Goal: Information Seeking & Learning: Learn about a topic

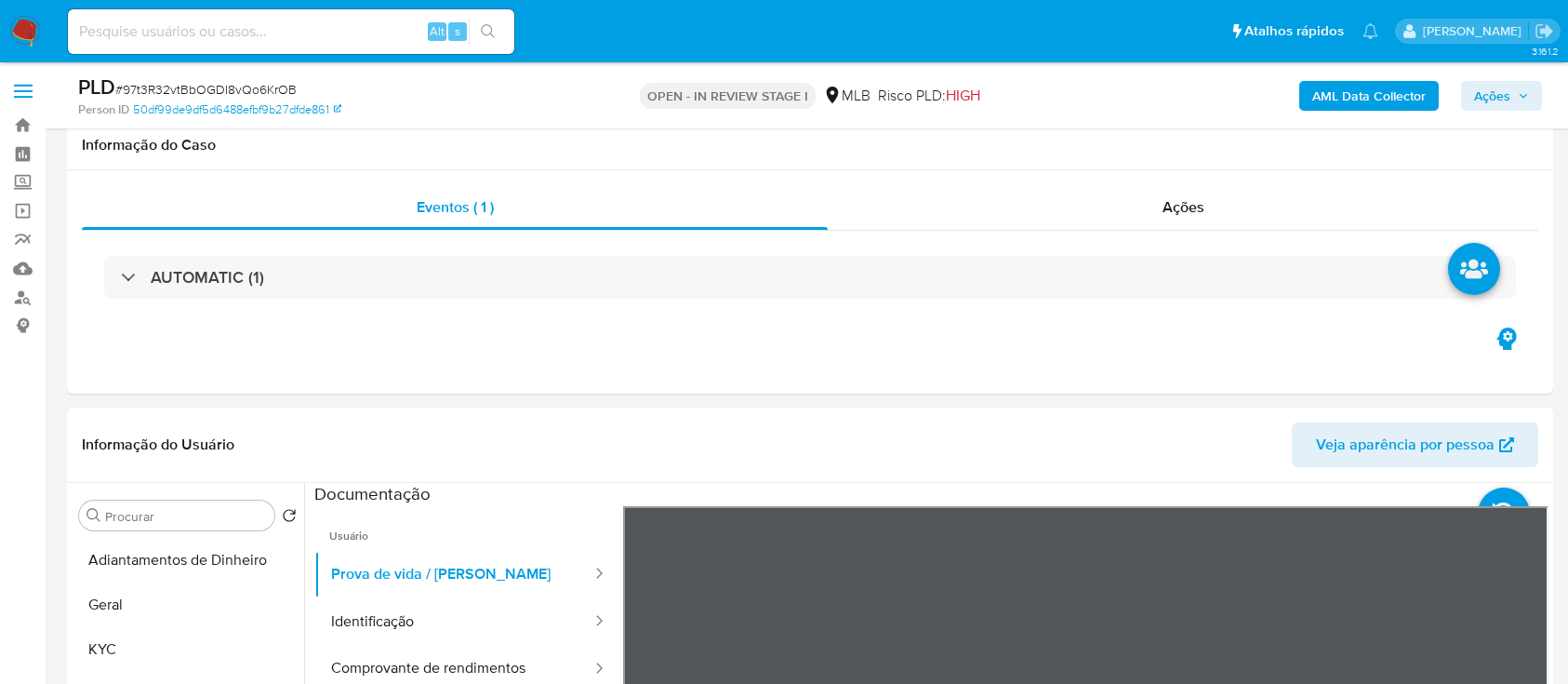
select select "10"
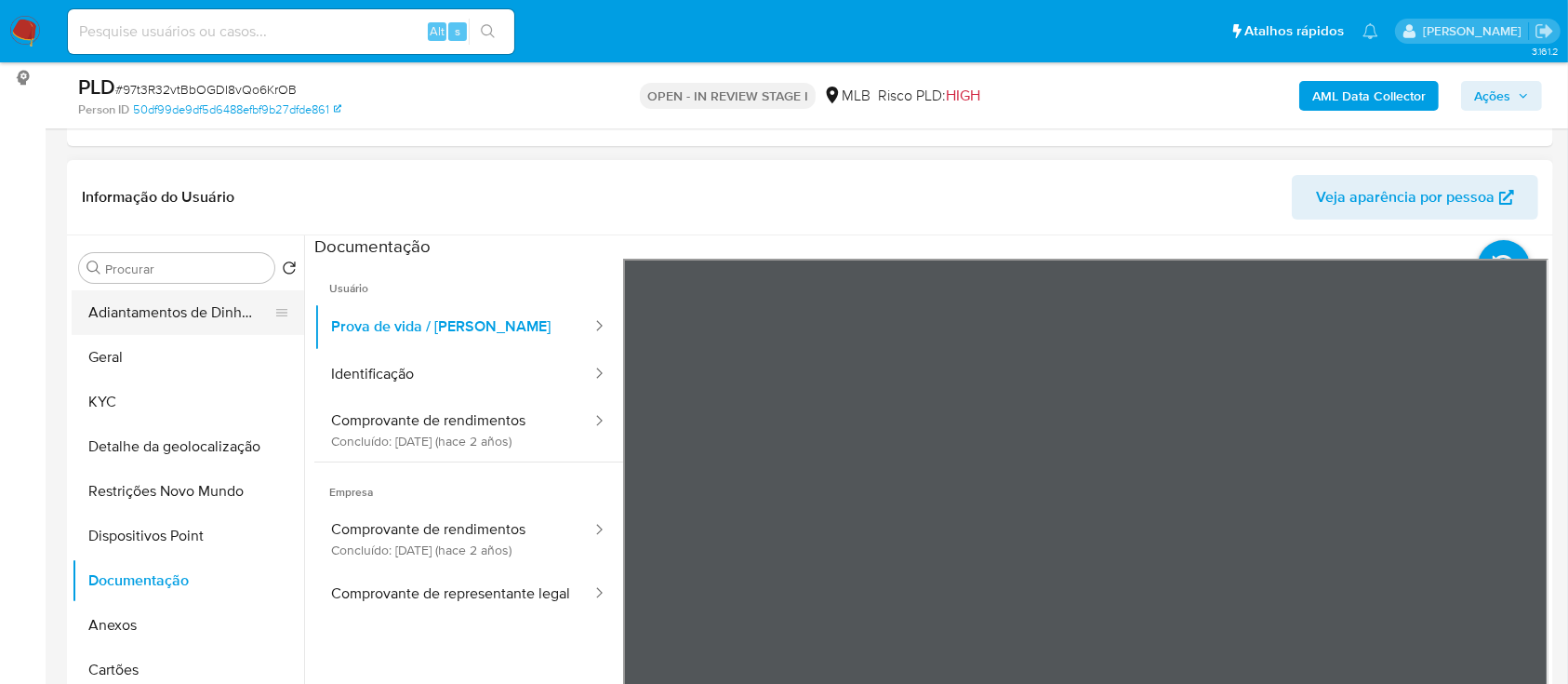
click at [130, 329] on button "Adiantamentos de Dinheiro" at bounding box center [179, 312] width 217 height 45
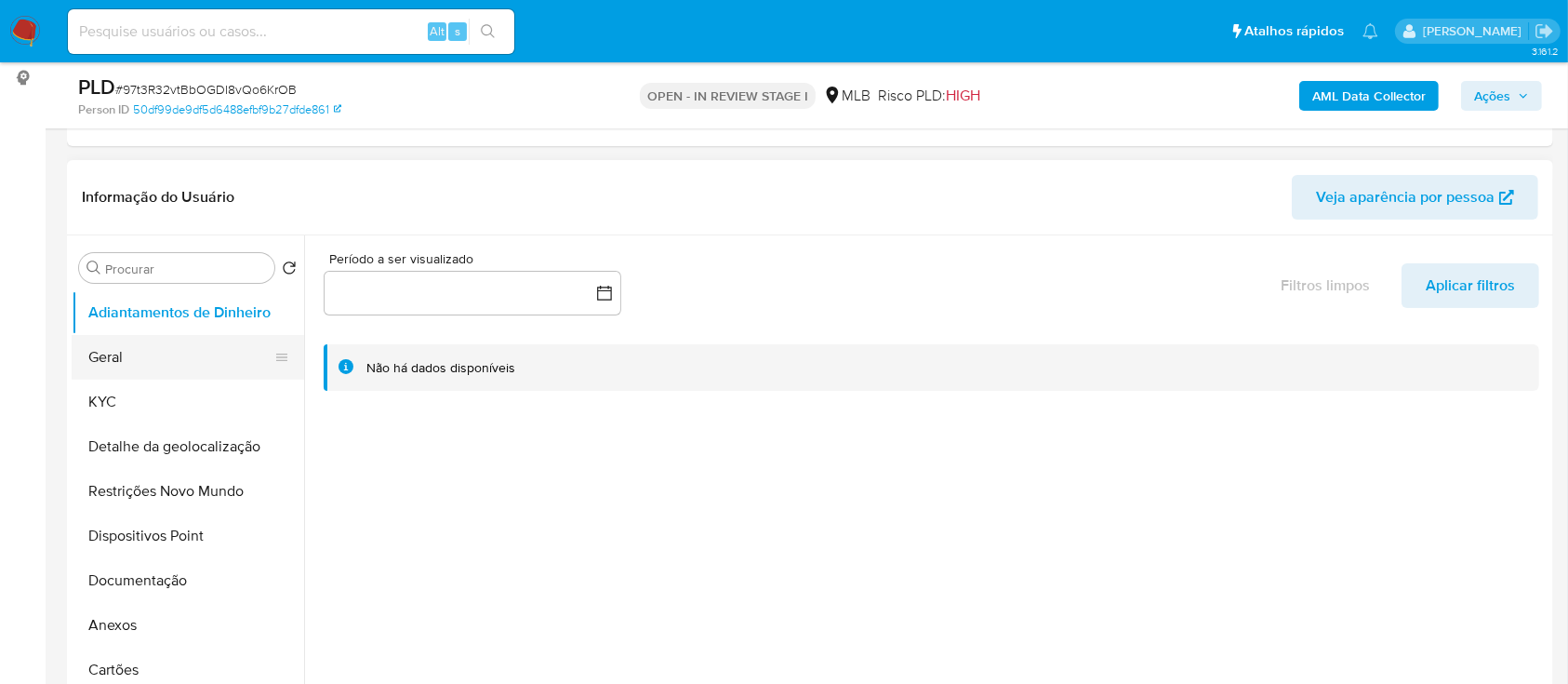
click at [123, 357] on button "Geral" at bounding box center [179, 357] width 217 height 45
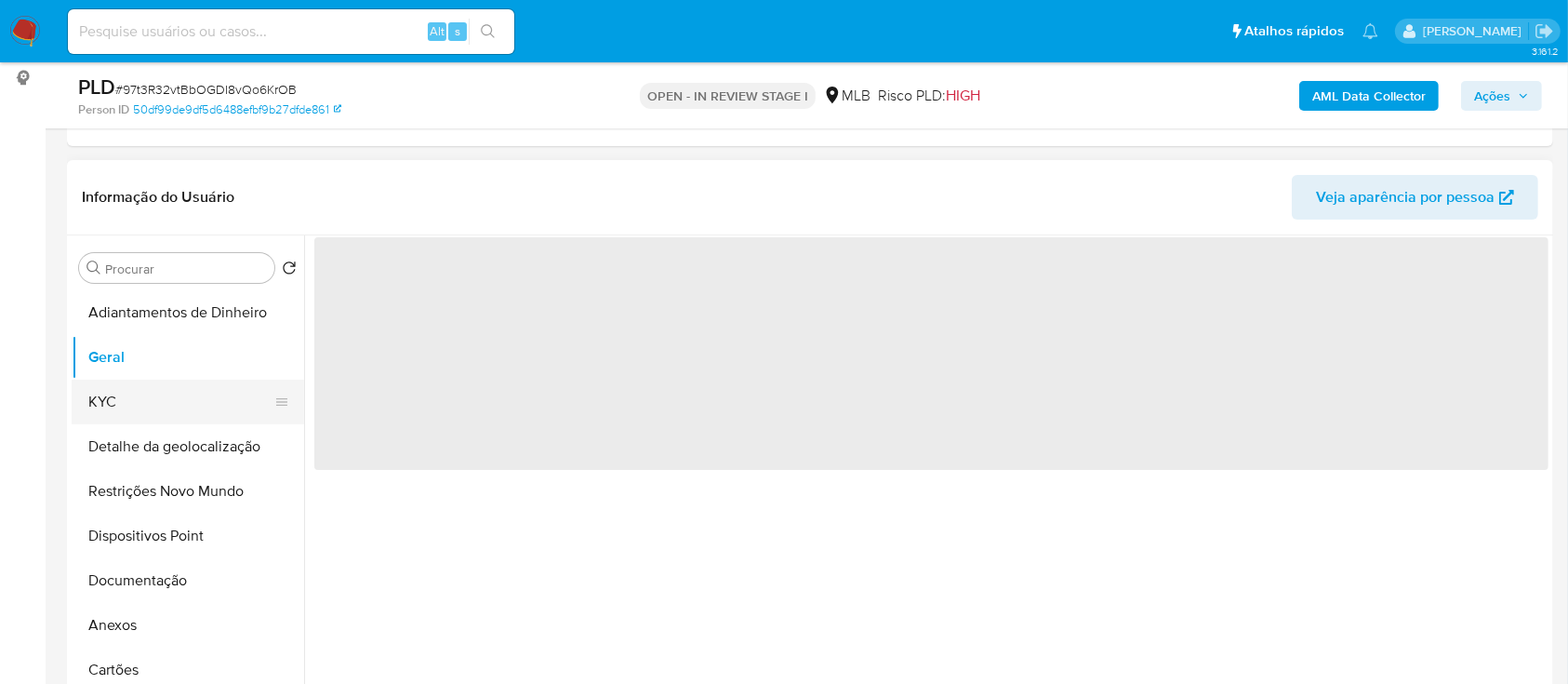
click at [127, 397] on button "KYC" at bounding box center [179, 402] width 217 height 45
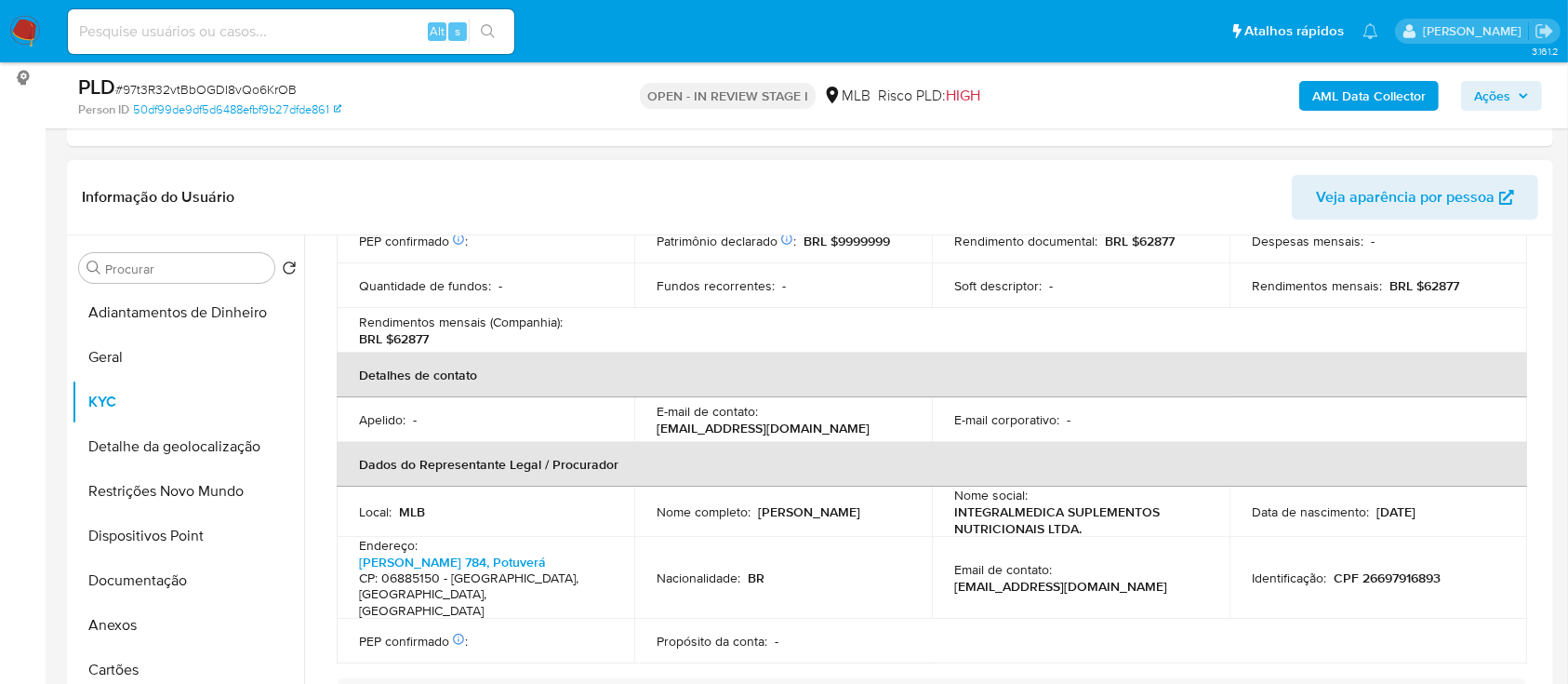
scroll to position [821, 0]
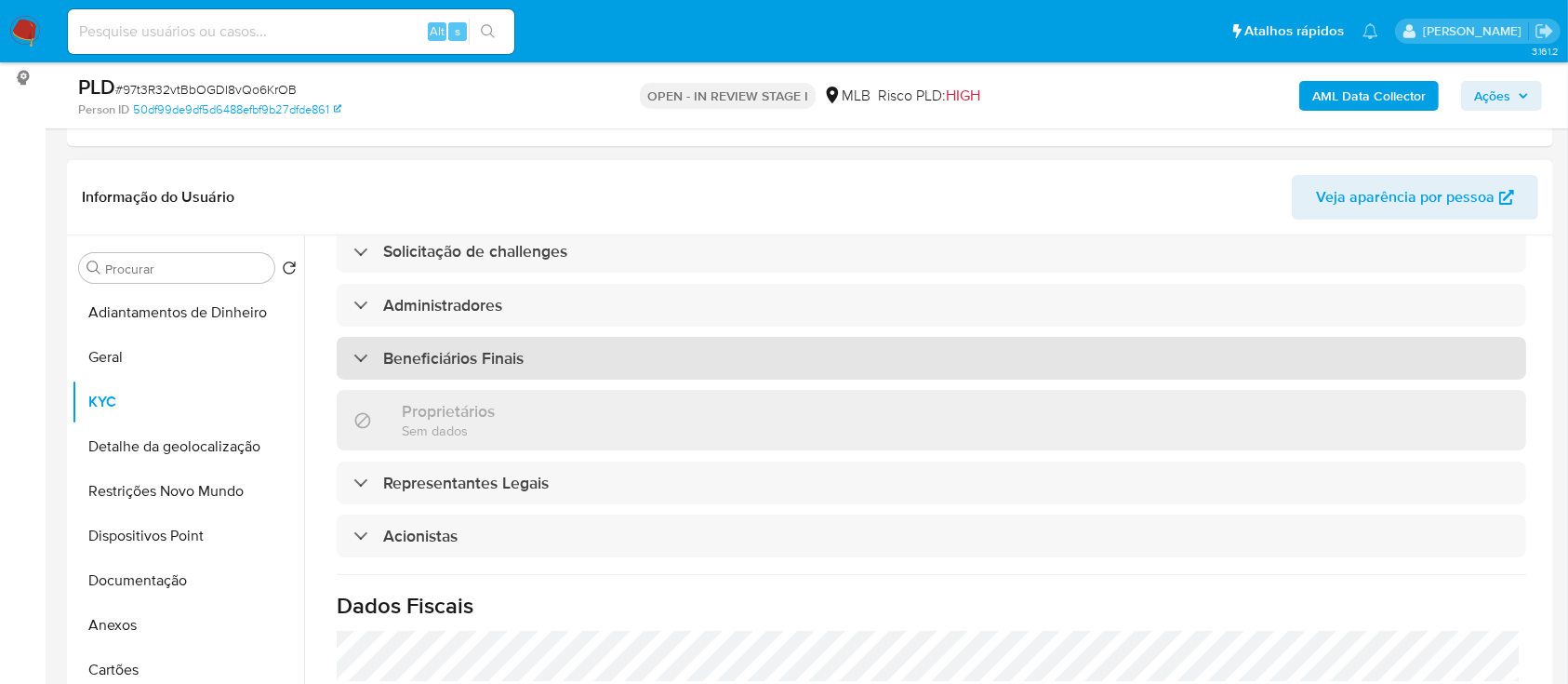
click at [485, 341] on div "Beneficiários Finais" at bounding box center [931, 358] width 1190 height 43
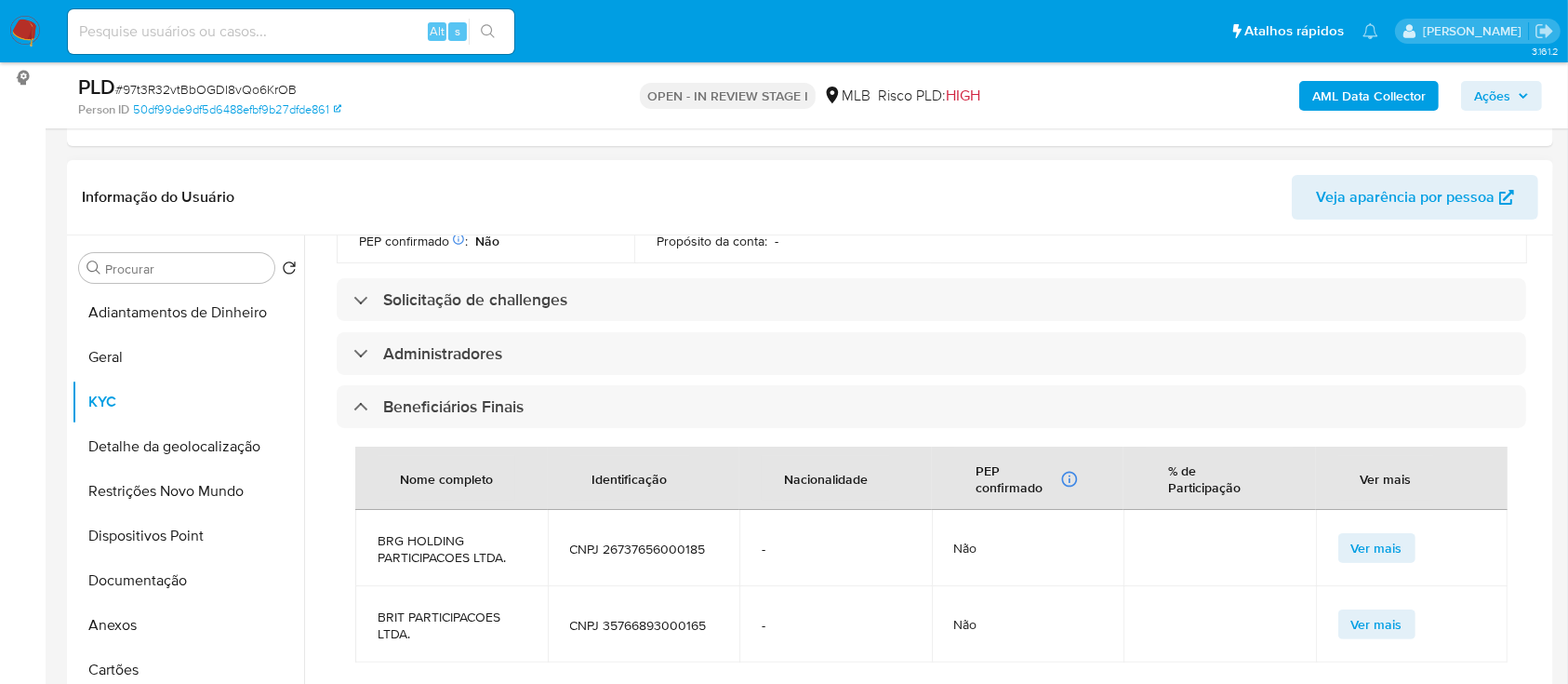
scroll to position [697, 0]
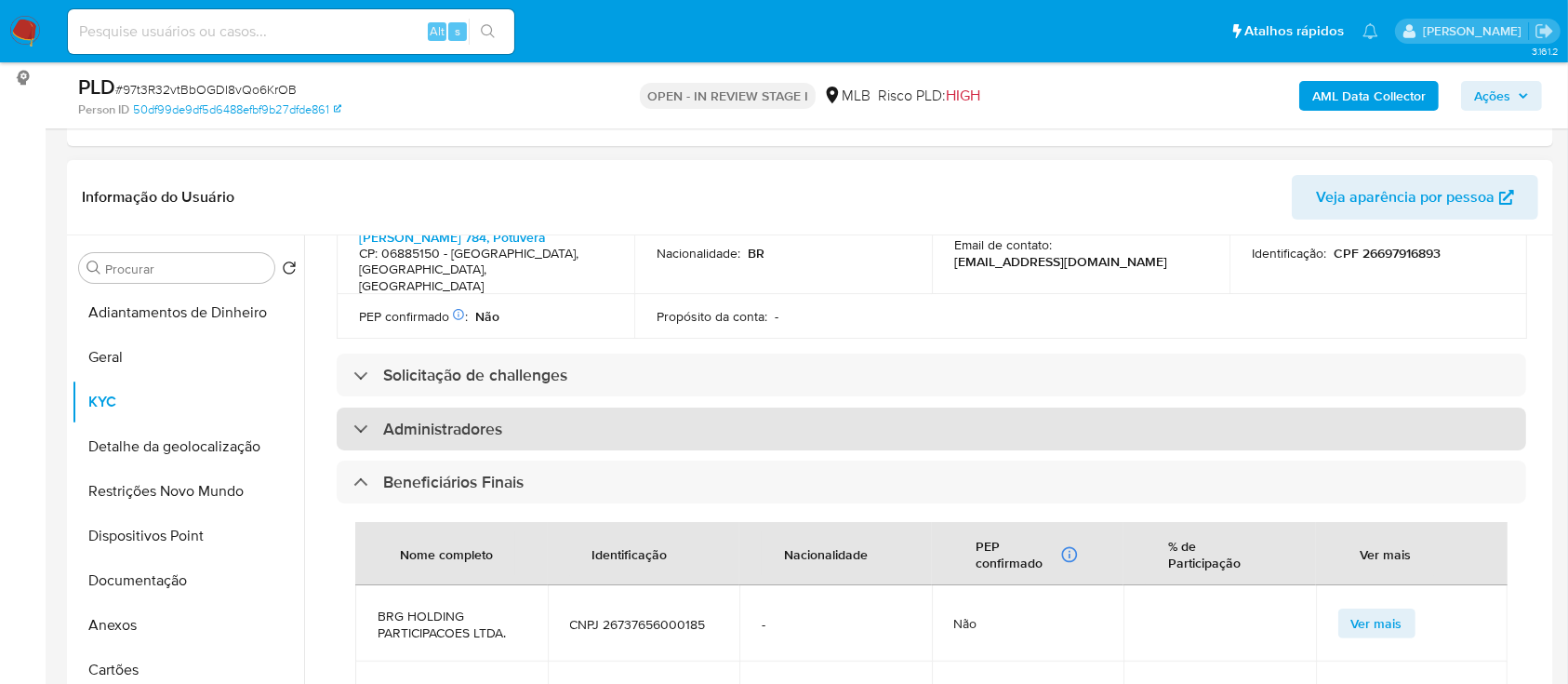
click at [353, 428] on div at bounding box center [353, 428] width 0 height 0
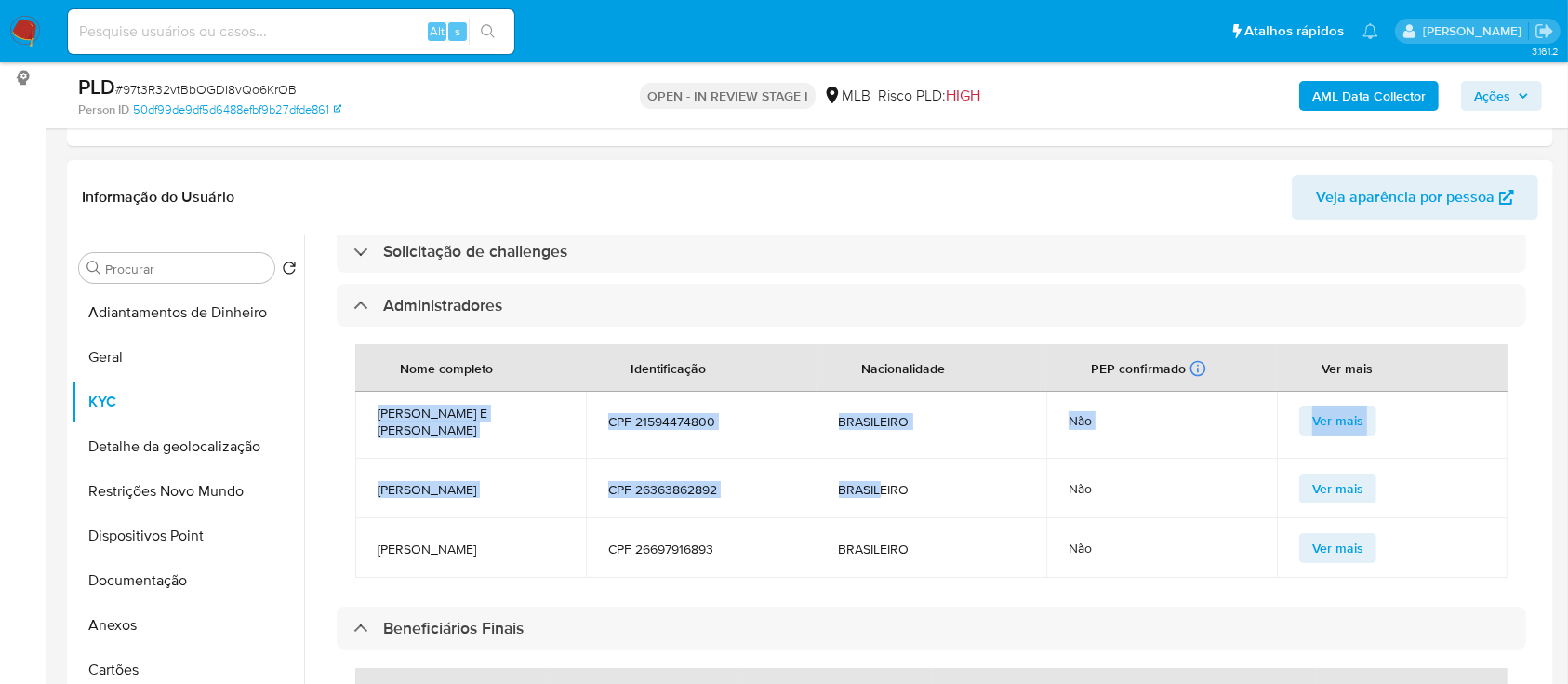
scroll to position [28, 0]
drag, startPoint x: 378, startPoint y: 390, endPoint x: 943, endPoint y: 521, distance: 580.0
click at [943, 521] on tbody "FILIPE FIGUEIREDO DE BRAGANCA E SILVA CPF 21594474800 BRASILEIRO Não Ver mais L…" at bounding box center [930, 480] width 1152 height 195
copy tbody "FILIPE FIGUEIREDO DE BRAGANCA E SILVA CPF 21594474800 BRASILEIRO Não Ver mais L…"
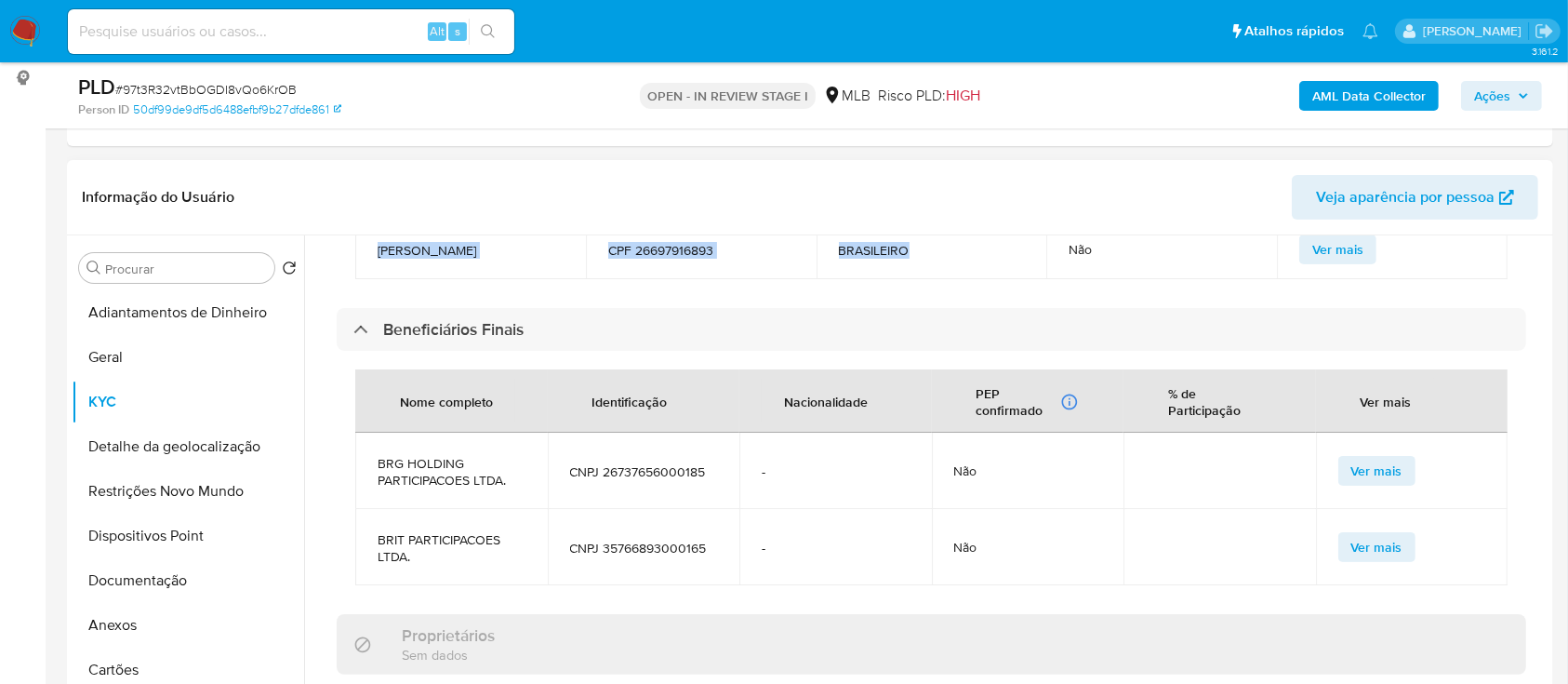
scroll to position [1192, 0]
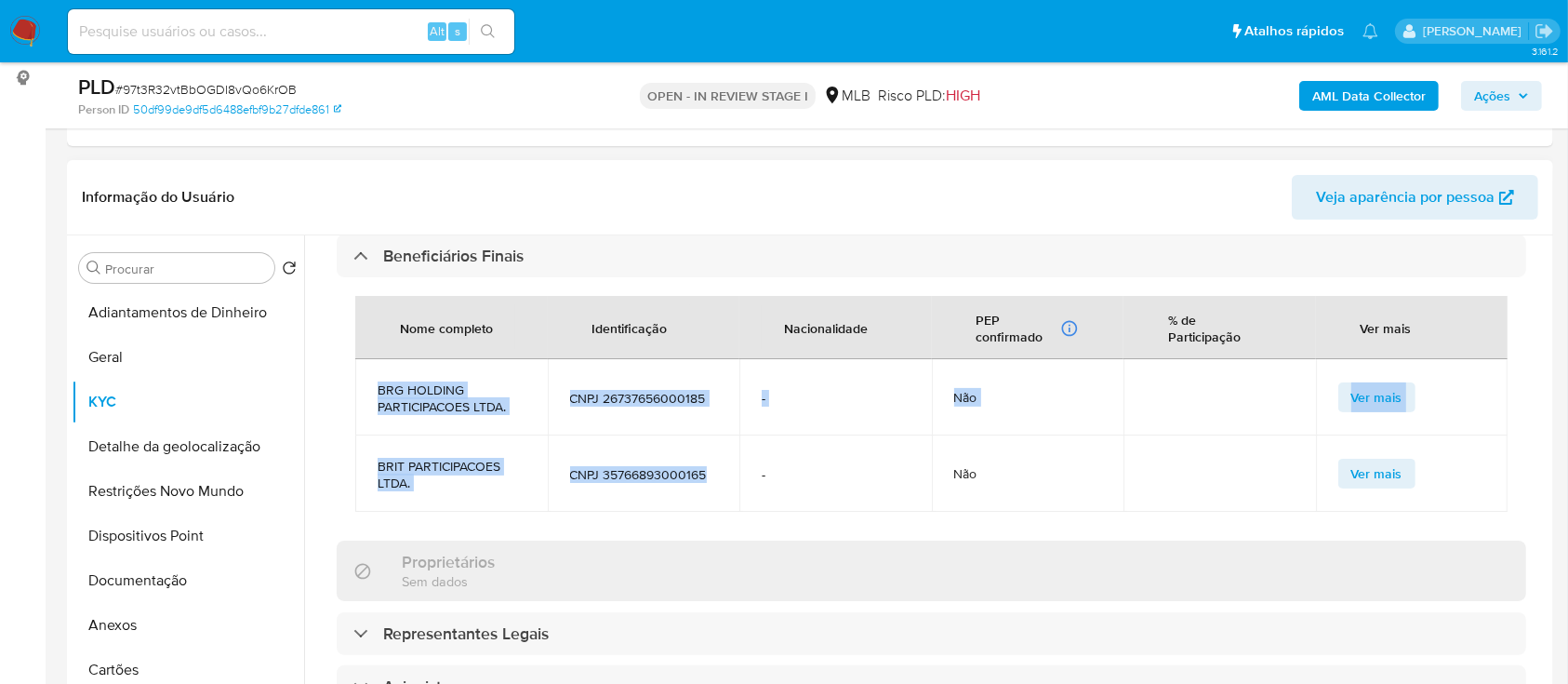
drag, startPoint x: 373, startPoint y: 350, endPoint x: 722, endPoint y: 464, distance: 367.1
click at [722, 464] on tbody "BRG HOLDING PARTICIPACOES LTDA. CNPJ 26737656000185 - Não Ver mais BRIT PARTICI…" at bounding box center [930, 435] width 1152 height 152
copy tbody "BRG HOLDING PARTICIPACOES LTDA. CNPJ 26737656000185 - Não Ver mais BRIT PARTICI…"
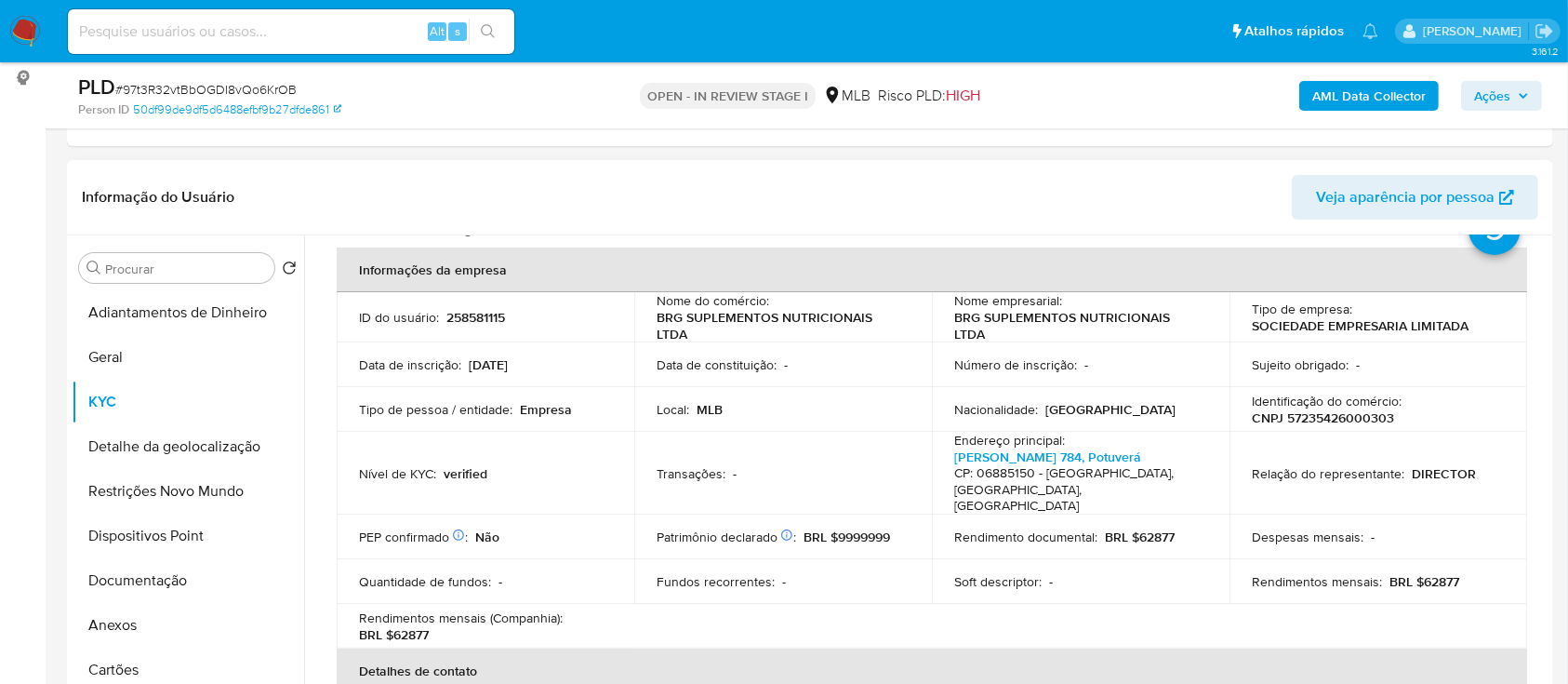
scroll to position [0, 0]
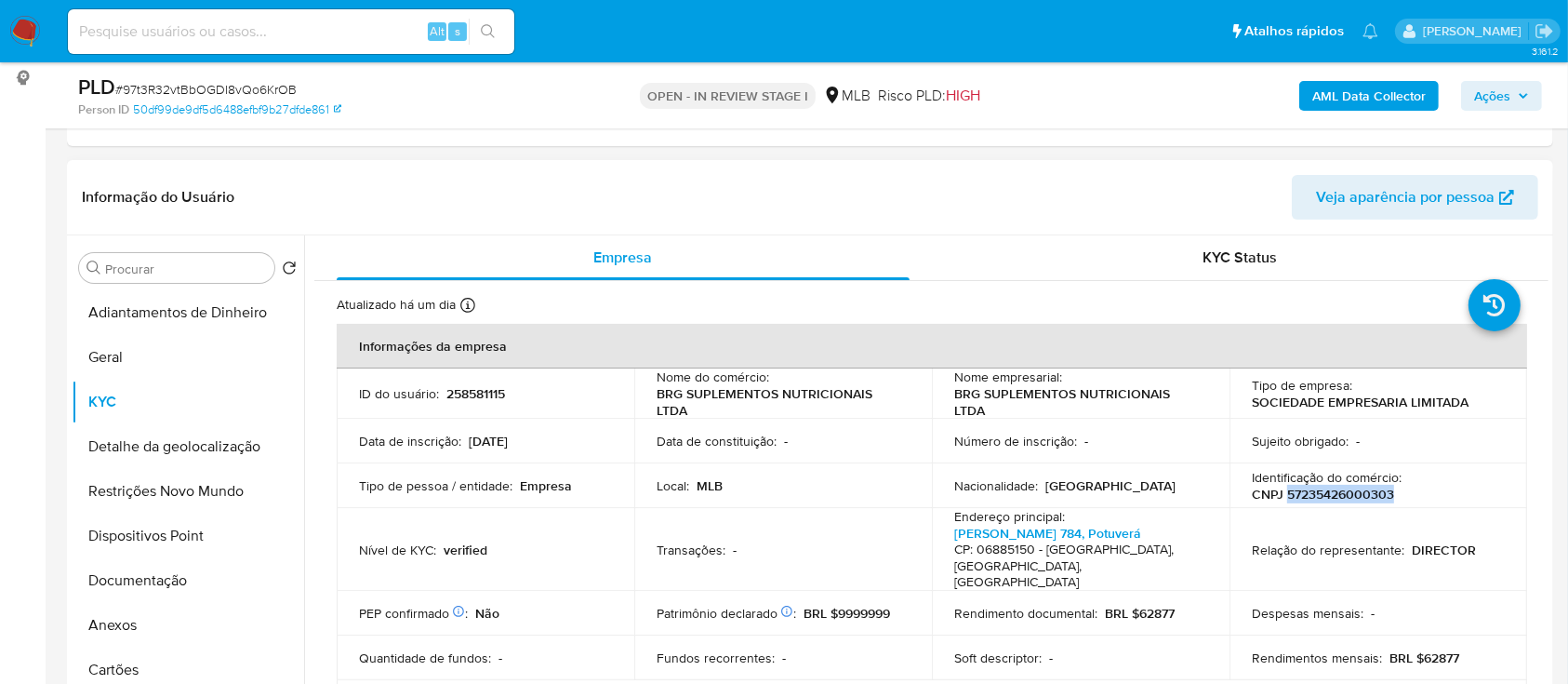
drag, startPoint x: 1392, startPoint y: 492, endPoint x: 1286, endPoint y: 497, distance: 106.1
click at [1282, 491] on div "Identificação do comércio : CNPJ 57235426000303" at bounding box center [1377, 486] width 253 height 33
copy p "57235426000303"
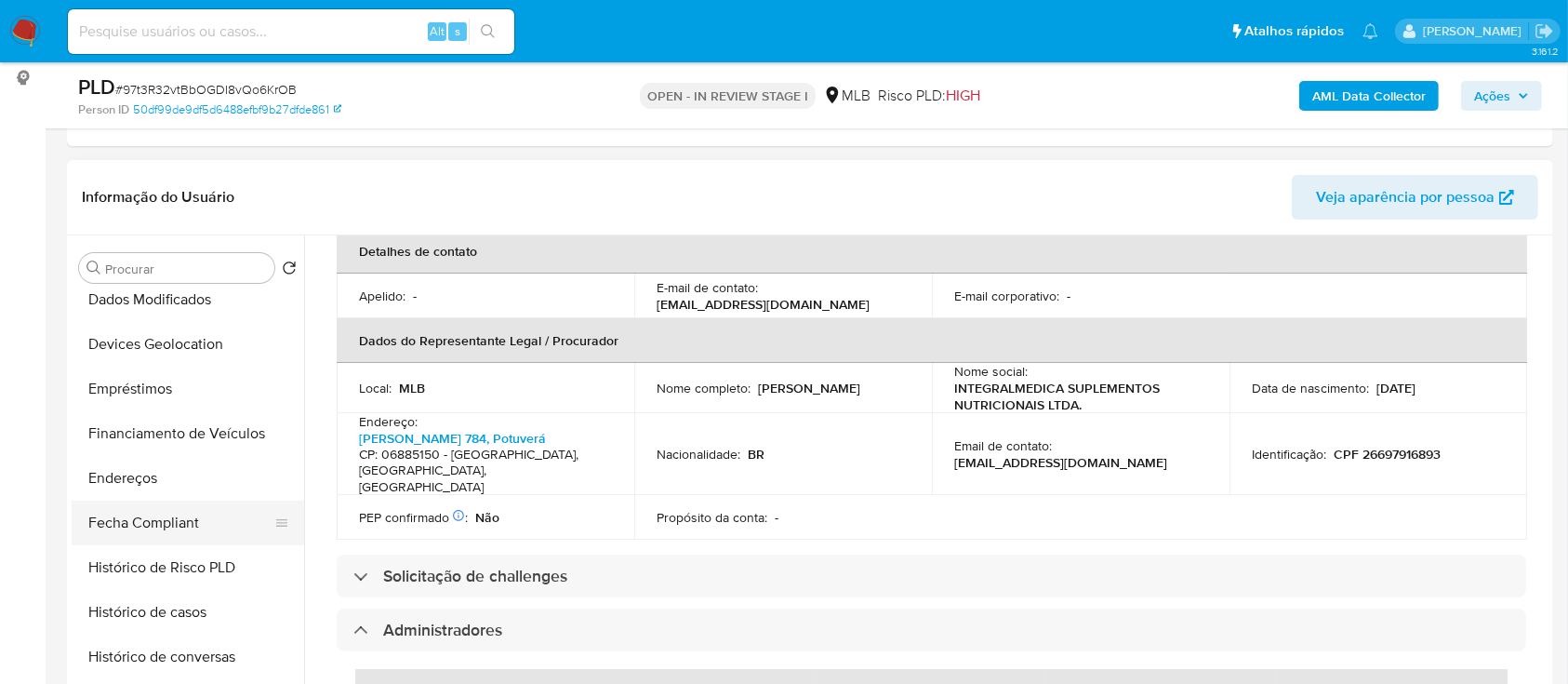
scroll to position [496, 0]
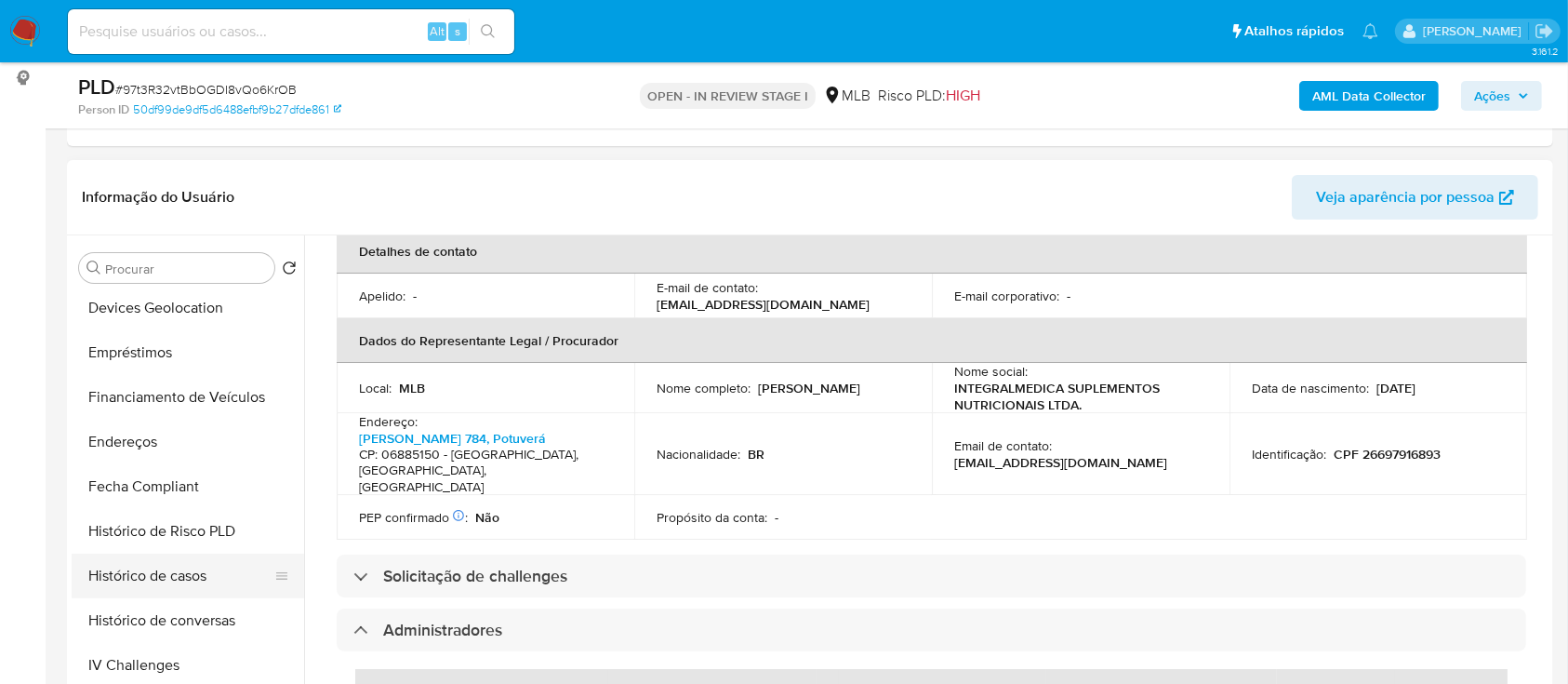
click at [173, 569] on button "Histórico de casos" at bounding box center [179, 576] width 217 height 45
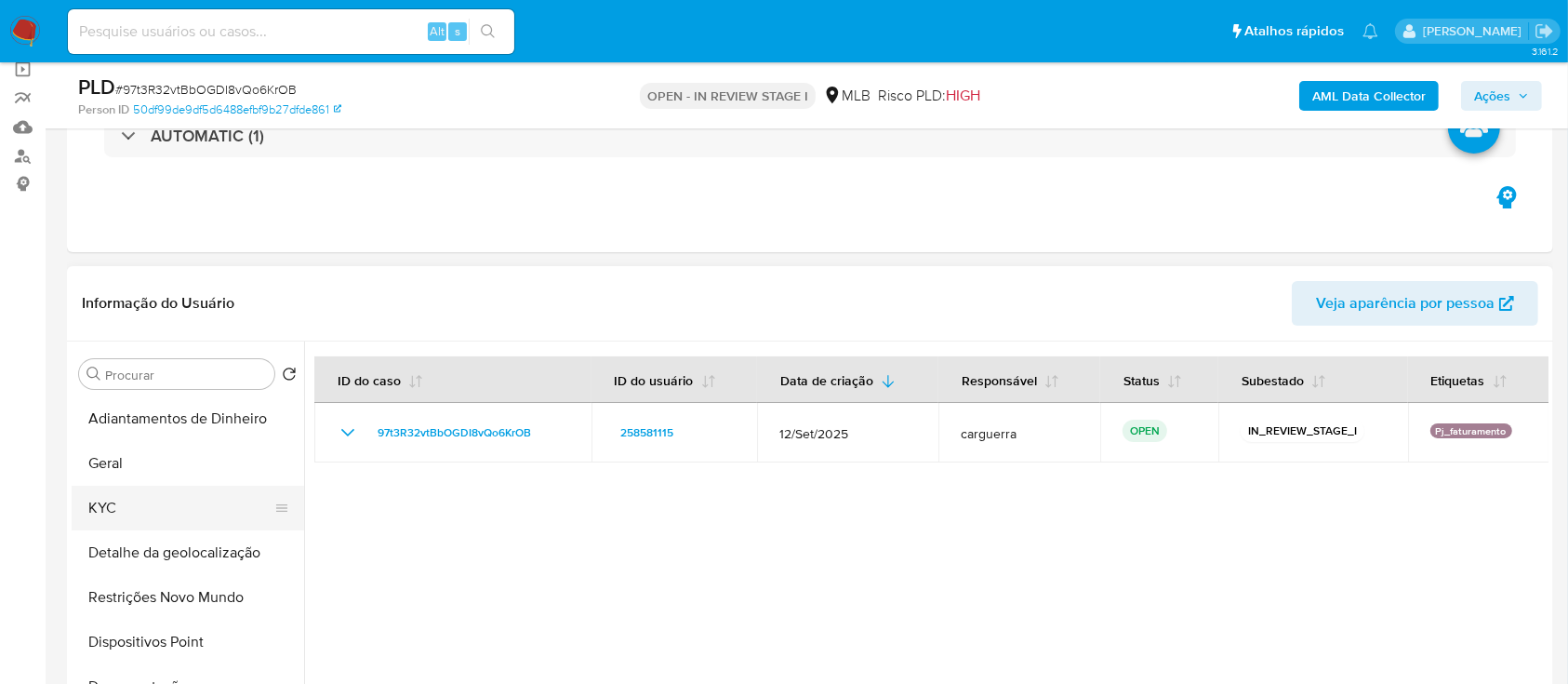
scroll to position [248, 0]
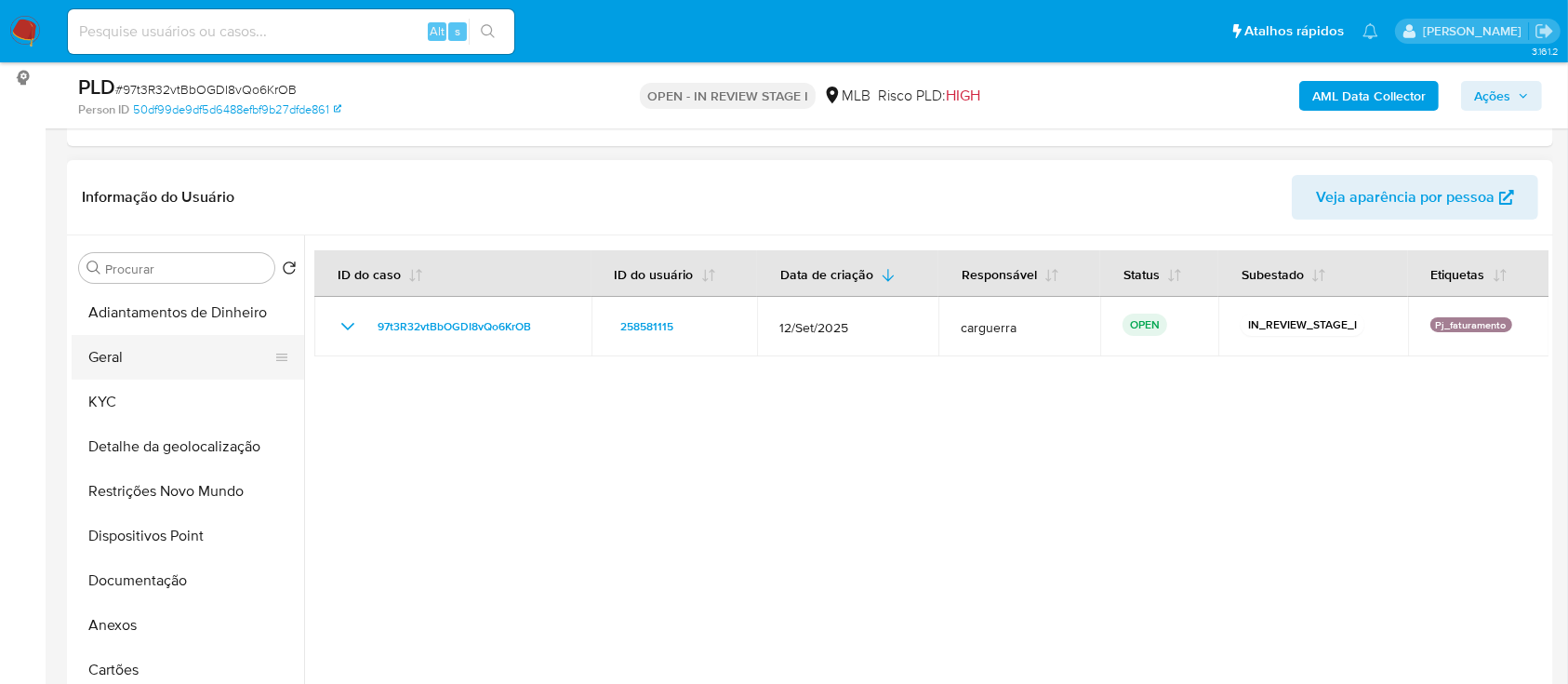
drag, startPoint x: 139, startPoint y: 360, endPoint x: 153, endPoint y: 362, distance: 14.1
click at [139, 359] on button "Geral" at bounding box center [179, 357] width 217 height 45
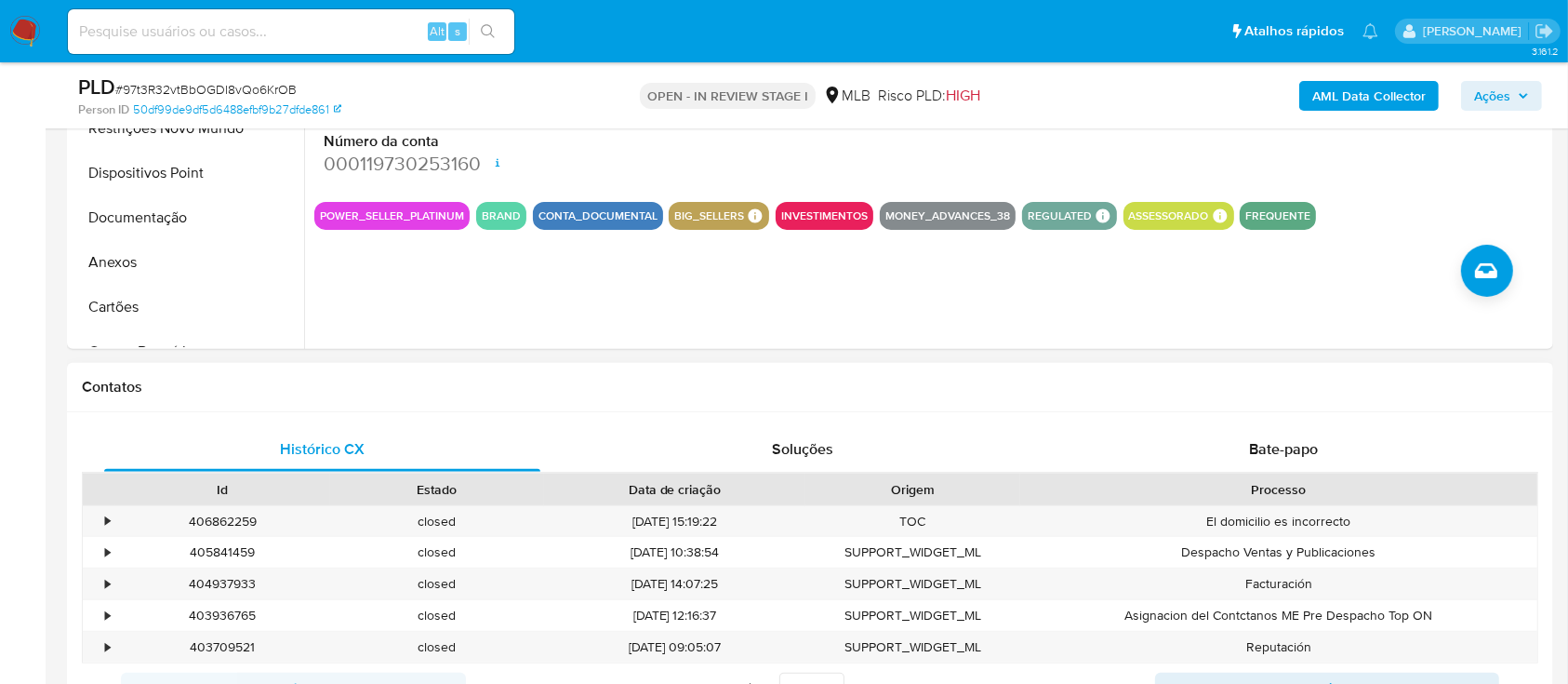
scroll to position [496, 0]
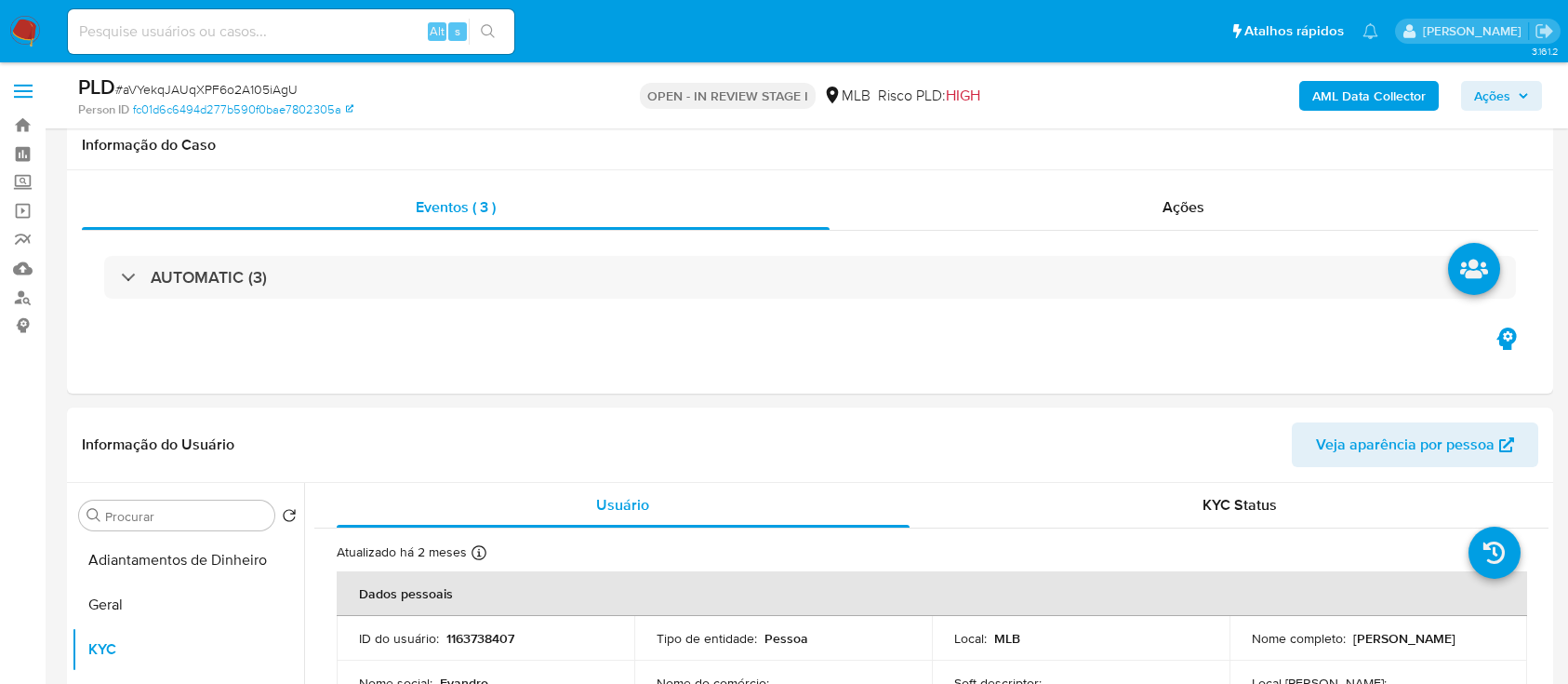
select select "10"
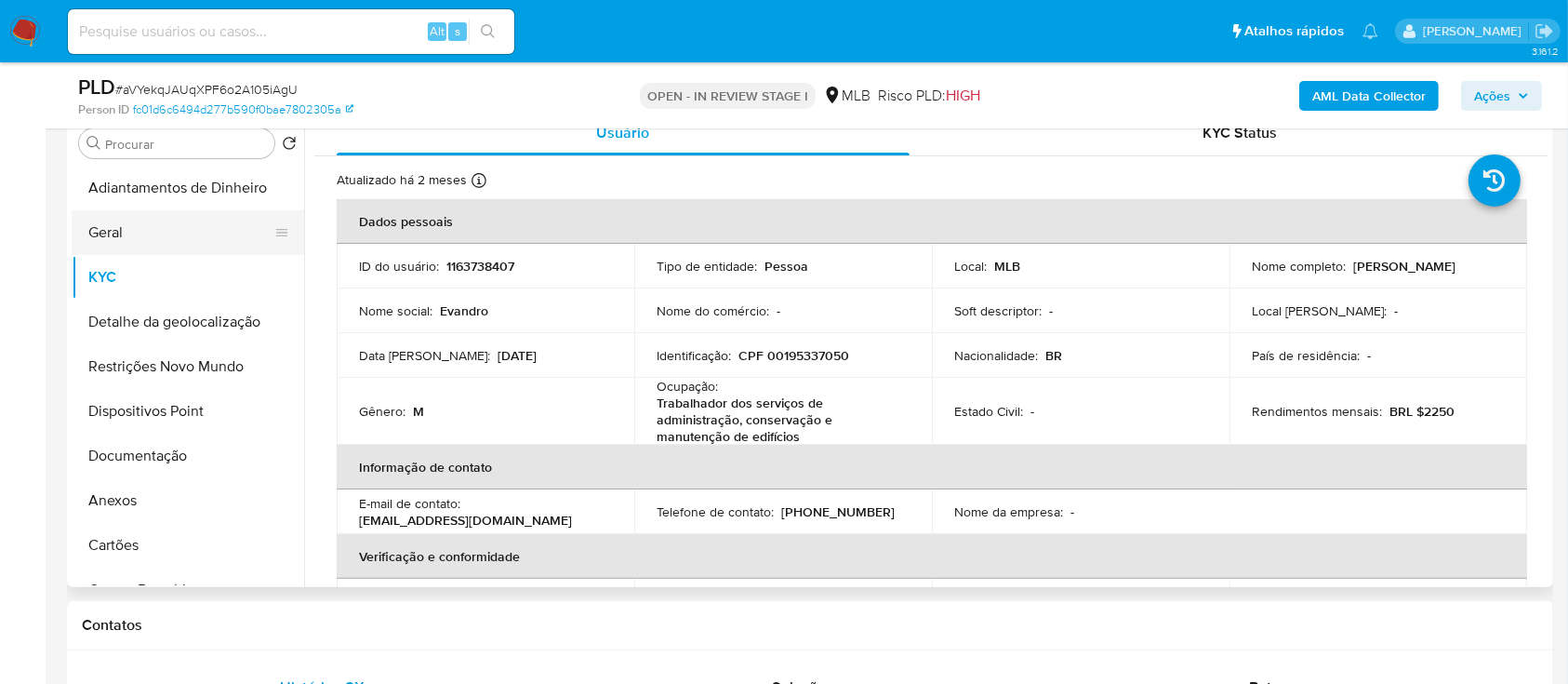
click at [148, 234] on button "Geral" at bounding box center [179, 232] width 217 height 45
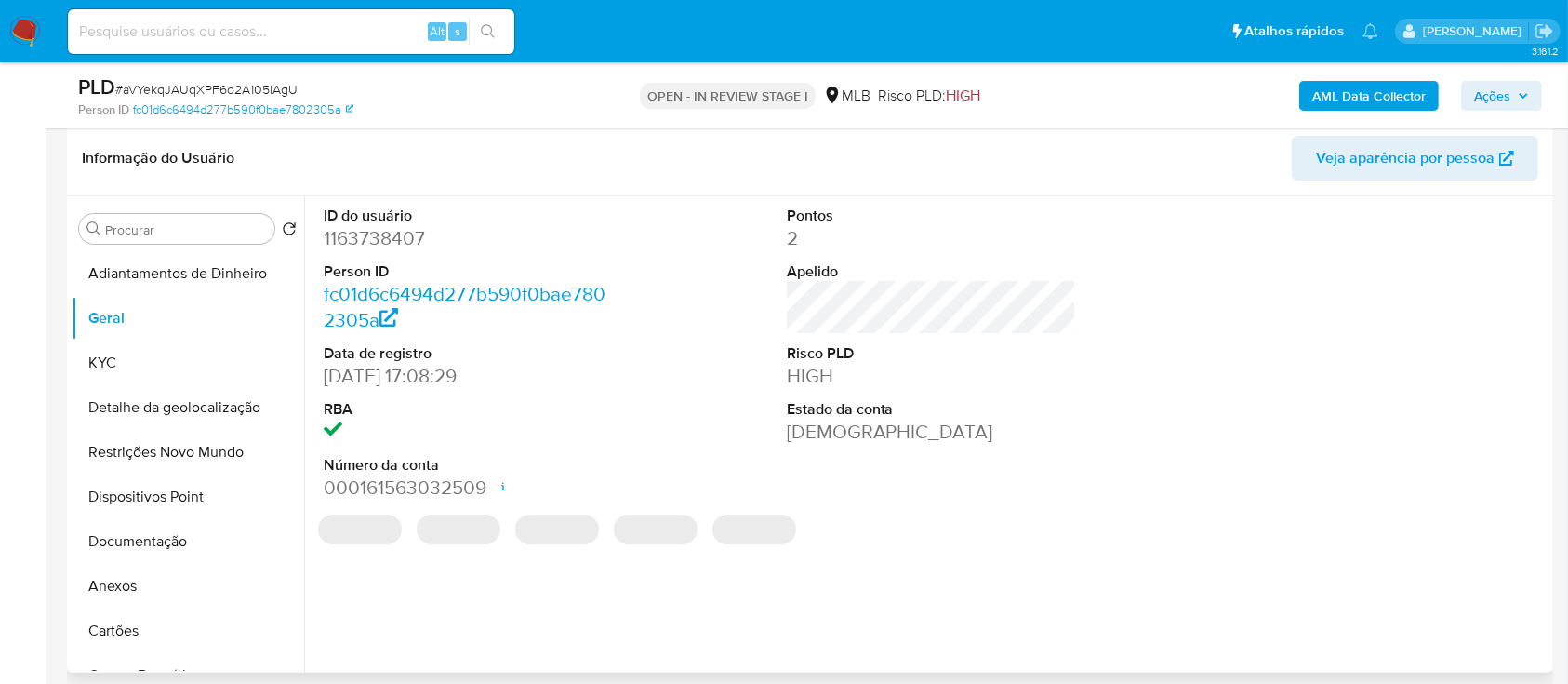
scroll to position [248, 0]
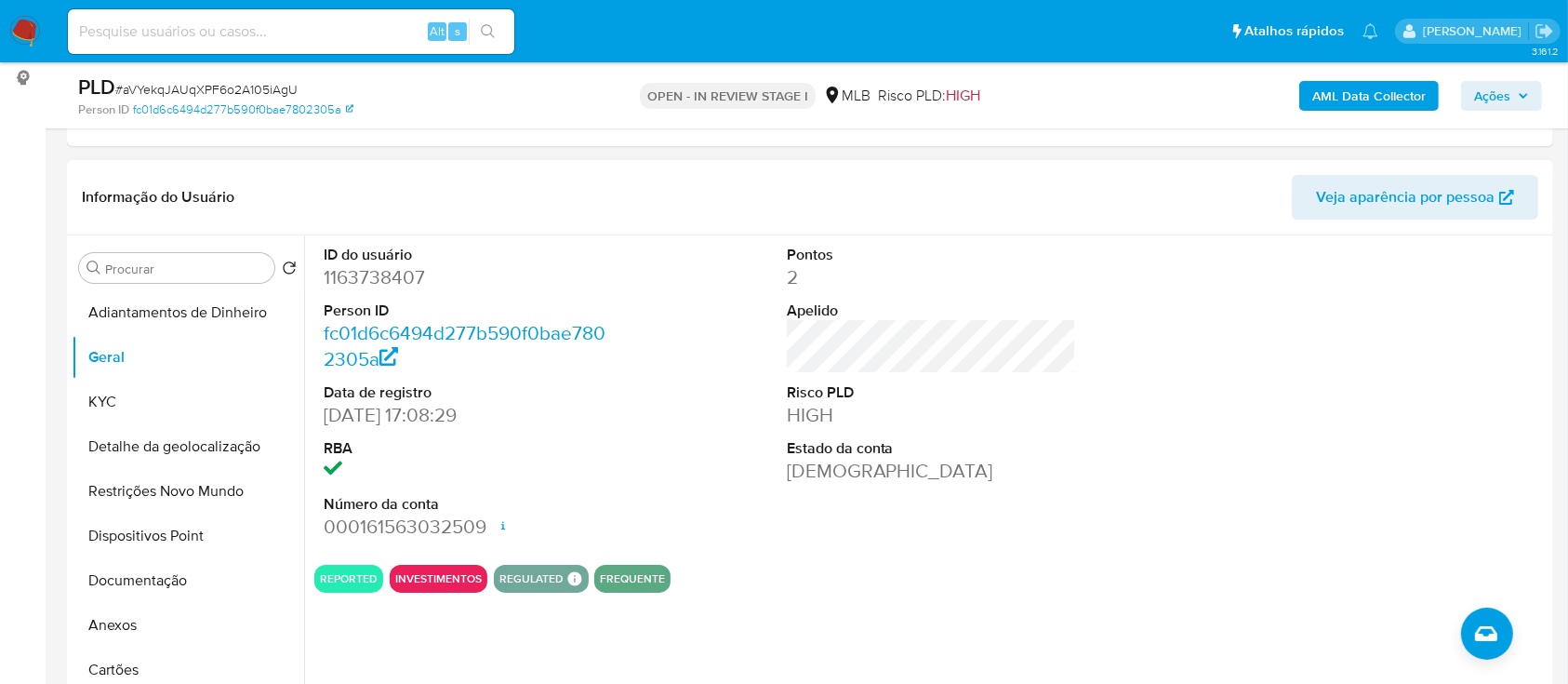
click at [368, 190] on header "Informação do Usuário Veja aparência por pessoa" at bounding box center [809, 197] width 1456 height 45
click at [133, 412] on button "KYC" at bounding box center [179, 402] width 217 height 45
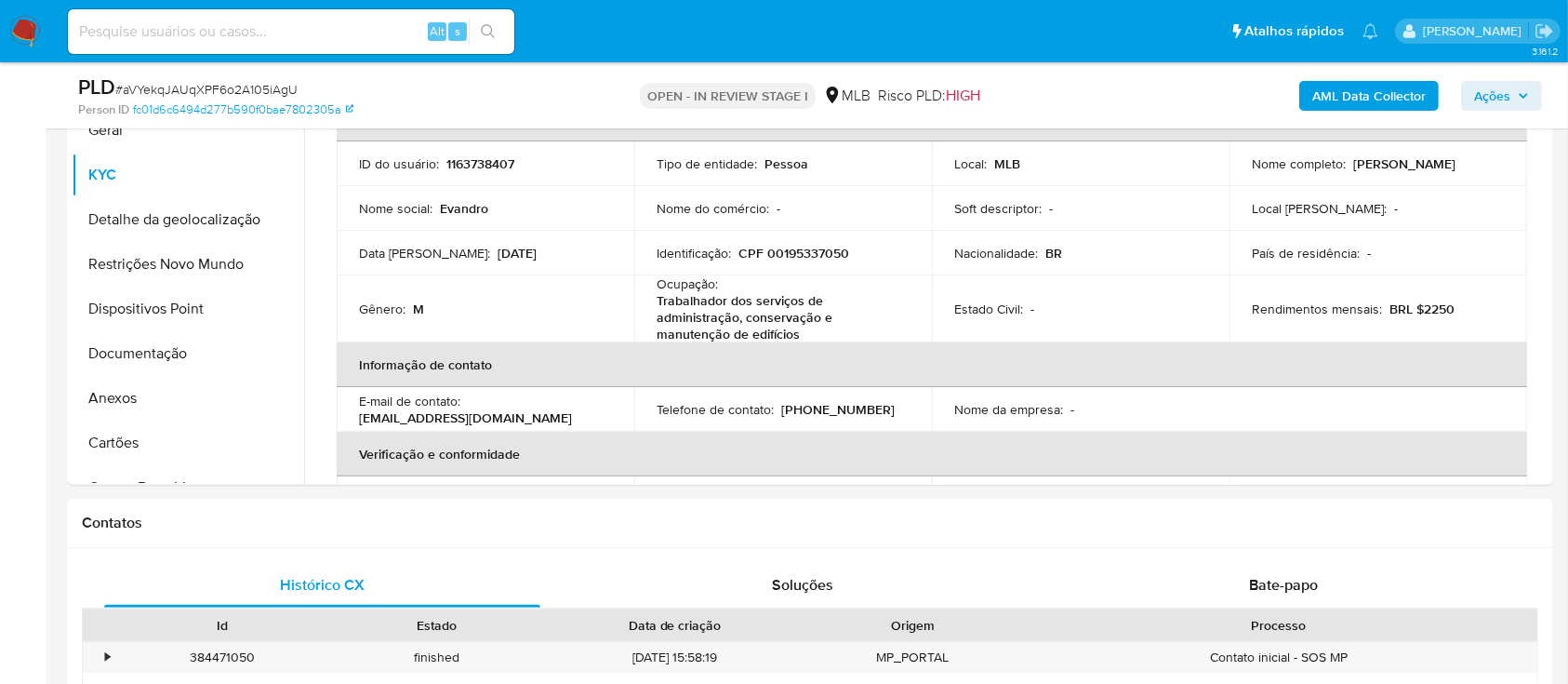
scroll to position [478, 0]
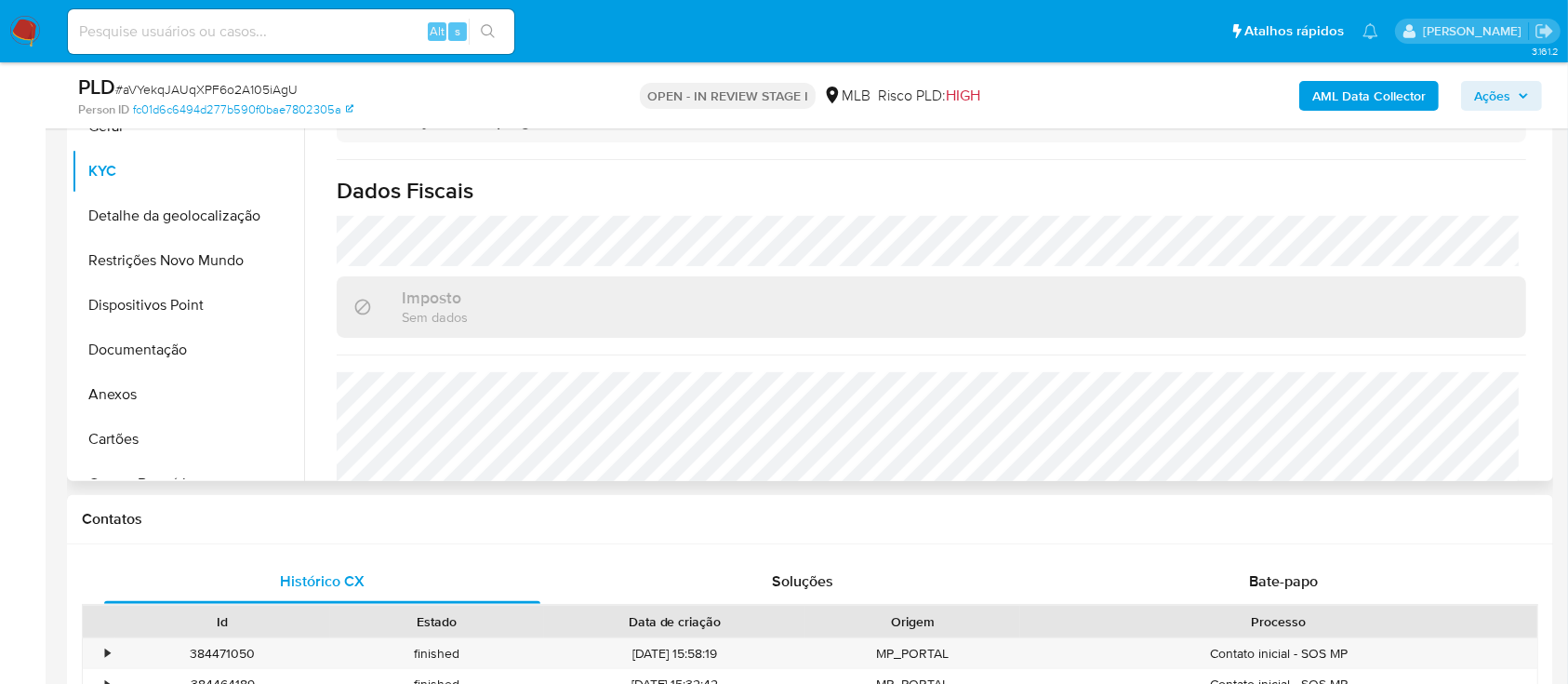
scroll to position [813, 0]
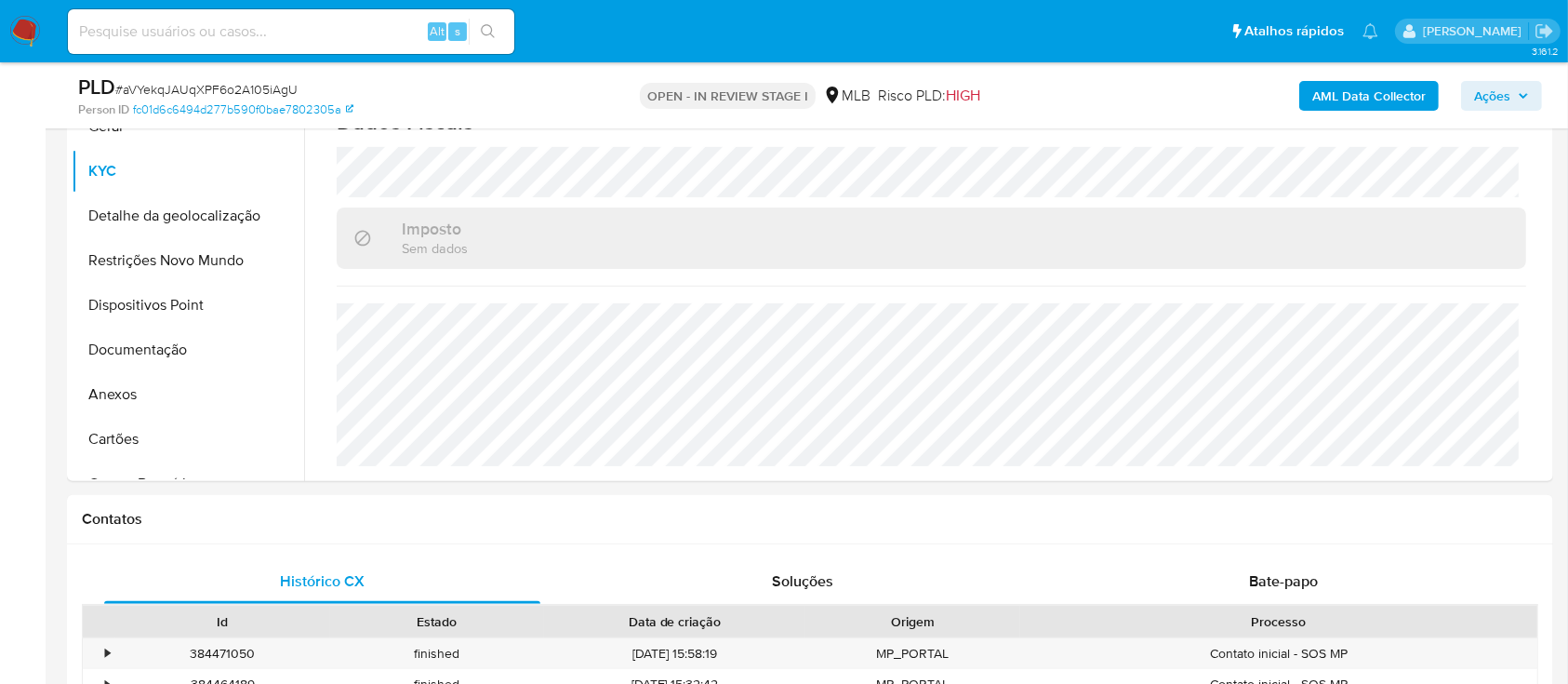
click at [136, 215] on button "Detalhe da geolocalização" at bounding box center [179, 216] width 217 height 45
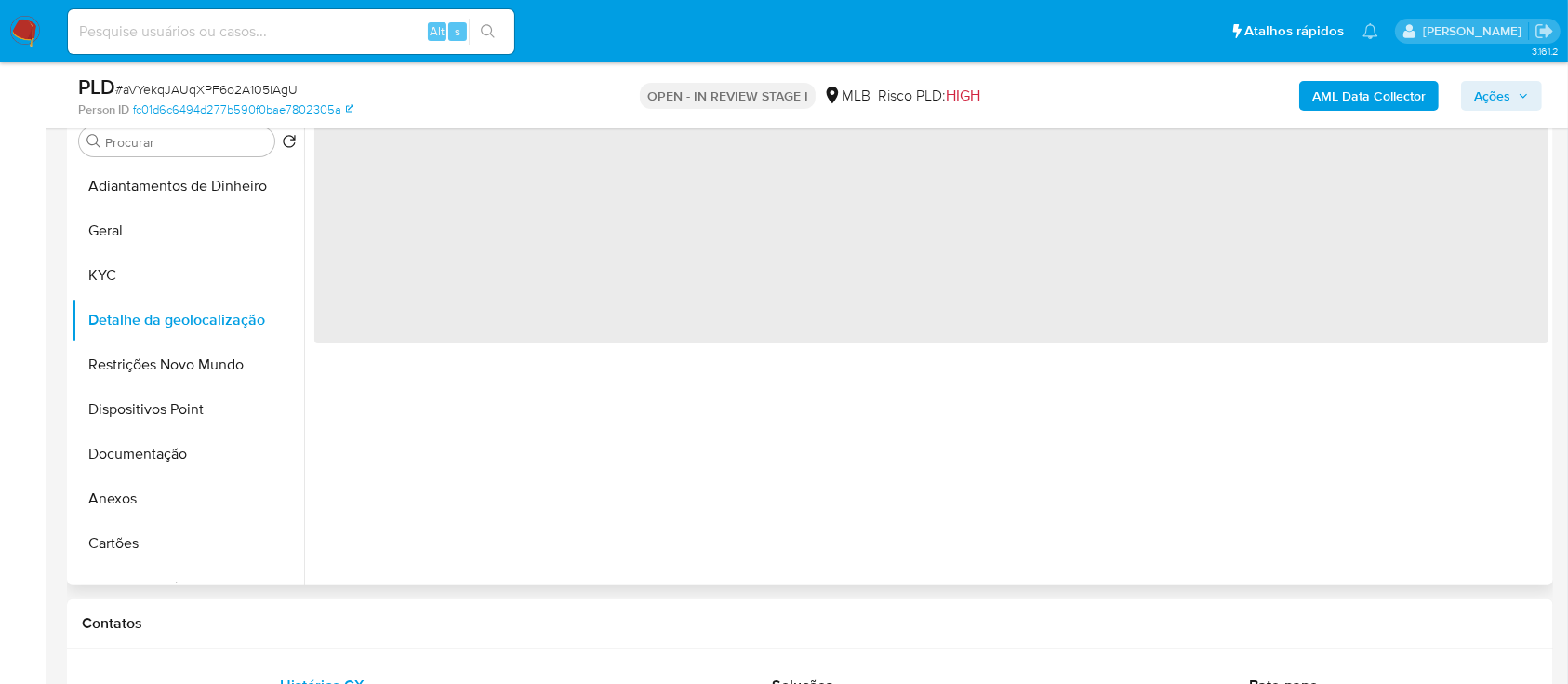
scroll to position [230, 0]
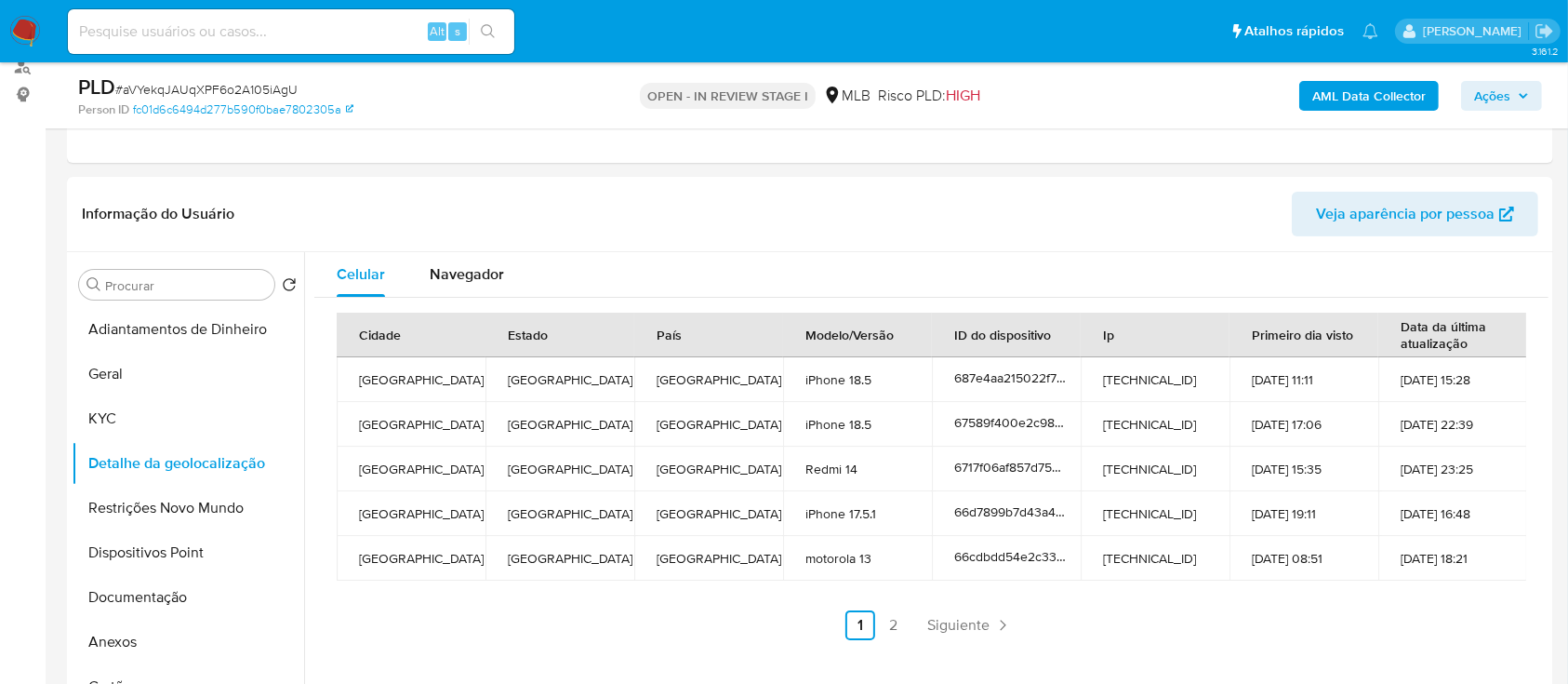
click at [902, 628] on link "2" at bounding box center [893, 624] width 30 height 30
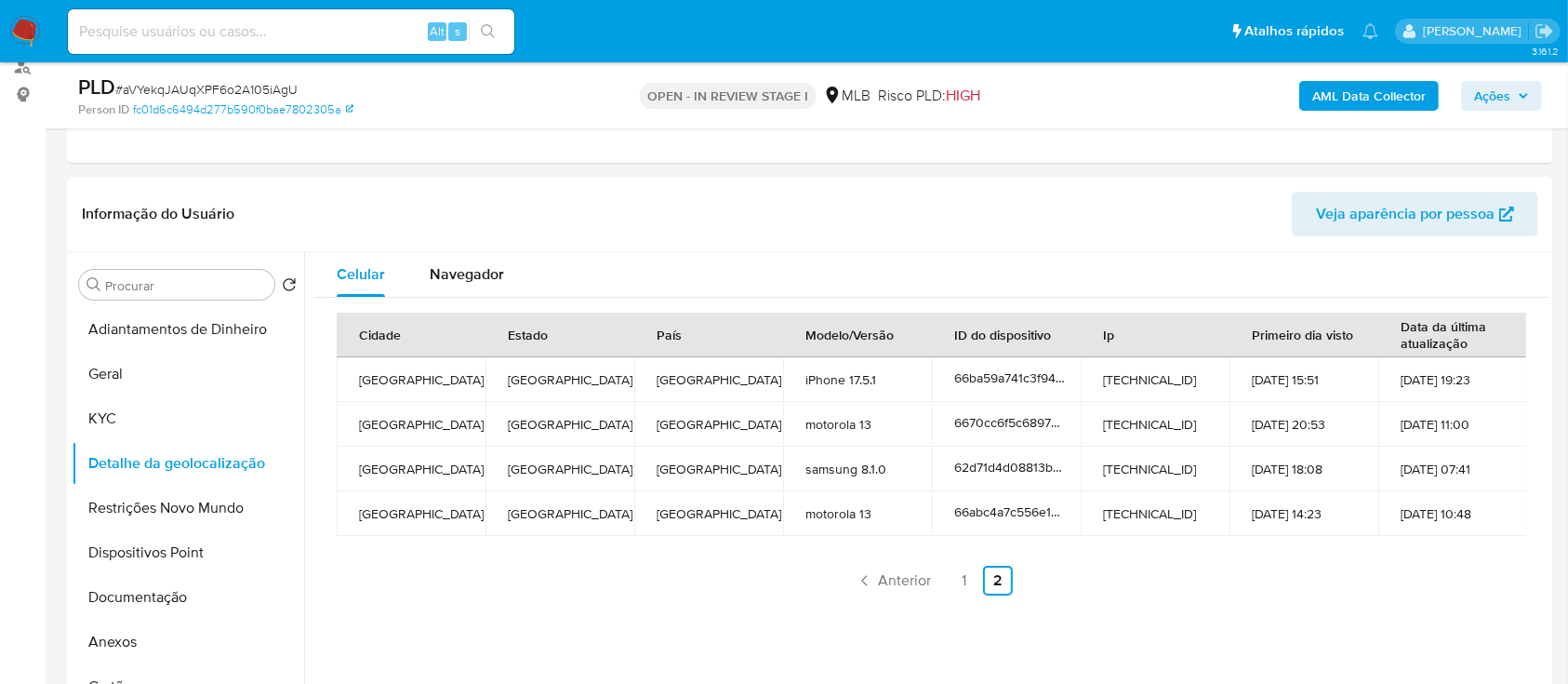
click at [220, 504] on button "Restrições Novo Mundo" at bounding box center [179, 508] width 217 height 45
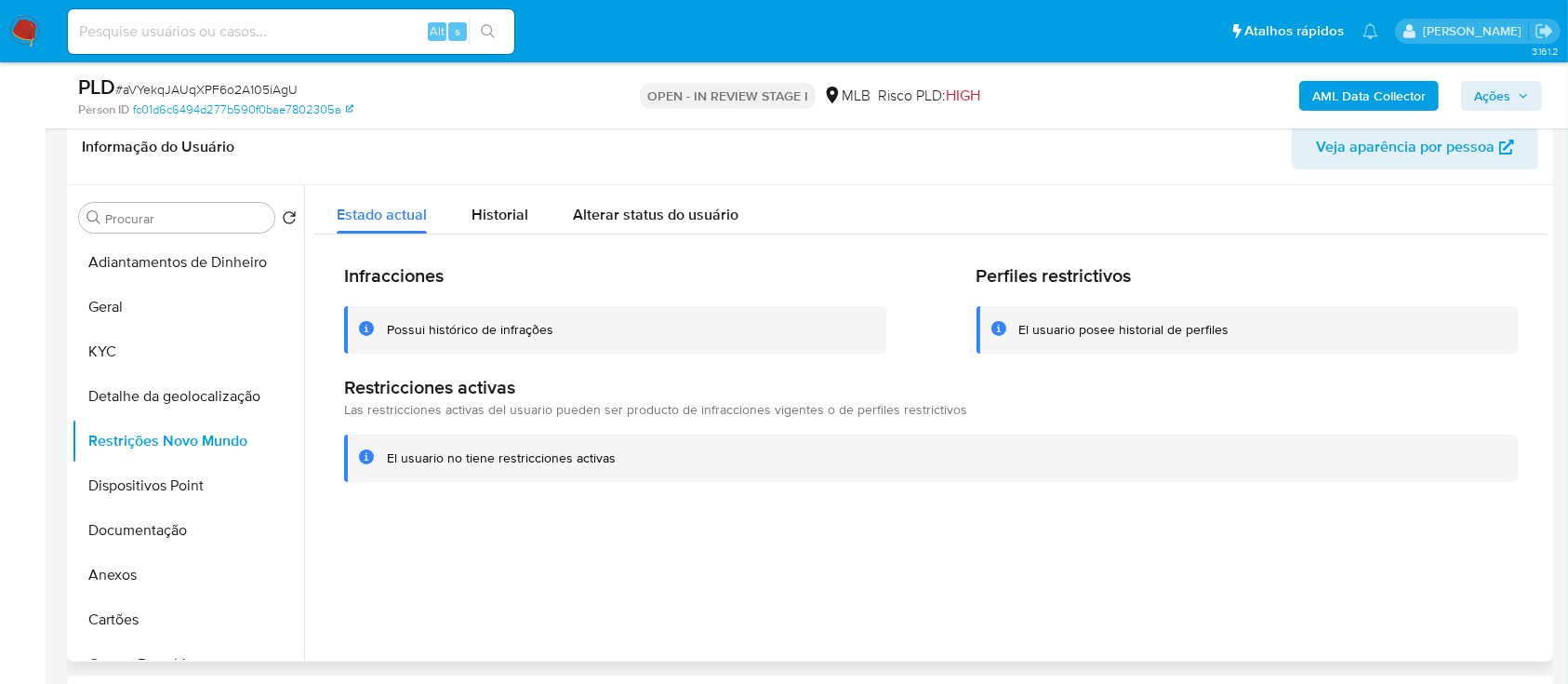
scroll to position [354, 0]
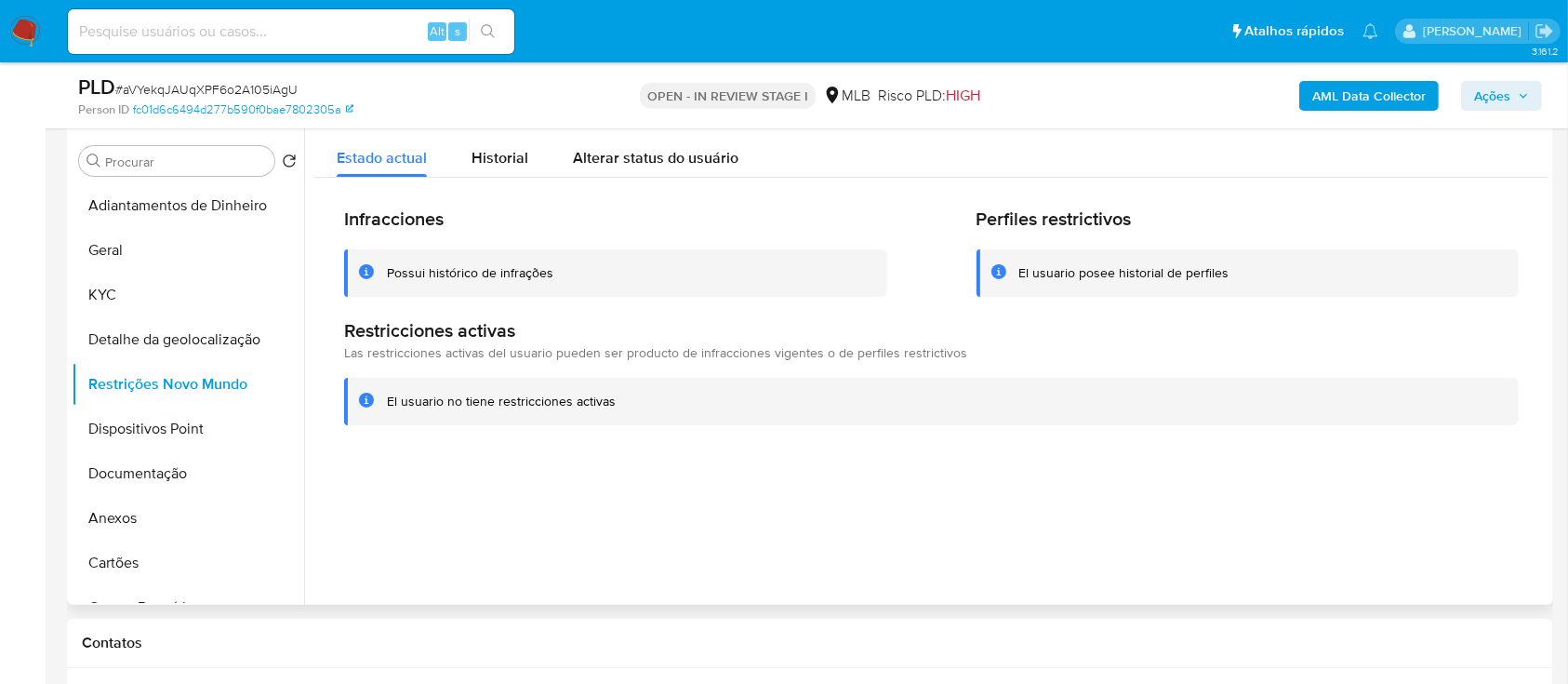
click at [363, 472] on div at bounding box center [926, 367] width 1244 height 476
click at [206, 429] on button "Dispositivos Point" at bounding box center [179, 429] width 217 height 45
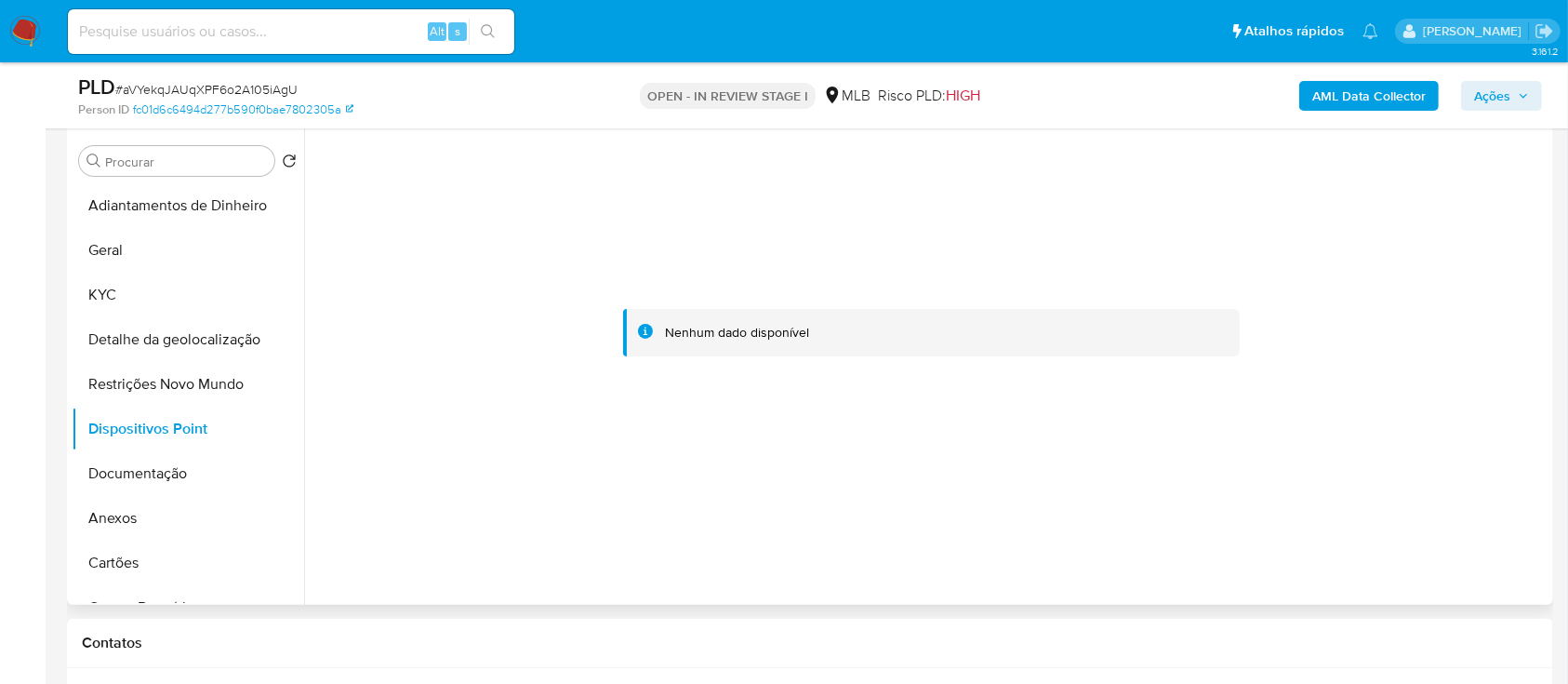
click at [552, 580] on div at bounding box center [926, 367] width 1244 height 476
click at [141, 469] on button "Documentação" at bounding box center [179, 473] width 217 height 45
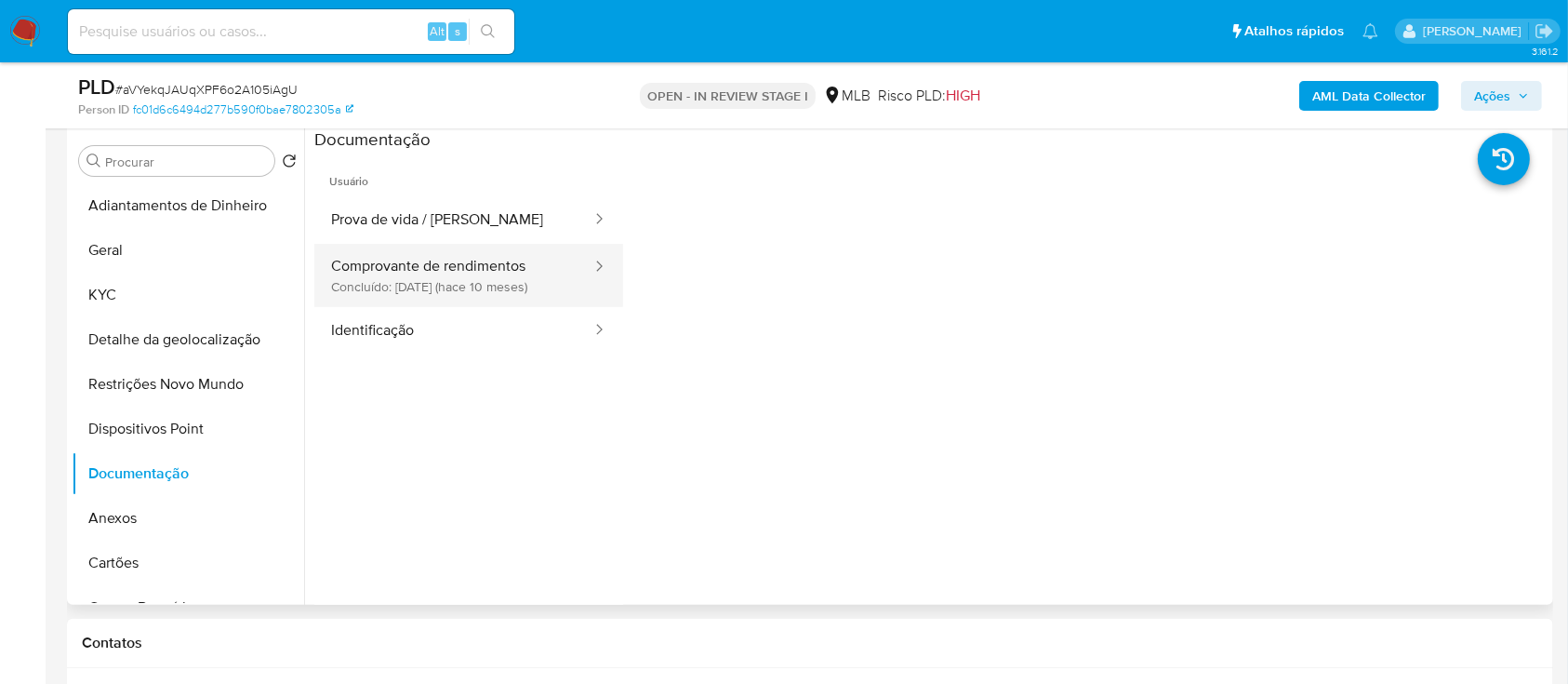
click at [471, 269] on button "Comprovante de rendimentos Concluído: 10/12/2024 (hace 10 meses)" at bounding box center [453, 275] width 279 height 63
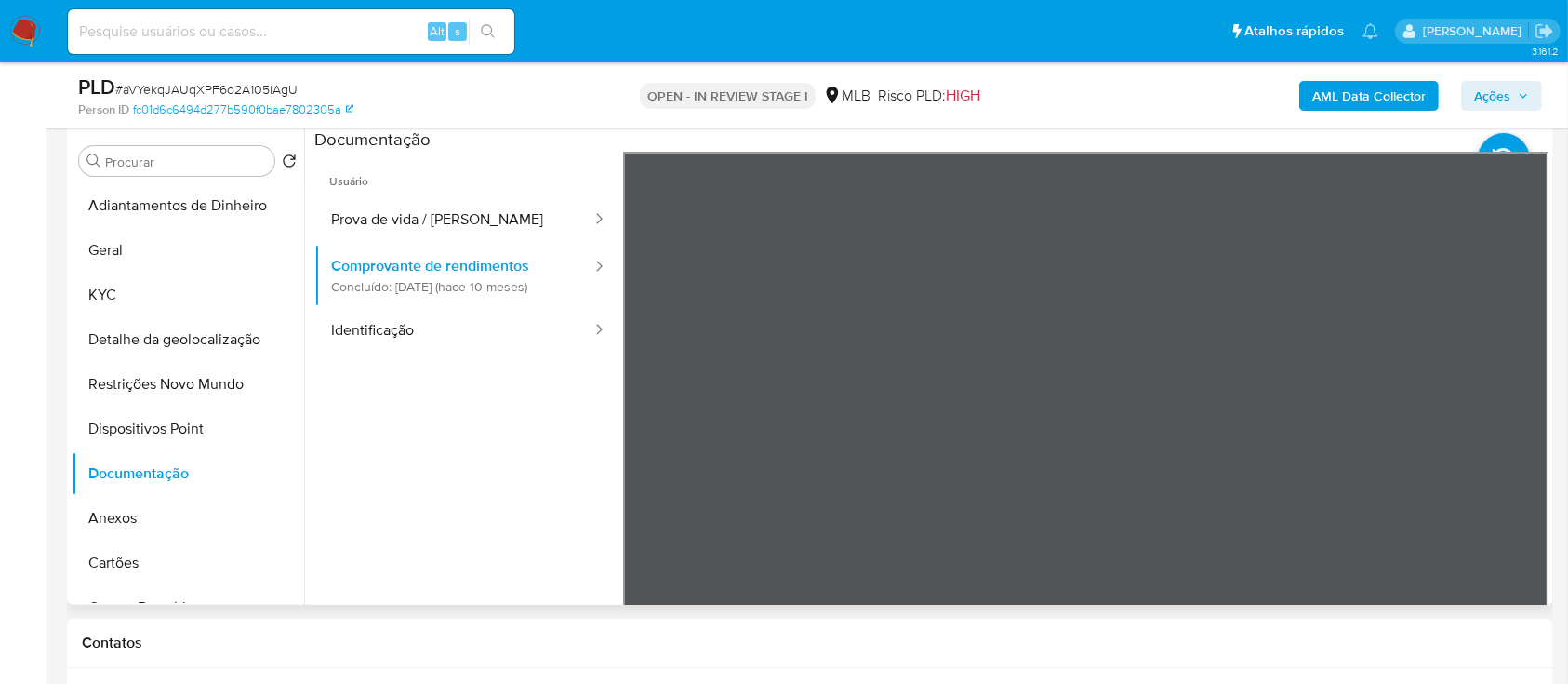
click at [355, 503] on ul "Usuário Prova de vida / Selfie Comprovante de rendimentos Concluído: 10/12/2024…" at bounding box center [468, 419] width 309 height 536
drag, startPoint x: 411, startPoint y: 211, endPoint x: 483, endPoint y: 227, distance: 73.8
click at [410, 212] on button "Prova de vida / [PERSON_NAME]" at bounding box center [453, 220] width 279 height 48
click at [1392, 96] on b "AML Data Collector" at bounding box center [1368, 96] width 113 height 30
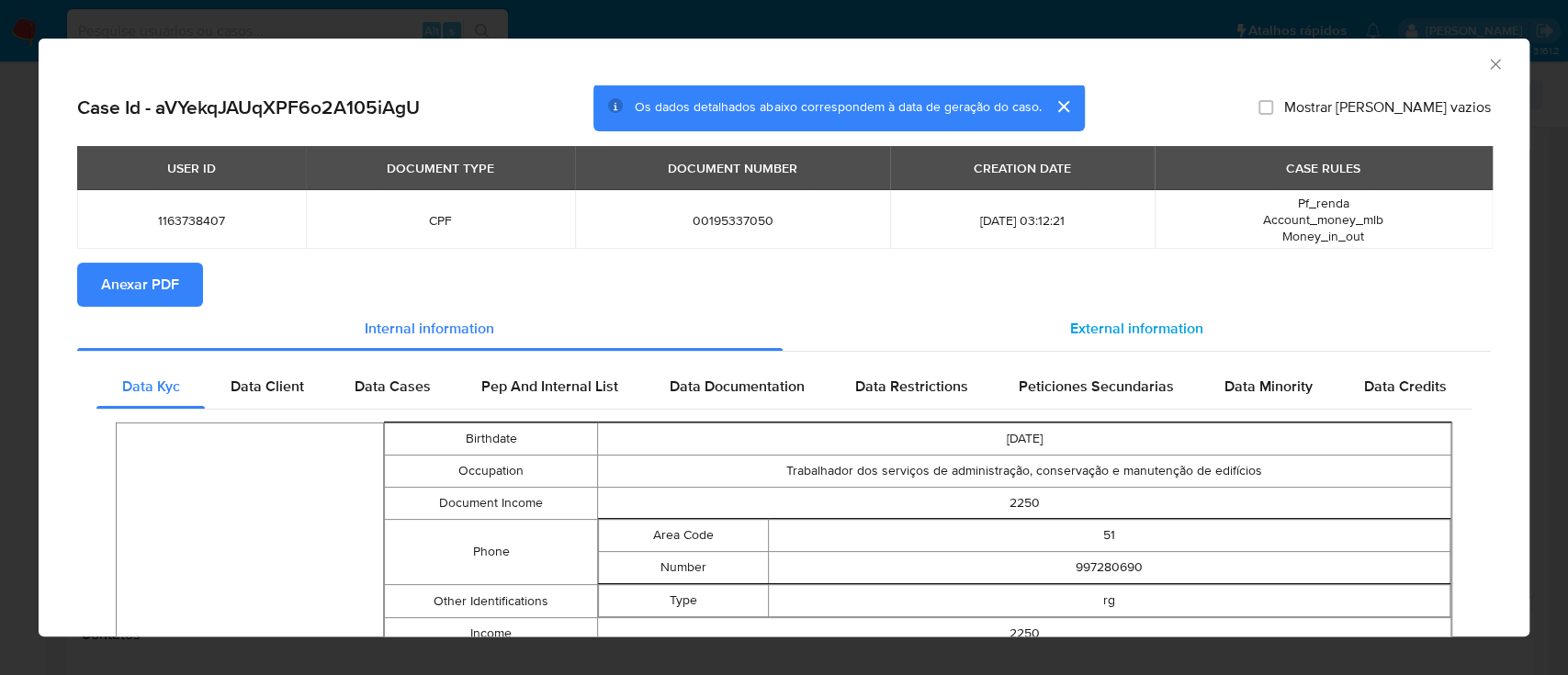
click at [1146, 334] on span "External information" at bounding box center [1137, 328] width 133 height 21
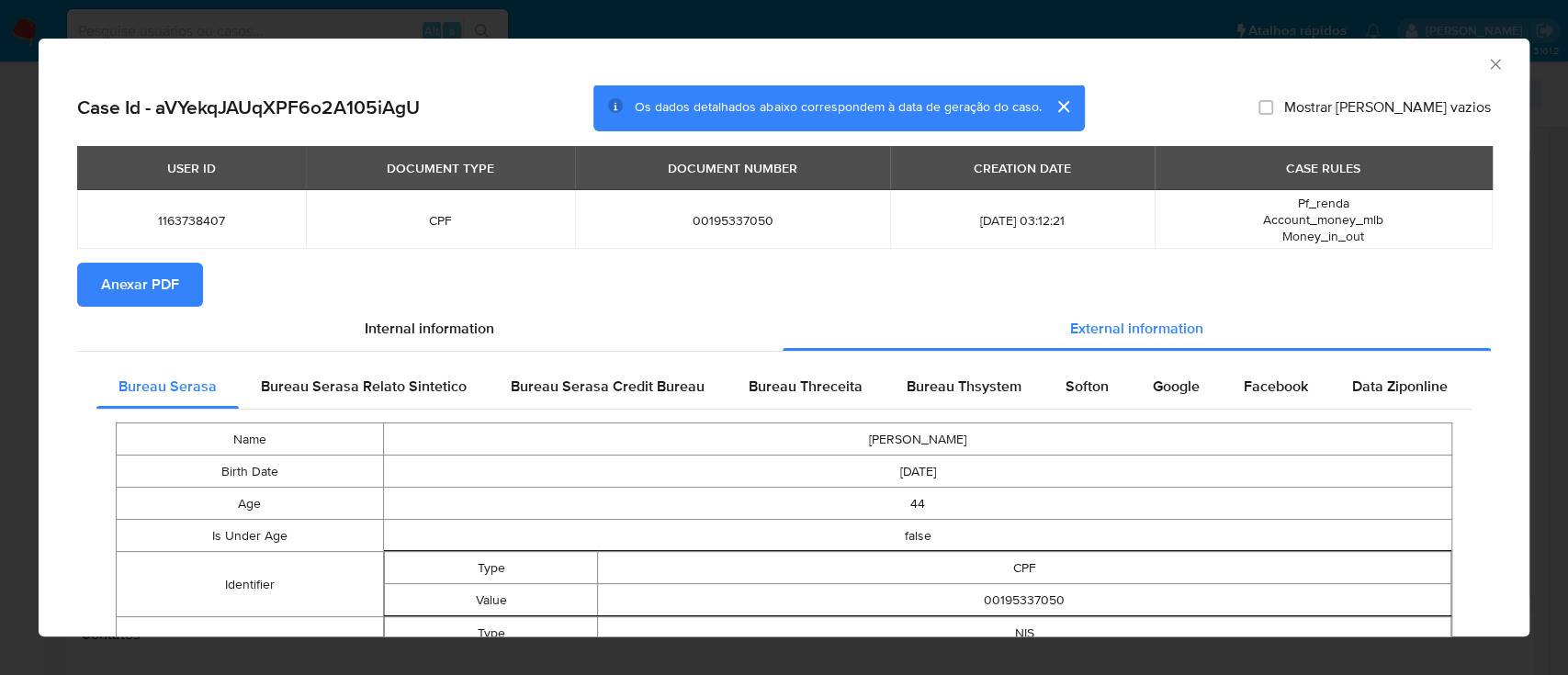
scroll to position [117, 0]
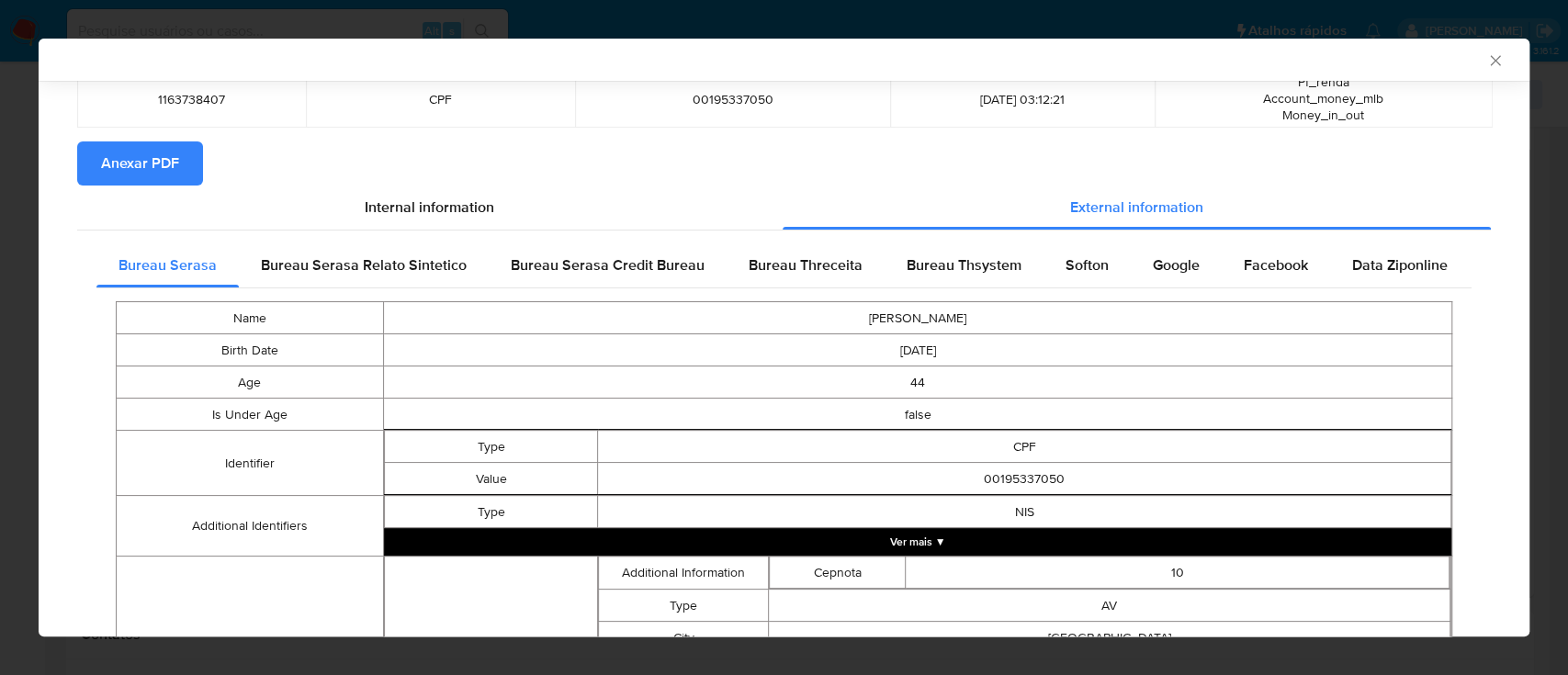
click at [833, 264] on span "Bureau Threceita" at bounding box center [805, 265] width 114 height 21
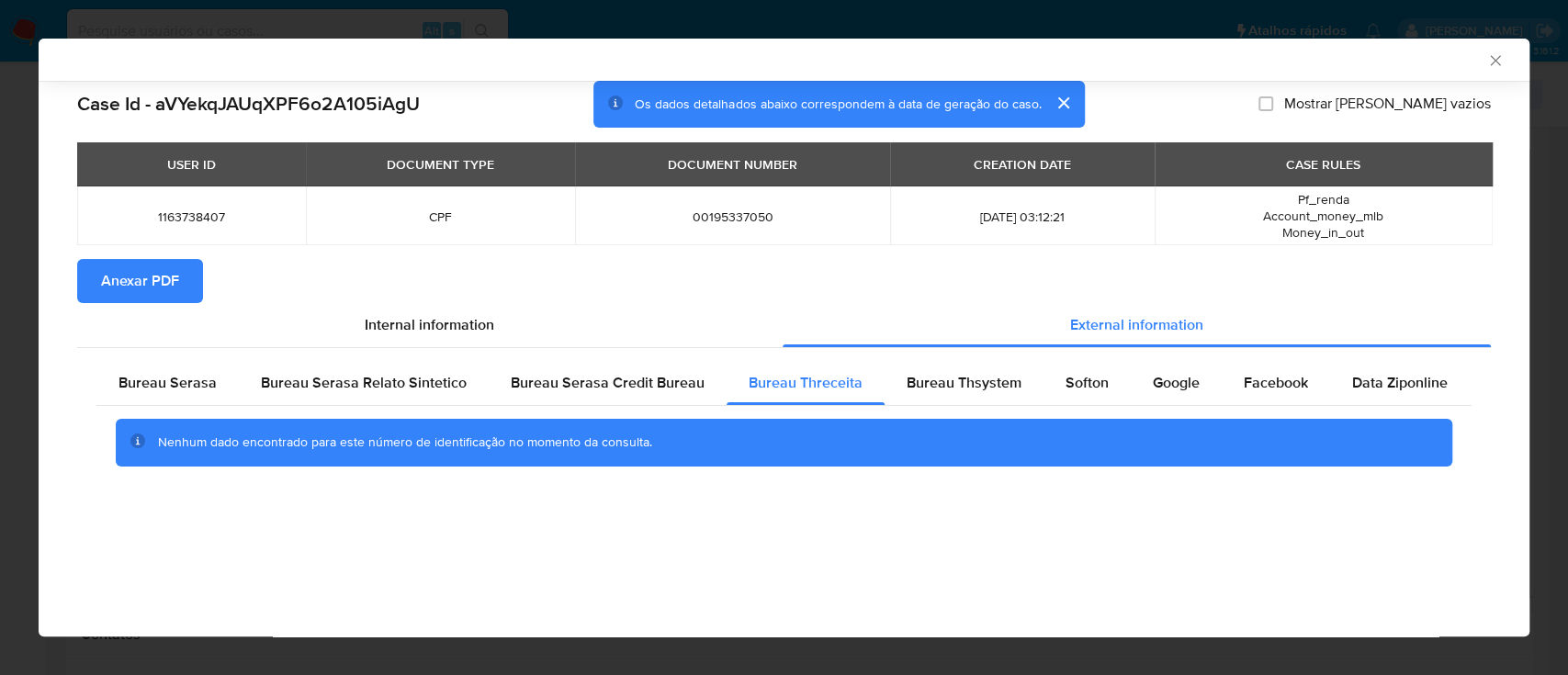
drag, startPoint x: 1385, startPoint y: 68, endPoint x: 1375, endPoint y: 65, distance: 10.4
click at [1385, 66] on div "AML Data Collector" at bounding box center [768, 59] width 1434 height 16
click at [928, 381] on span "Bureau Thsystem" at bounding box center [963, 382] width 115 height 21
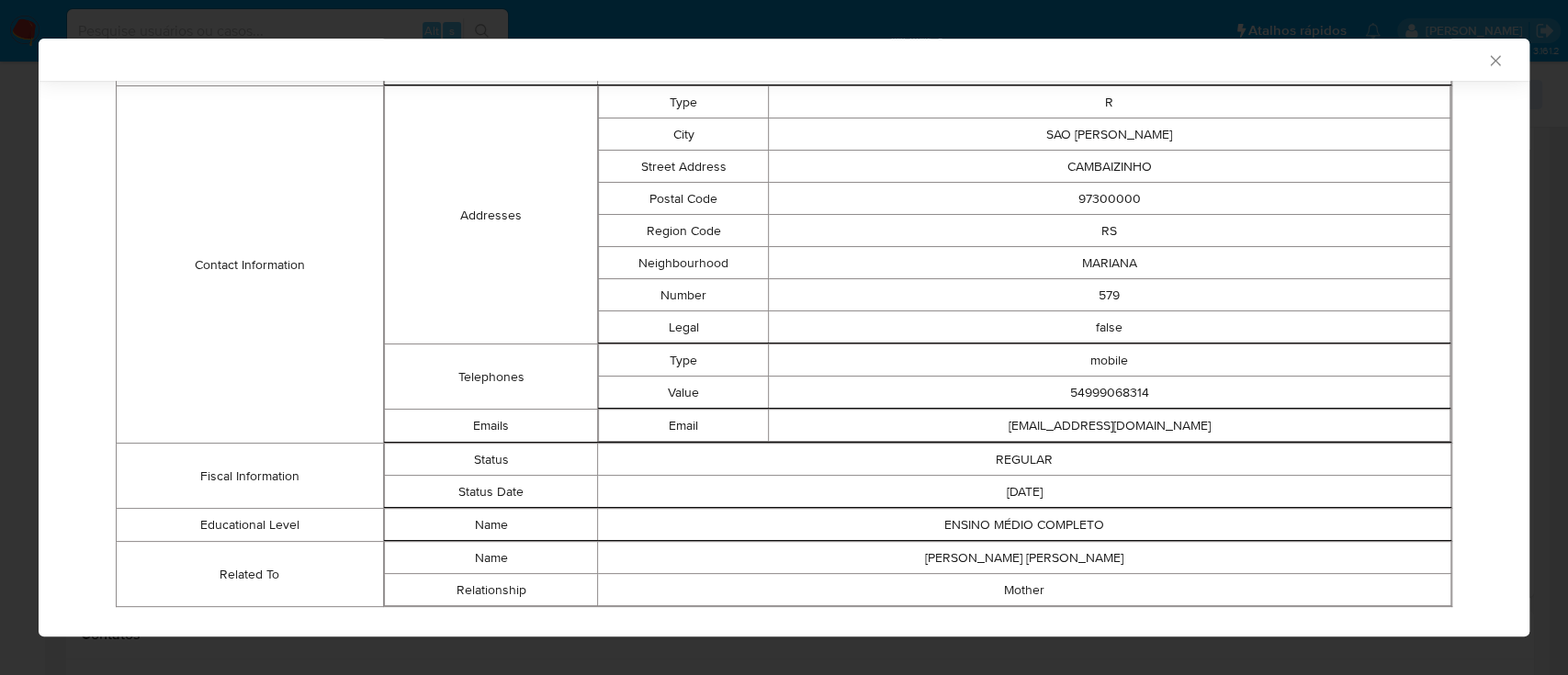
scroll to position [748, 0]
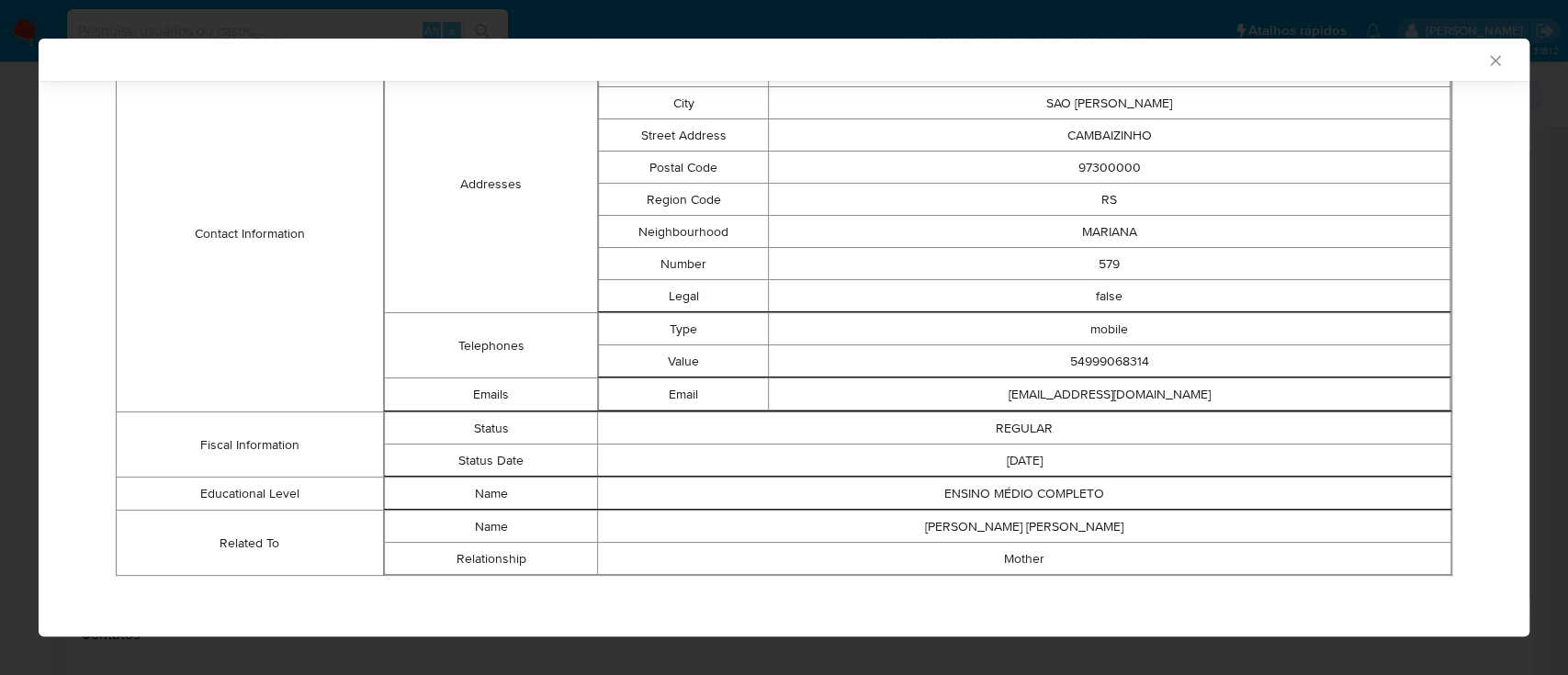
click at [220, 457] on td "Fiscal Information" at bounding box center [249, 445] width 267 height 65
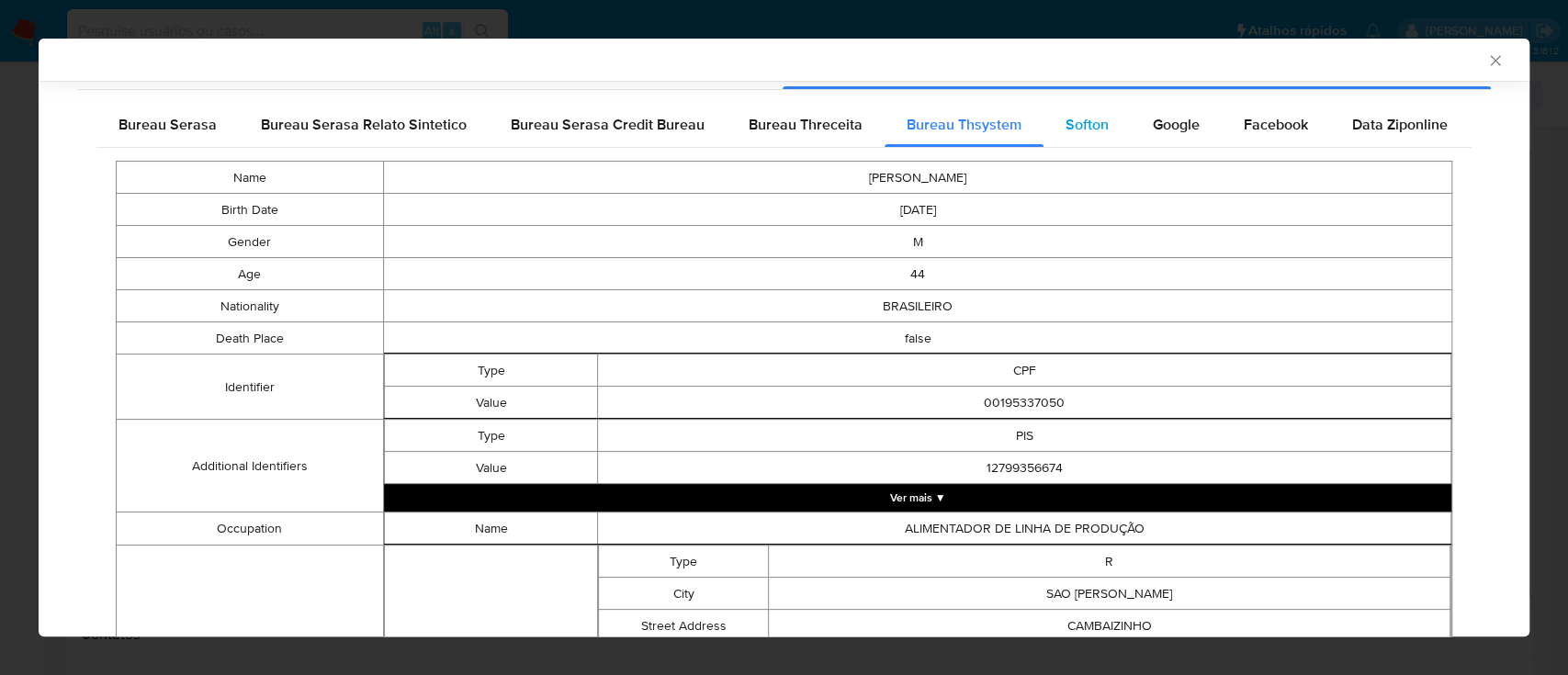
click at [1070, 115] on span "Softon" at bounding box center [1086, 124] width 43 height 21
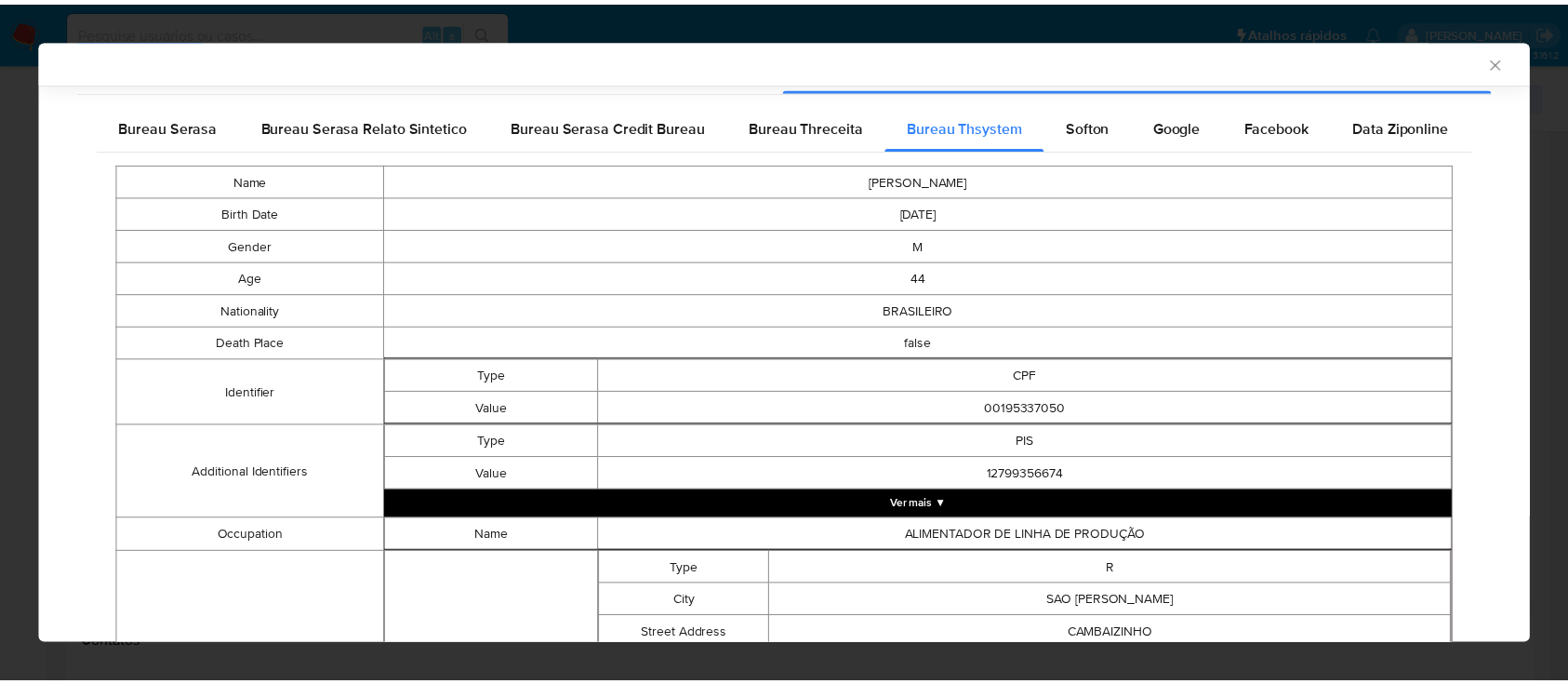
scroll to position [0, 0]
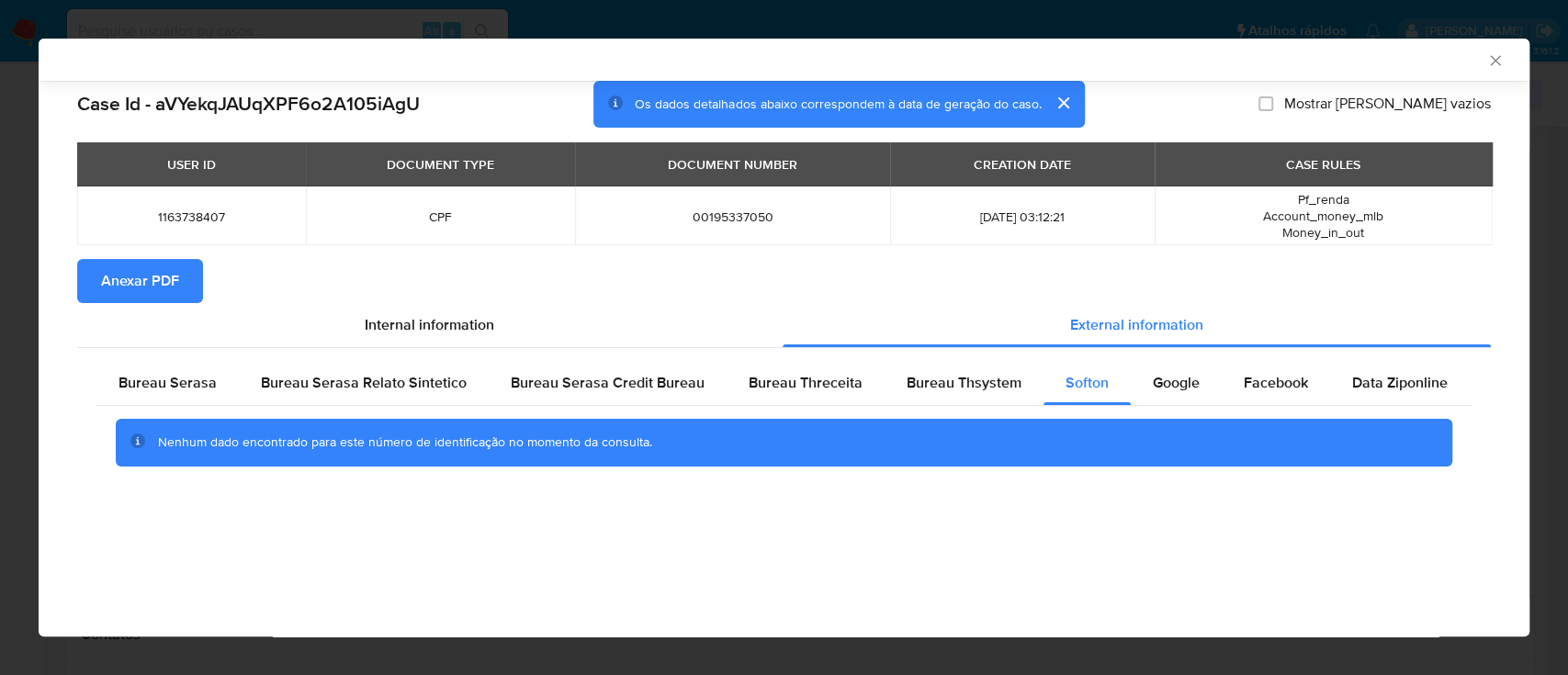
click at [1366, 55] on div "AML Data Collector" at bounding box center [768, 59] width 1434 height 16
click at [1144, 368] on div "Google" at bounding box center [1176, 383] width 91 height 44
click at [247, 567] on div "AML Data Collector Case Id - aVYekqJAUqXPF6o2A105iAgU Os dados detalhados abaix…" at bounding box center [784, 337] width 1491 height 598
click at [1491, 53] on icon "Fechar a janela" at bounding box center [1495, 60] width 18 height 18
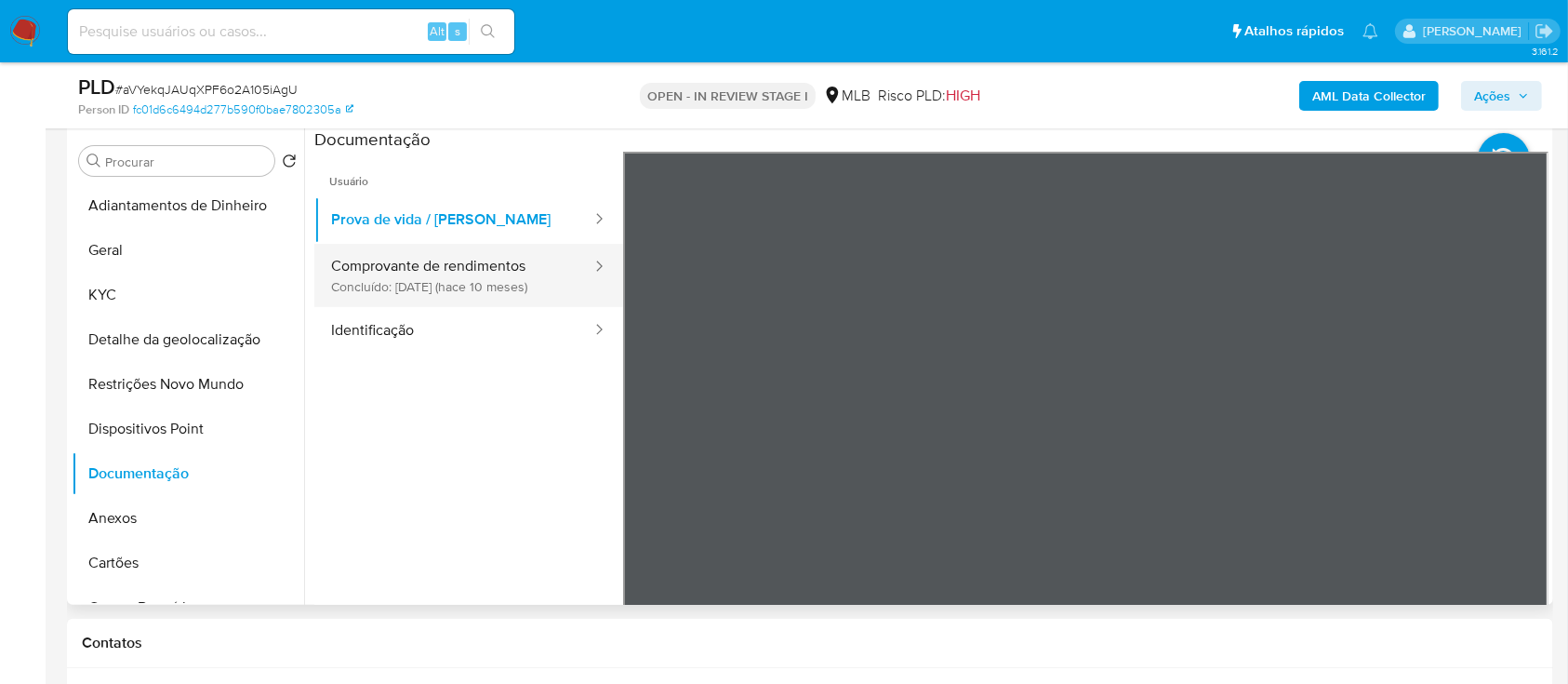
click at [443, 282] on button "Comprovante de rendimentos Concluído: 10/12/2024 (hace 10 meses)" at bounding box center [453, 275] width 279 height 63
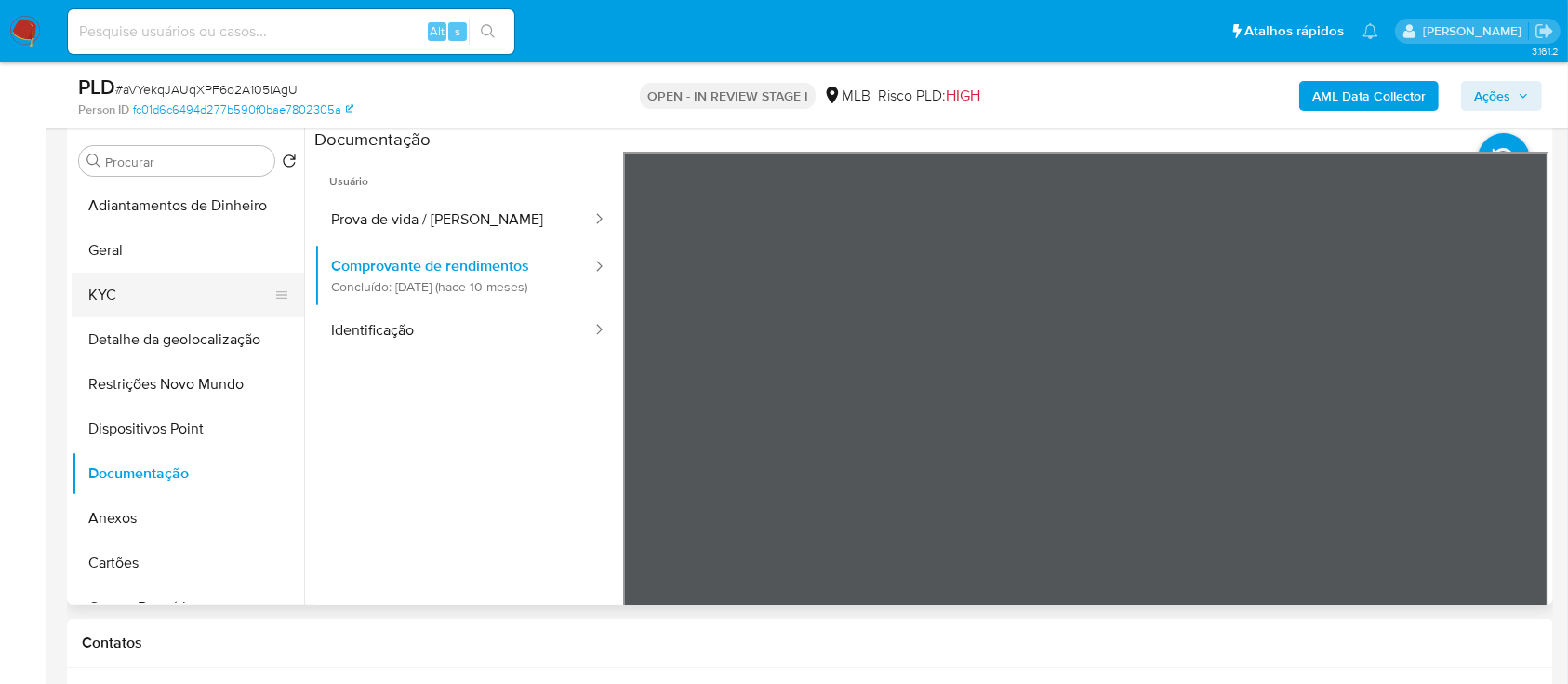
click at [109, 290] on button "KYC" at bounding box center [179, 295] width 217 height 45
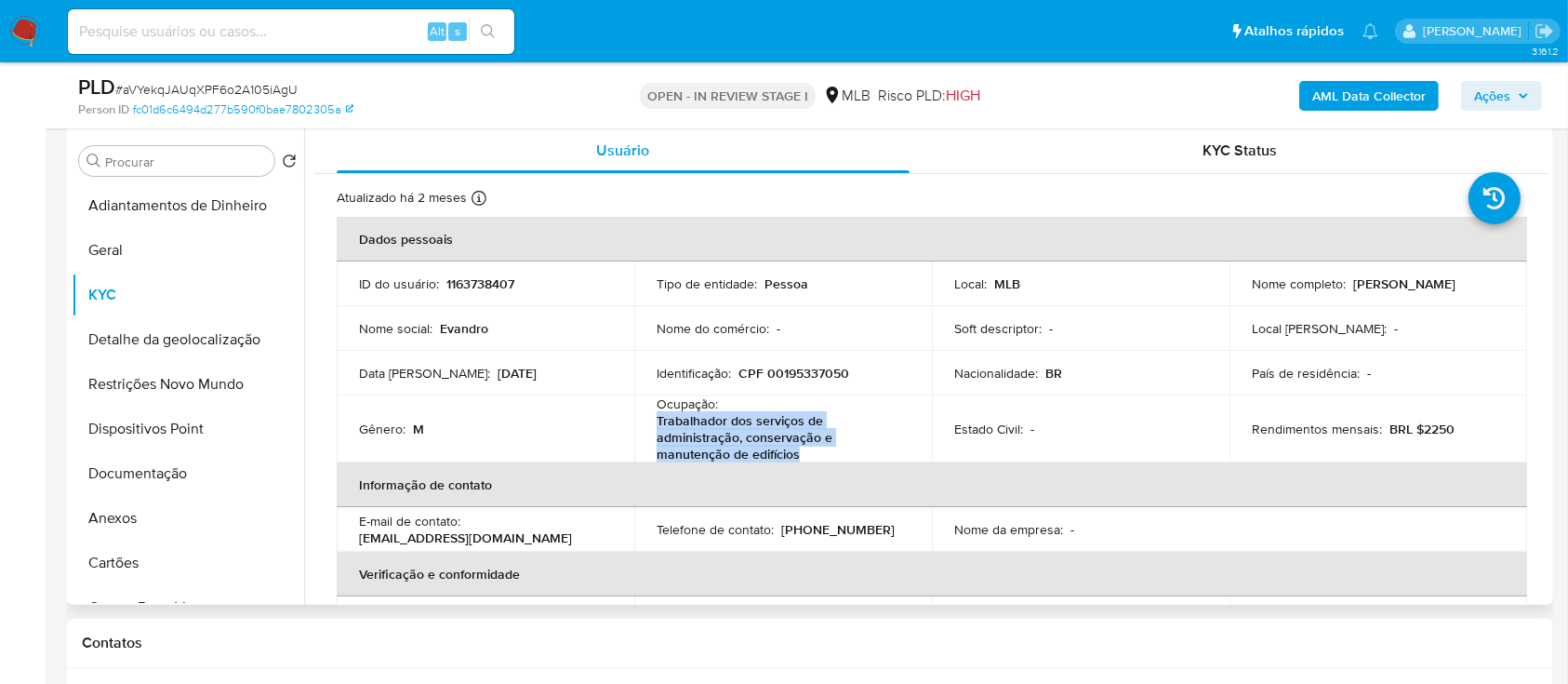
drag, startPoint x: 804, startPoint y: 457, endPoint x: 649, endPoint y: 430, distance: 157.3
click at [650, 430] on td "Ocupação : Trabalhador dos serviços de administração, conservação e manutenção …" at bounding box center [782, 428] width 297 height 67
copy p "Trabalhador dos serviços de administração, conservação e manutenção de edifícios"
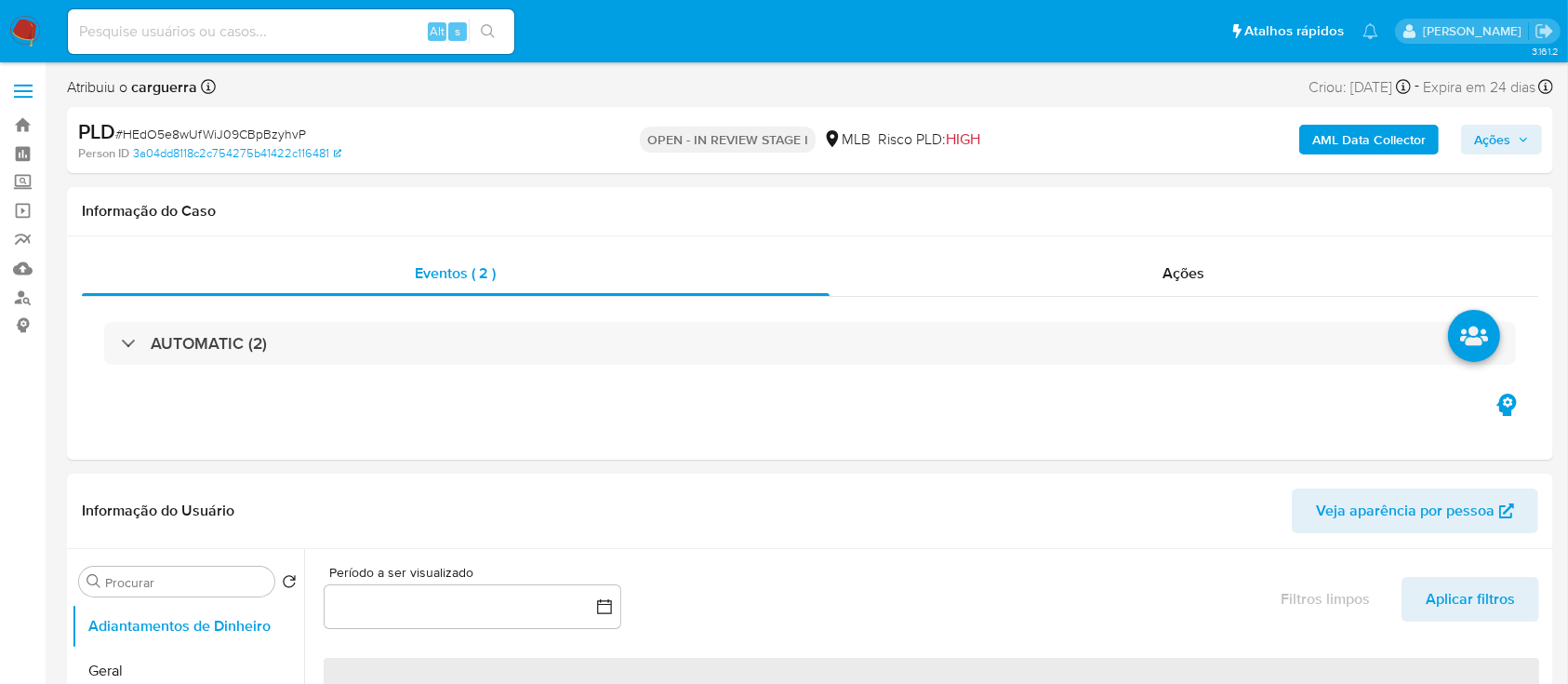
select select "10"
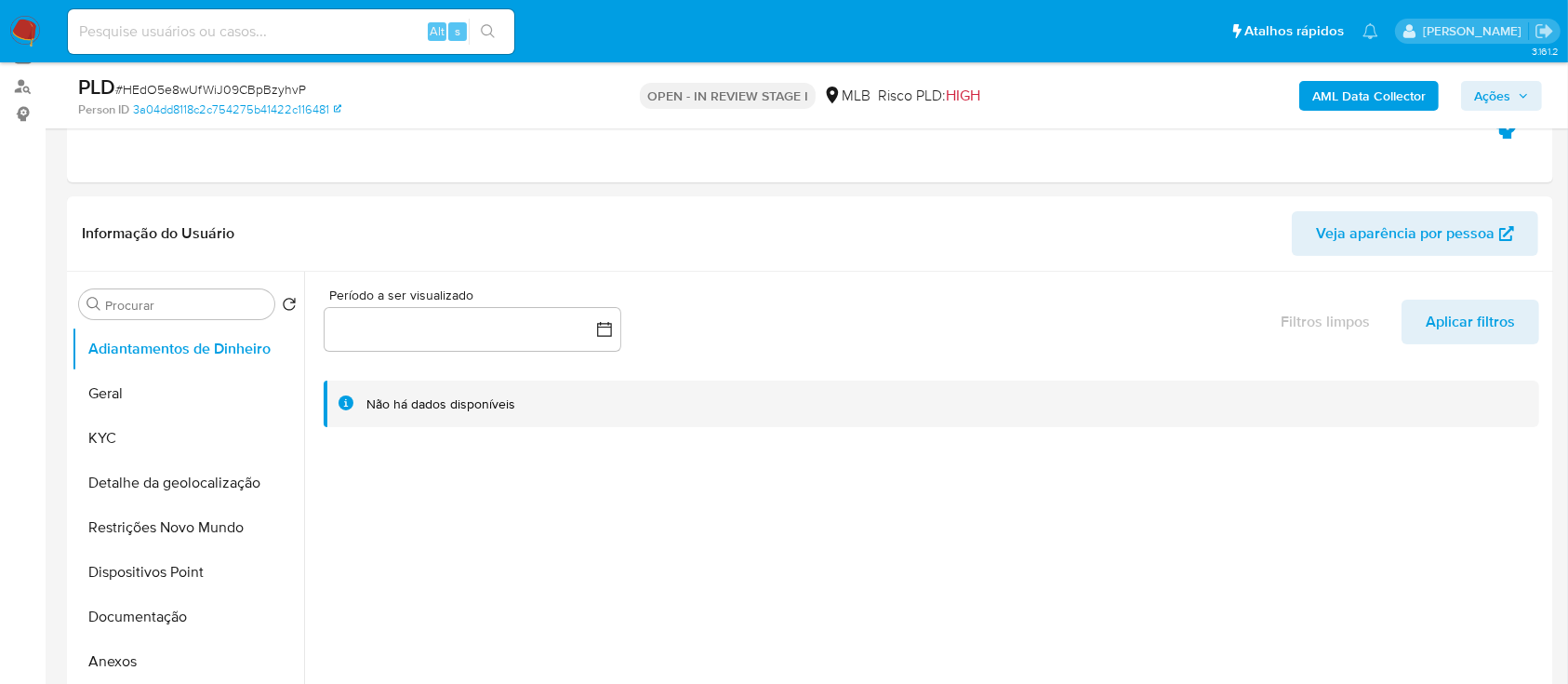
scroll to position [245, 0]
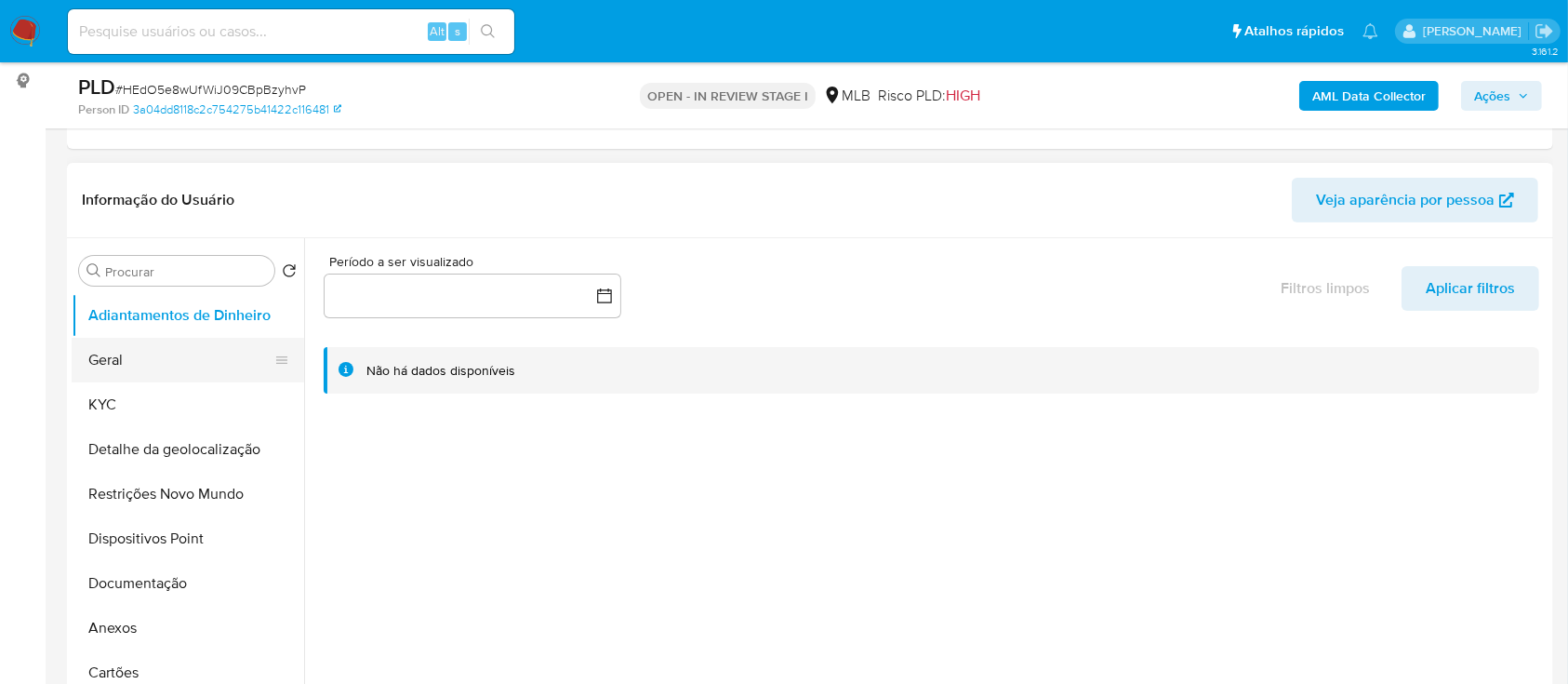
click at [137, 367] on button "Geral" at bounding box center [179, 360] width 217 height 45
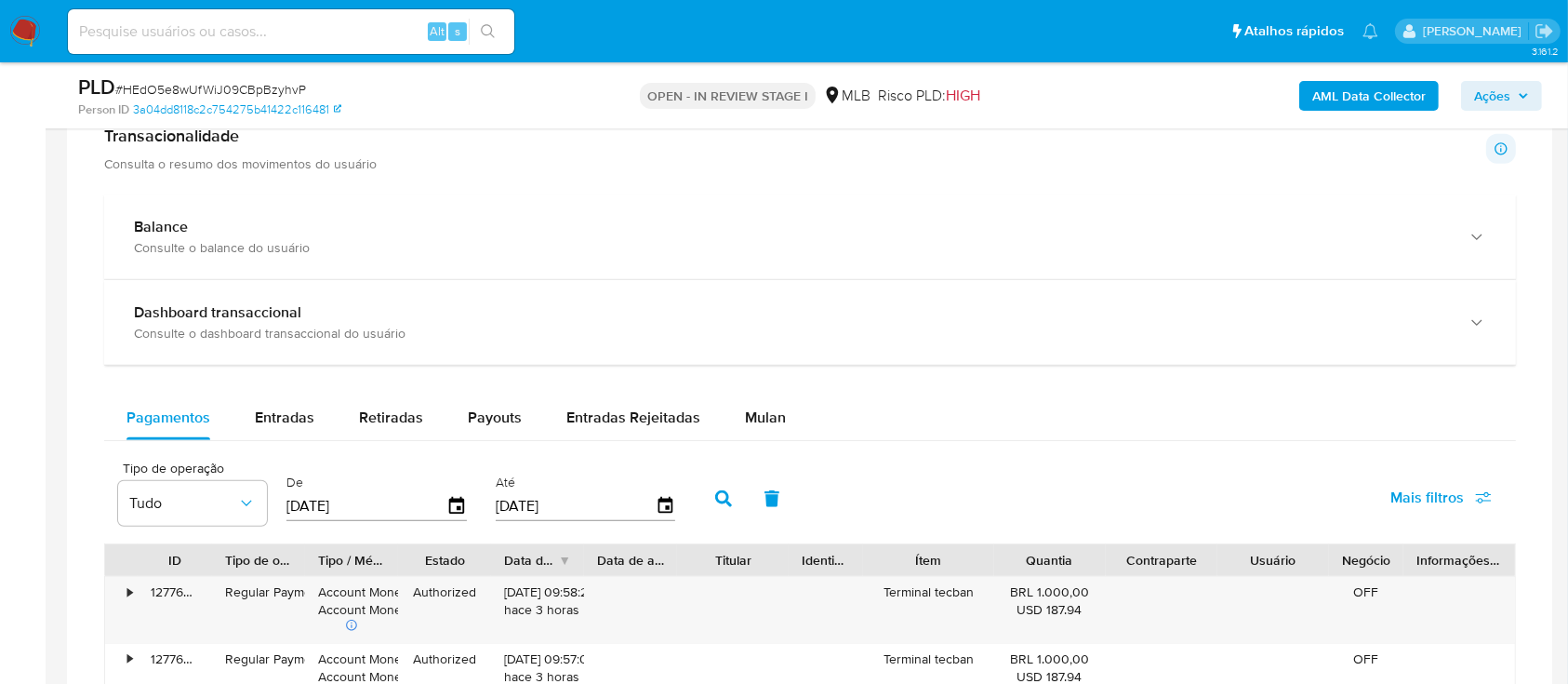
scroll to position [1112, 0]
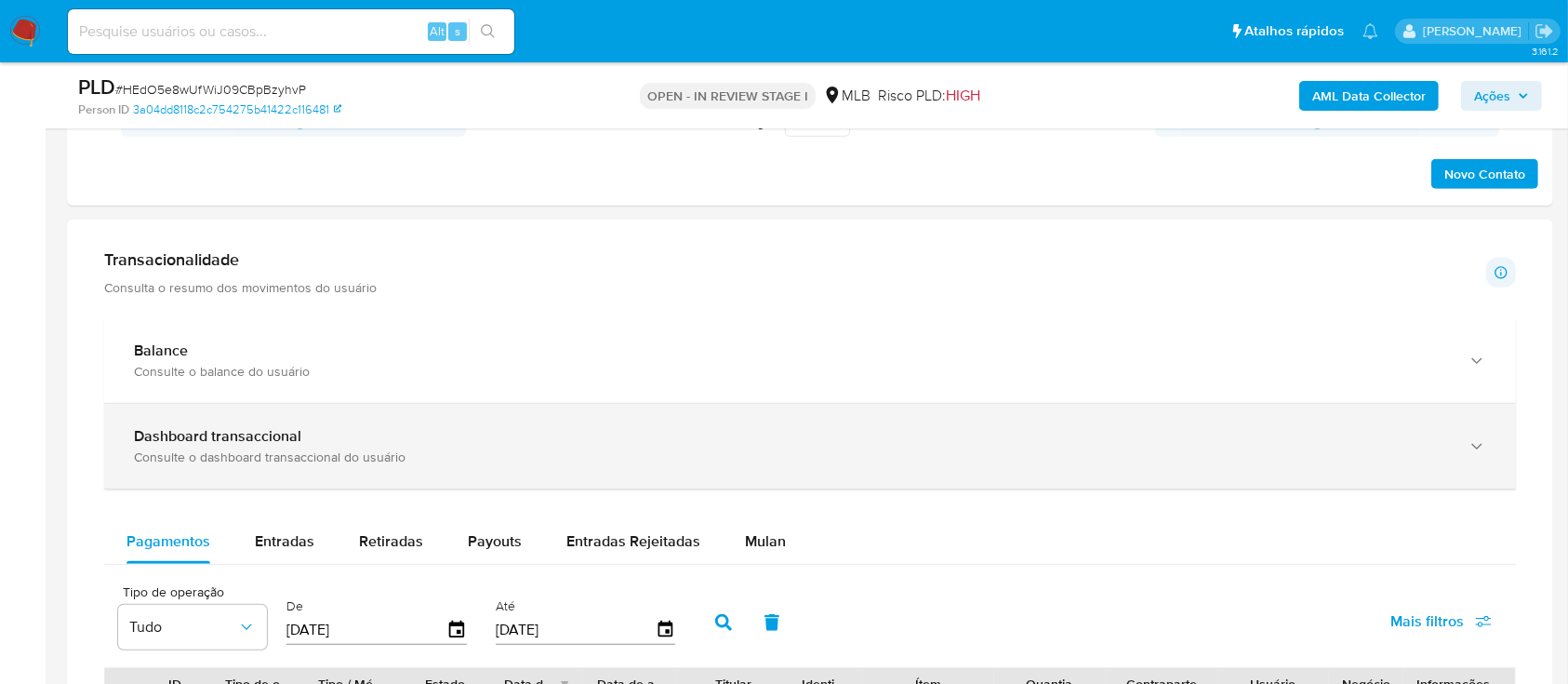
click at [566, 444] on div "Dashboard transaccional" at bounding box center [791, 436] width 1314 height 19
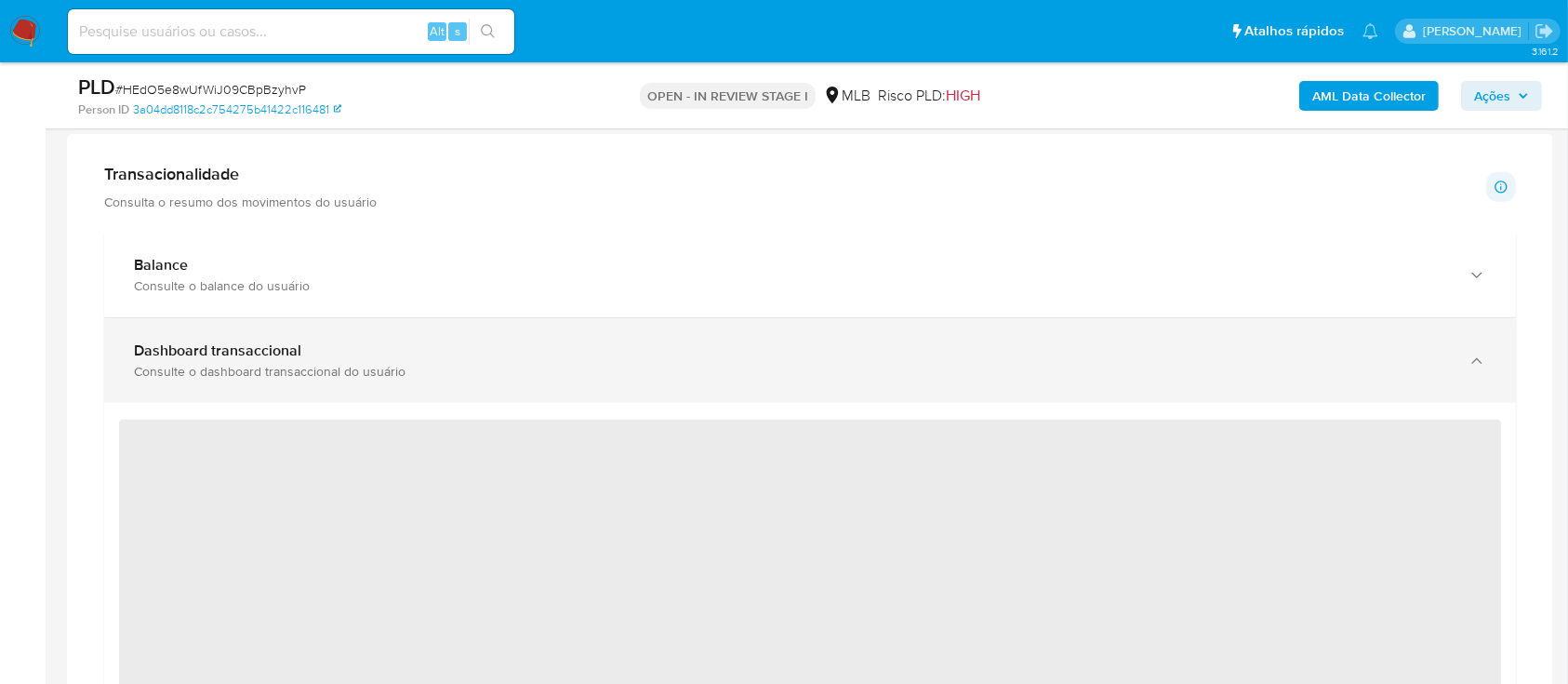
scroll to position [1236, 0]
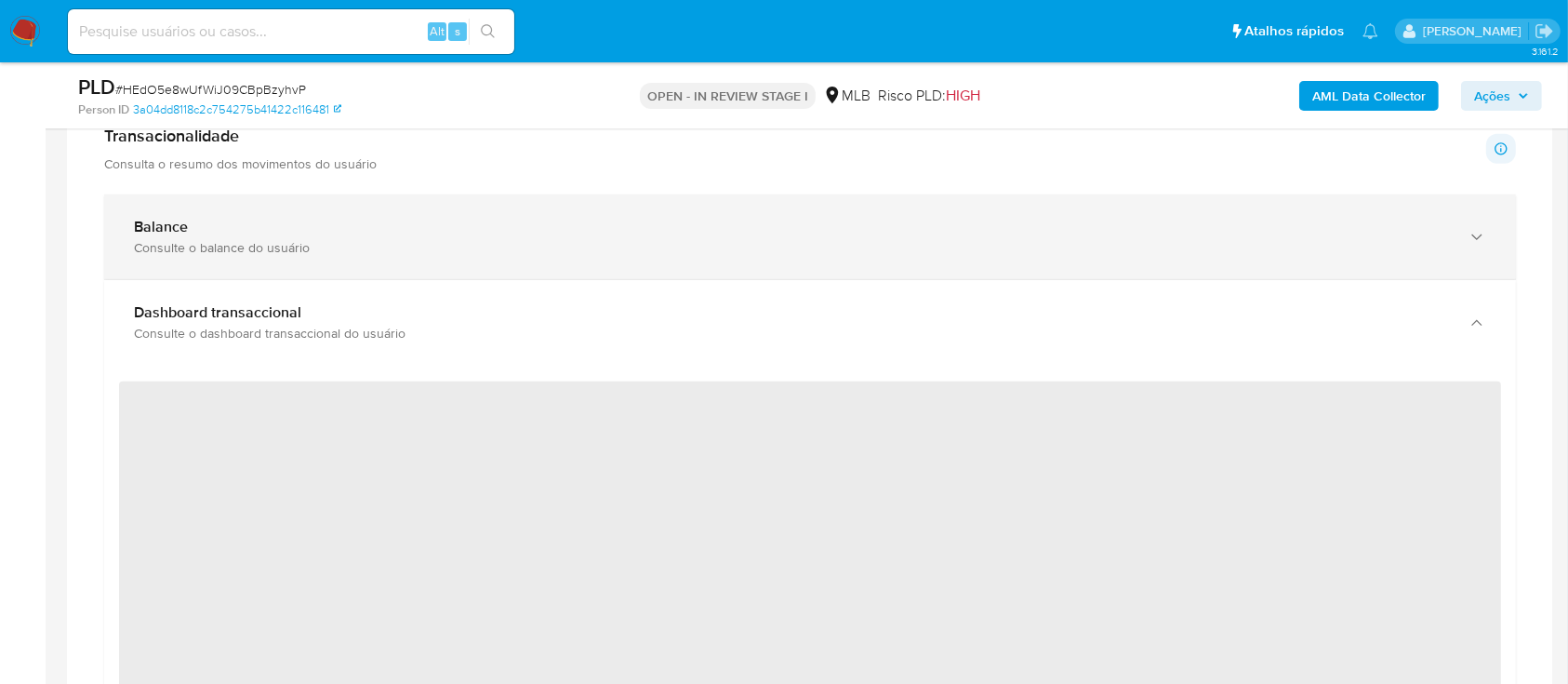
click at [692, 249] on div "Consulte o balance do usuário" at bounding box center [791, 247] width 1314 height 17
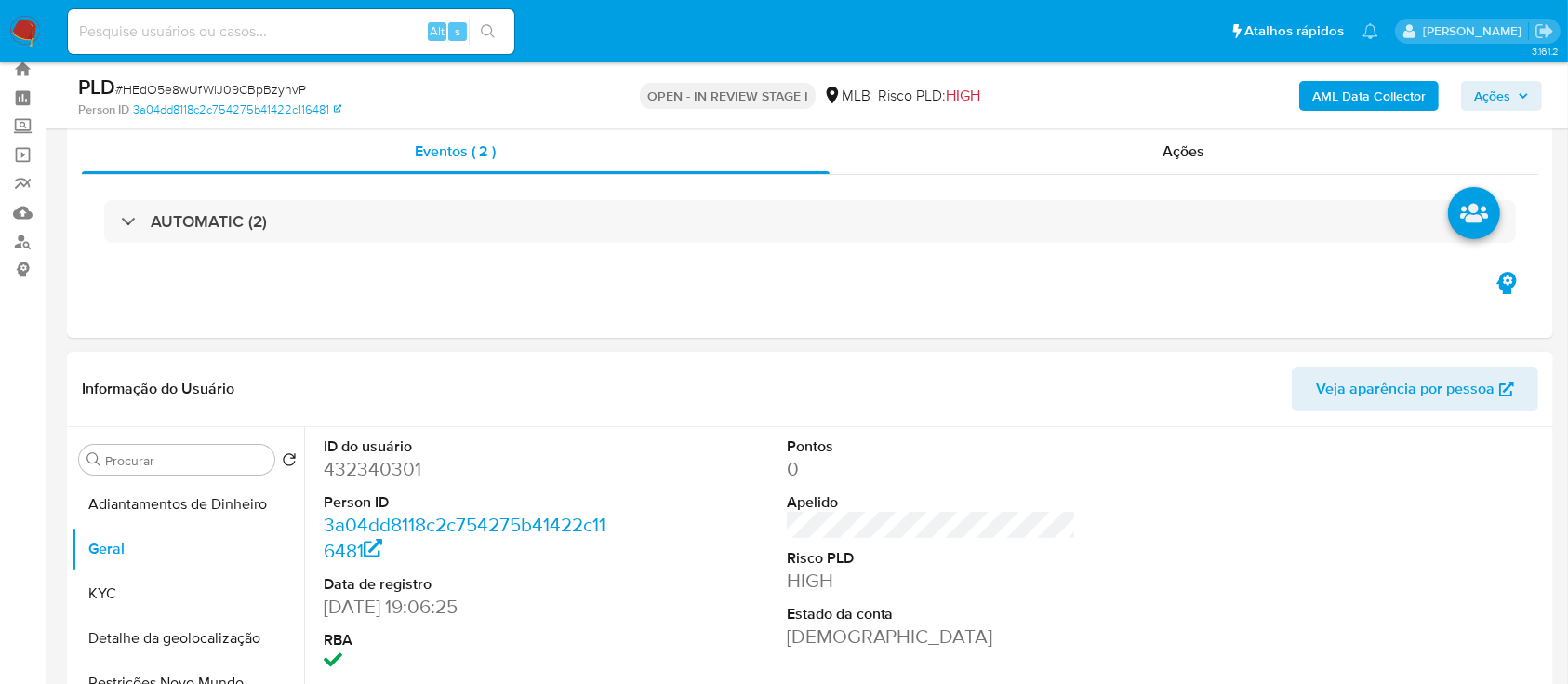
scroll to position [0, 0]
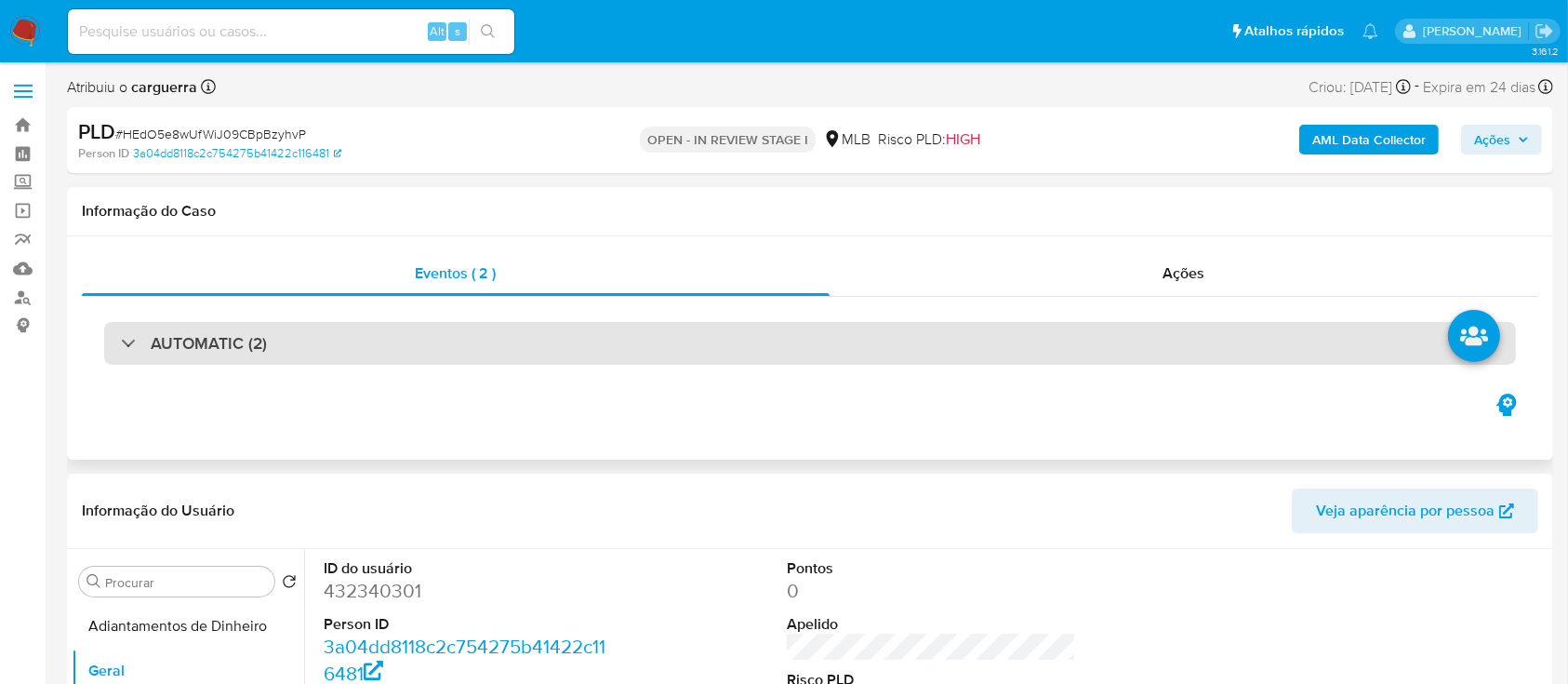
click at [170, 344] on h3 "AUTOMATIC (2)" at bounding box center [208, 342] width 116 height 20
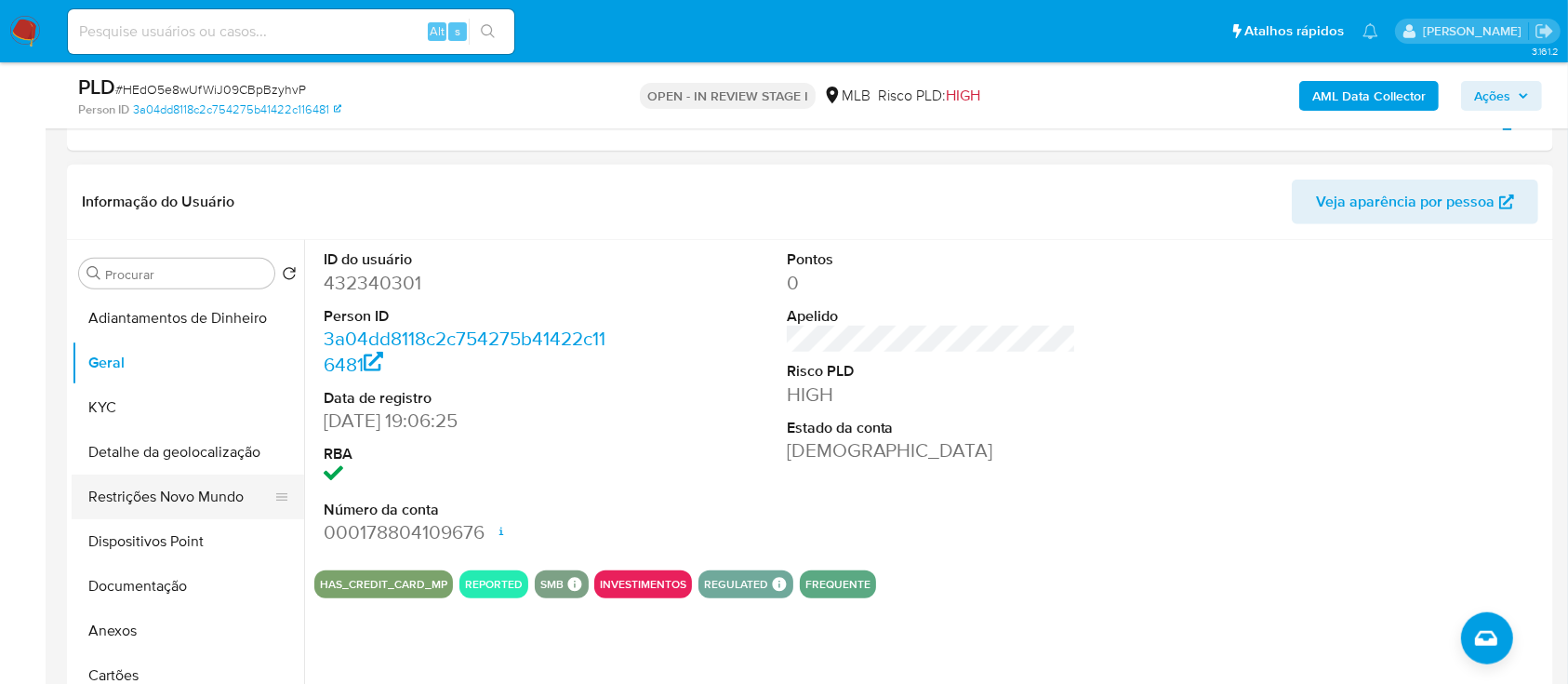
click at [189, 503] on button "Restrições Novo Mundo" at bounding box center [179, 497] width 217 height 45
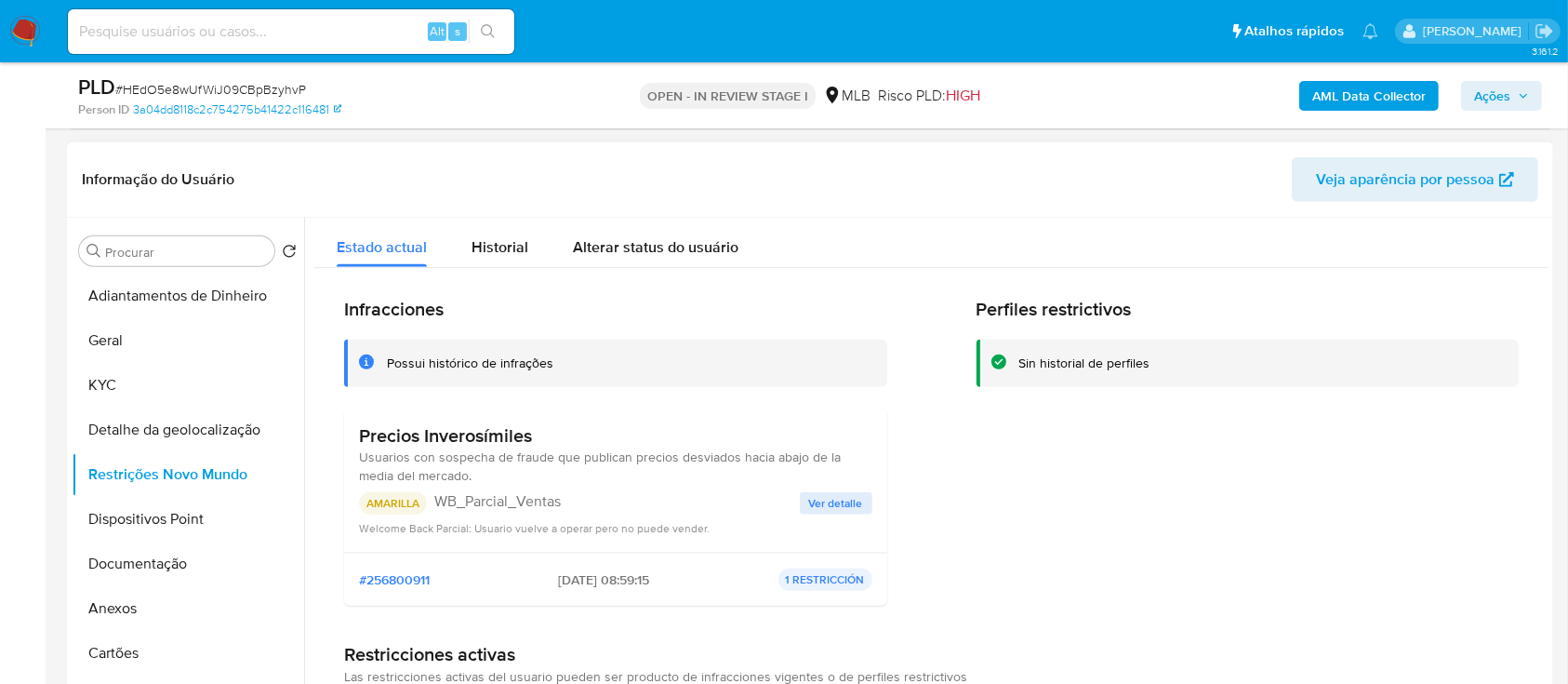
scroll to position [124, 0]
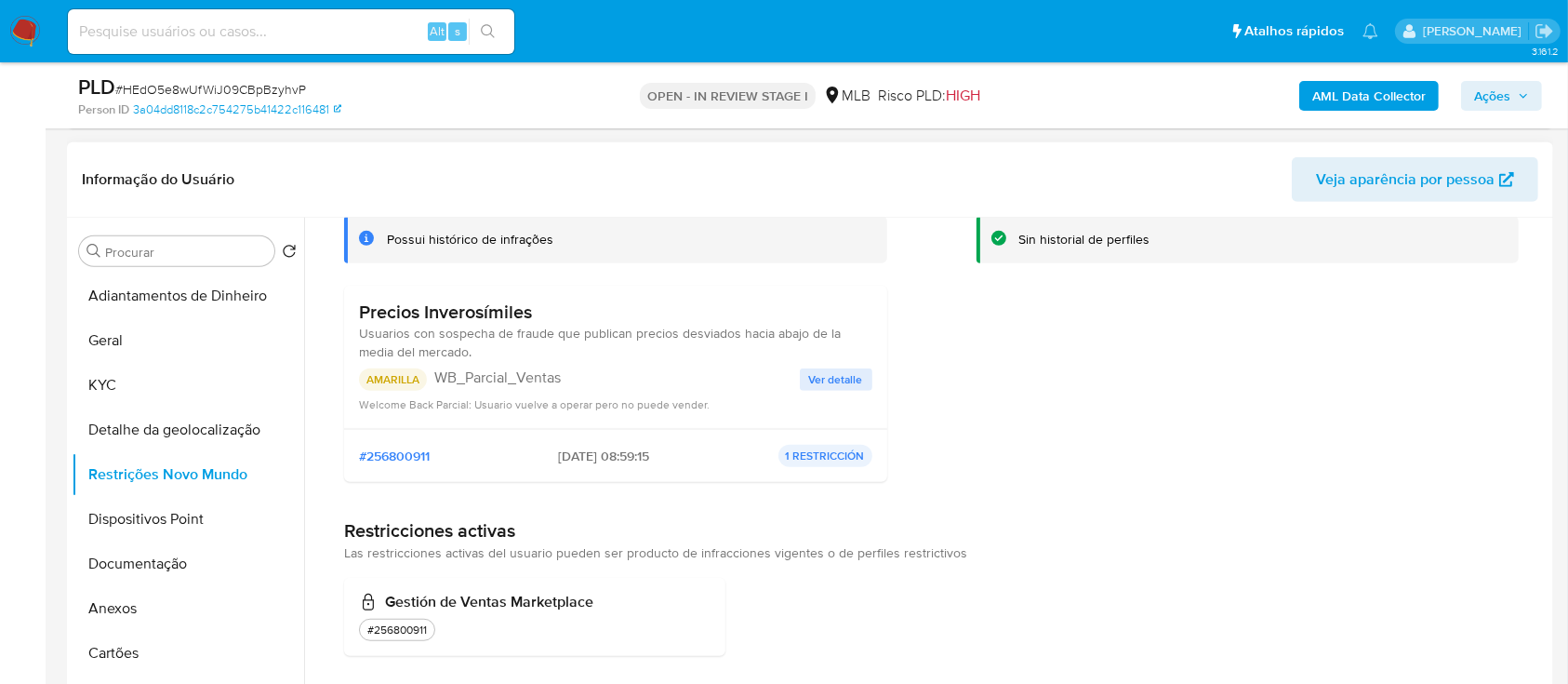
click at [849, 370] on span "Ver detalle" at bounding box center [836, 379] width 54 height 19
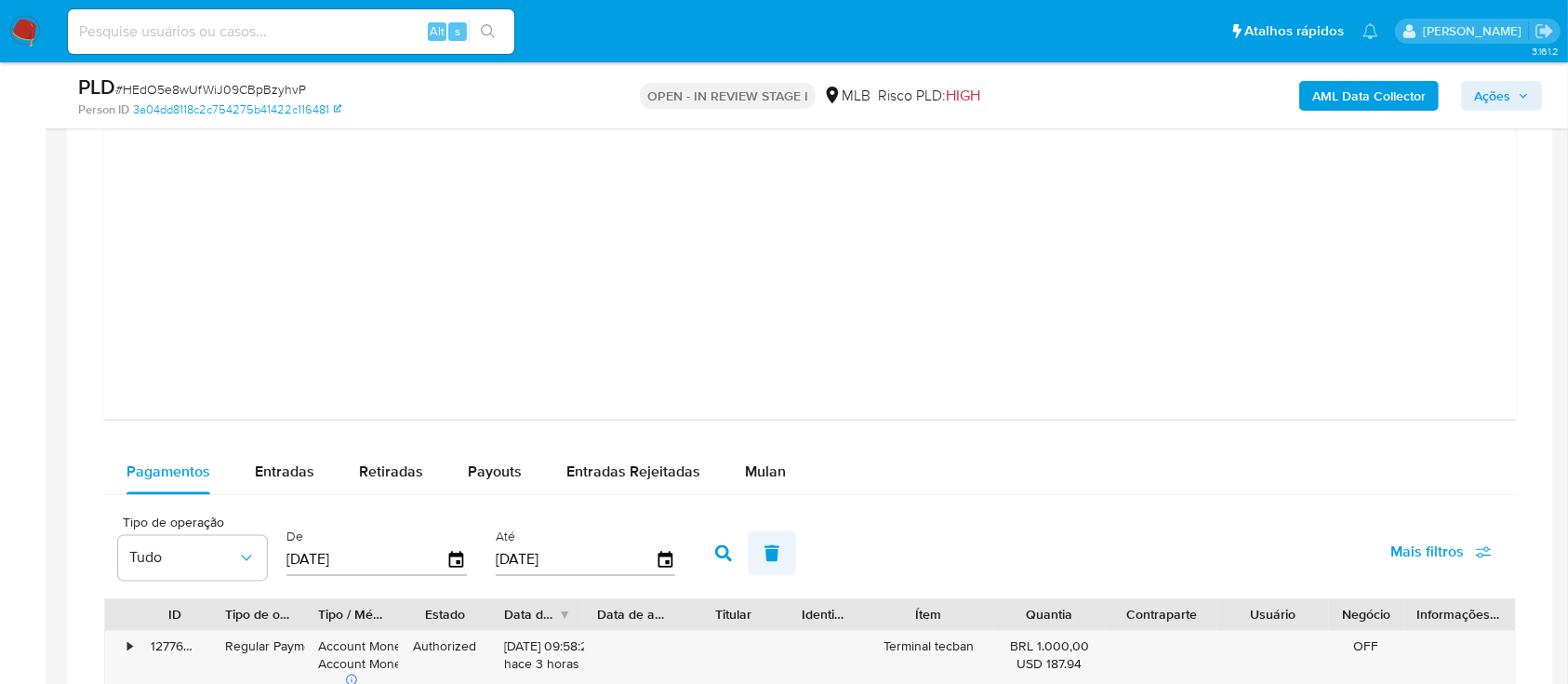
scroll to position [3722, 0]
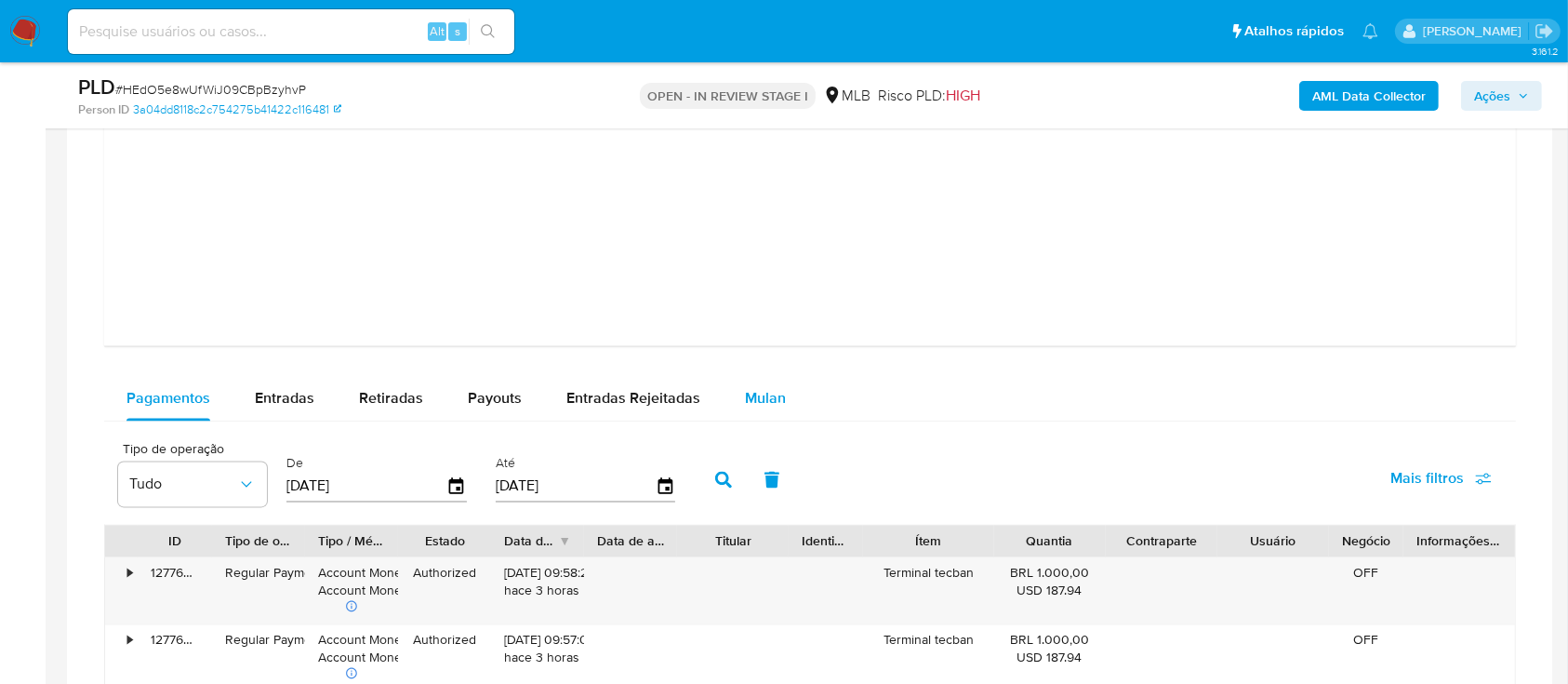
click at [756, 393] on span "Mulan" at bounding box center [765, 398] width 41 height 21
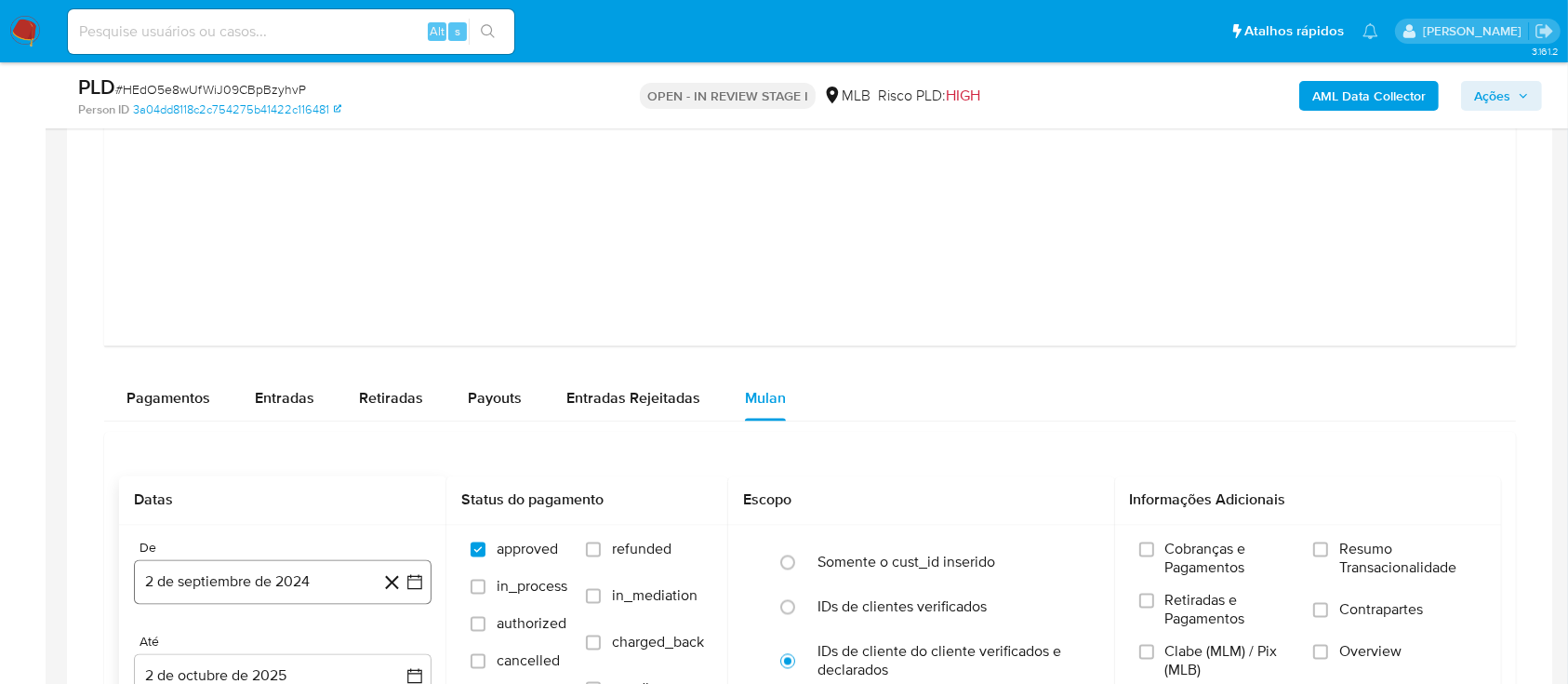
click at [414, 579] on icon "button" at bounding box center [414, 581] width 19 height 19
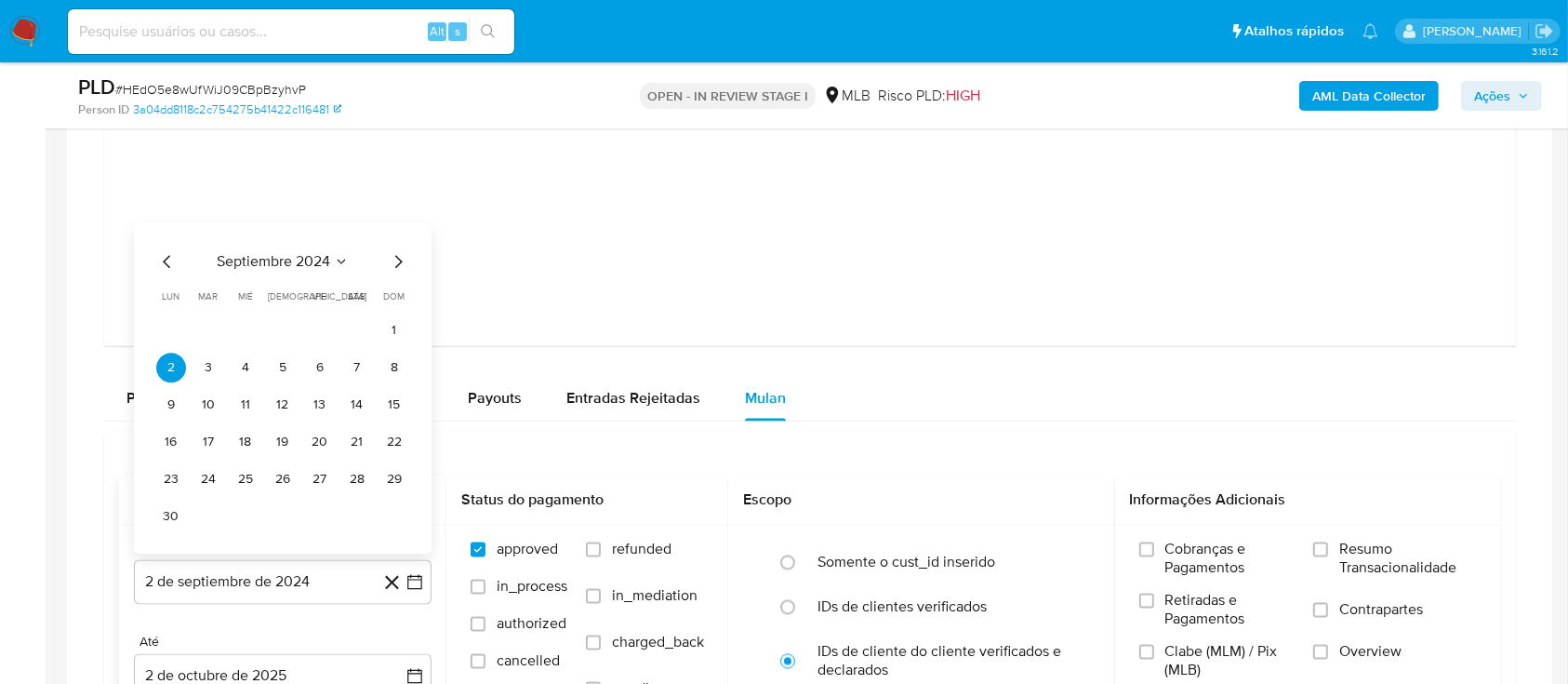
click at [335, 257] on icon "Seleccionar mes y año" at bounding box center [340, 261] width 15 height 15
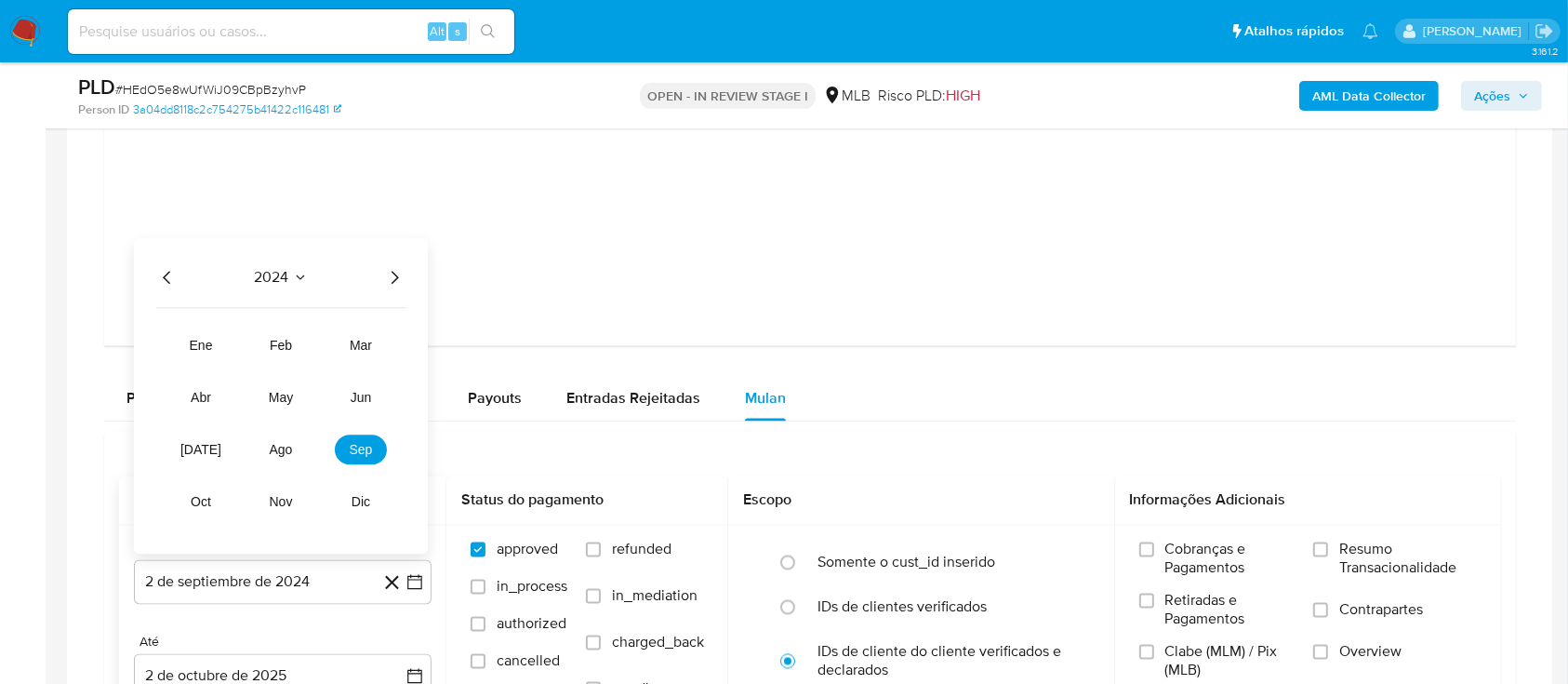
click at [391, 280] on icon "Año siguiente" at bounding box center [394, 277] width 22 height 22
click at [206, 394] on span "abr" at bounding box center [200, 397] width 20 height 15
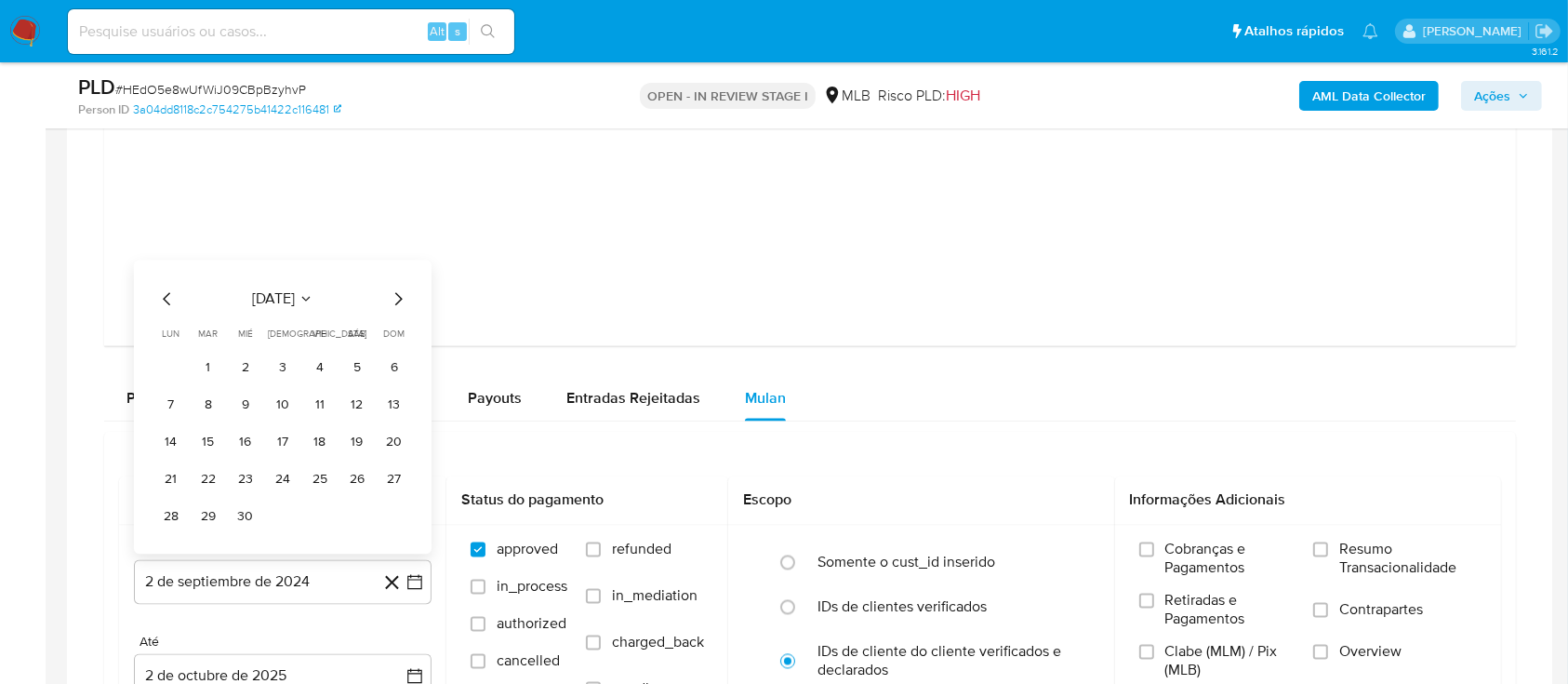
click at [212, 366] on button "1" at bounding box center [208, 367] width 30 height 30
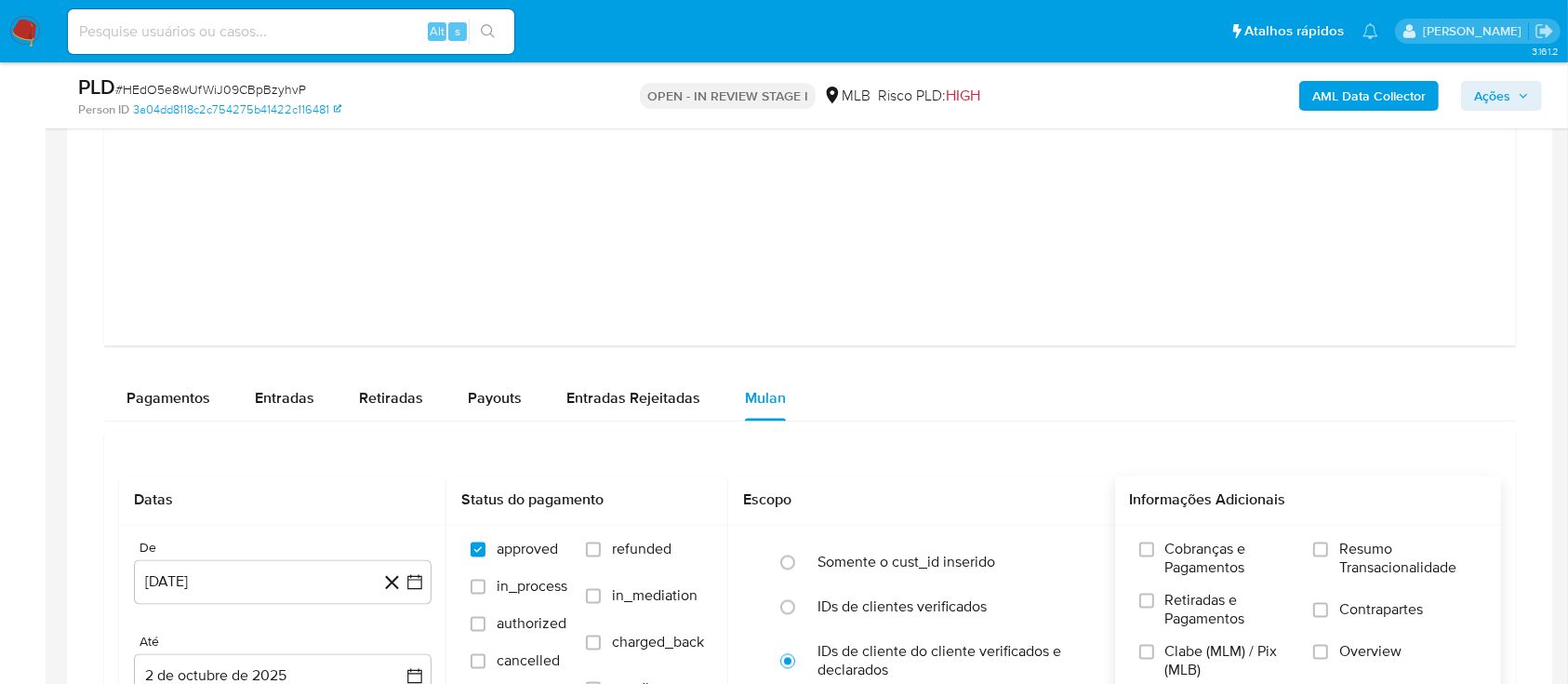
click at [1335, 550] on label "Resumo Transacionalidade" at bounding box center [1394, 570] width 164 height 60
click at [1328, 550] on input "Resumo Transacionalidade" at bounding box center [1319, 548] width 15 height 15
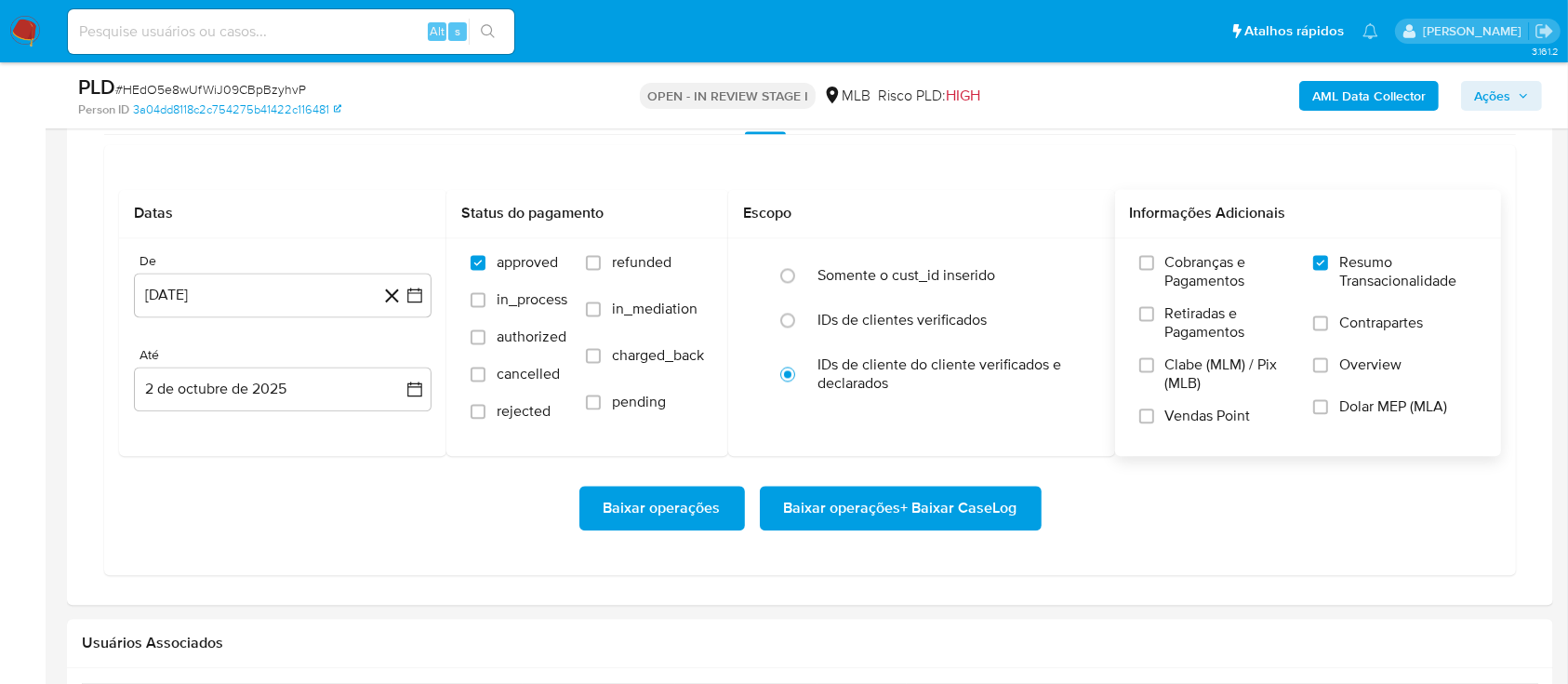
scroll to position [3969, 0]
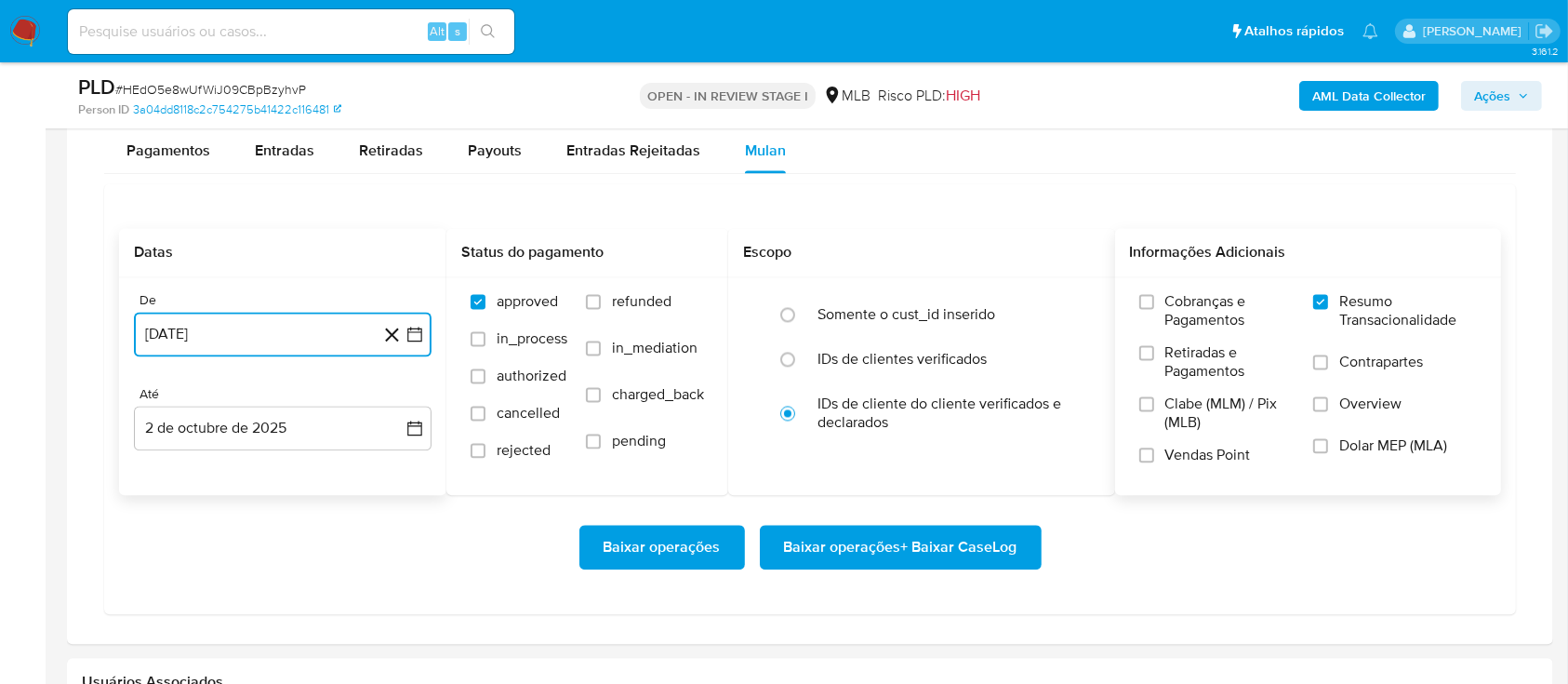
click at [409, 330] on icon "button" at bounding box center [414, 334] width 15 height 15
click at [164, 398] on icon "Mes anterior" at bounding box center [167, 400] width 8 height 13
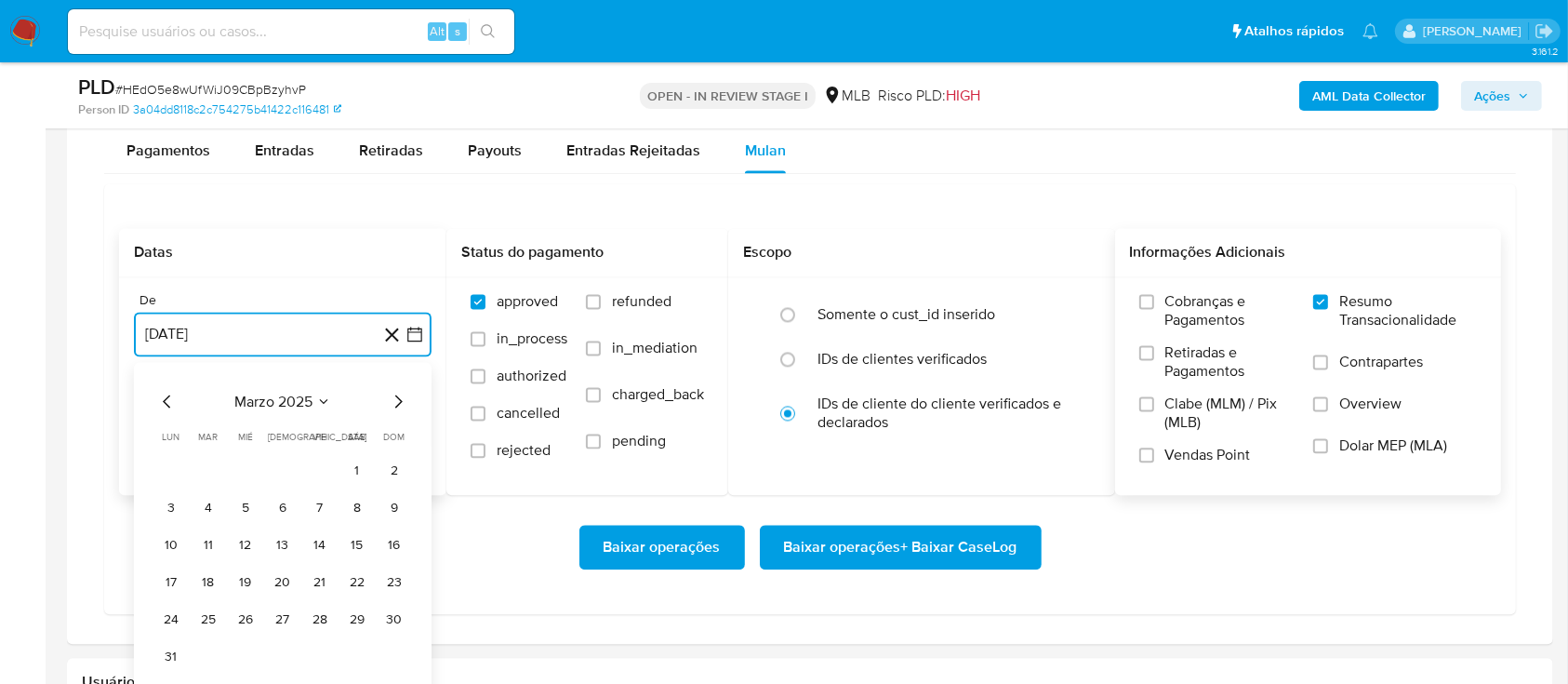
click at [329, 398] on icon "Seleccionar mes y año" at bounding box center [323, 400] width 15 height 15
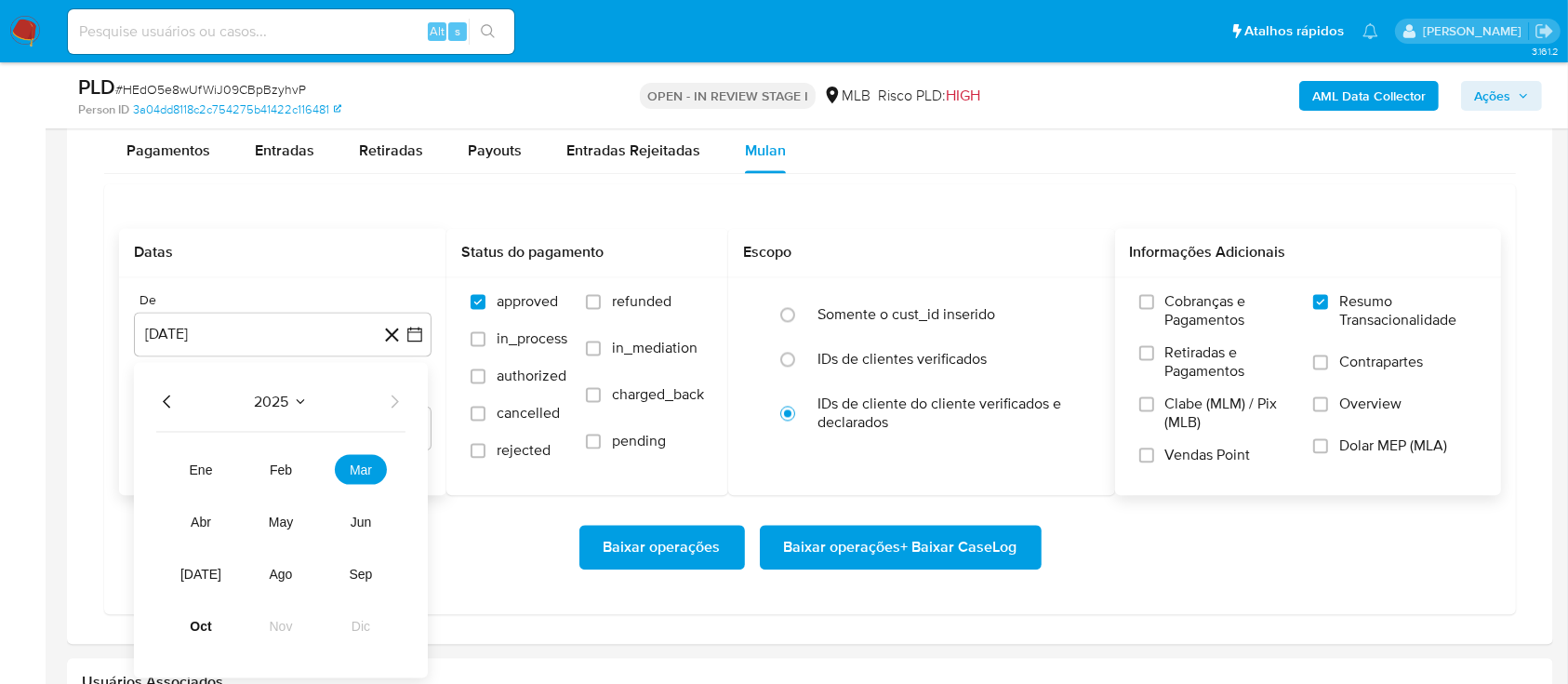
click at [163, 399] on icon "Año anterior" at bounding box center [167, 401] width 22 height 22
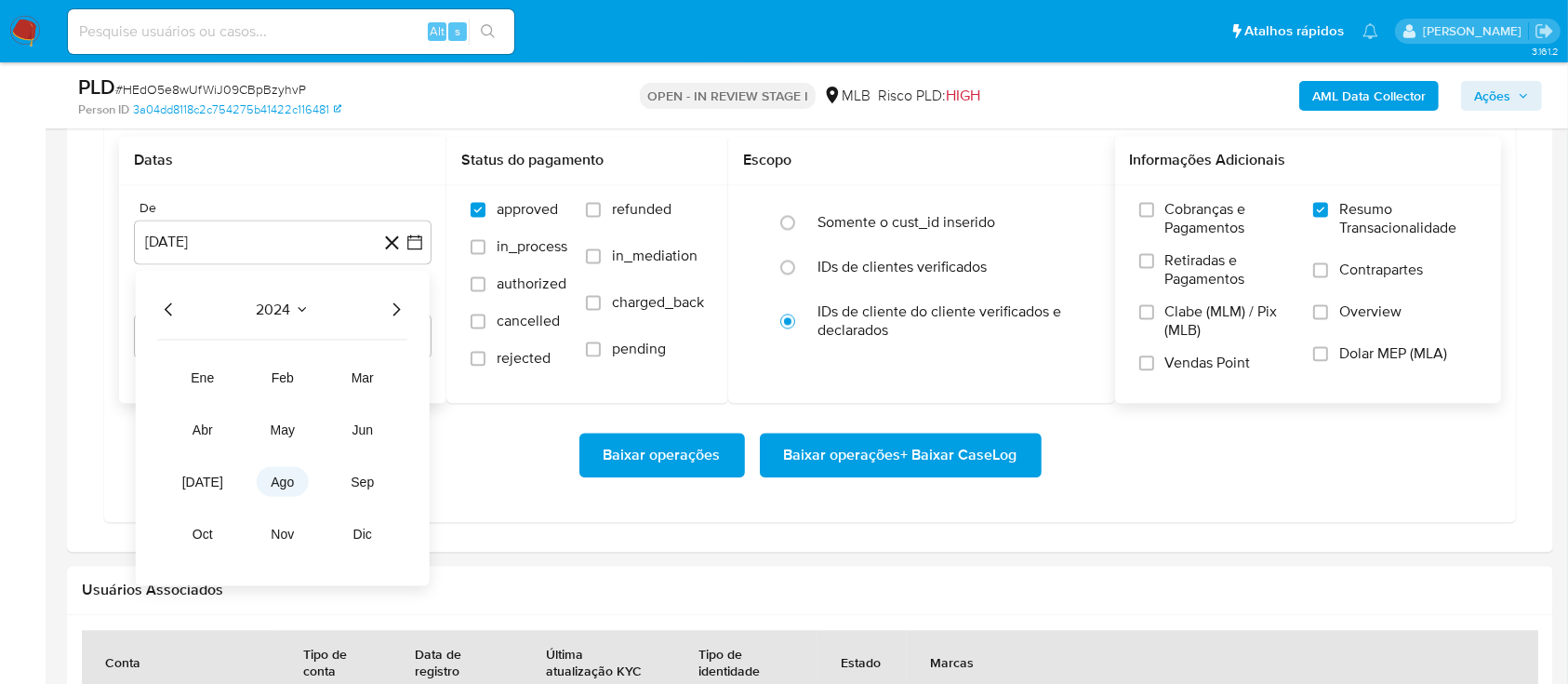
scroll to position [4093, 0]
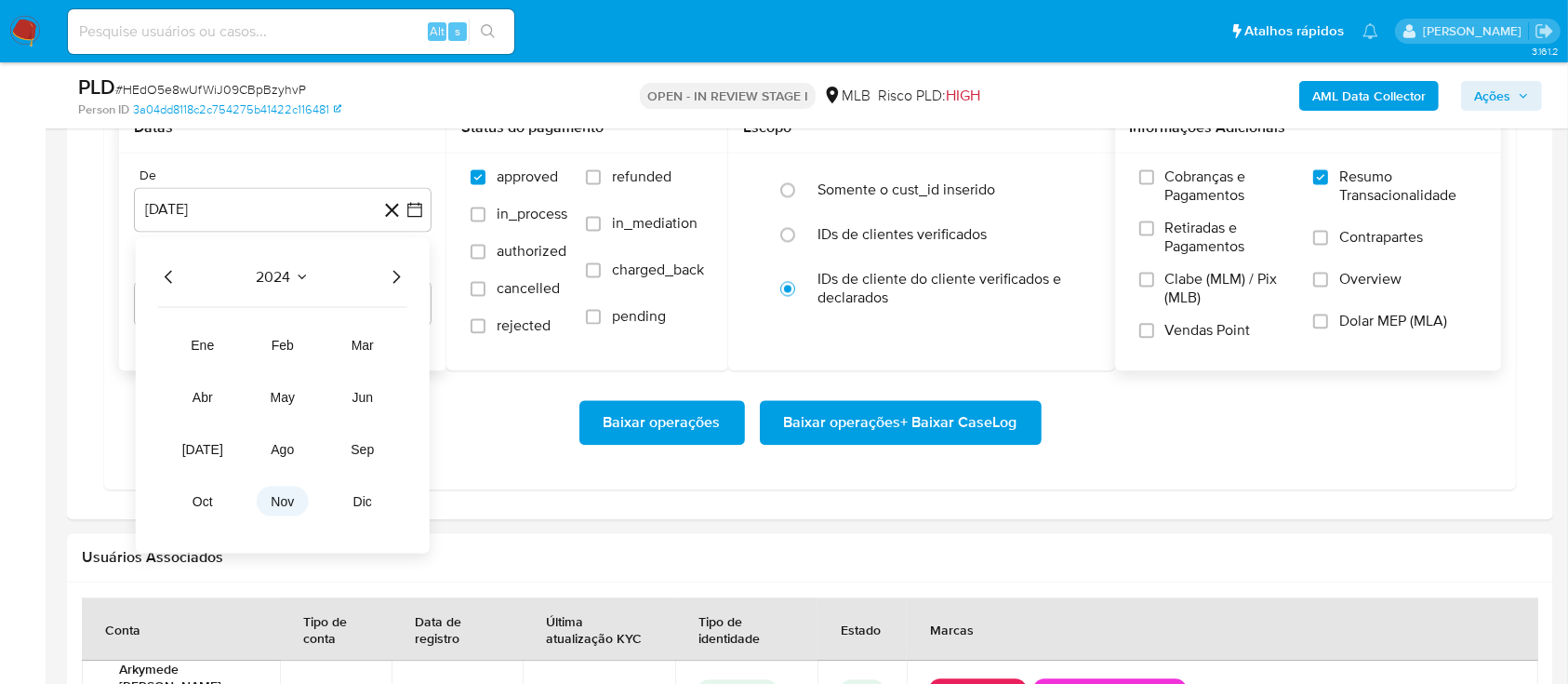
click at [278, 508] on button "nov" at bounding box center [282, 501] width 52 height 30
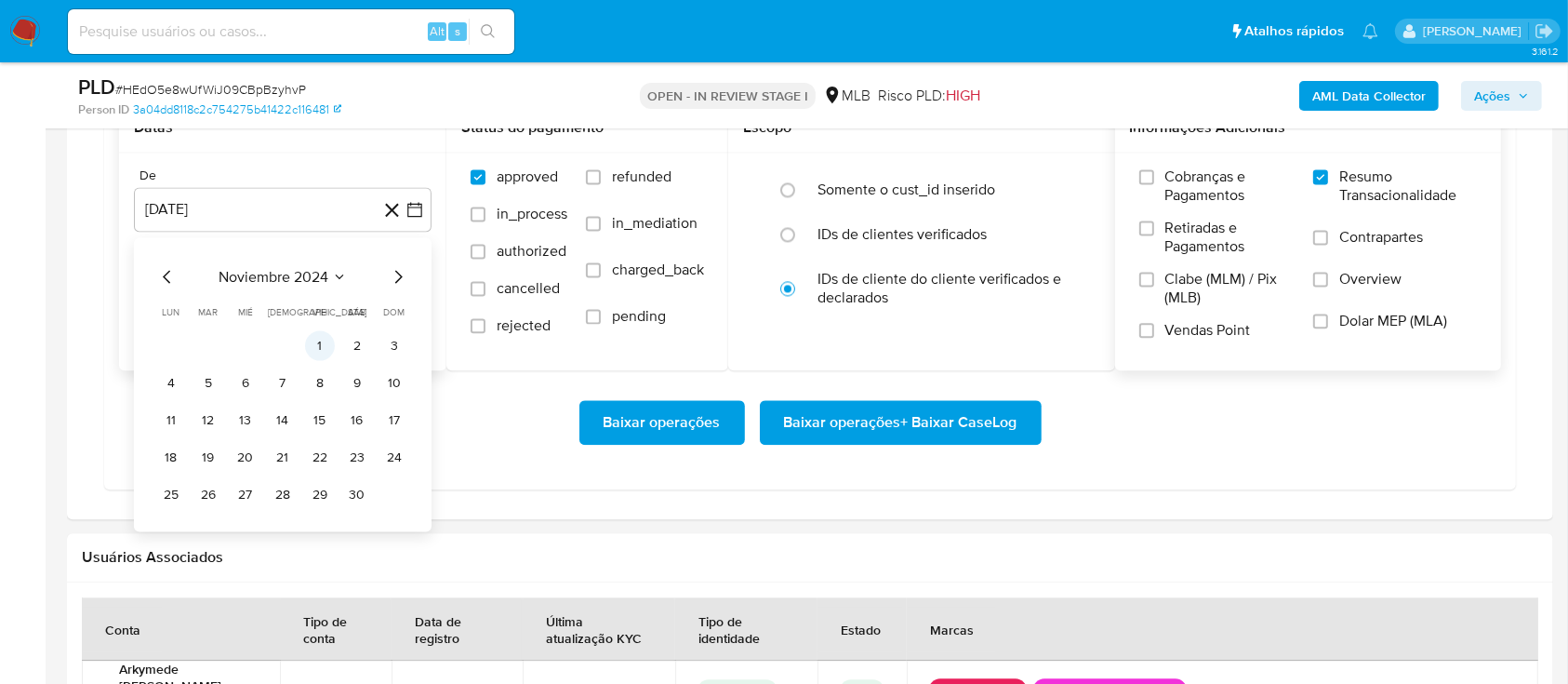
click at [324, 341] on button "1" at bounding box center [320, 344] width 30 height 30
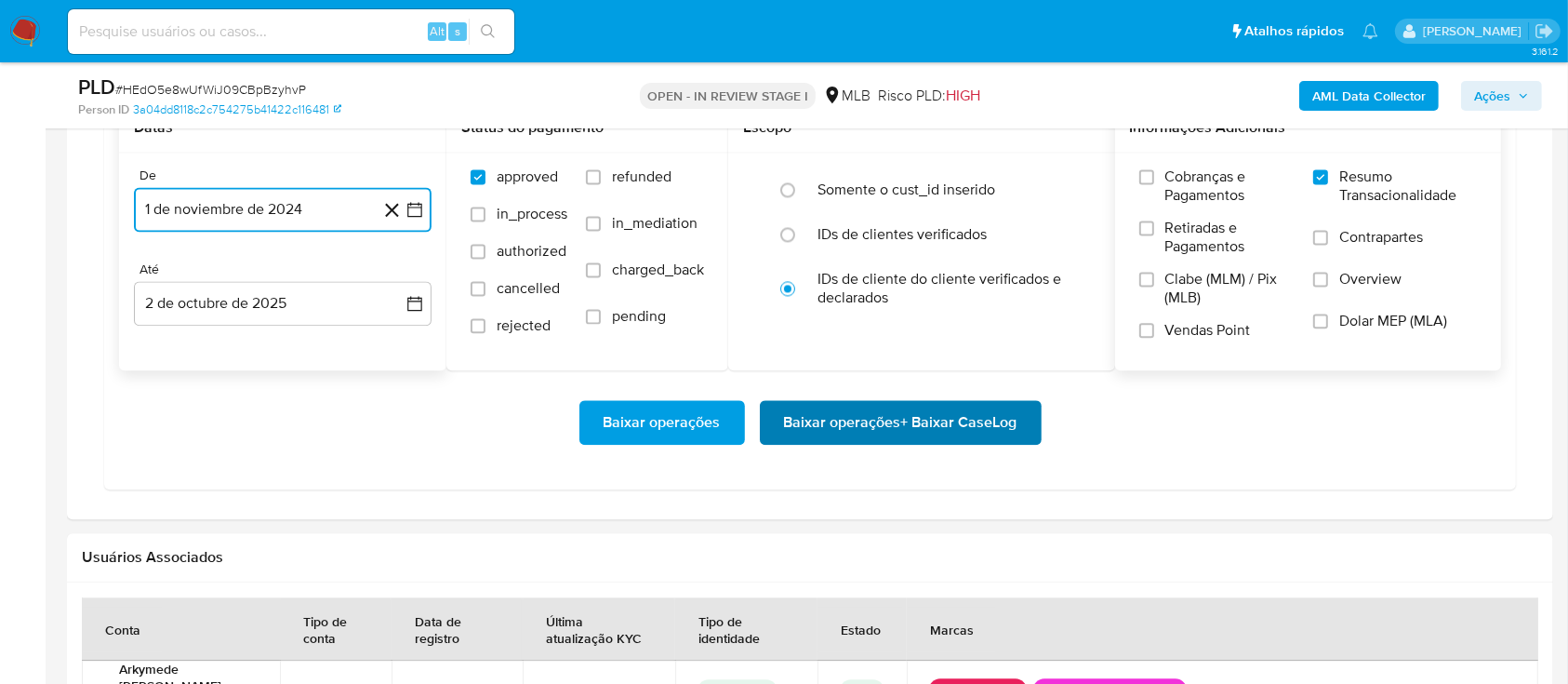
click at [901, 430] on span "Baixar operações + Baixar CaseLog" at bounding box center [900, 422] width 233 height 41
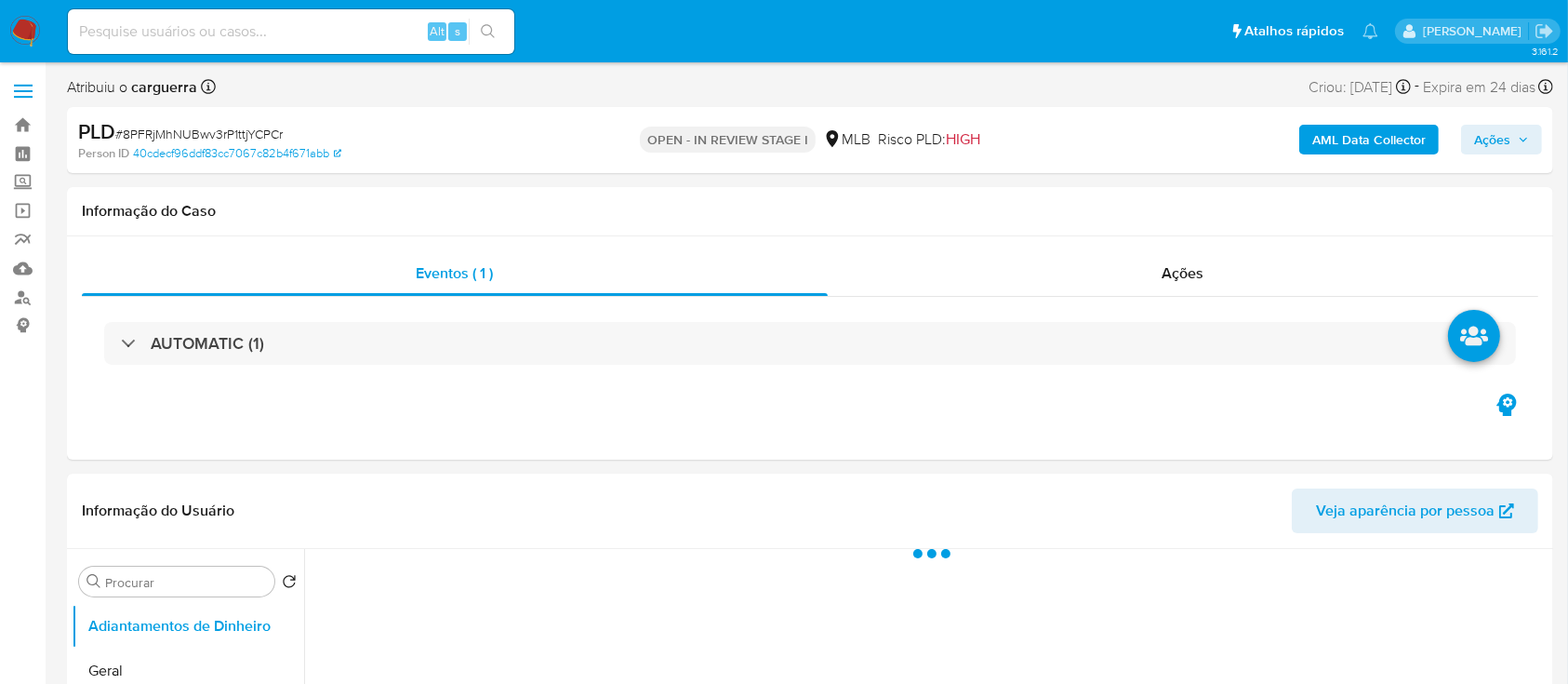
select select "10"
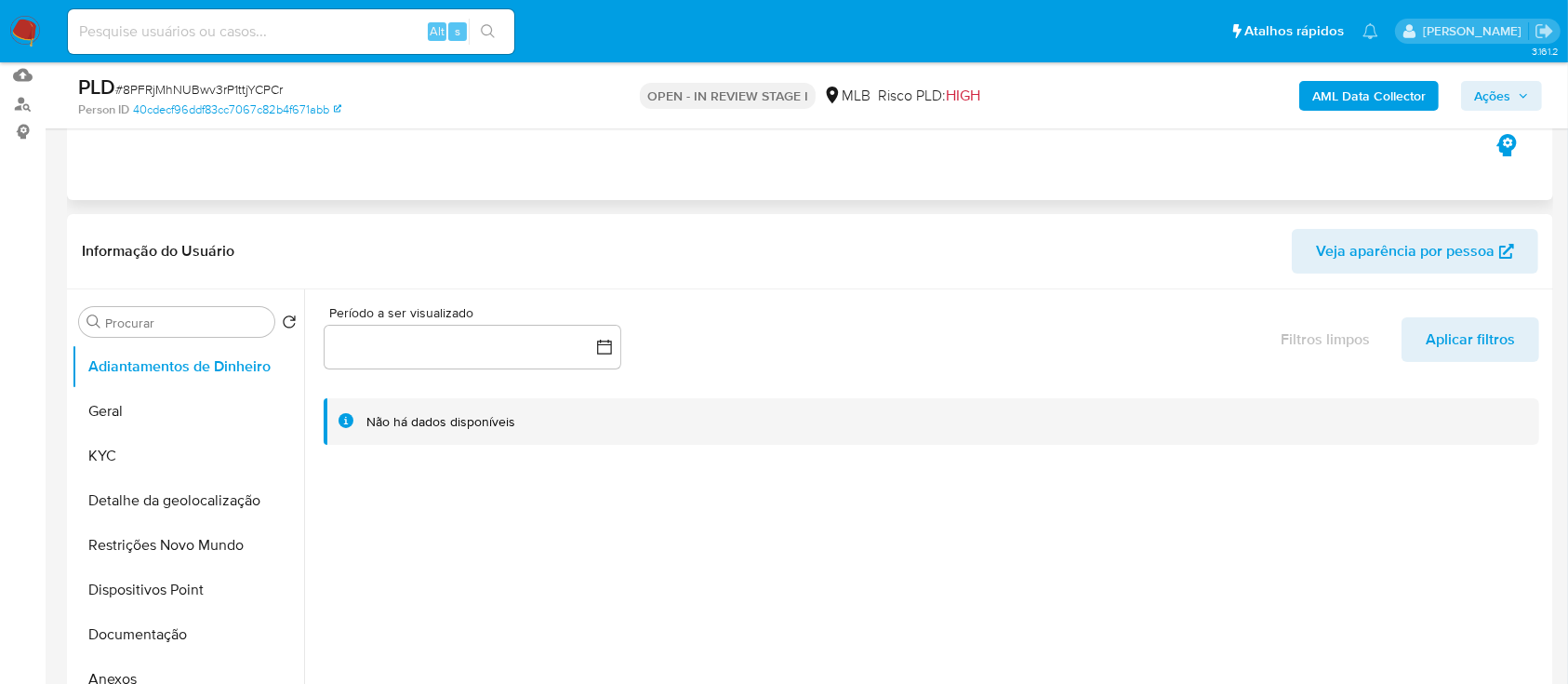
scroll to position [248, 0]
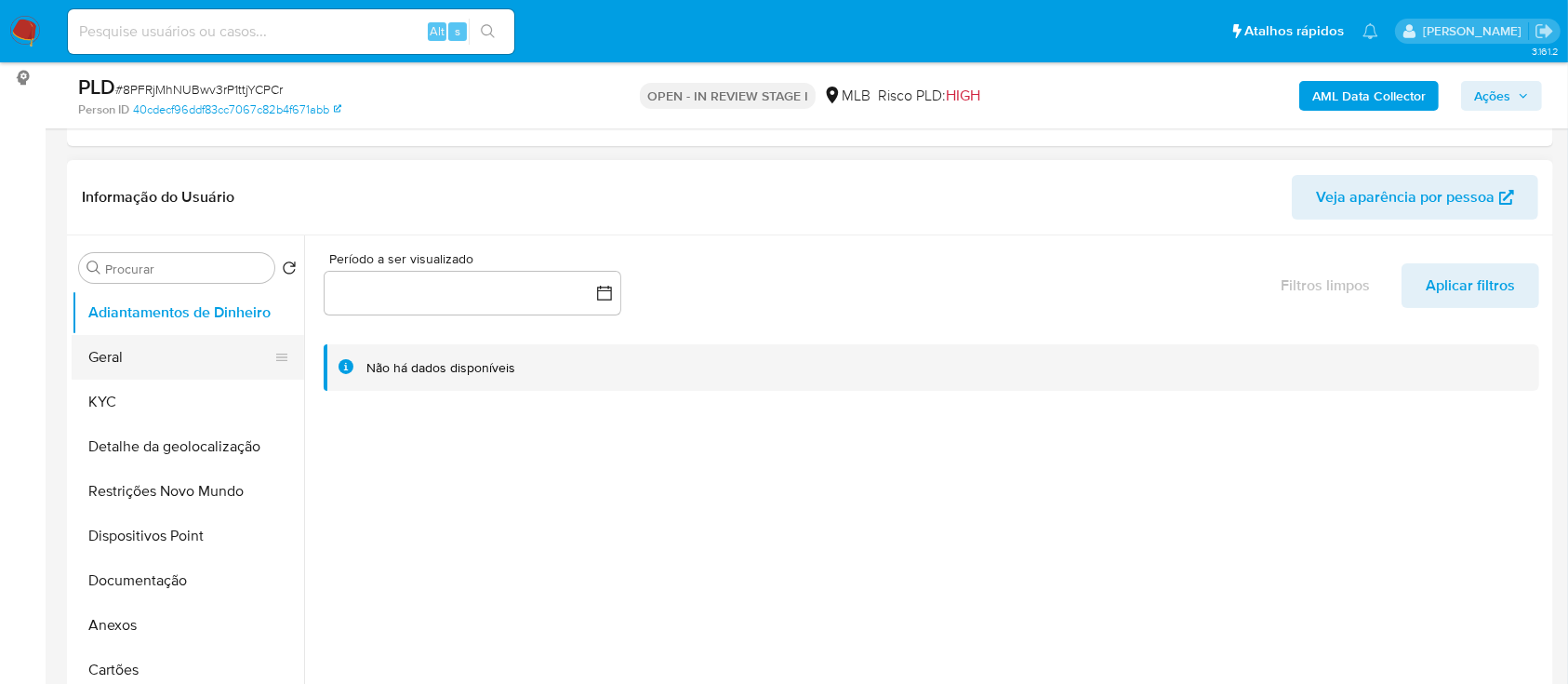
click at [143, 359] on button "Geral" at bounding box center [179, 357] width 217 height 45
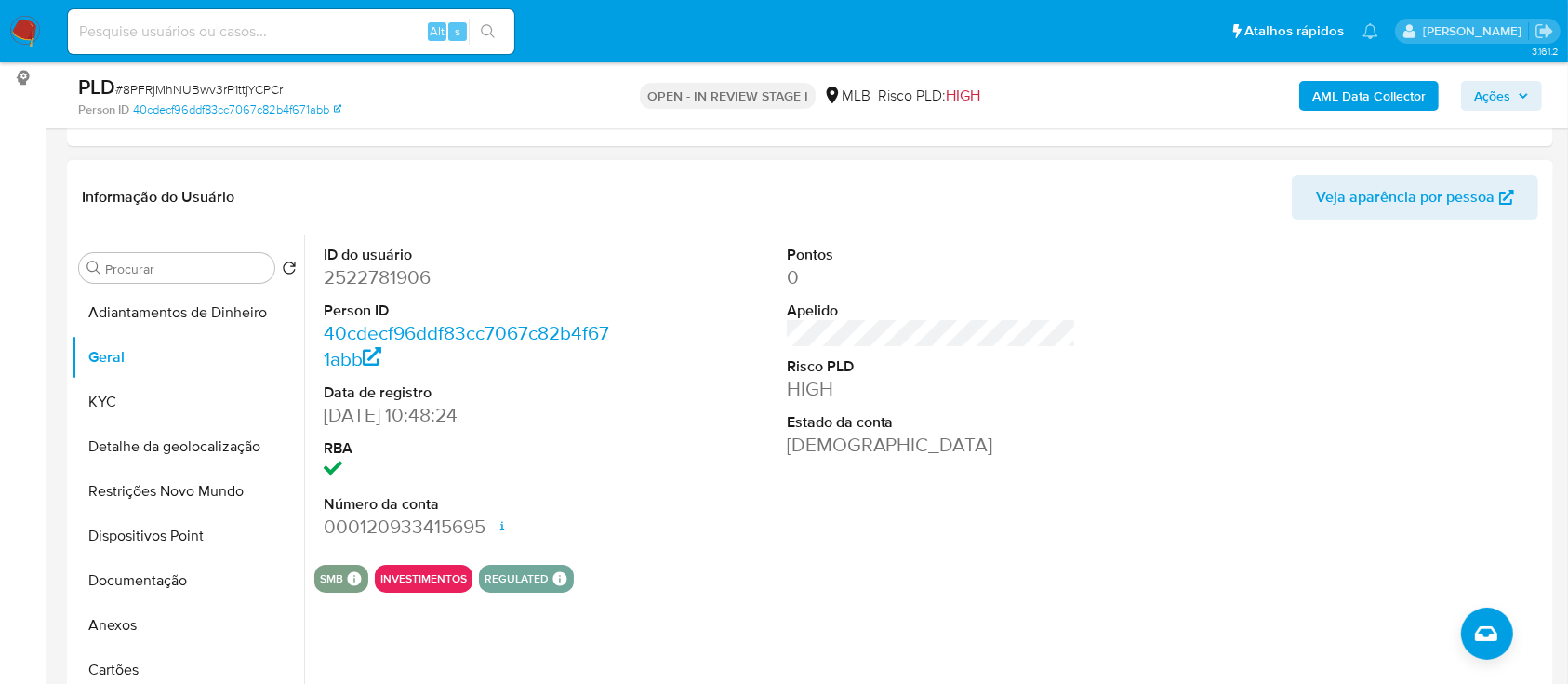
drag, startPoint x: 1434, startPoint y: 350, endPoint x: 1332, endPoint y: 287, distance: 119.9
click at [1428, 350] on div at bounding box center [1393, 392] width 309 height 314
click at [136, 390] on button "KYC" at bounding box center [179, 402] width 217 height 45
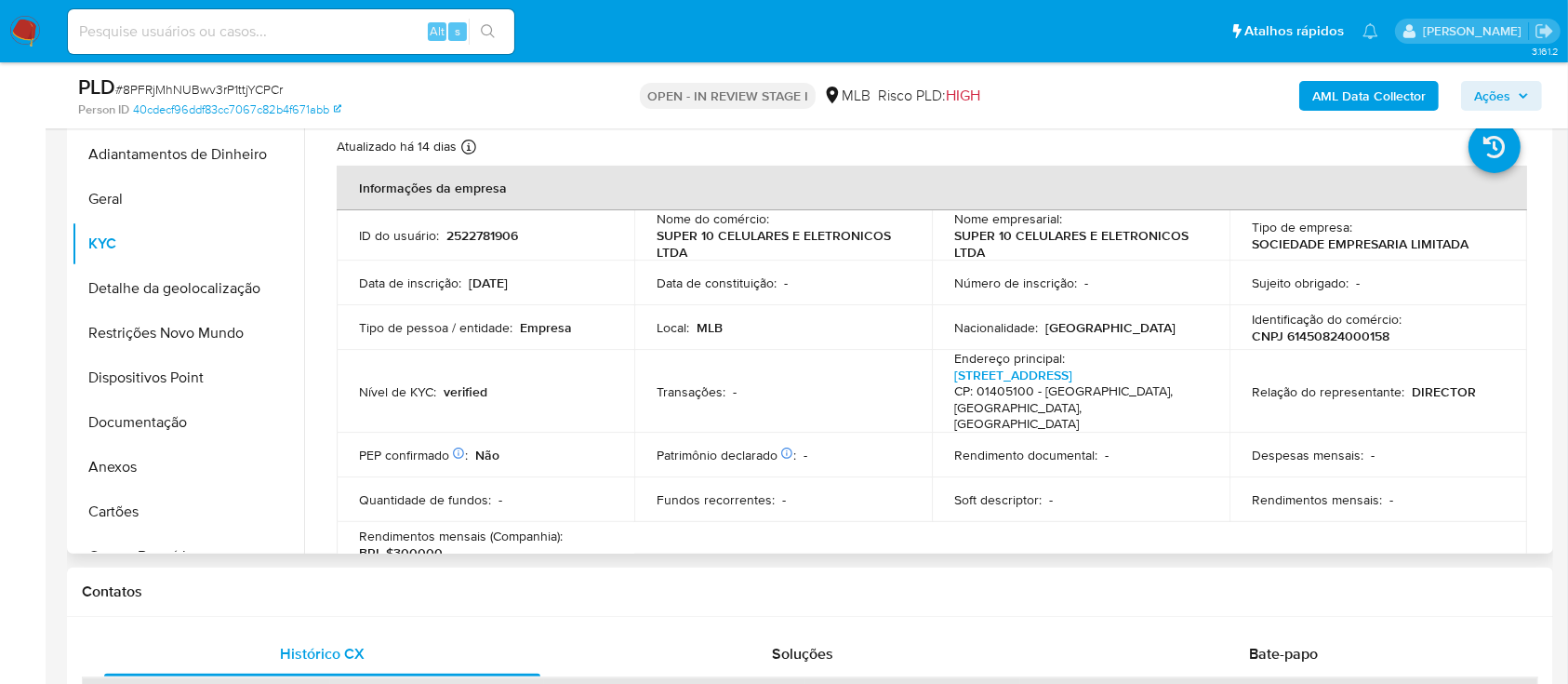
scroll to position [372, 0]
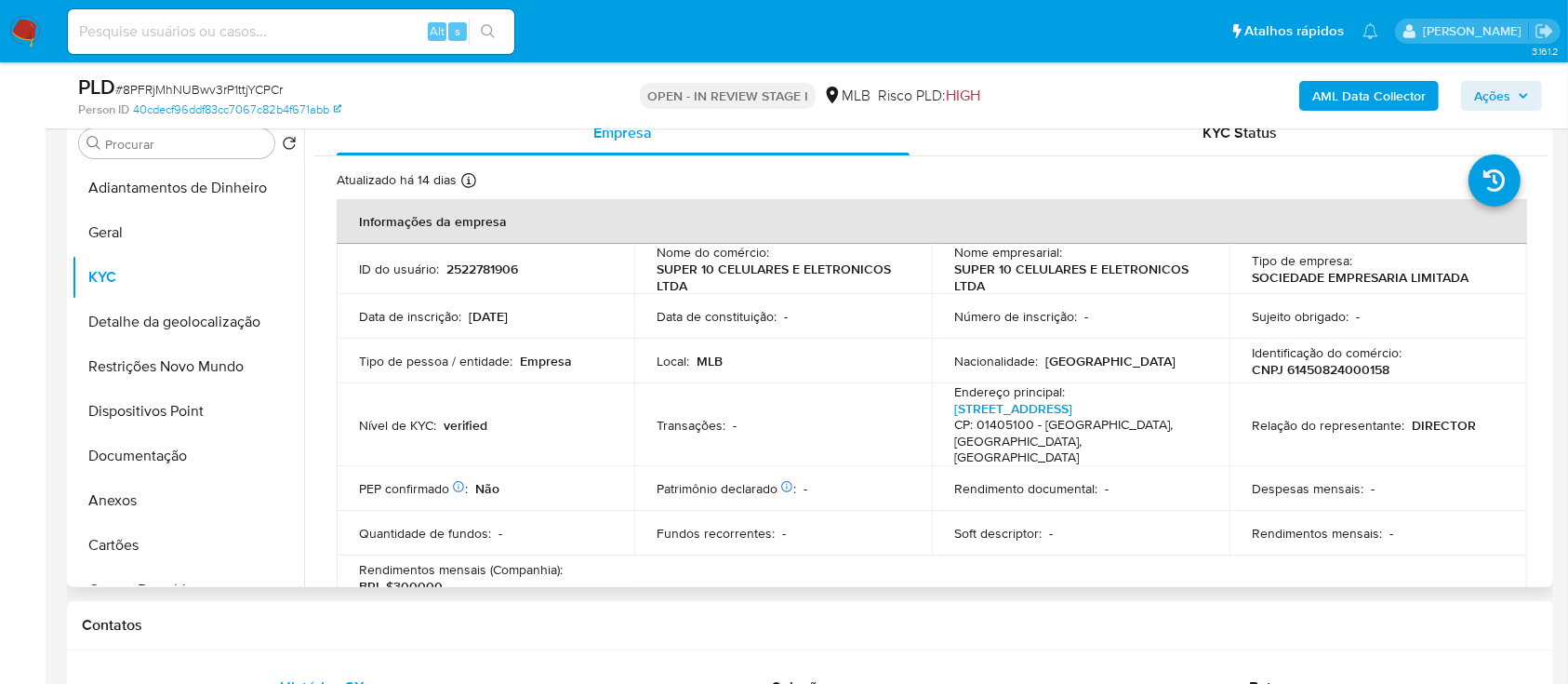
drag, startPoint x: 1548, startPoint y: 193, endPoint x: 1546, endPoint y: 210, distance: 17.1
click at [1546, 210] on div "Procurar Retornar ao pedido padrão Adiantamentos de Dinheiro Geral KYC Detalhe …" at bounding box center [810, 348] width 1486 height 476
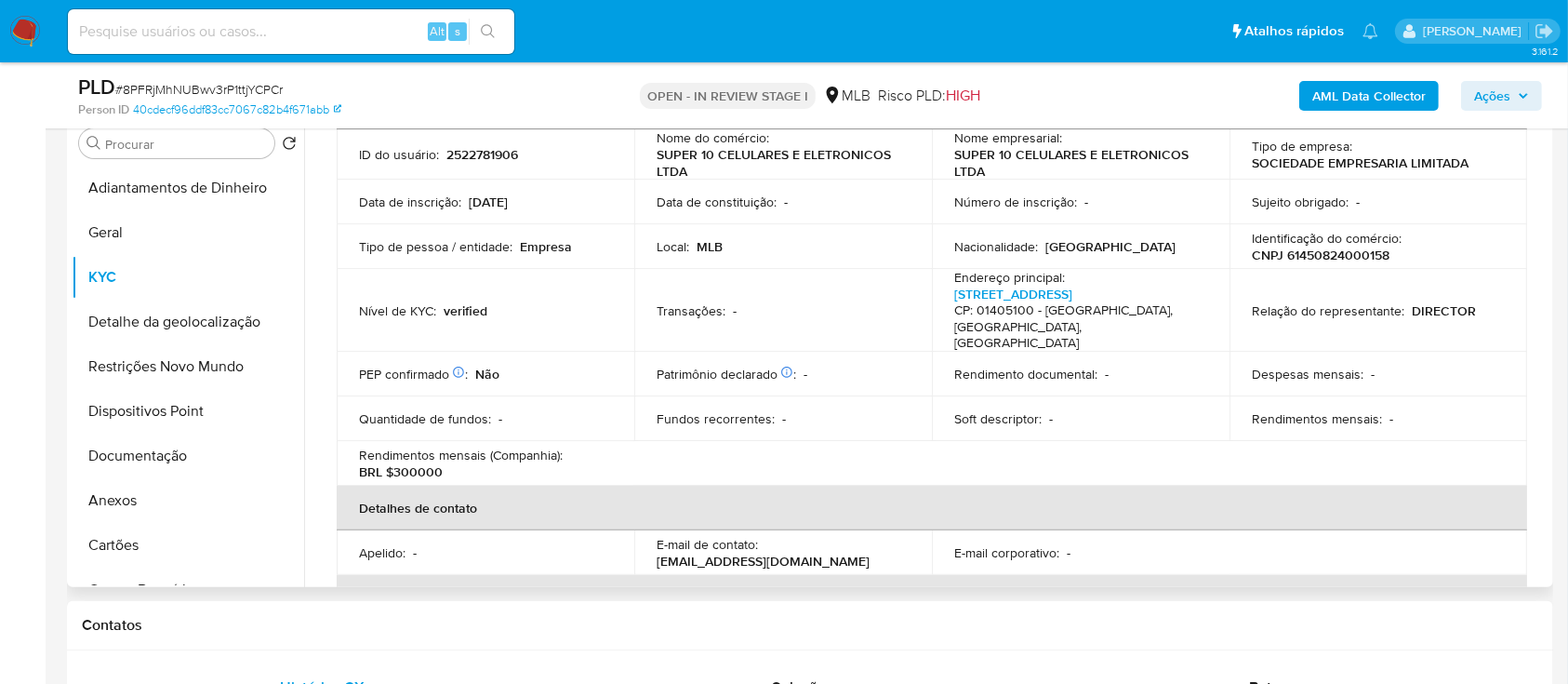
scroll to position [103, 0]
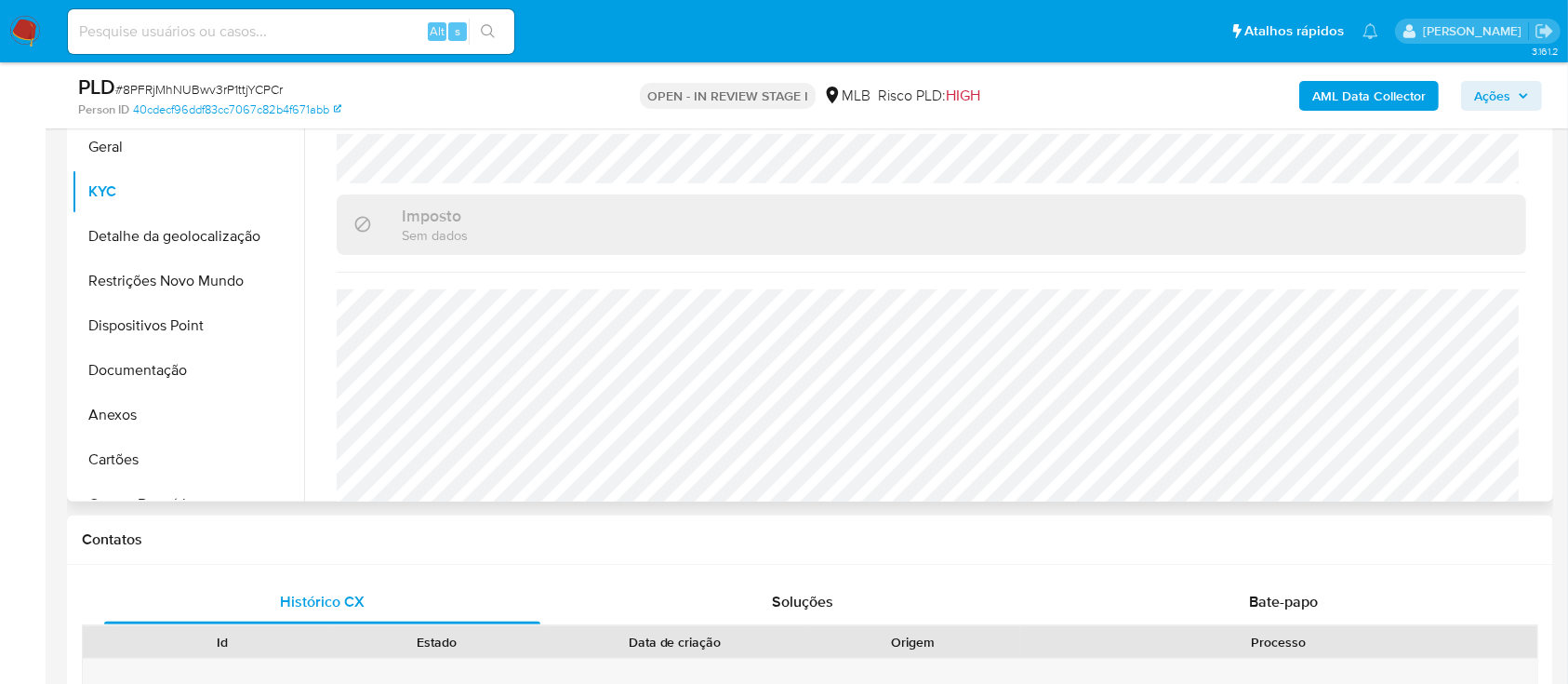
scroll to position [496, 0]
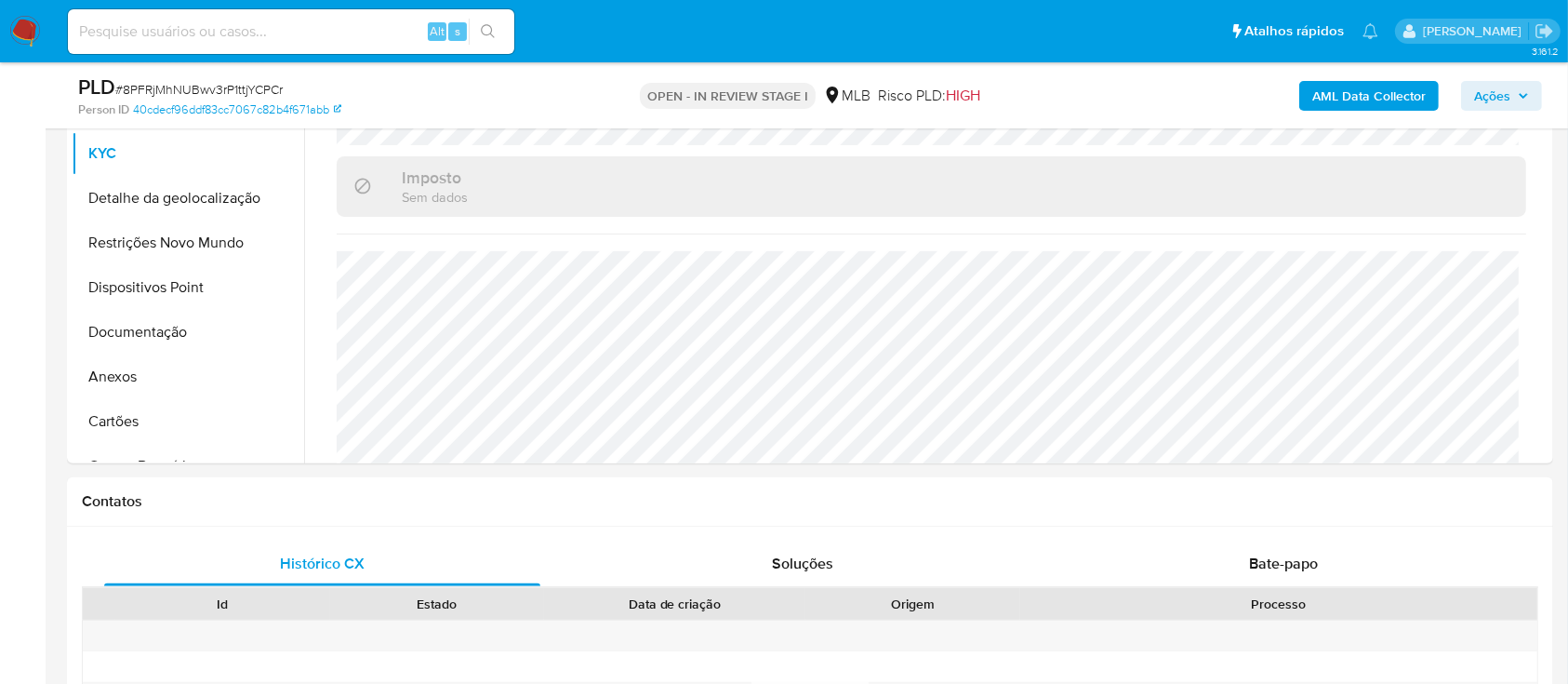
click at [132, 195] on button "Detalhe da geolocalização" at bounding box center [179, 198] width 217 height 45
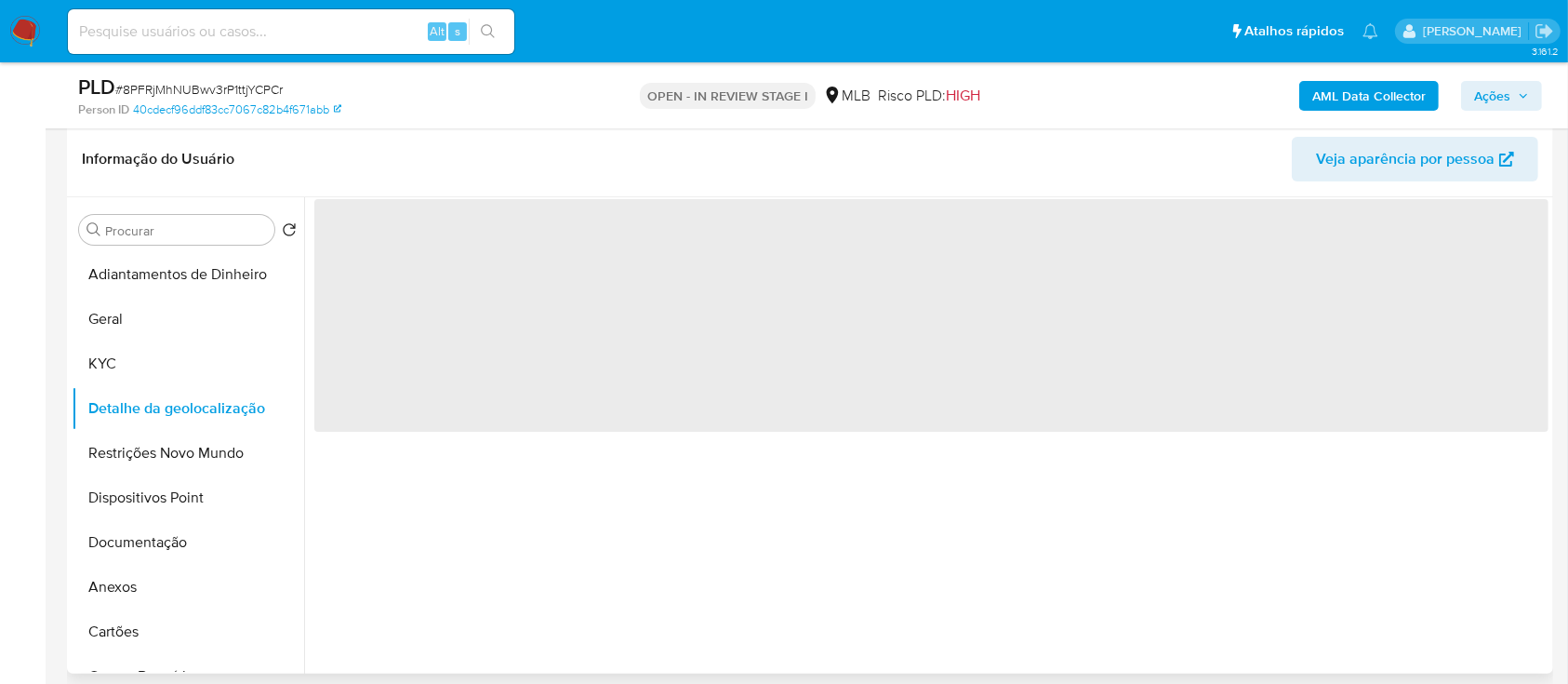
scroll to position [248, 0]
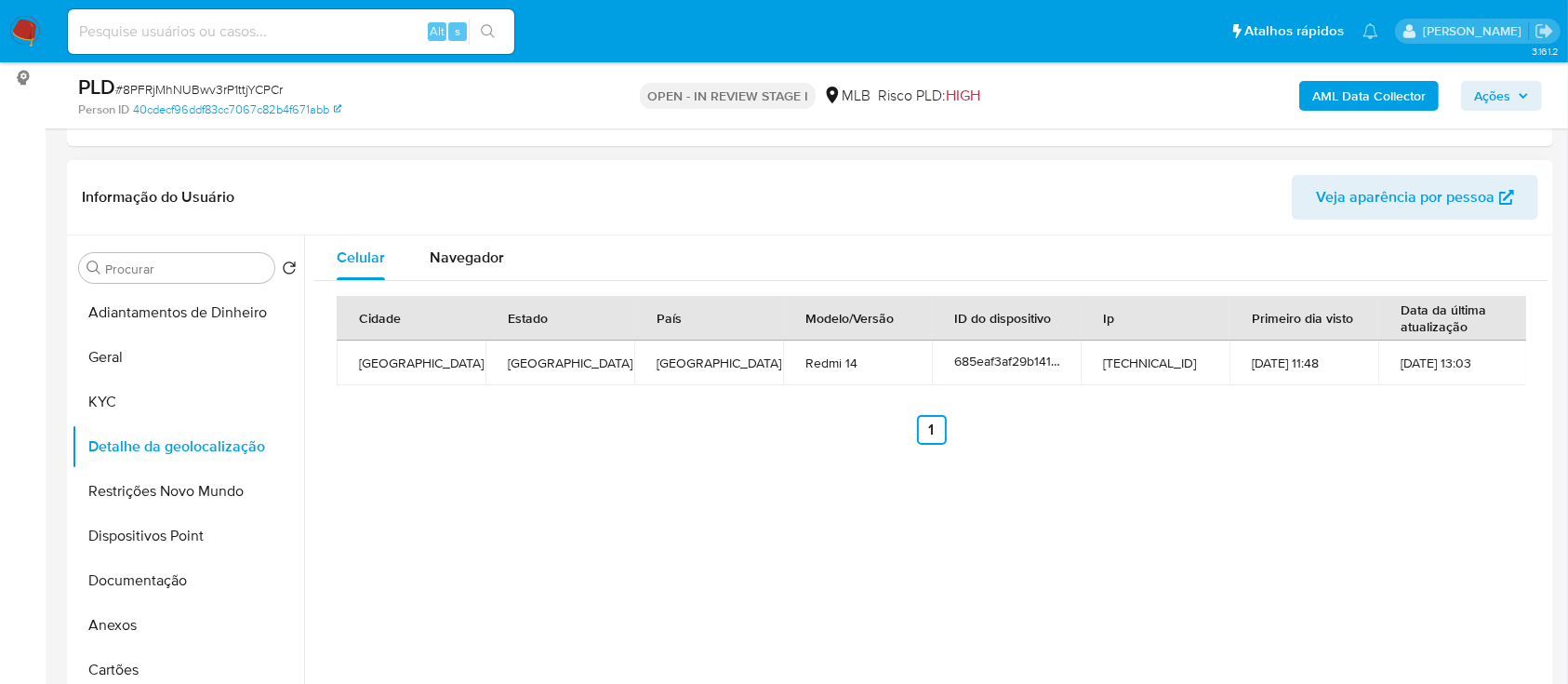
click at [186, 489] on button "Restrições Novo Mundo" at bounding box center [179, 492] width 217 height 45
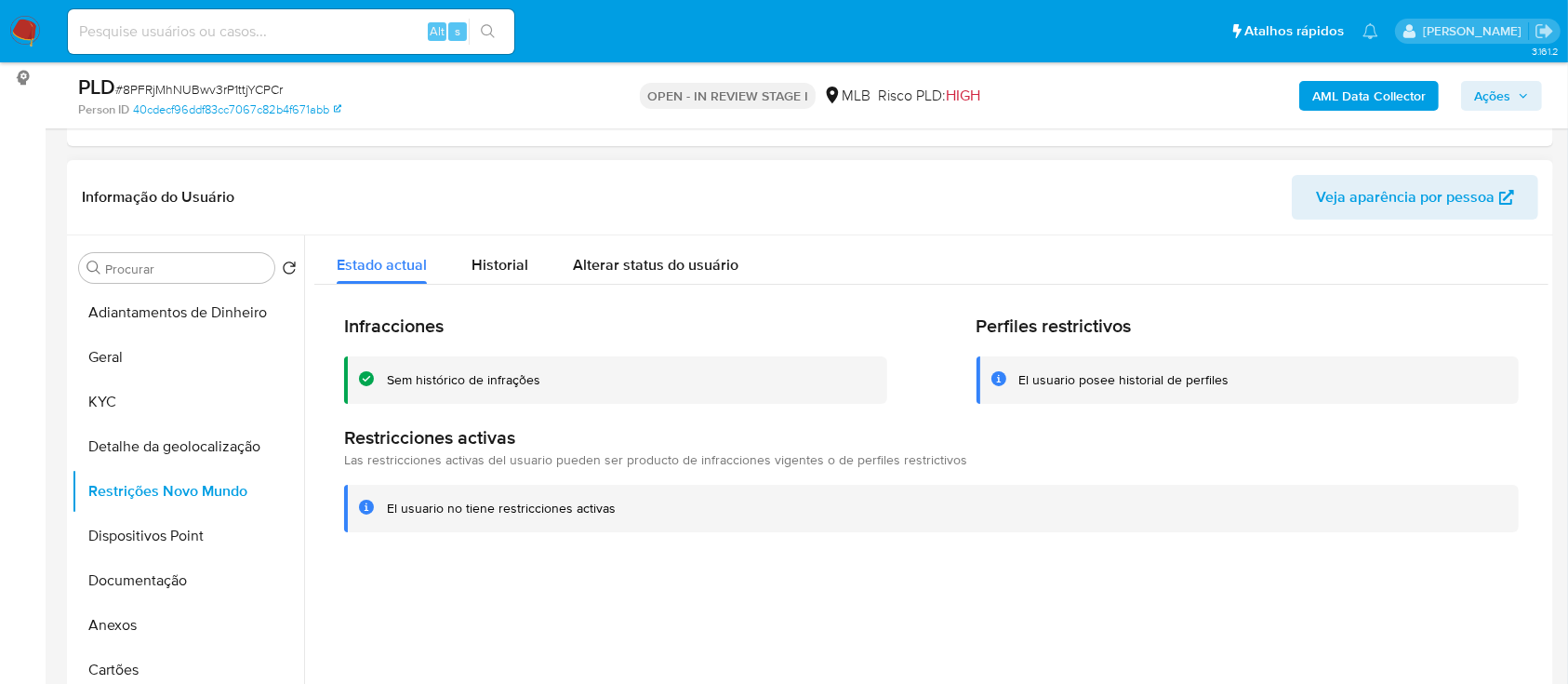
scroll to position [372, 0]
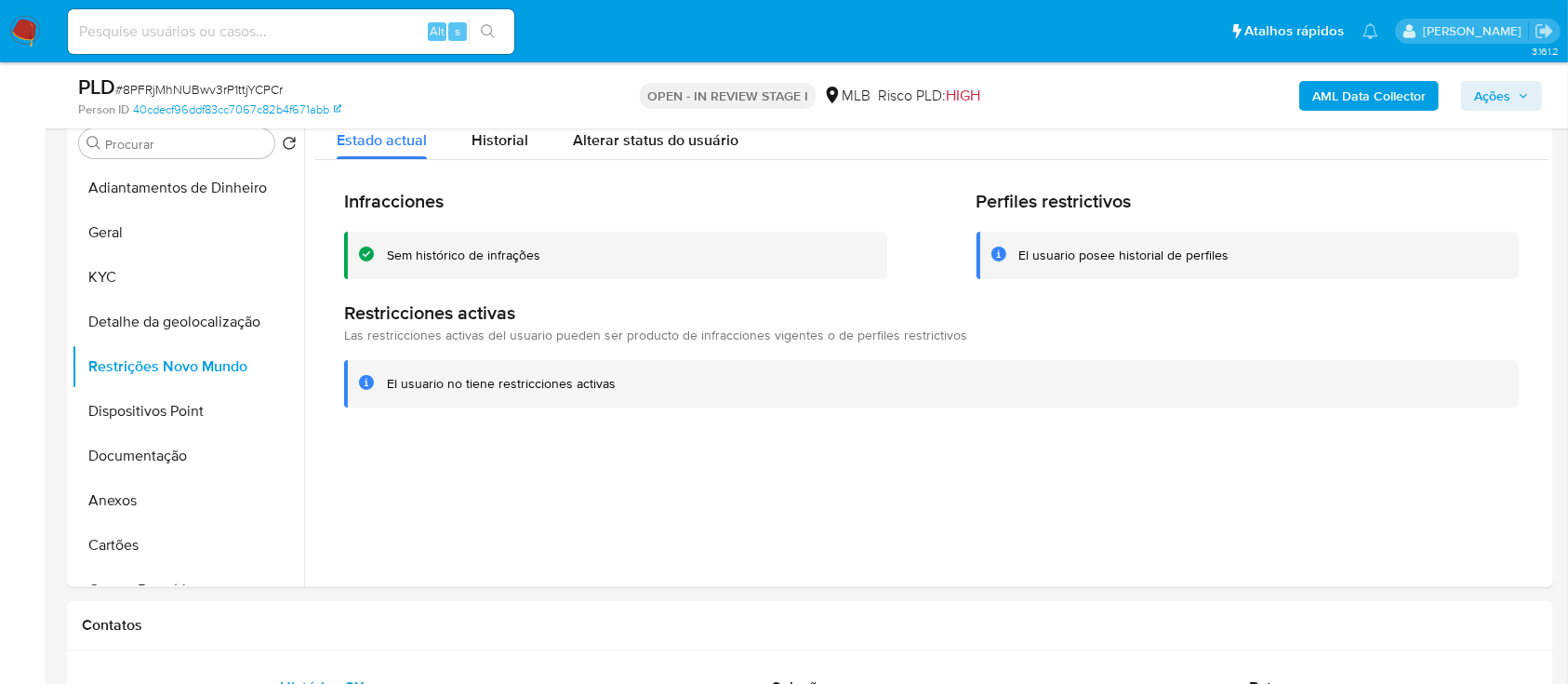
click at [981, 552] on div at bounding box center [926, 348] width 1244 height 476
click at [127, 386] on button "Restrições Novo Mundo" at bounding box center [179, 367] width 217 height 45
click at [133, 408] on button "Dispositivos Point" at bounding box center [179, 412] width 217 height 45
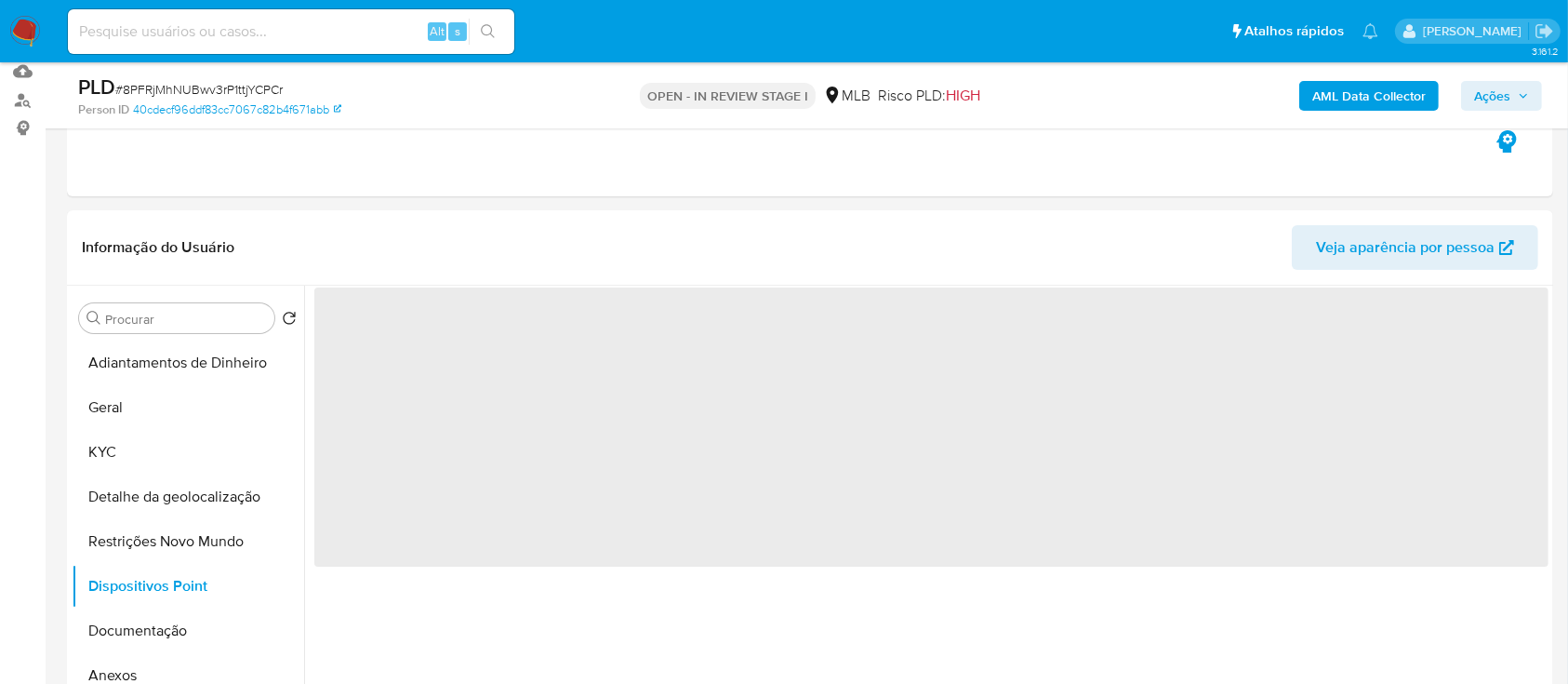
scroll to position [248, 0]
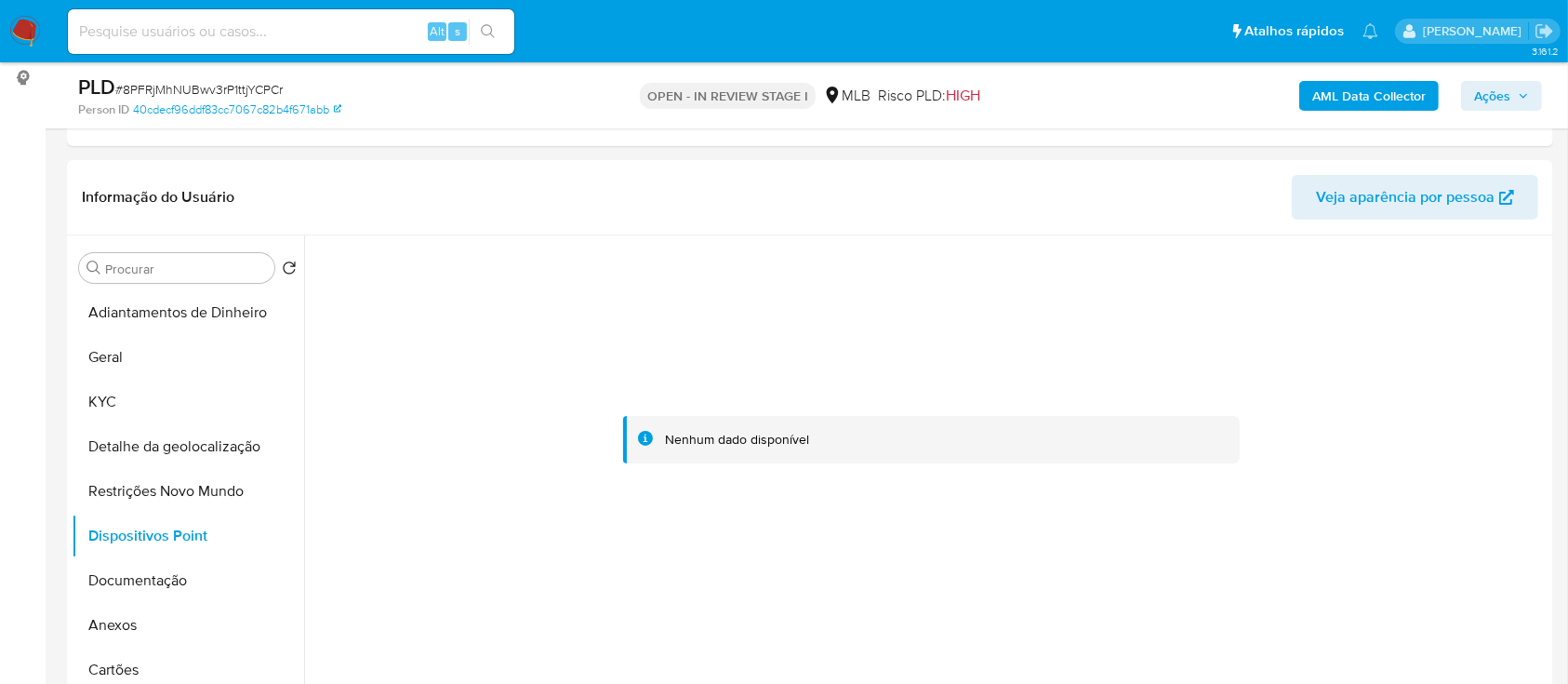
click at [428, 569] on div at bounding box center [930, 440] width 1234 height 410
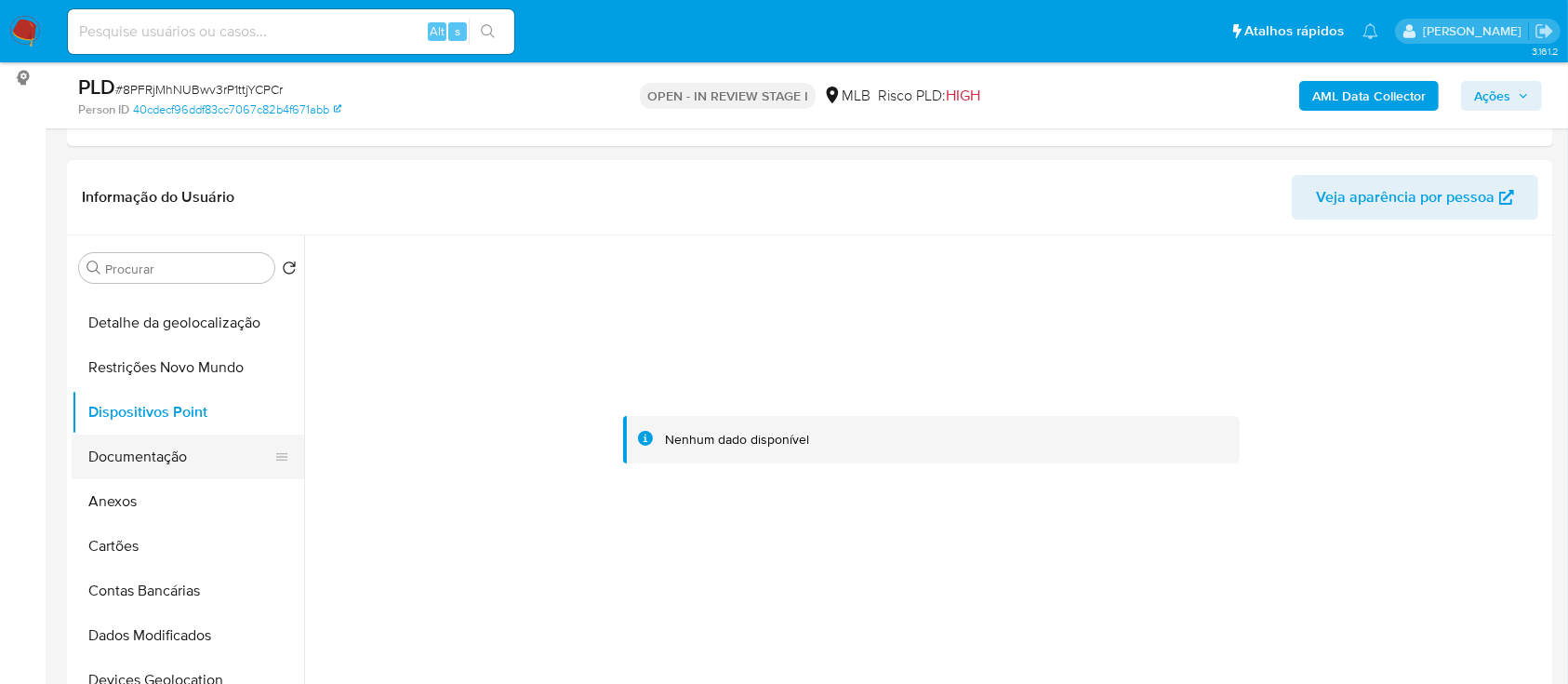
click at [156, 456] on button "Documentação" at bounding box center [179, 457] width 217 height 45
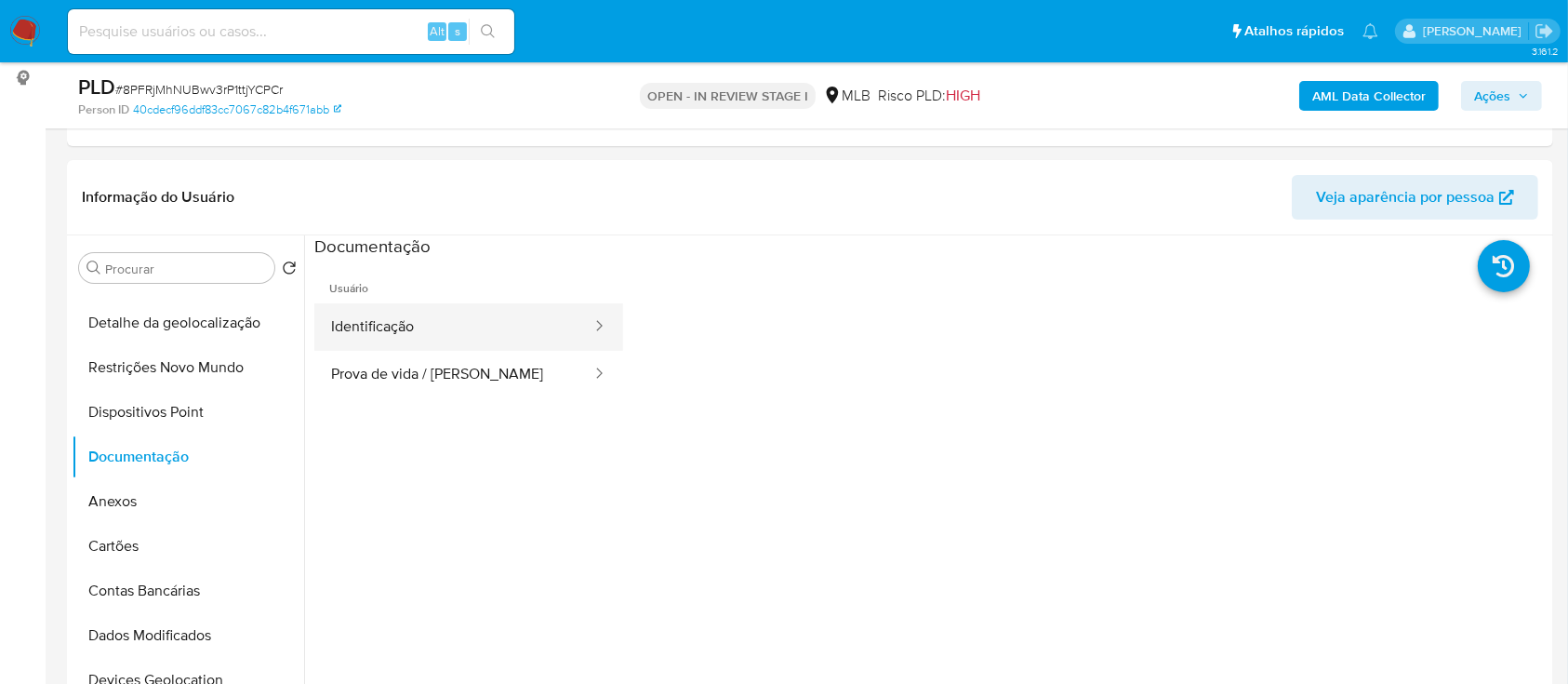
click at [461, 315] on button "Identificação" at bounding box center [453, 327] width 279 height 48
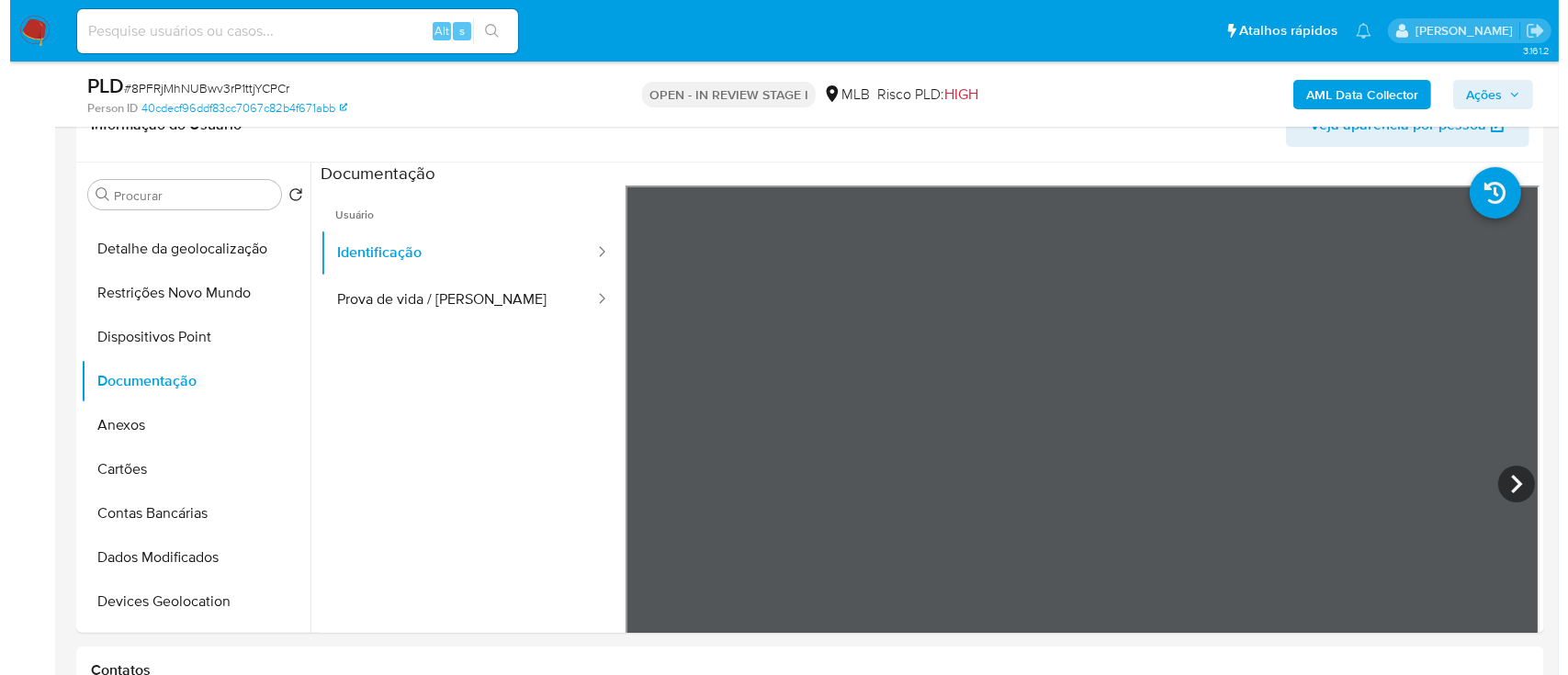
scroll to position [367, 0]
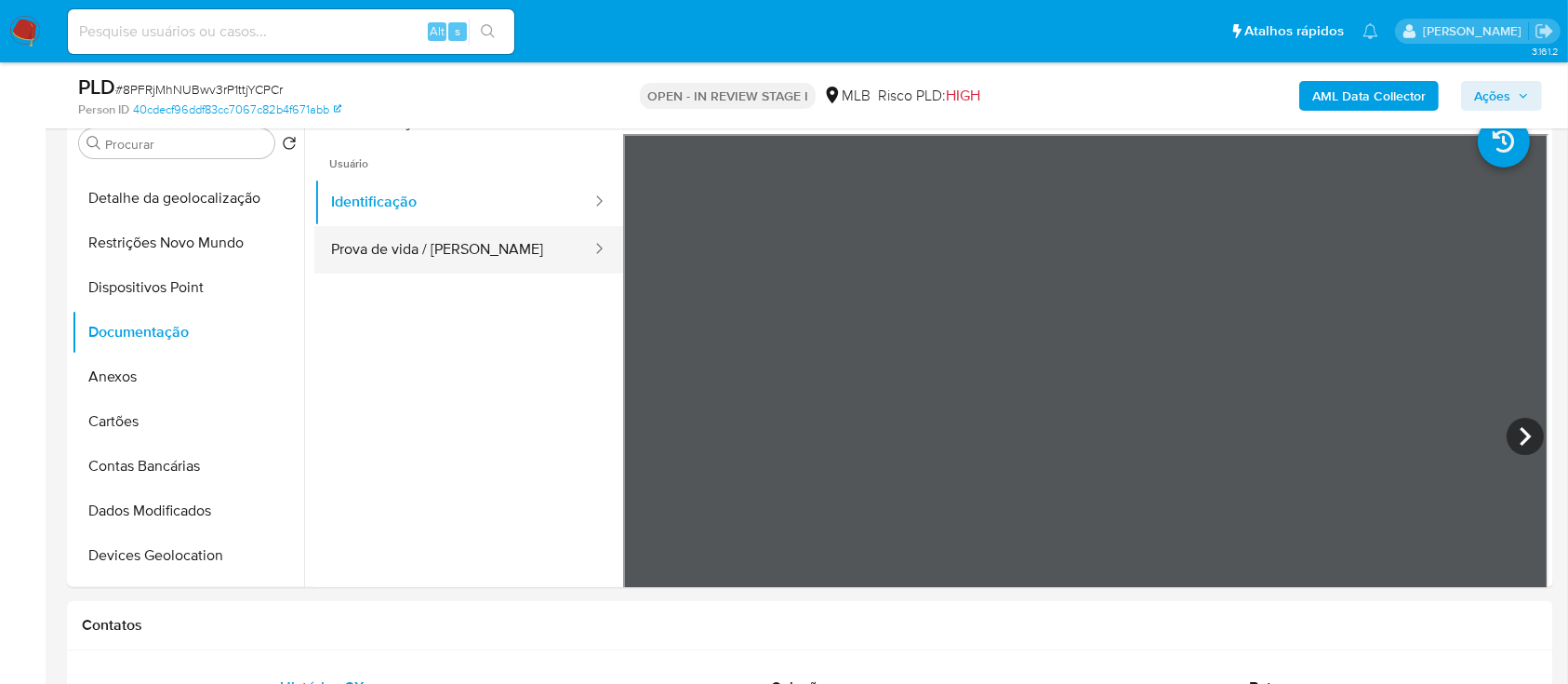
click at [463, 230] on button "Prova de vida / [PERSON_NAME]" at bounding box center [453, 250] width 279 height 48
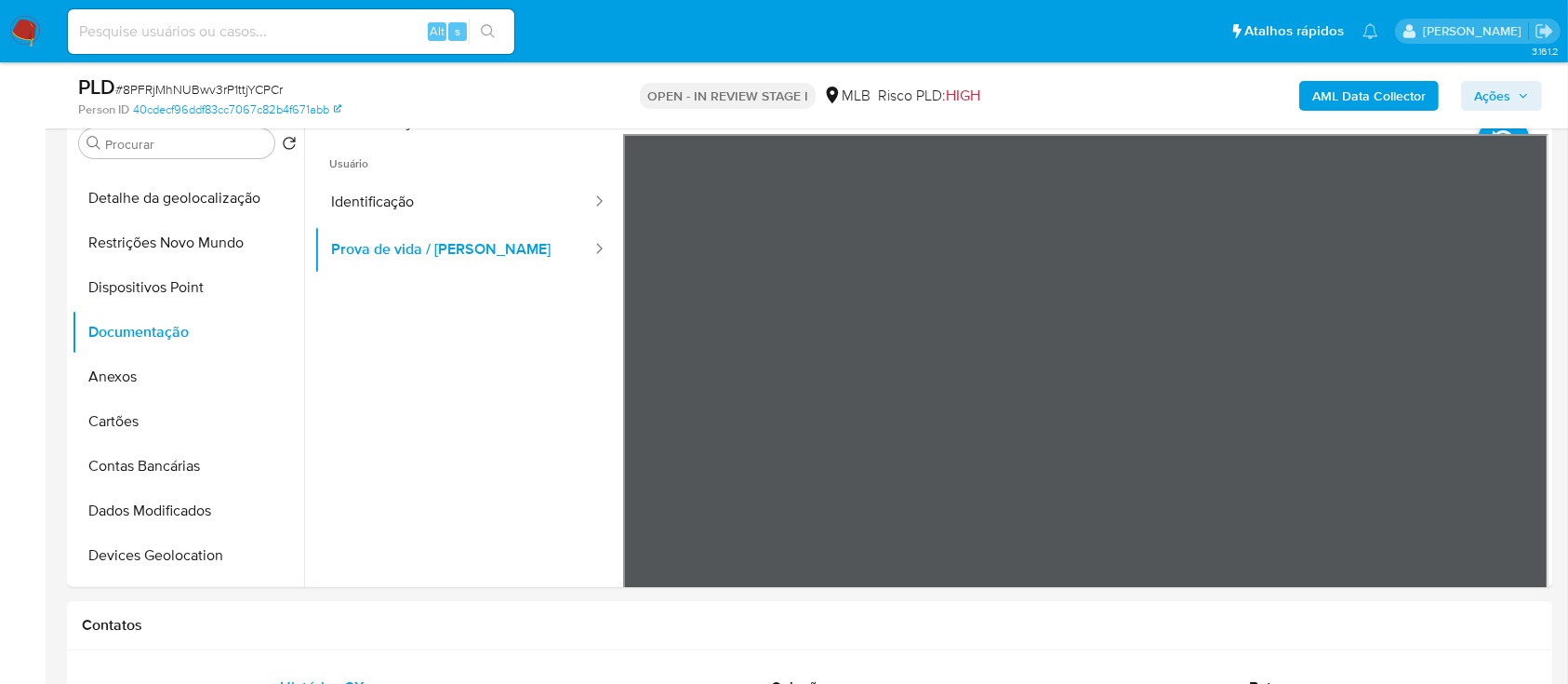
click at [1323, 93] on b "AML Data Collector" at bounding box center [1368, 96] width 113 height 30
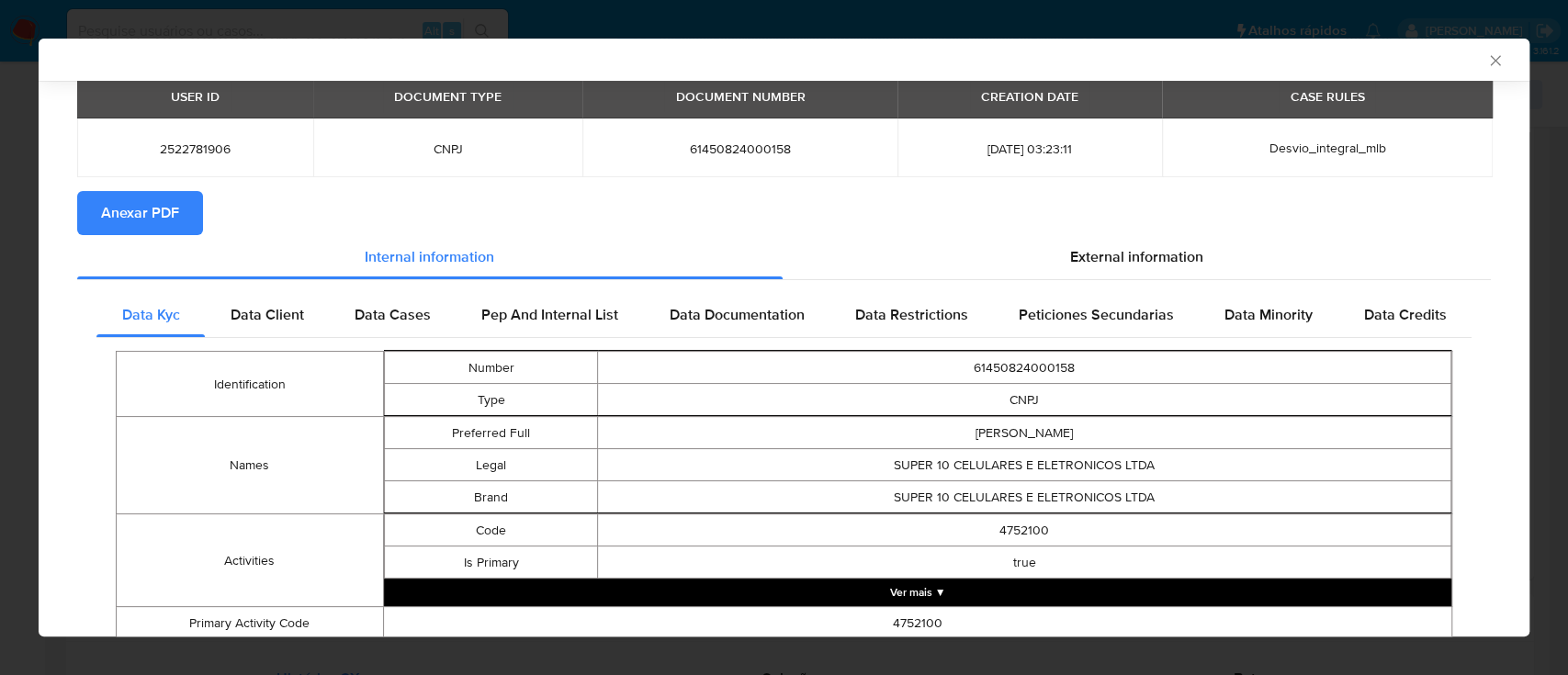
scroll to position [117, 0]
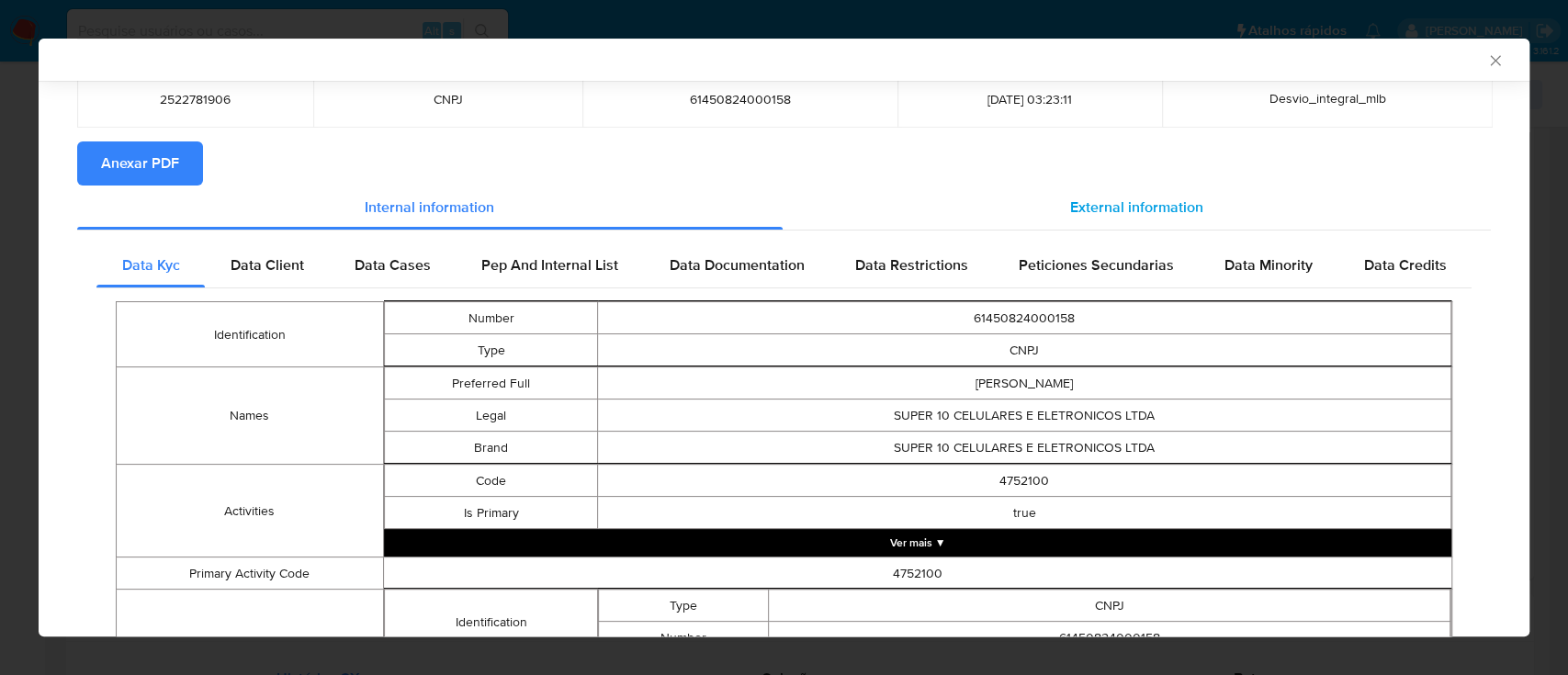
click at [1132, 201] on span "External information" at bounding box center [1137, 207] width 133 height 21
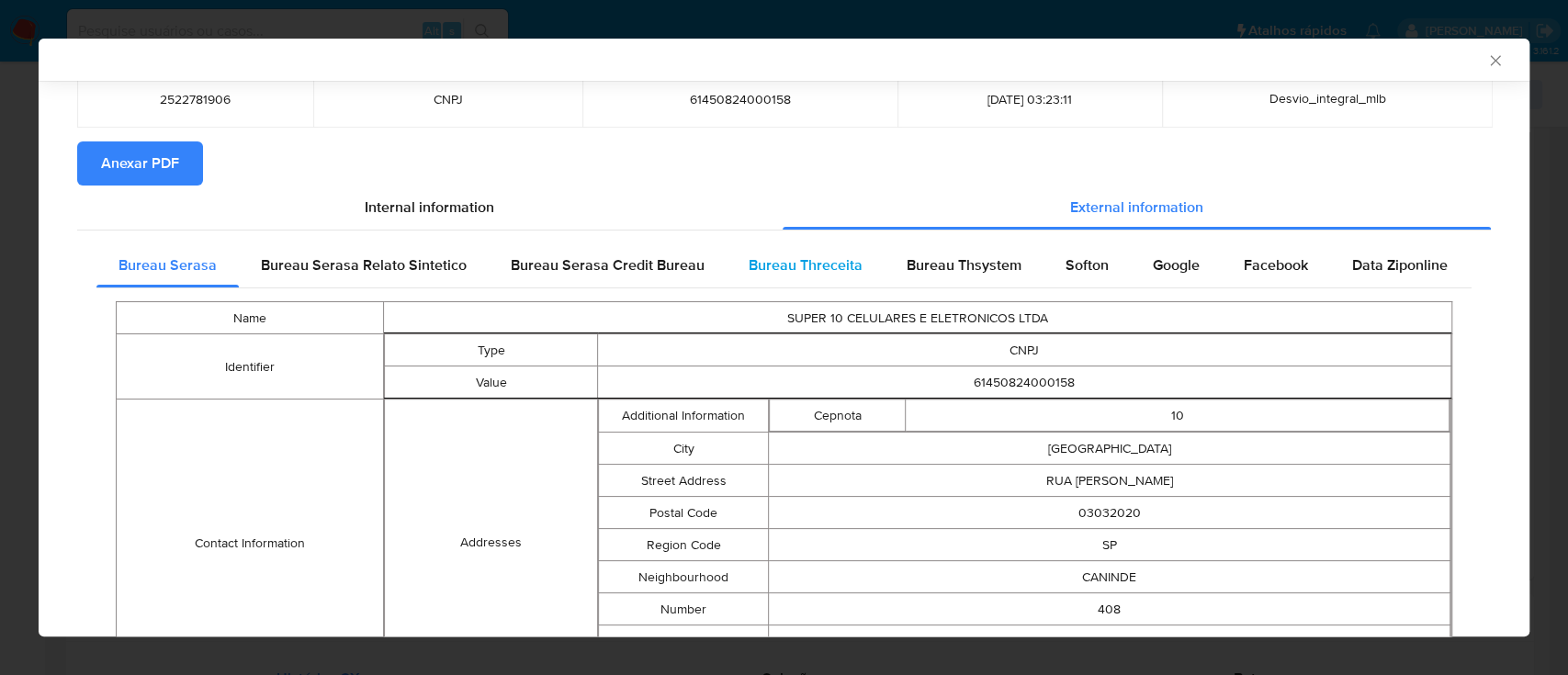
click at [833, 266] on span "Bureau Threceita" at bounding box center [805, 265] width 114 height 21
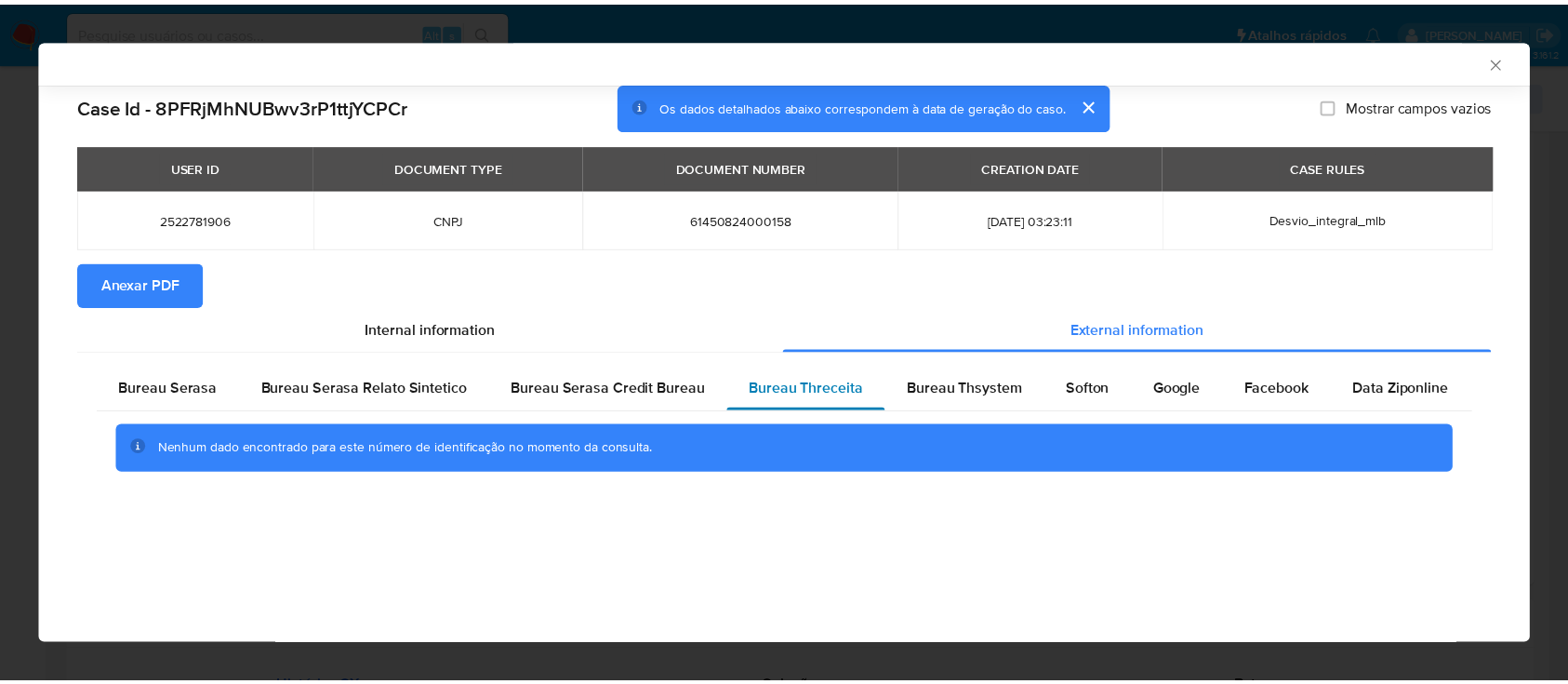
scroll to position [0, 0]
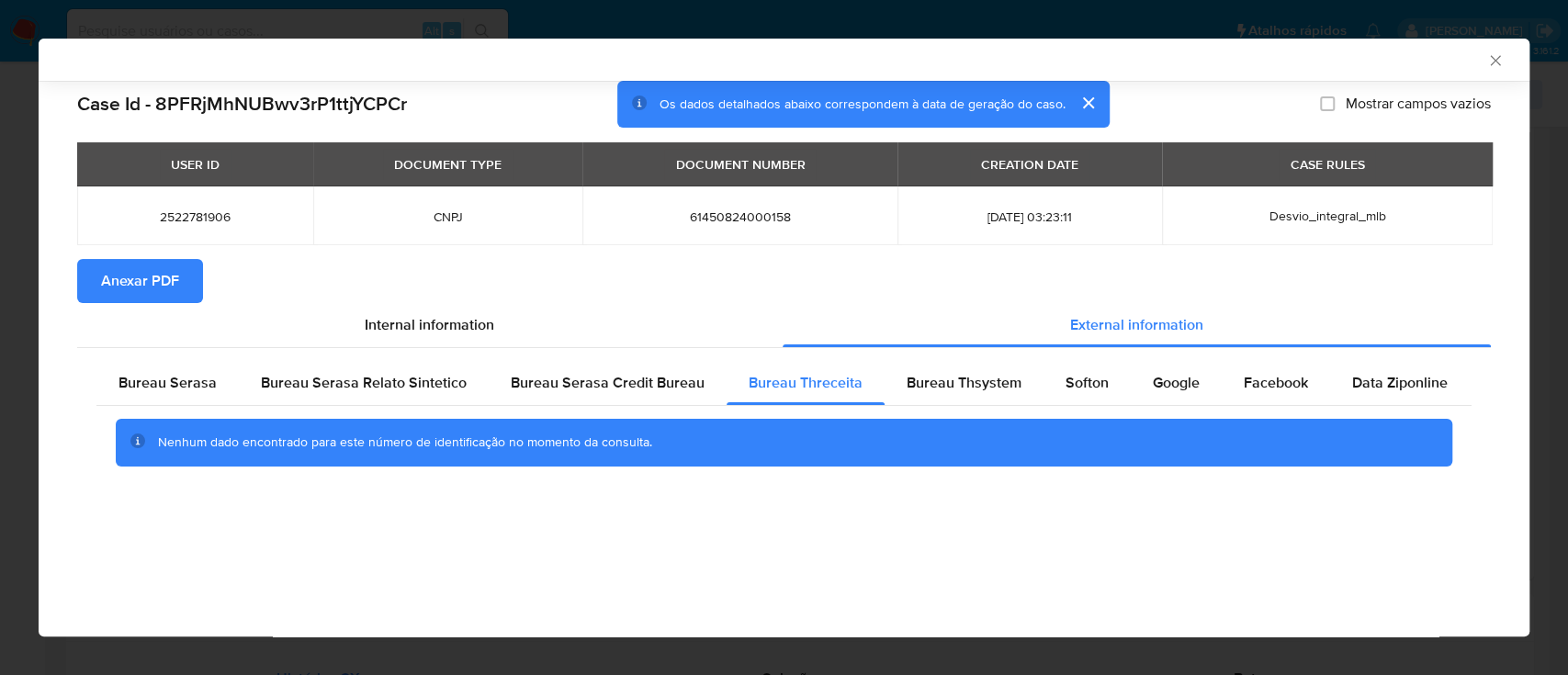
click at [1352, 68] on div "AML Data Collector" at bounding box center [784, 60] width 1491 height 42
click at [926, 377] on span "Bureau Thsystem" at bounding box center [963, 382] width 115 height 21
click at [1288, 70] on div "AML Data Collector" at bounding box center [784, 60] width 1491 height 42
click at [1073, 388] on span "Softon" at bounding box center [1086, 382] width 43 height 21
click at [1339, 70] on div "AML Data Collector" at bounding box center [784, 60] width 1491 height 42
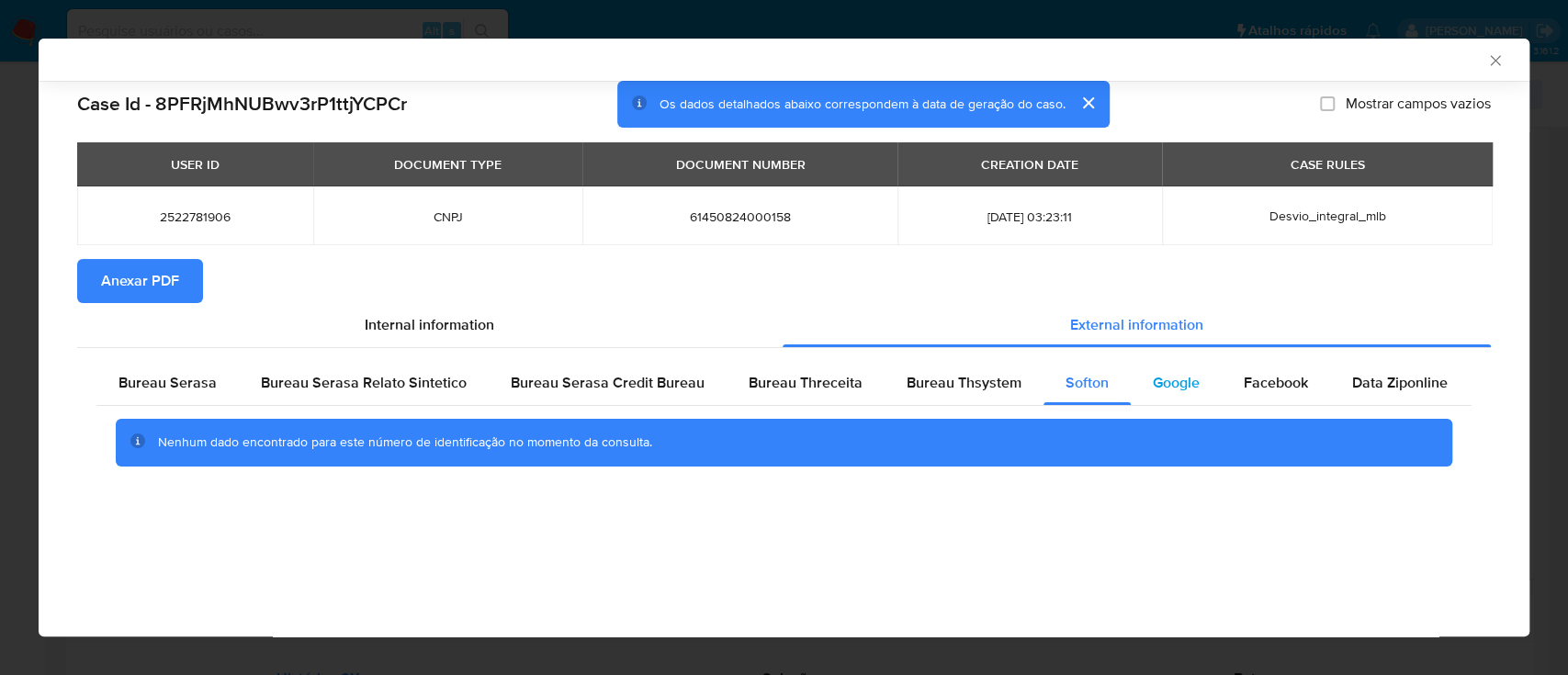
click at [1173, 379] on span "Google" at bounding box center [1176, 382] width 47 height 21
drag, startPoint x: 1336, startPoint y: 58, endPoint x: 1327, endPoint y: 56, distance: 9.2
click at [1335, 57] on div "AML Data Collector" at bounding box center [768, 59] width 1434 height 16
click at [1490, 63] on icon "Fechar a janela" at bounding box center [1495, 60] width 18 height 18
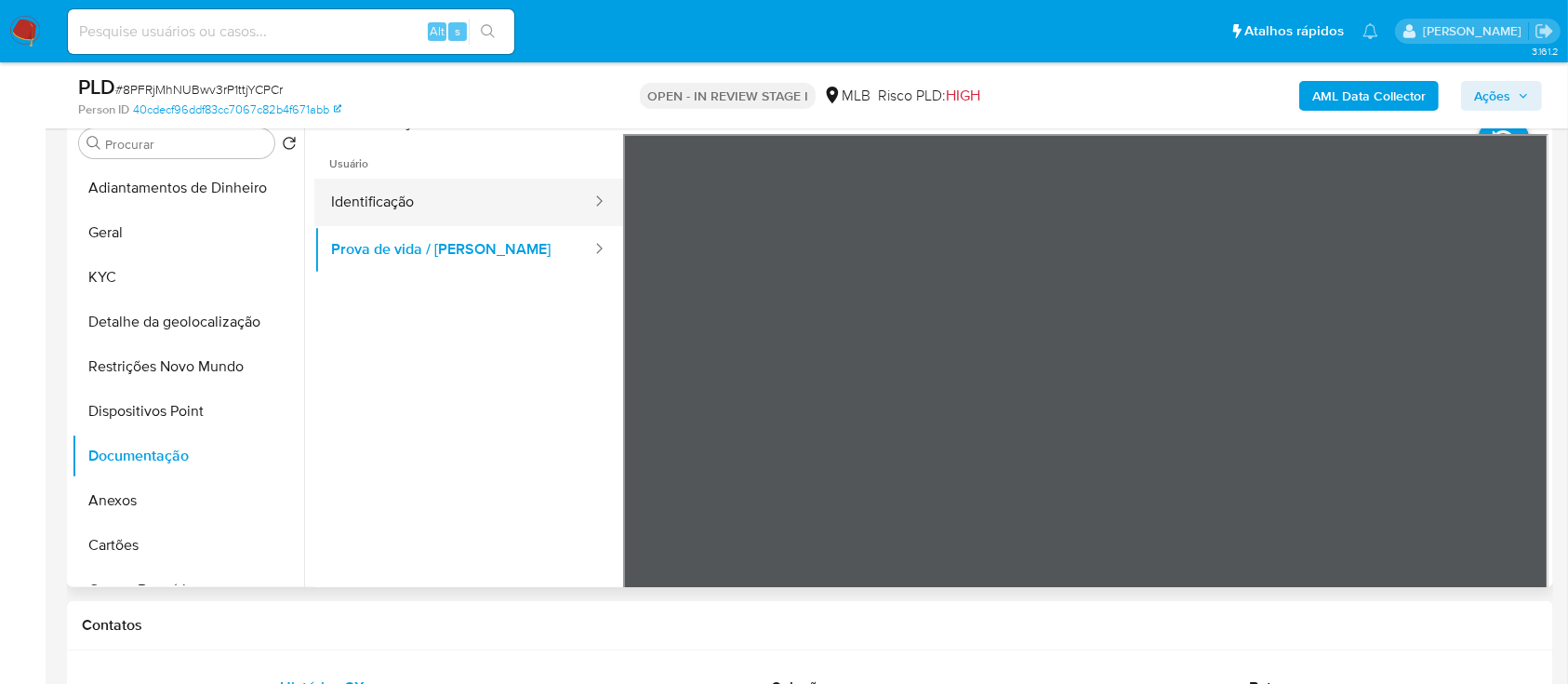
click at [384, 199] on button "Identificação" at bounding box center [453, 202] width 279 height 48
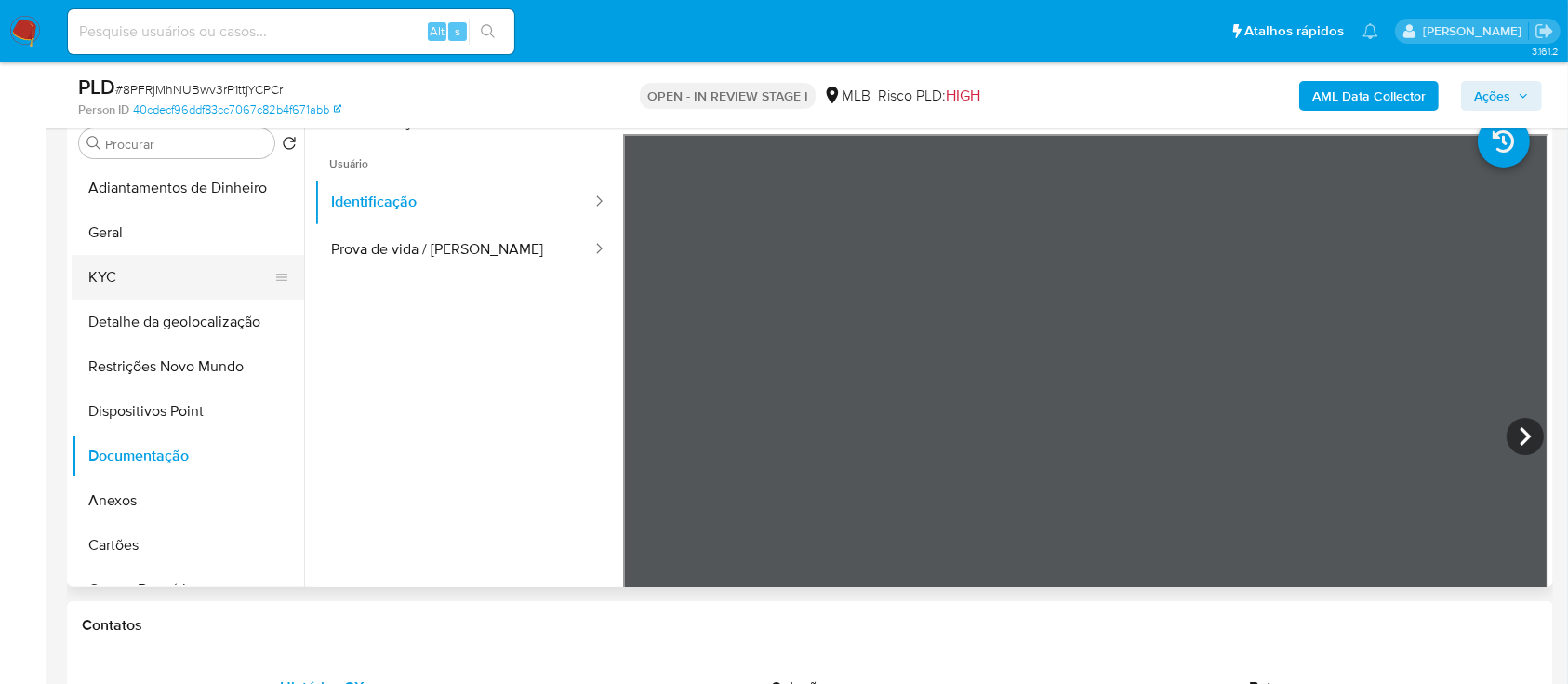
click at [146, 281] on button "KYC" at bounding box center [179, 277] width 217 height 45
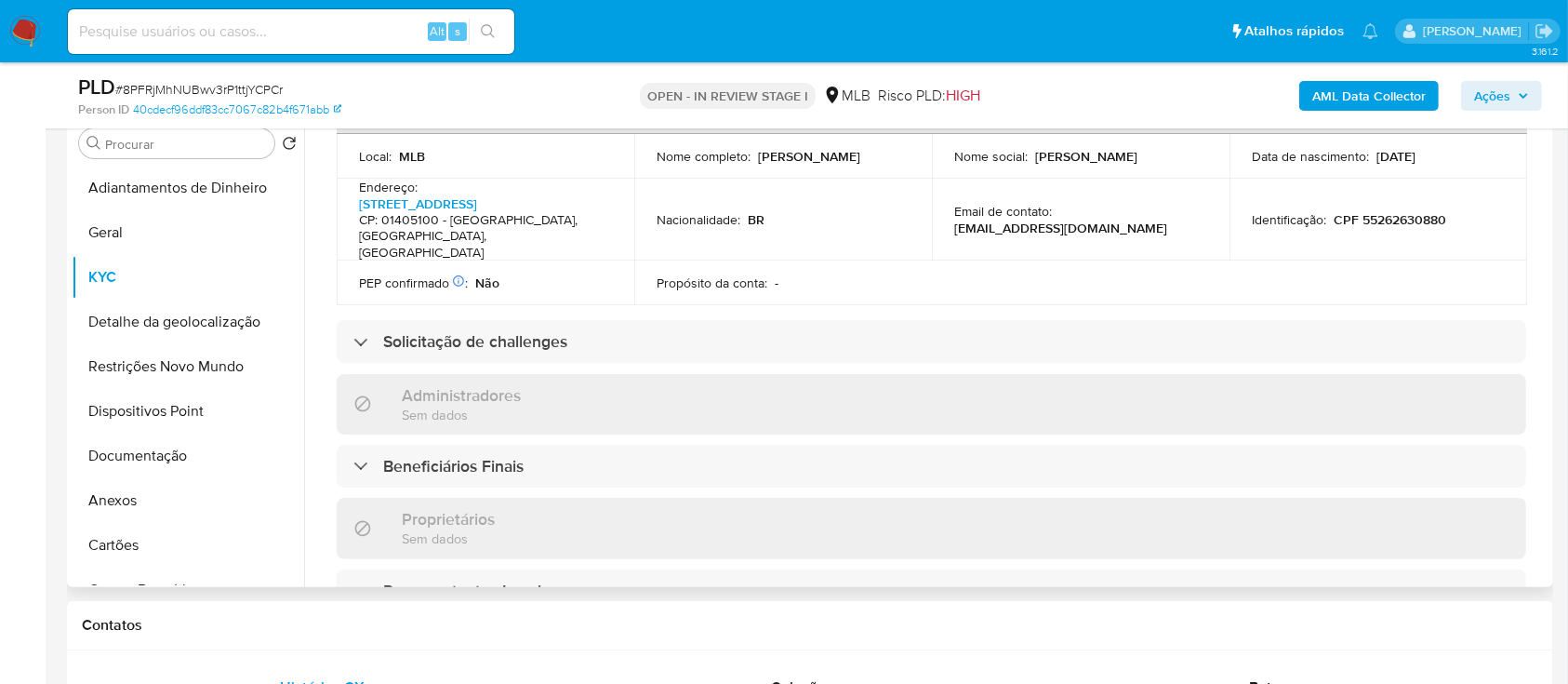
scroll to position [744, 0]
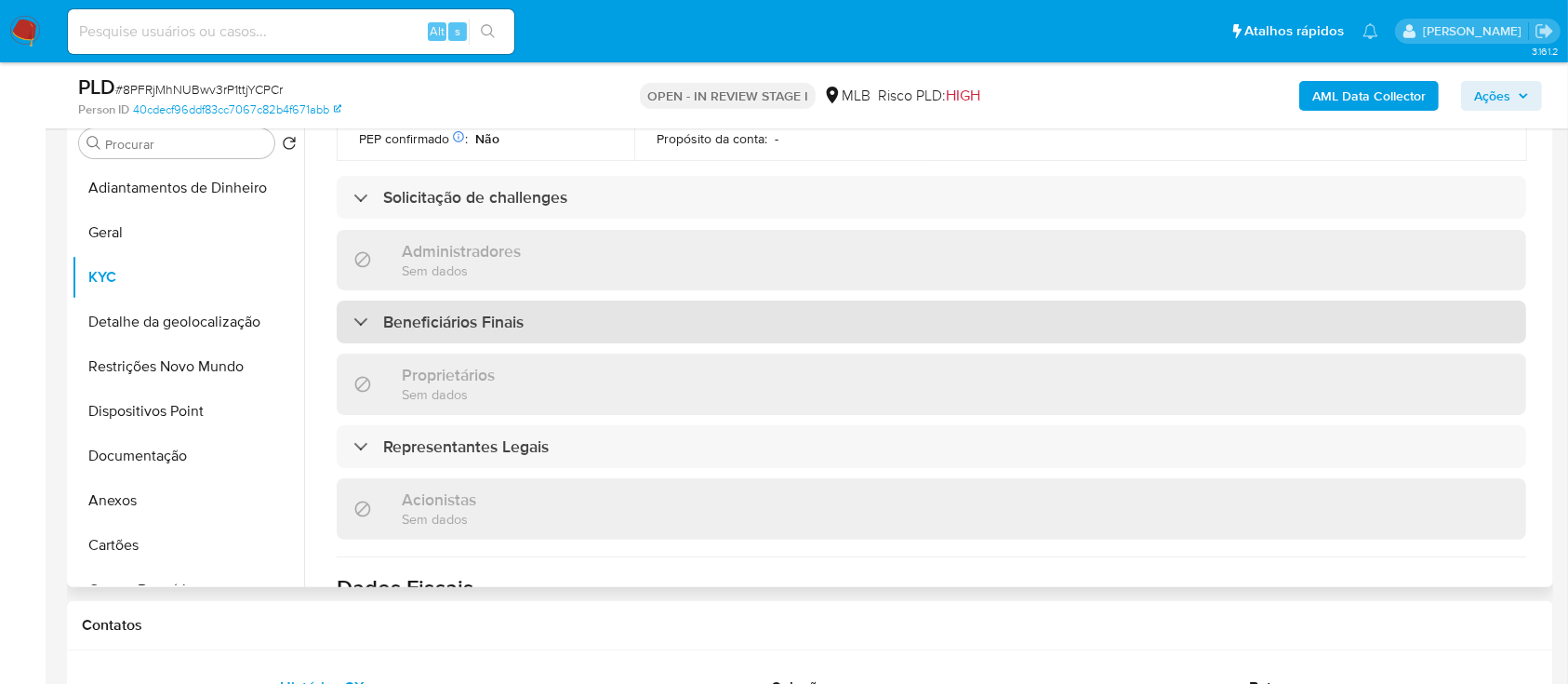
click at [363, 311] on div "Beneficiários Finais" at bounding box center [438, 321] width 170 height 20
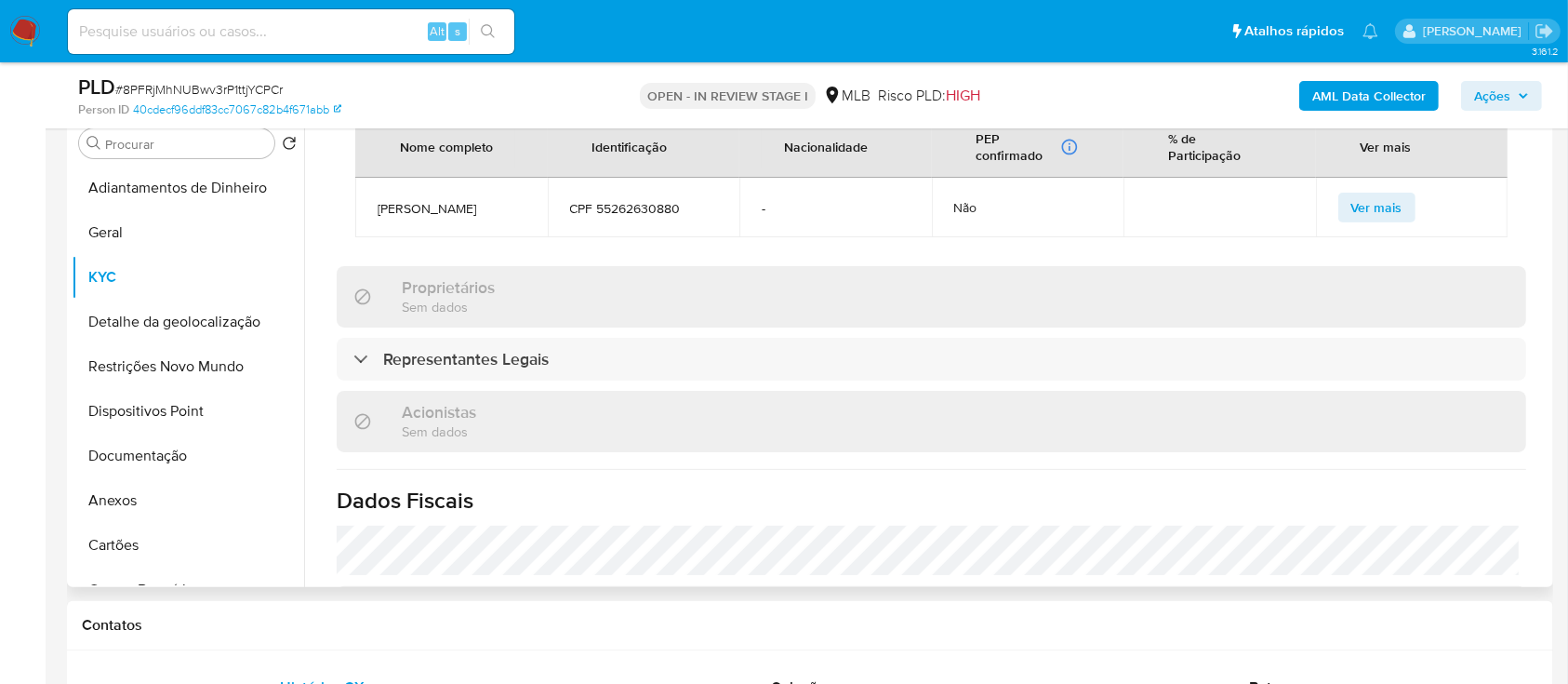
scroll to position [868, 0]
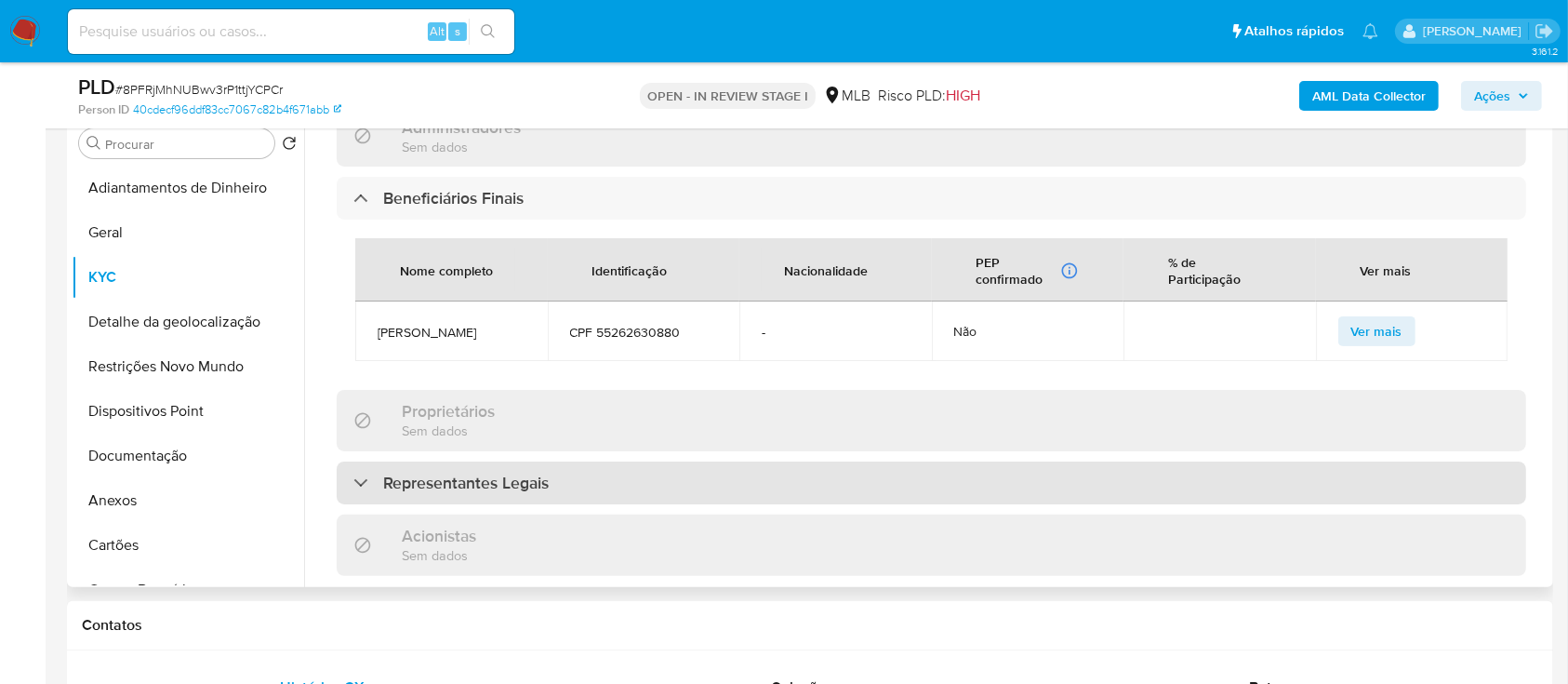
click at [402, 477] on h3 "Representantes Legais" at bounding box center [466, 482] width 166 height 20
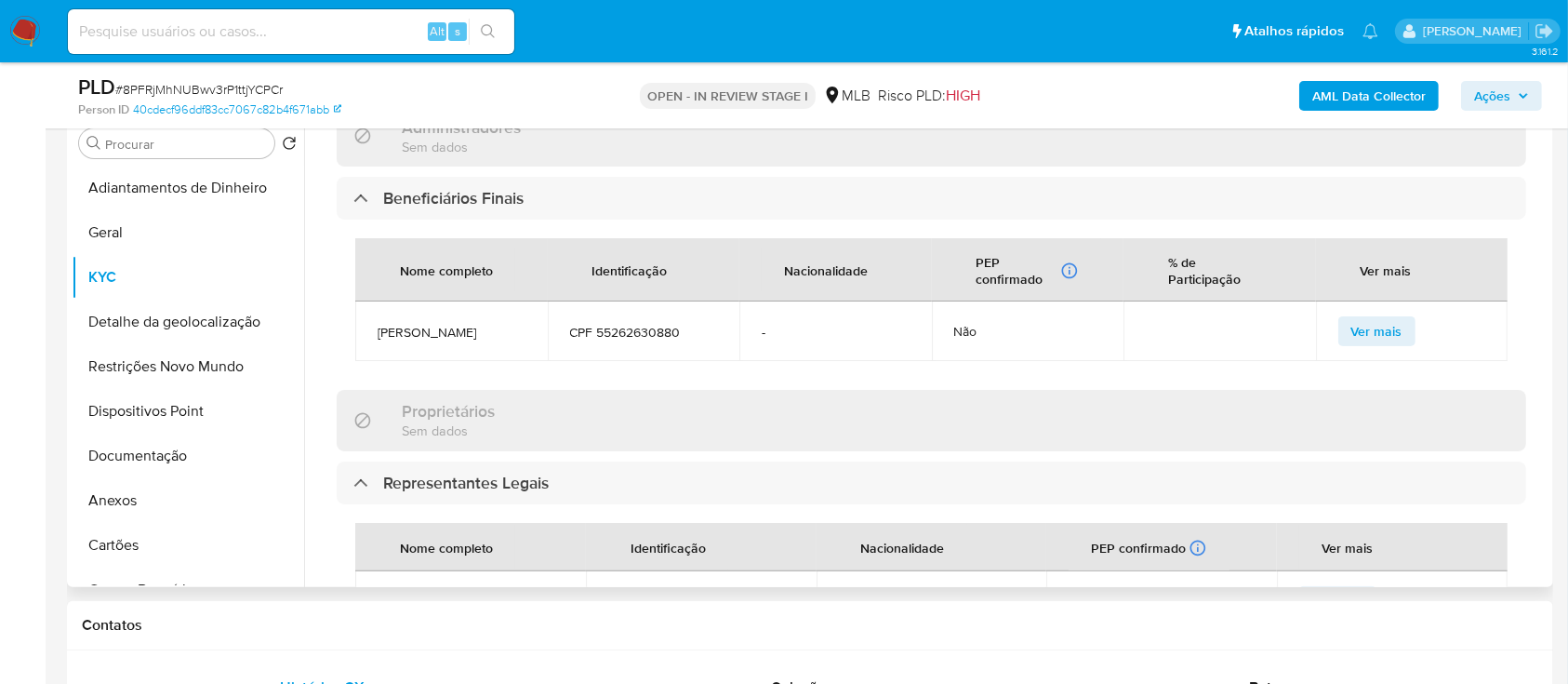
scroll to position [1116, 0]
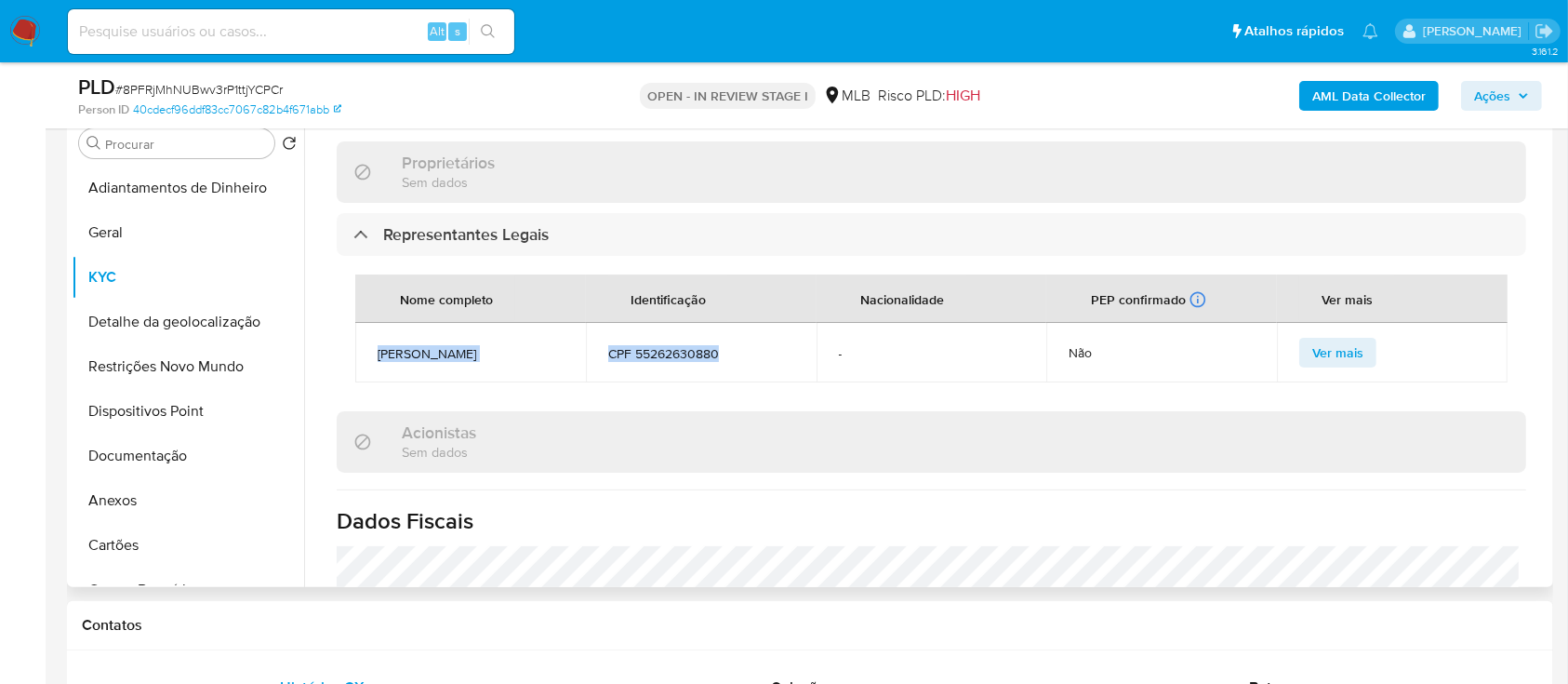
drag, startPoint x: 685, startPoint y: 342, endPoint x: 363, endPoint y: 366, distance: 322.9
click at [363, 366] on tr "ROBERT CAIQUE VANNUCHI CPF 55262630880 - Não Ver mais" at bounding box center [930, 352] width 1152 height 60
copy tr "ROBERT CAIQUE VANNUCHI CPF 55262630880"
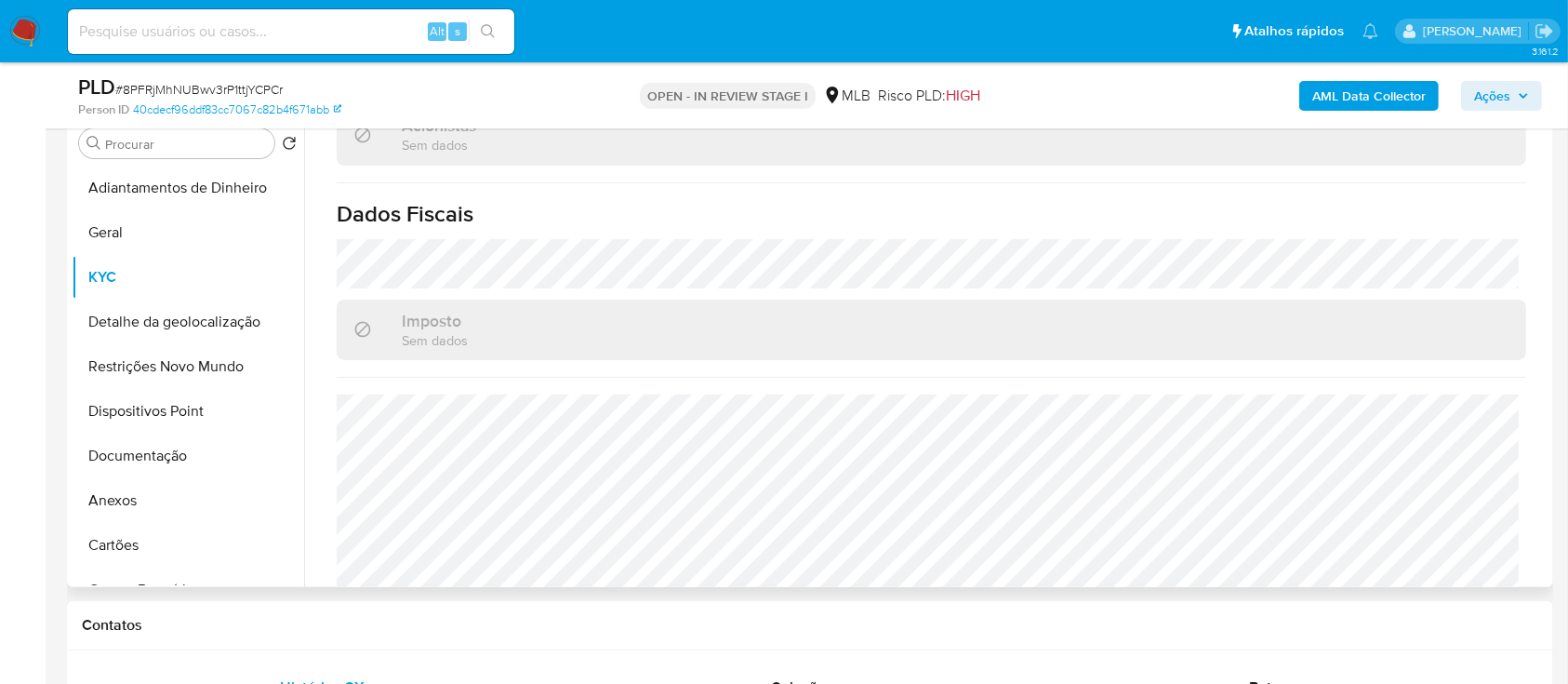
scroll to position [1459, 0]
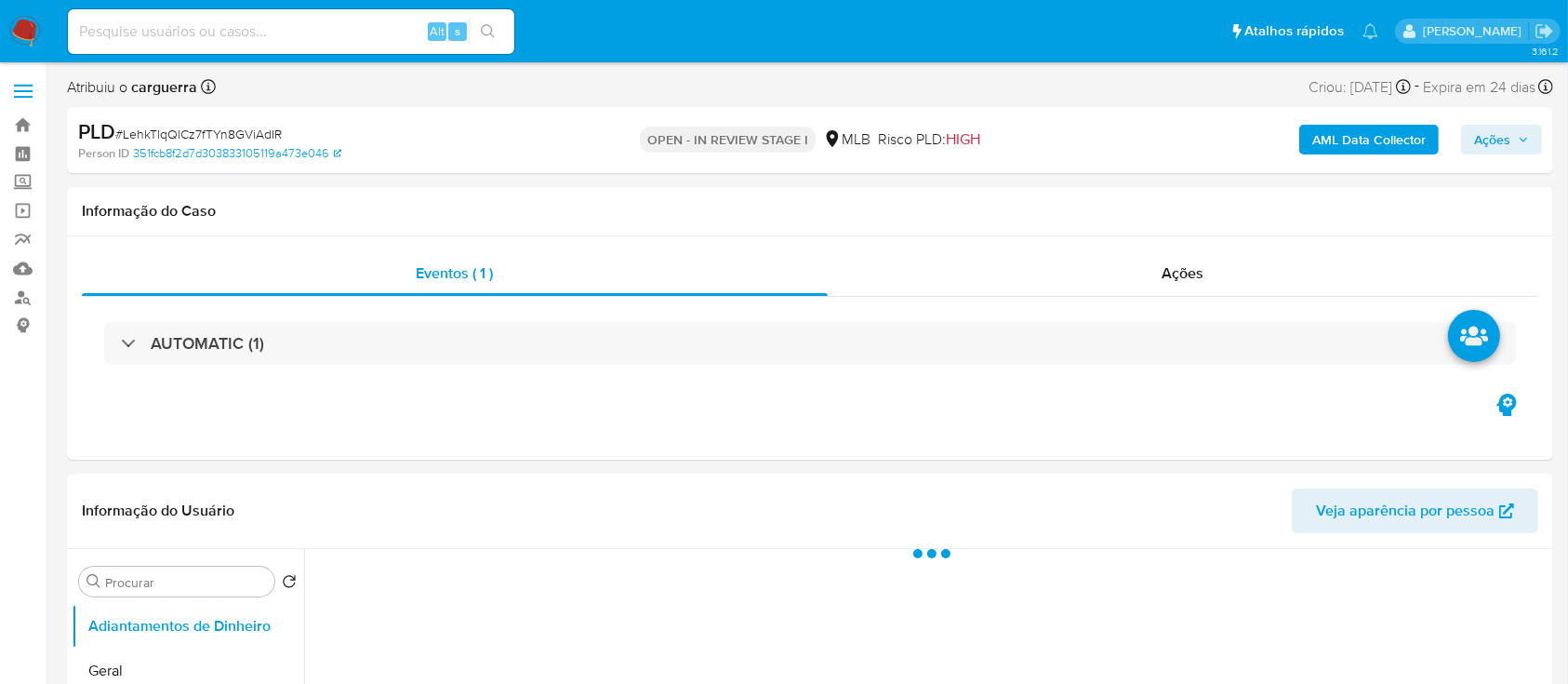
select select "10"
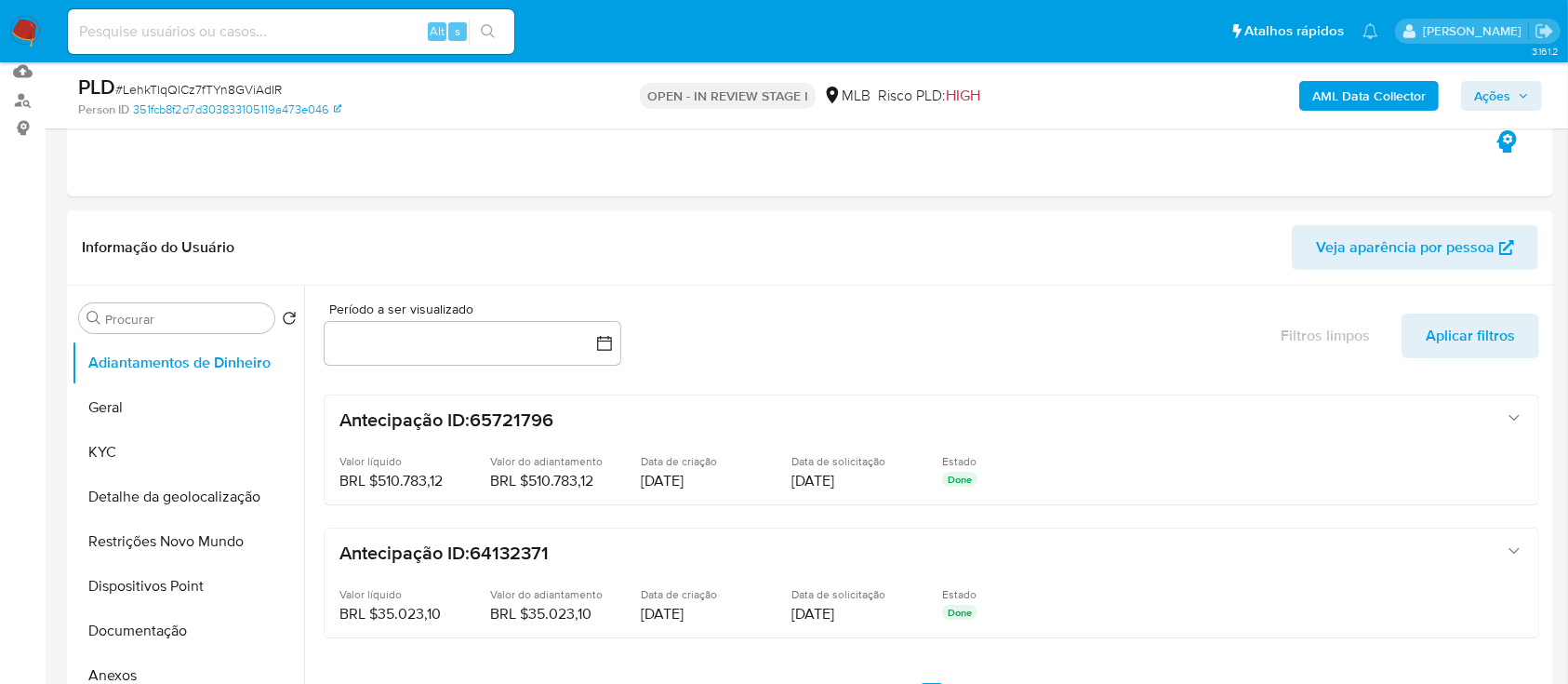
scroll to position [248, 0]
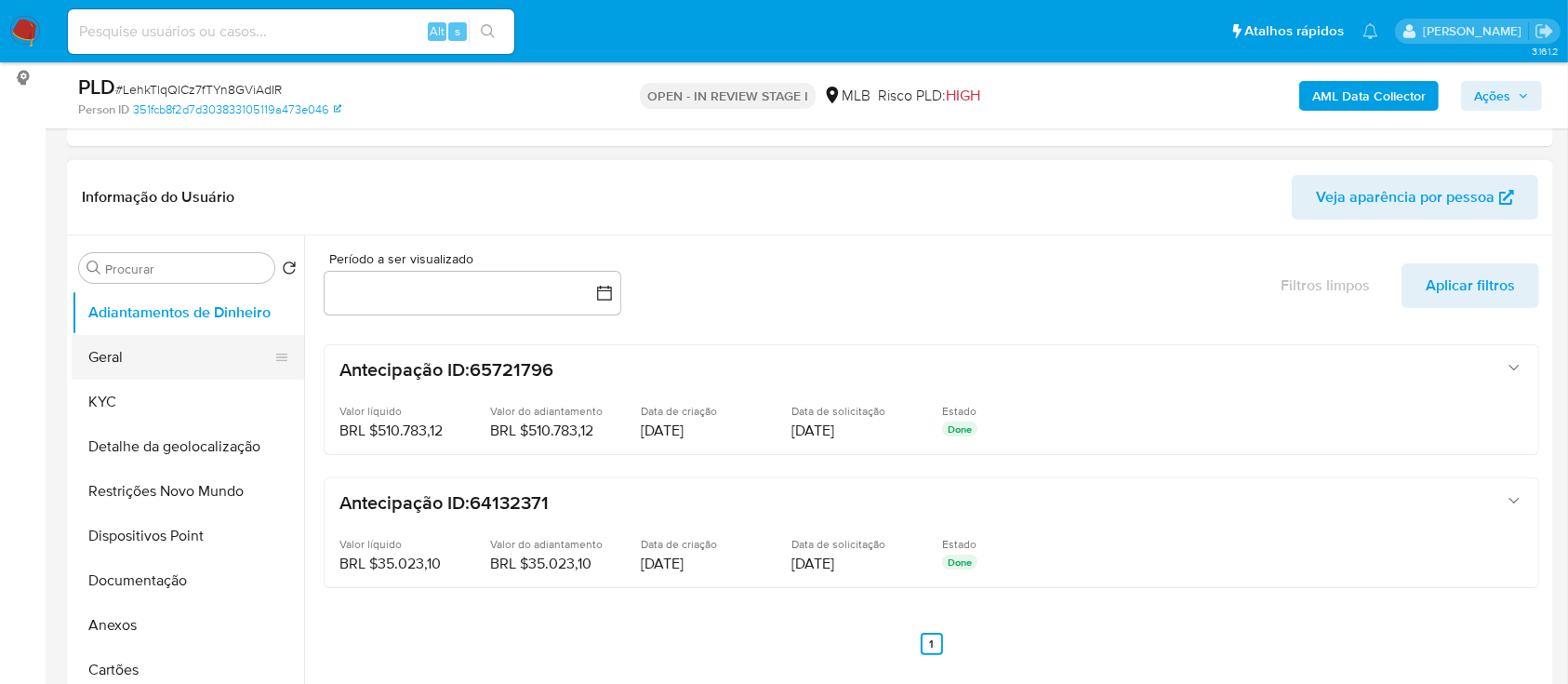
click at [188, 365] on button "Geral" at bounding box center [179, 357] width 217 height 45
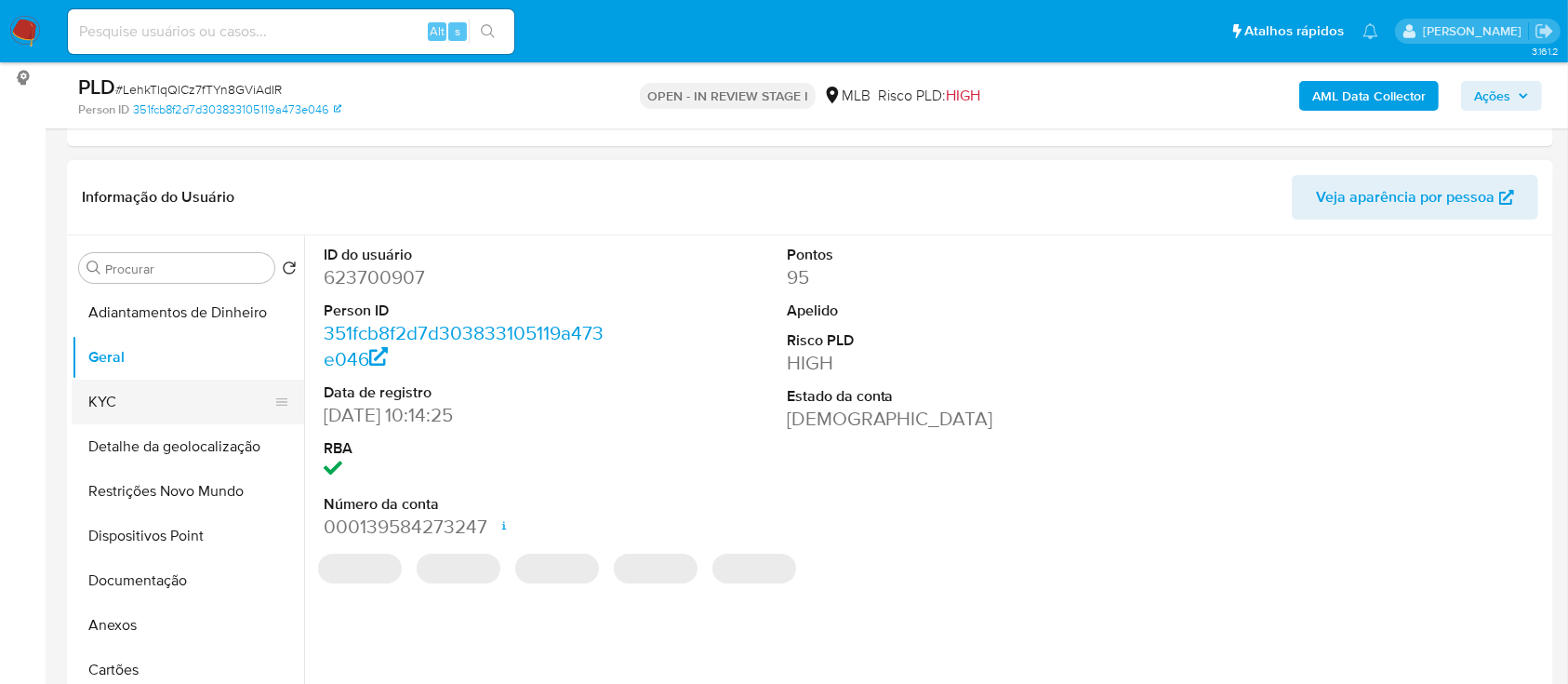
click at [150, 421] on button "KYC" at bounding box center [179, 402] width 217 height 45
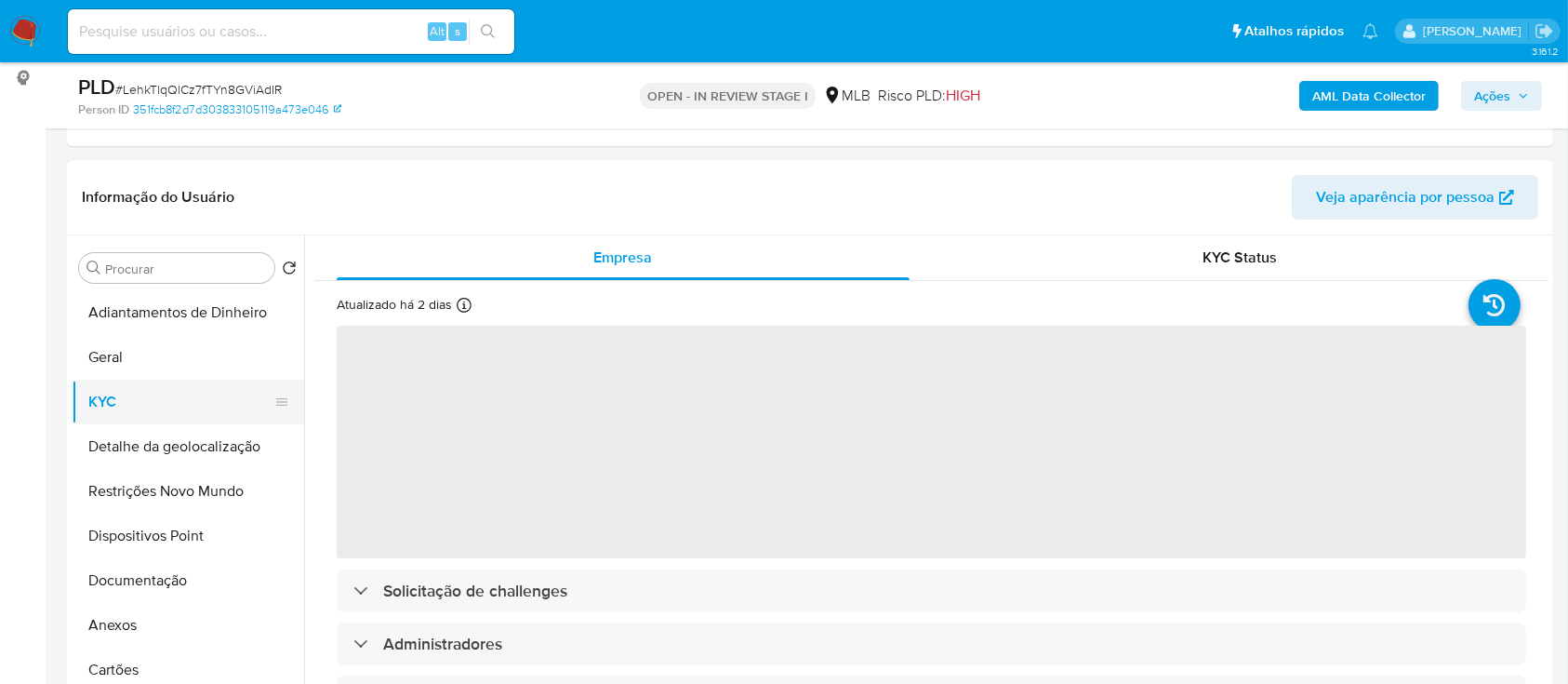
click at [177, 395] on button "KYC" at bounding box center [179, 402] width 217 height 45
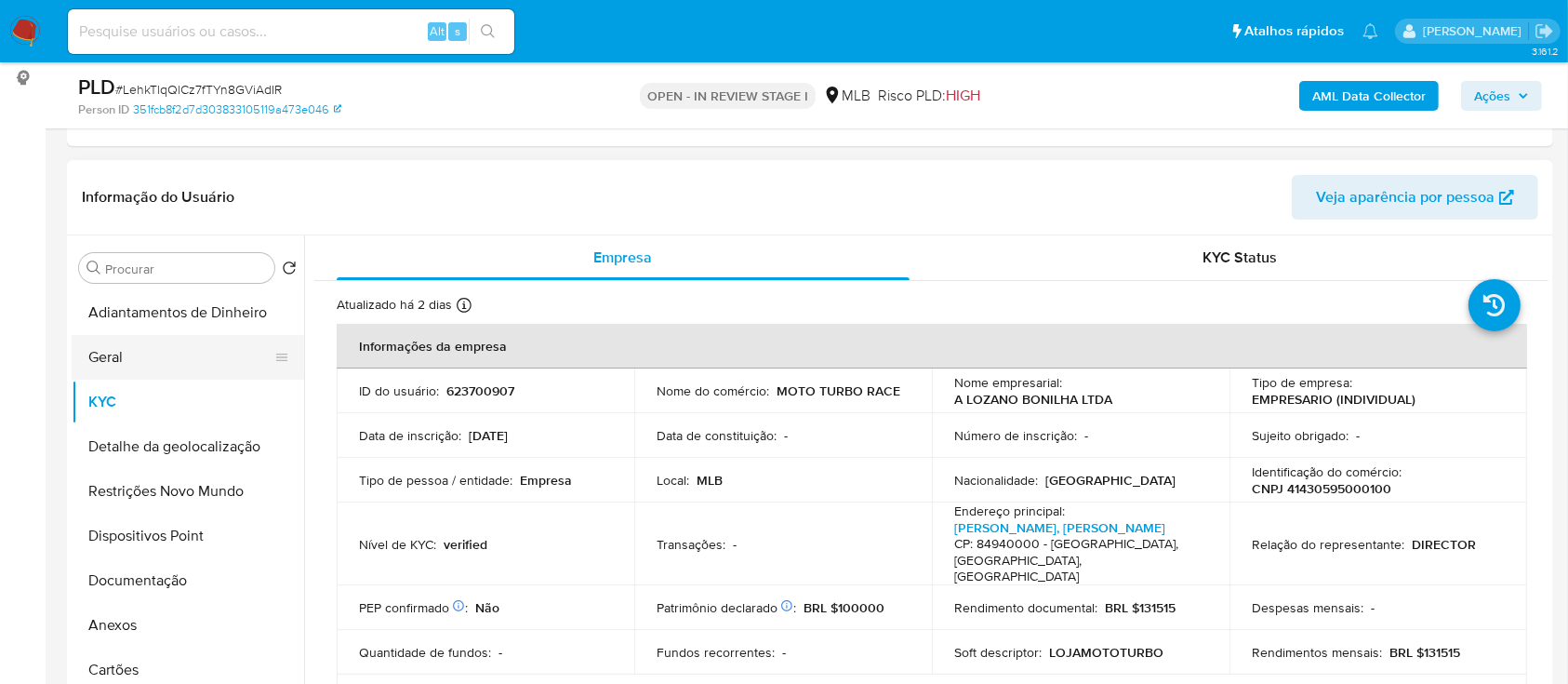
click at [147, 361] on button "Geral" at bounding box center [179, 357] width 217 height 45
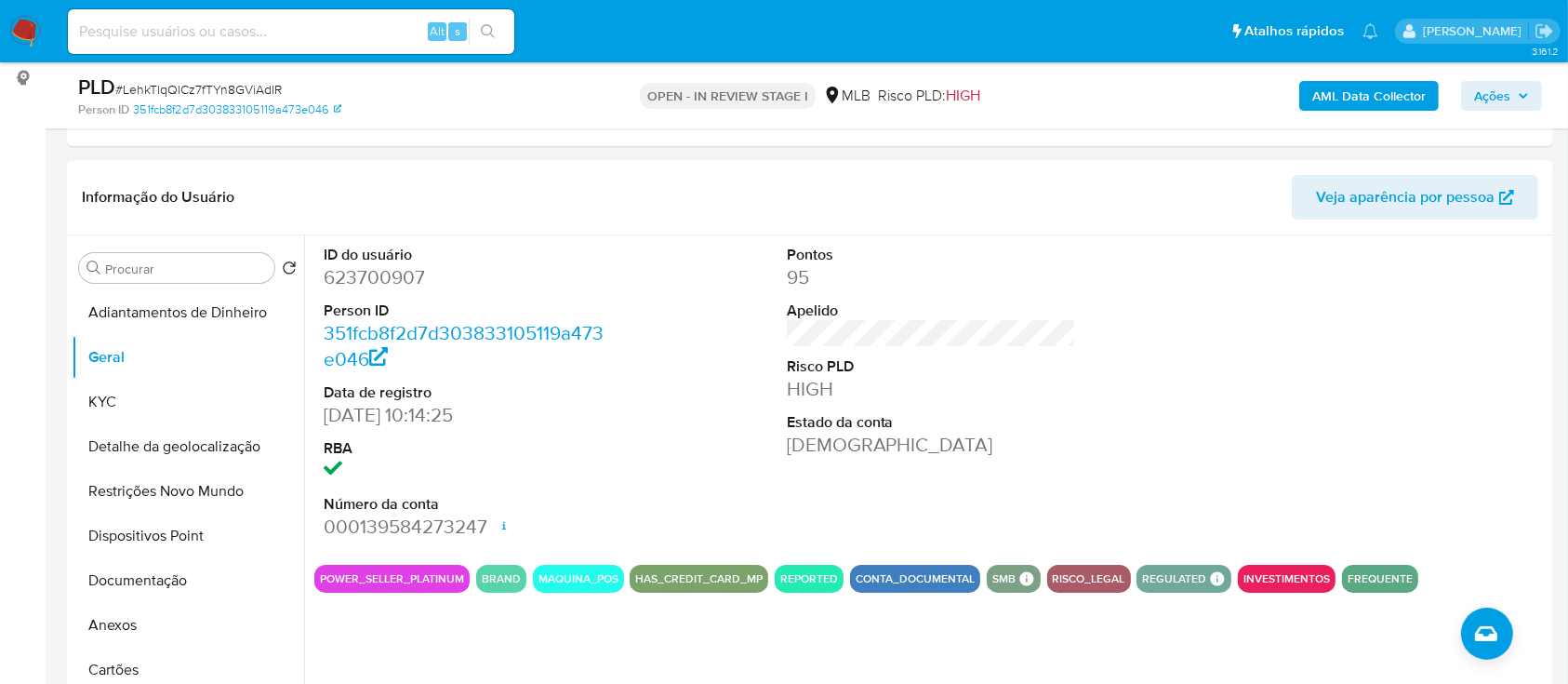
click at [1345, 333] on div at bounding box center [1393, 392] width 309 height 314
click at [141, 413] on button "KYC" at bounding box center [179, 402] width 217 height 45
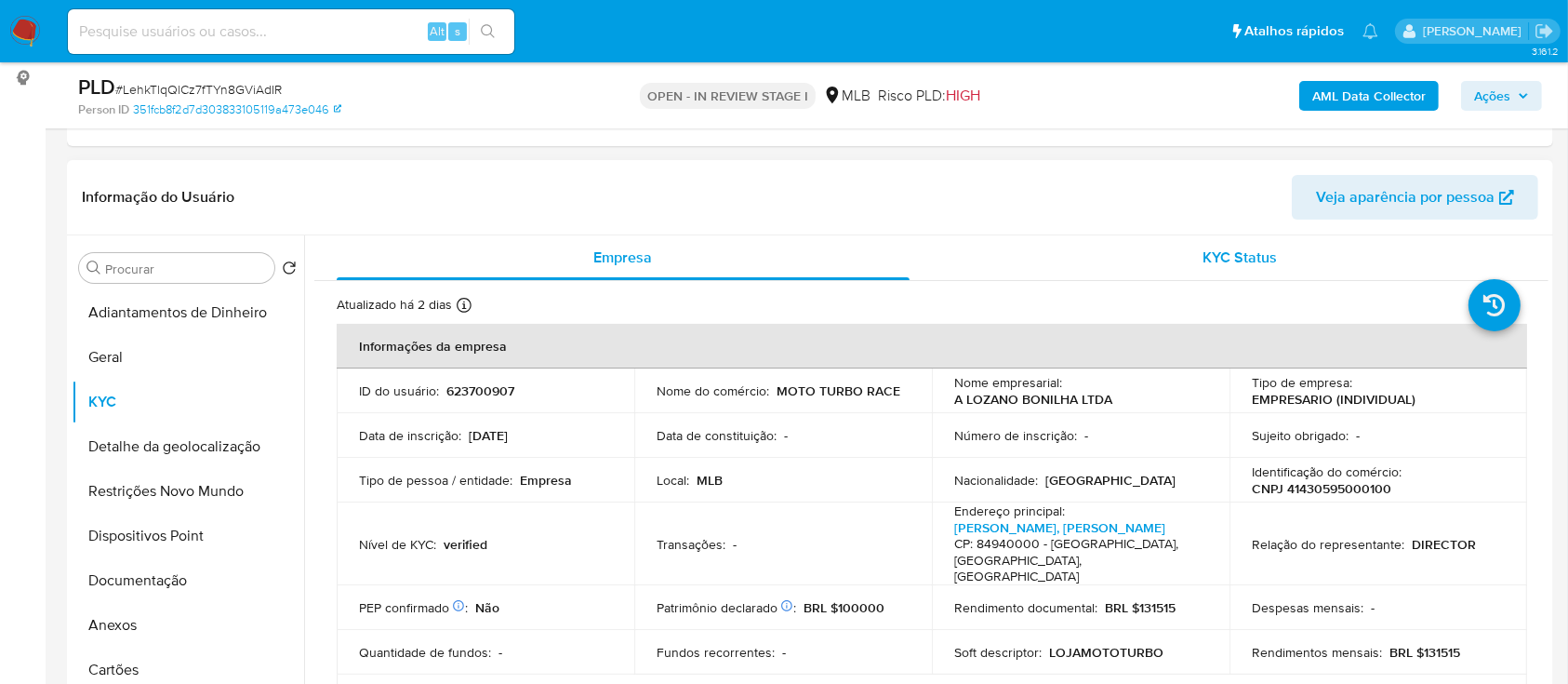
scroll to position [124, 0]
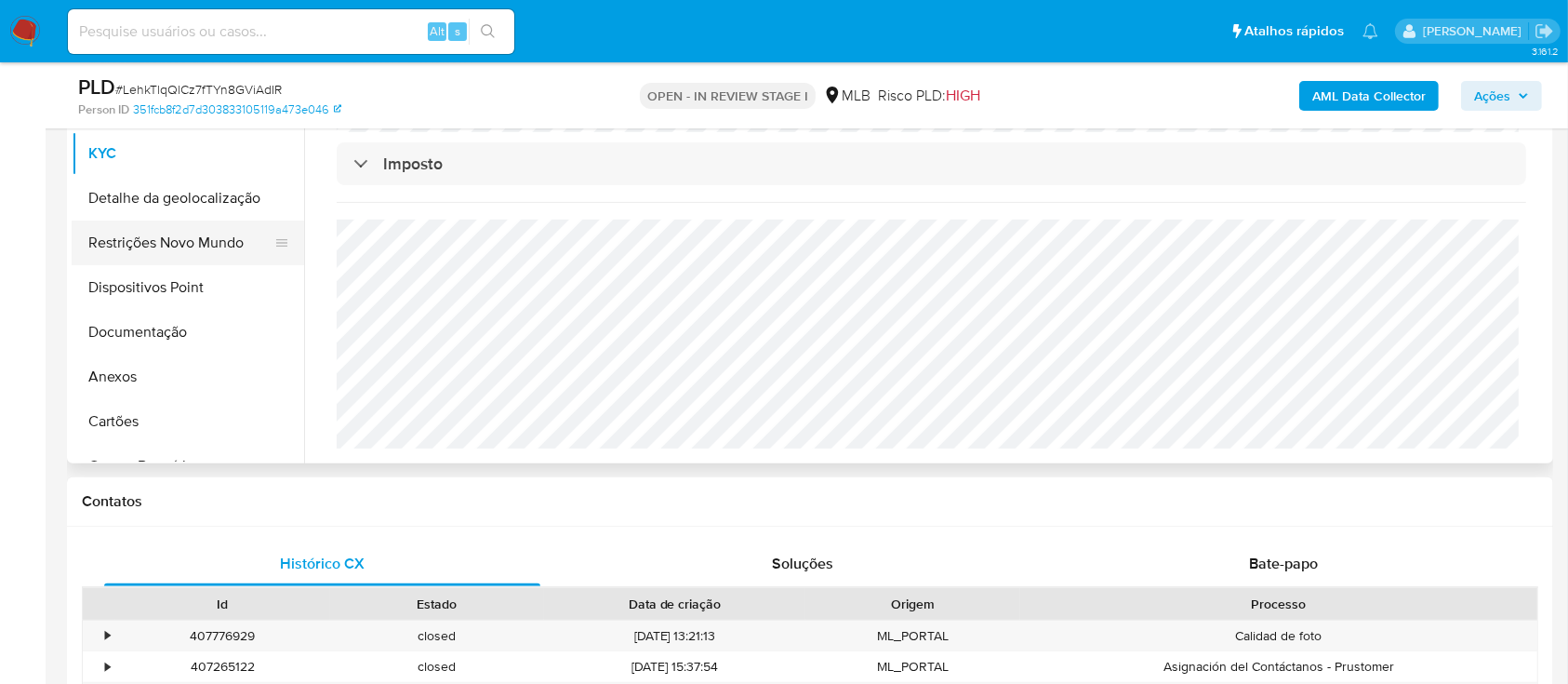
scroll to position [372, 0]
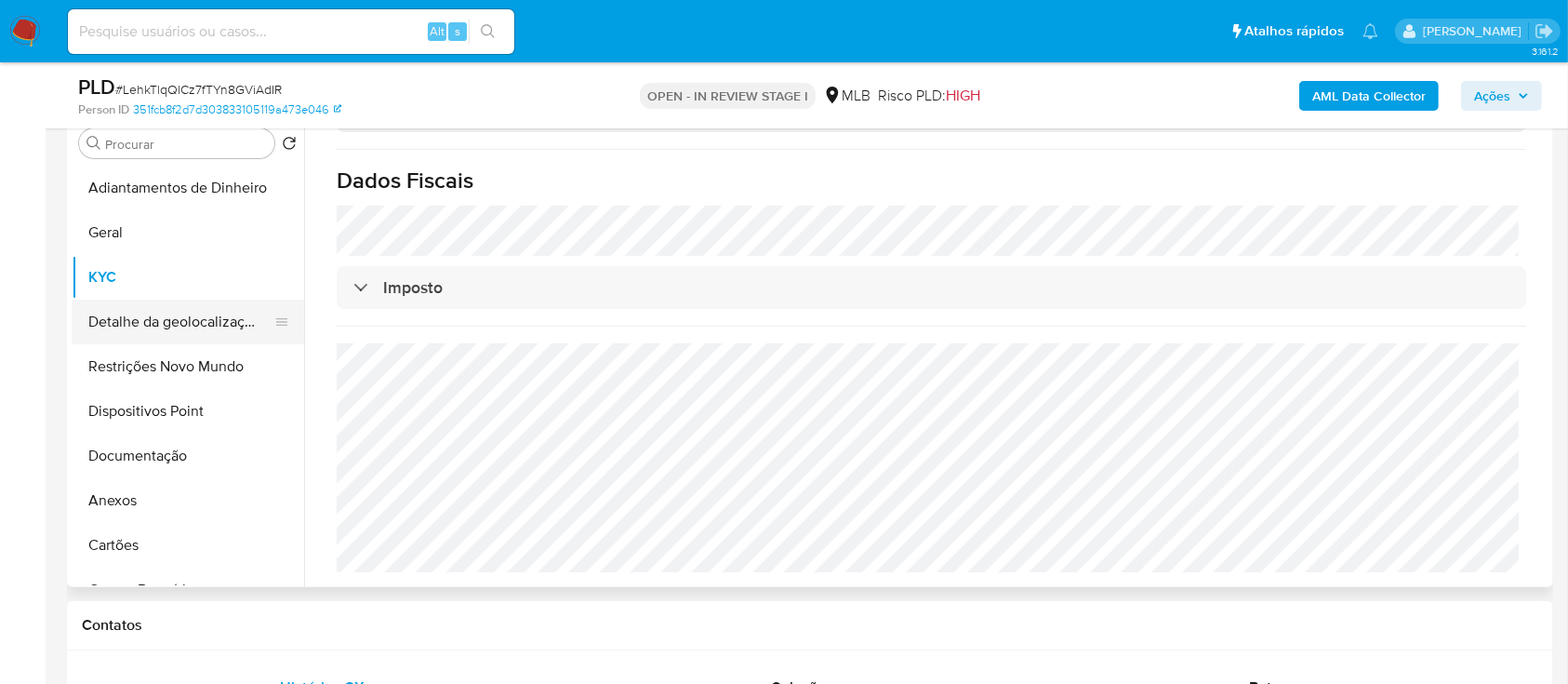
click at [115, 316] on button "Detalhe da geolocalização" at bounding box center [179, 322] width 217 height 45
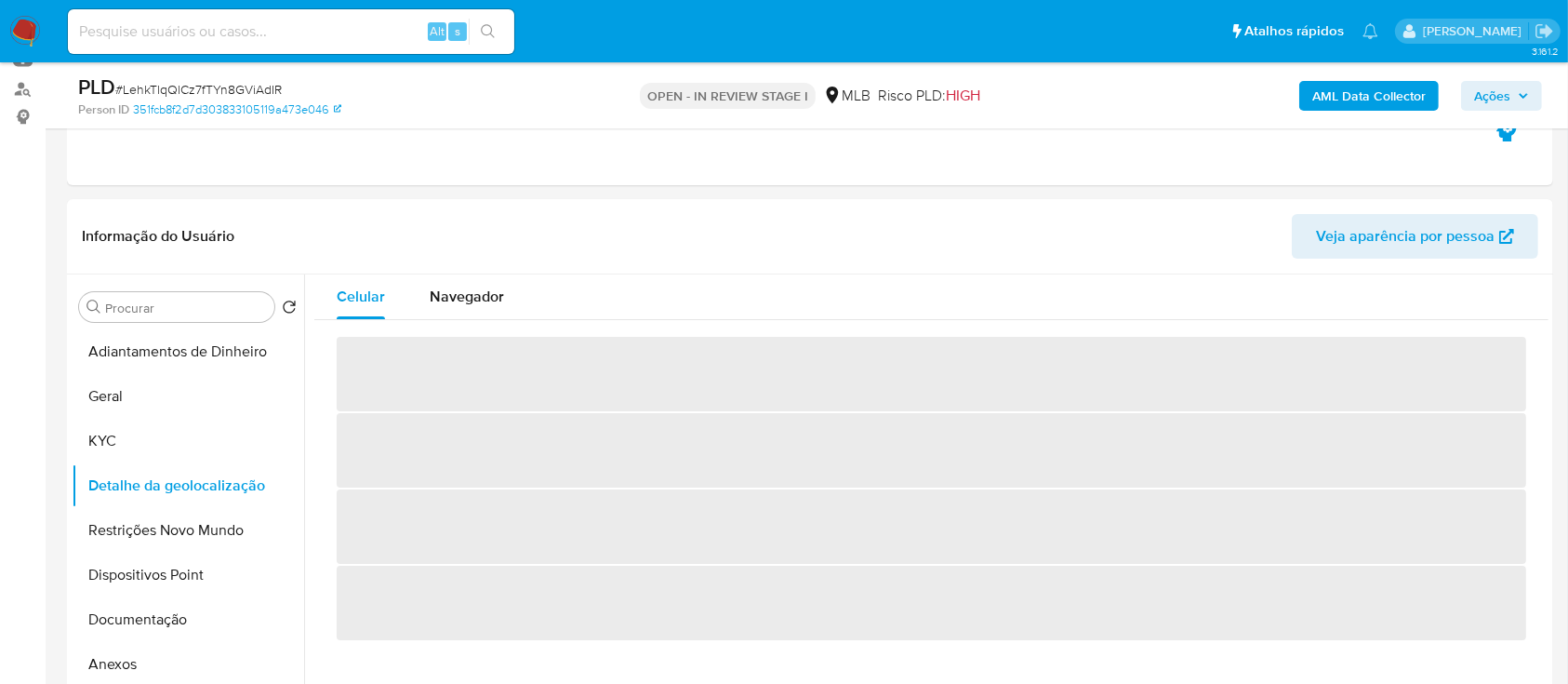
scroll to position [248, 0]
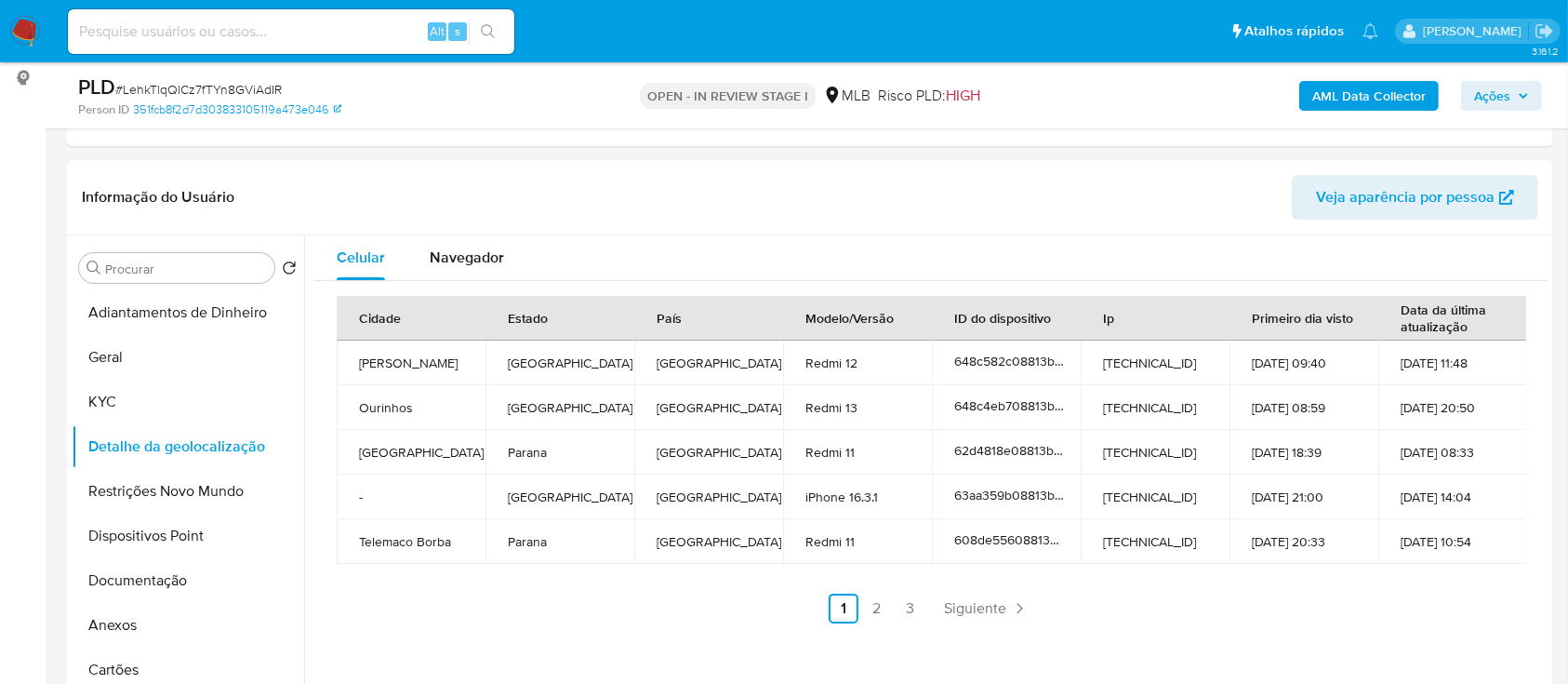
click at [868, 602] on link "2" at bounding box center [877, 608] width 30 height 30
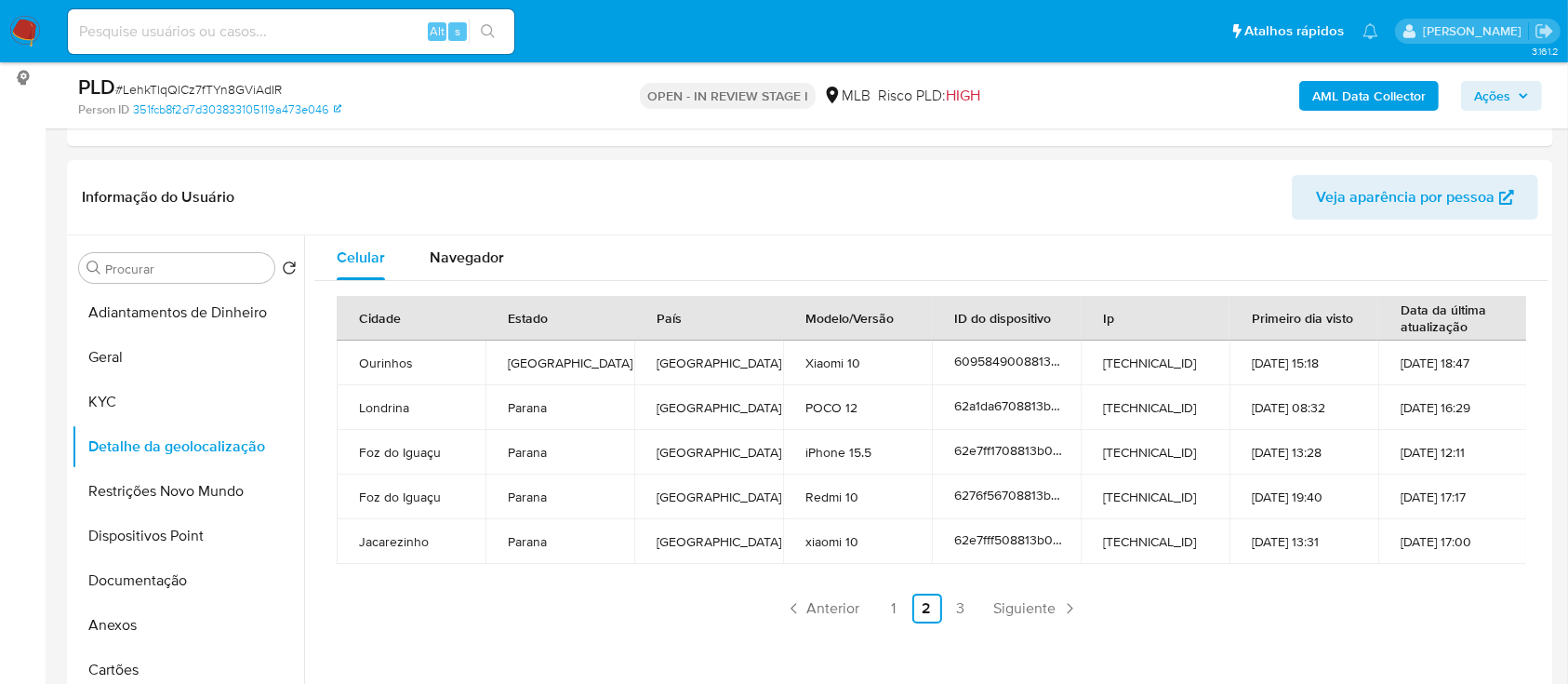
click at [956, 611] on link "3" at bounding box center [960, 608] width 30 height 30
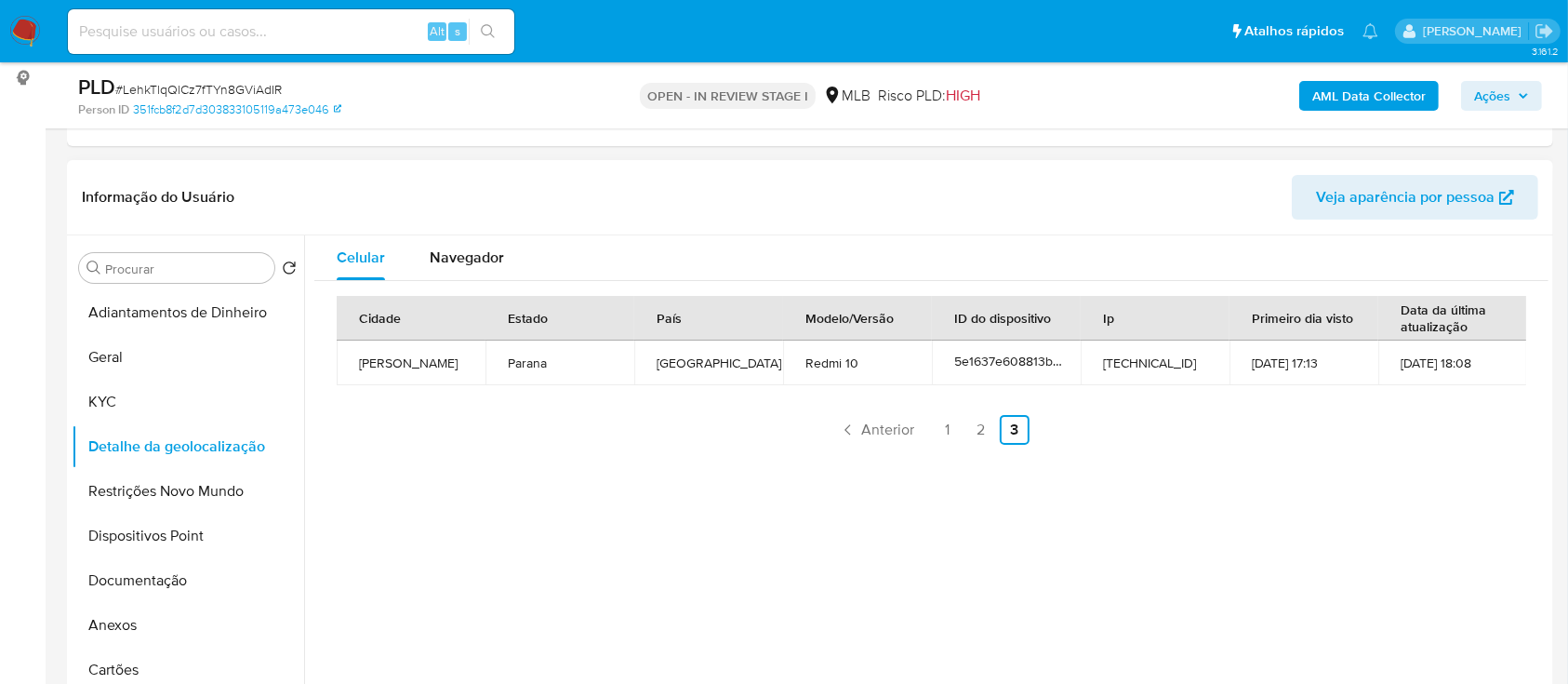
click at [1172, 208] on header "Informação do Usuário Veja aparência por pessoa" at bounding box center [809, 197] width 1456 height 45
click at [933, 429] on link "1" at bounding box center [947, 429] width 30 height 30
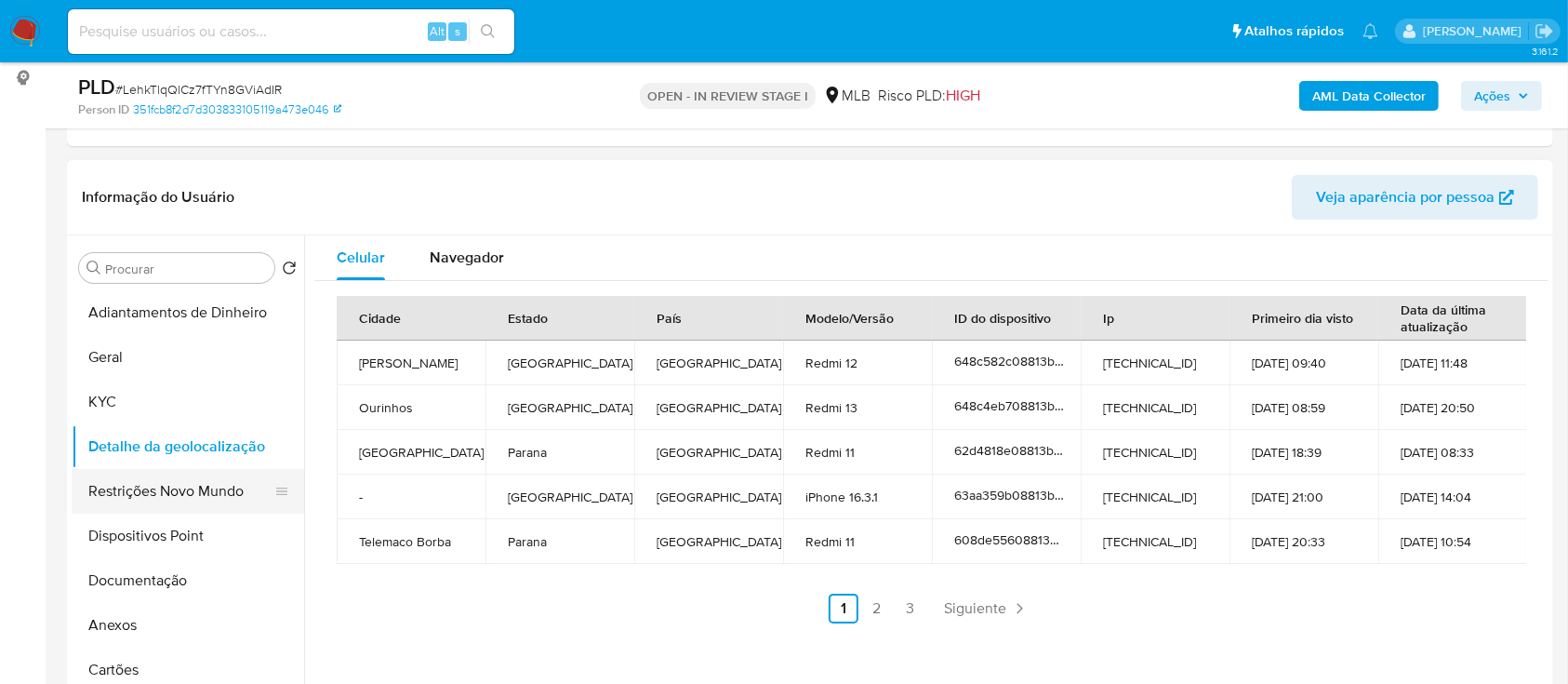
click at [197, 490] on button "Restrições Novo Mundo" at bounding box center [179, 492] width 217 height 45
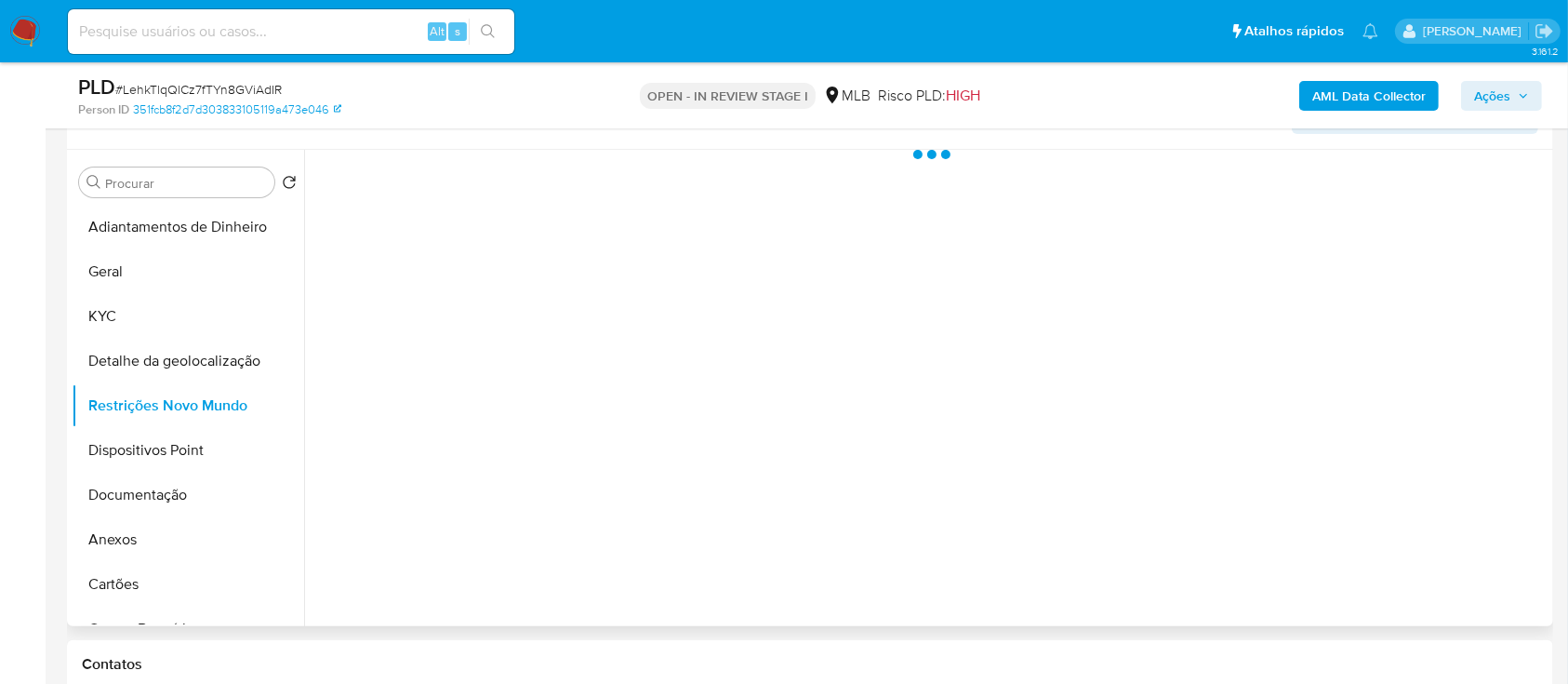
scroll to position [372, 0]
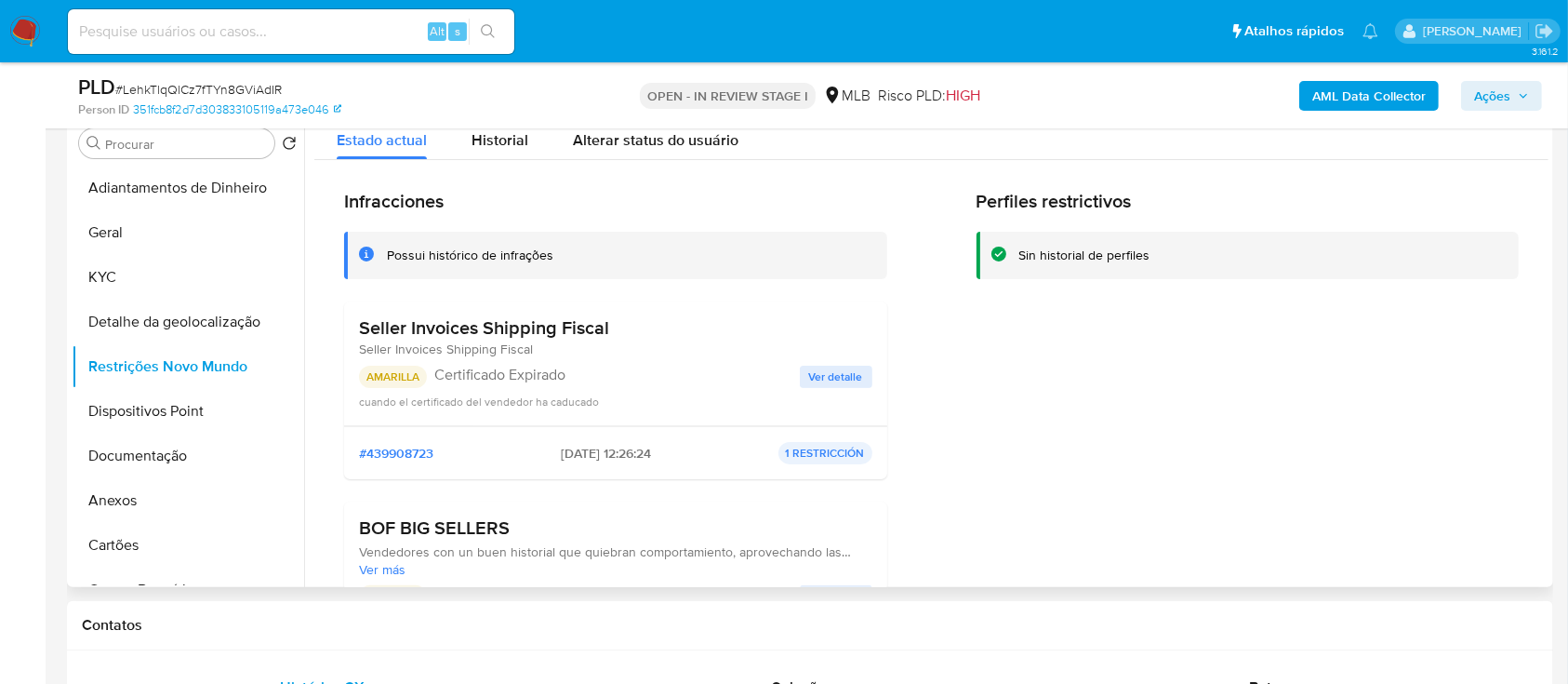
click at [1190, 391] on div "Perfiles restrictivos Sin historial de perfiles" at bounding box center [1247, 462] width 543 height 543
click at [820, 384] on span "Ver detalle" at bounding box center [836, 377] width 54 height 19
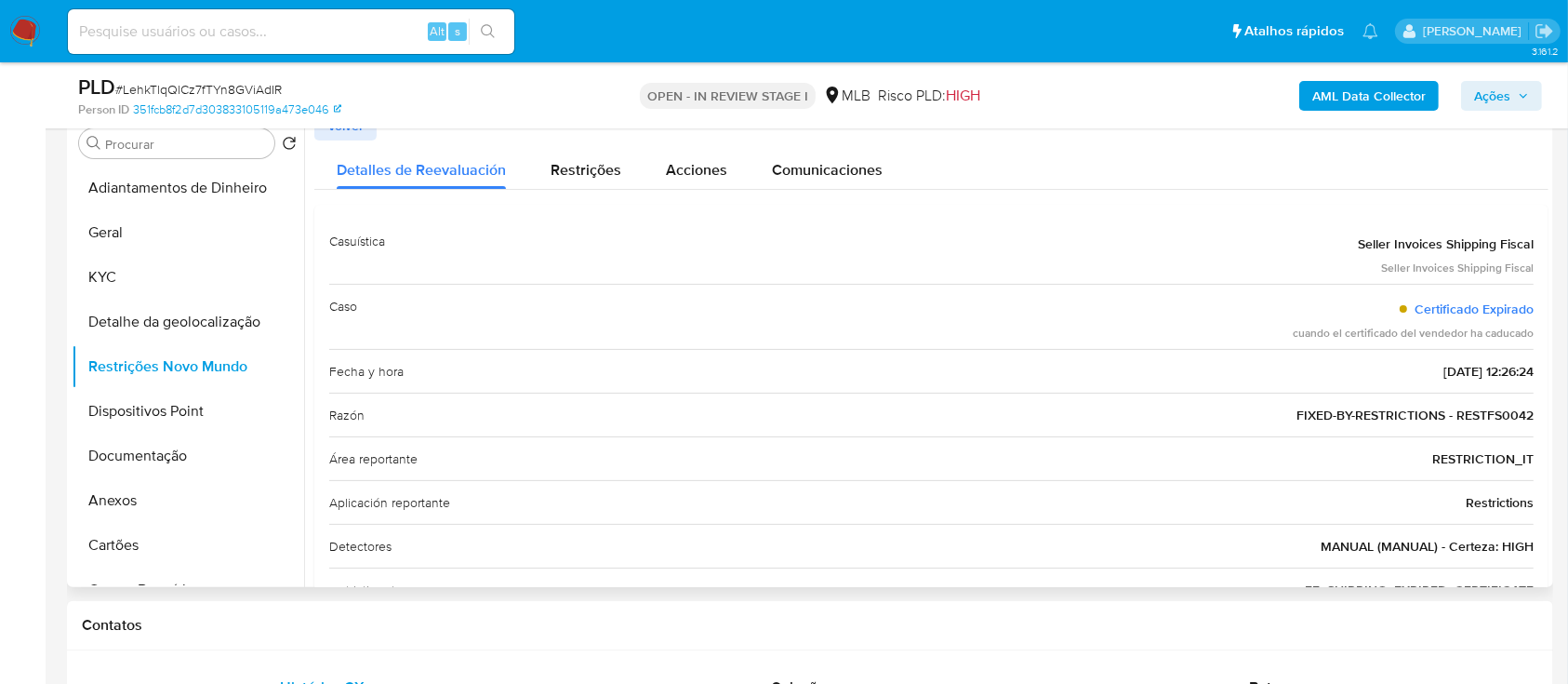
click at [1246, 192] on div "Detalles de Reevaluación Restrições Acciones Comunicaciones Casuística Seller I…" at bounding box center [930, 383] width 1234 height 486
drag, startPoint x: 1336, startPoint y: 243, endPoint x: 1532, endPoint y: 450, distance: 285.1
click at [1532, 450] on div "Casuística Seller Invoices Shipping Fiscal Seller Invoices Shipping Fiscal Caso…" at bounding box center [930, 416] width 1234 height 422
click at [164, 399] on button "Dispositivos Point" at bounding box center [179, 412] width 217 height 45
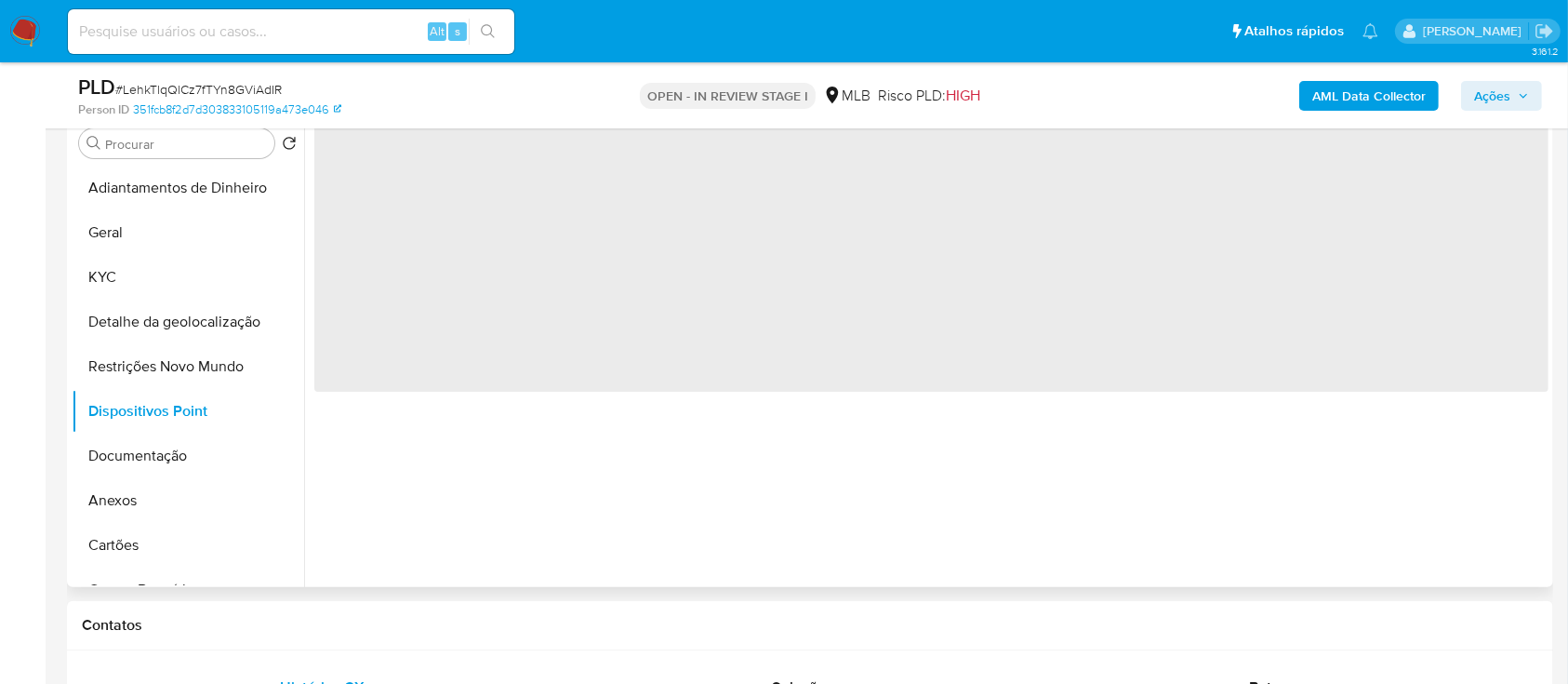
scroll to position [248, 0]
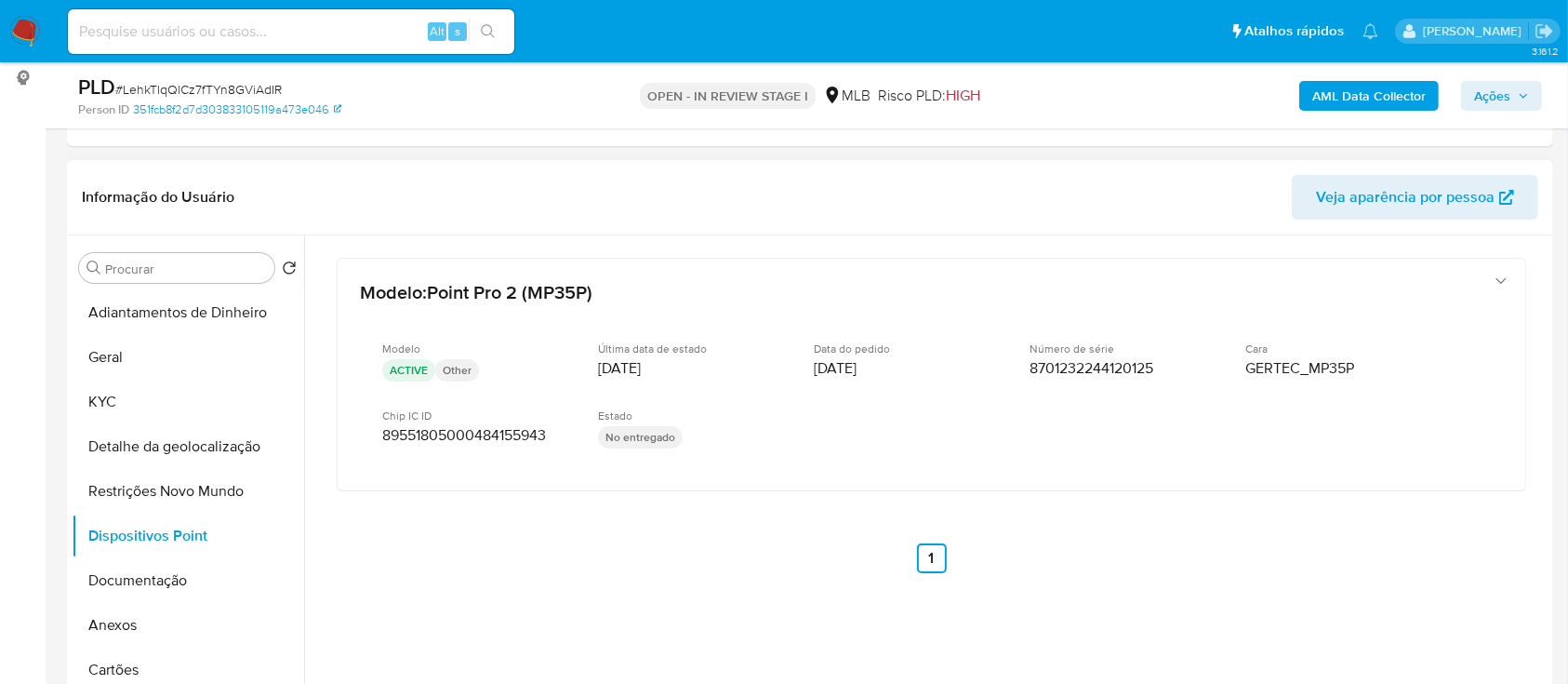
click at [1116, 537] on div "Modelo : Point Pro 2 (MP35P) Modelo ACTIVE Other Última data de estado [DATE] D…" at bounding box center [930, 440] width 1234 height 410
click at [152, 574] on button "Documentação" at bounding box center [179, 581] width 217 height 45
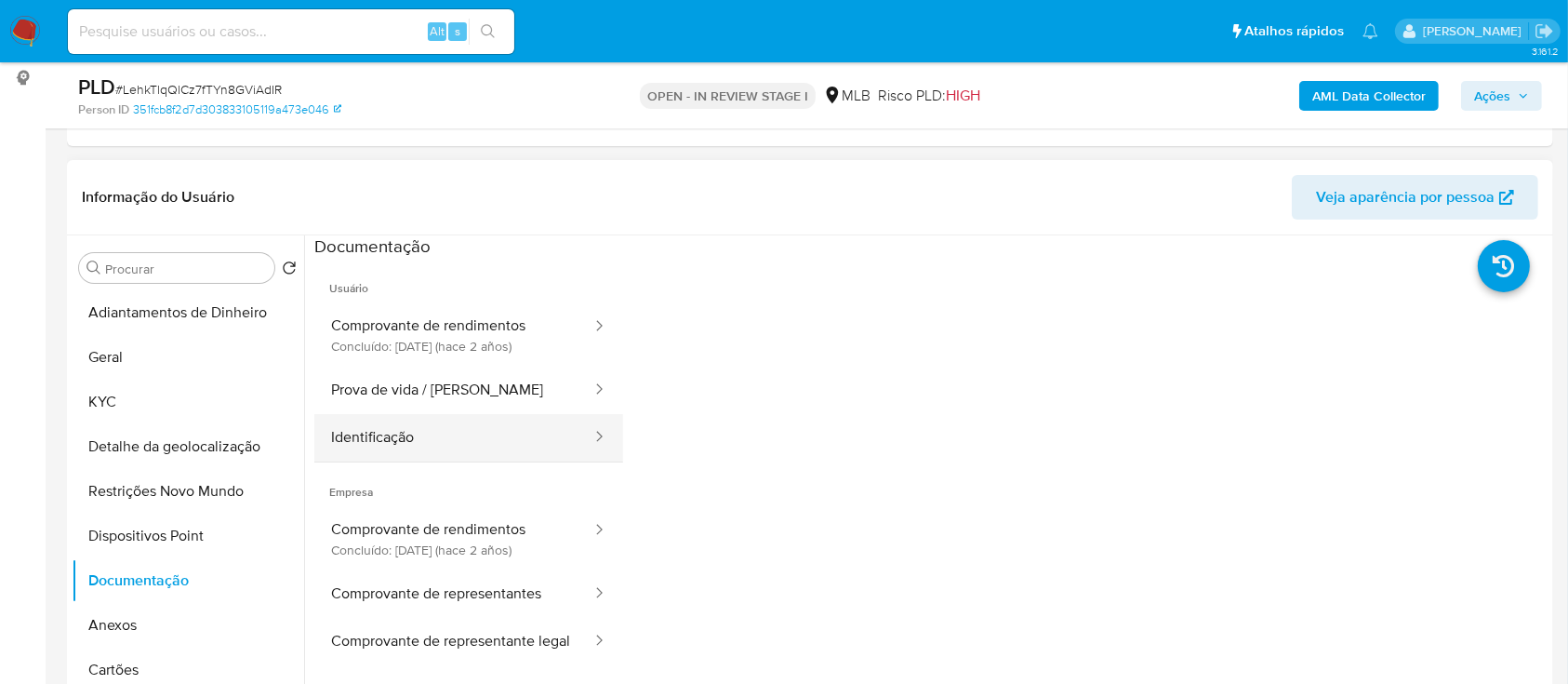
scroll to position [124, 0]
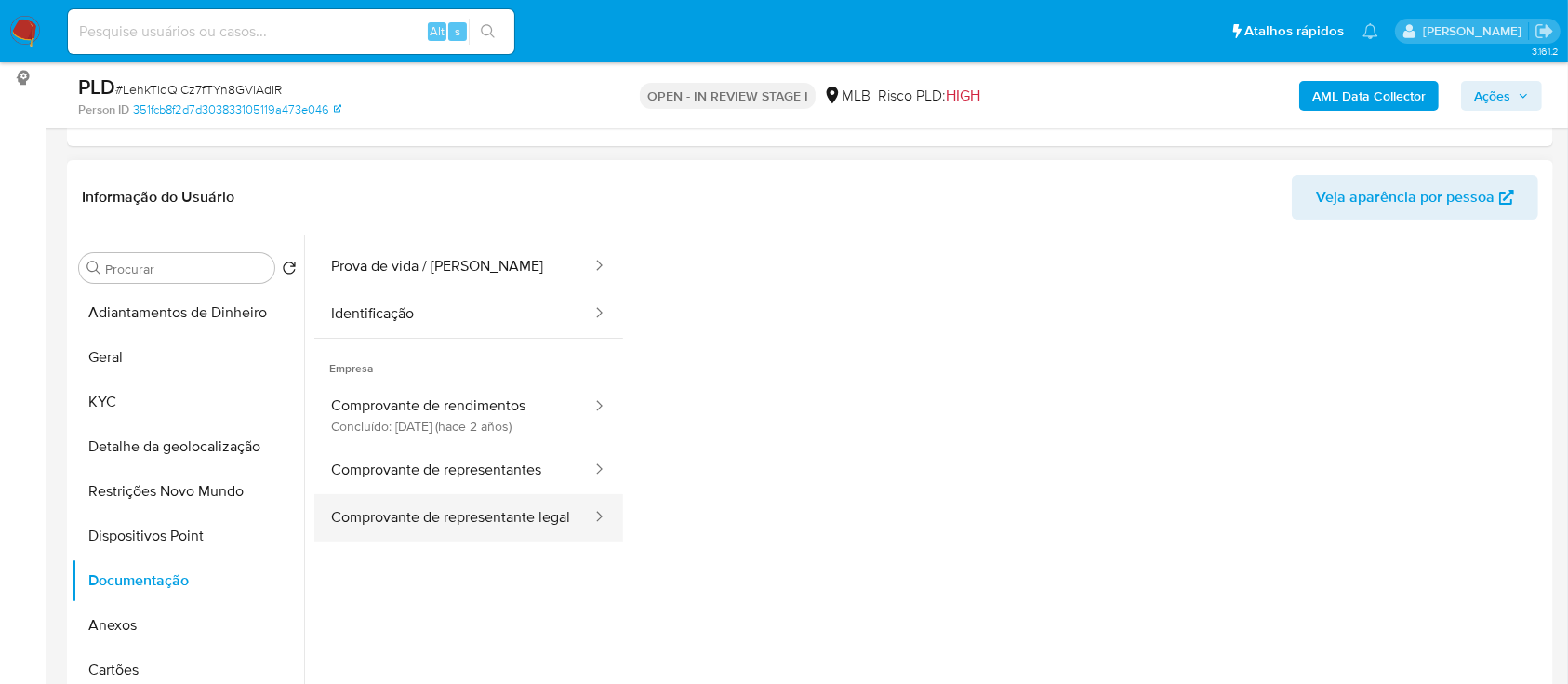
click at [472, 532] on button "Comprovante de representante legal" at bounding box center [453, 517] width 279 height 48
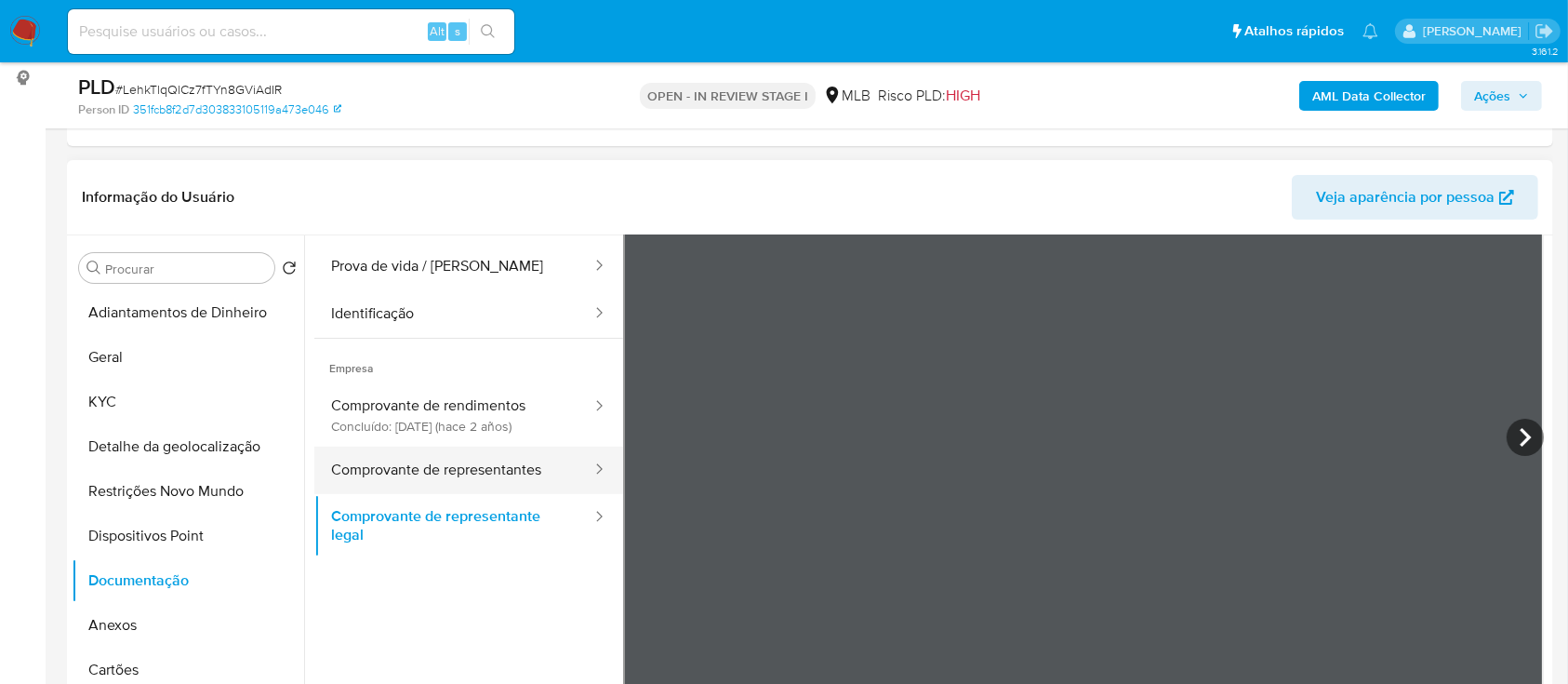
click at [439, 447] on button "Comprovante de representantes" at bounding box center [453, 470] width 279 height 48
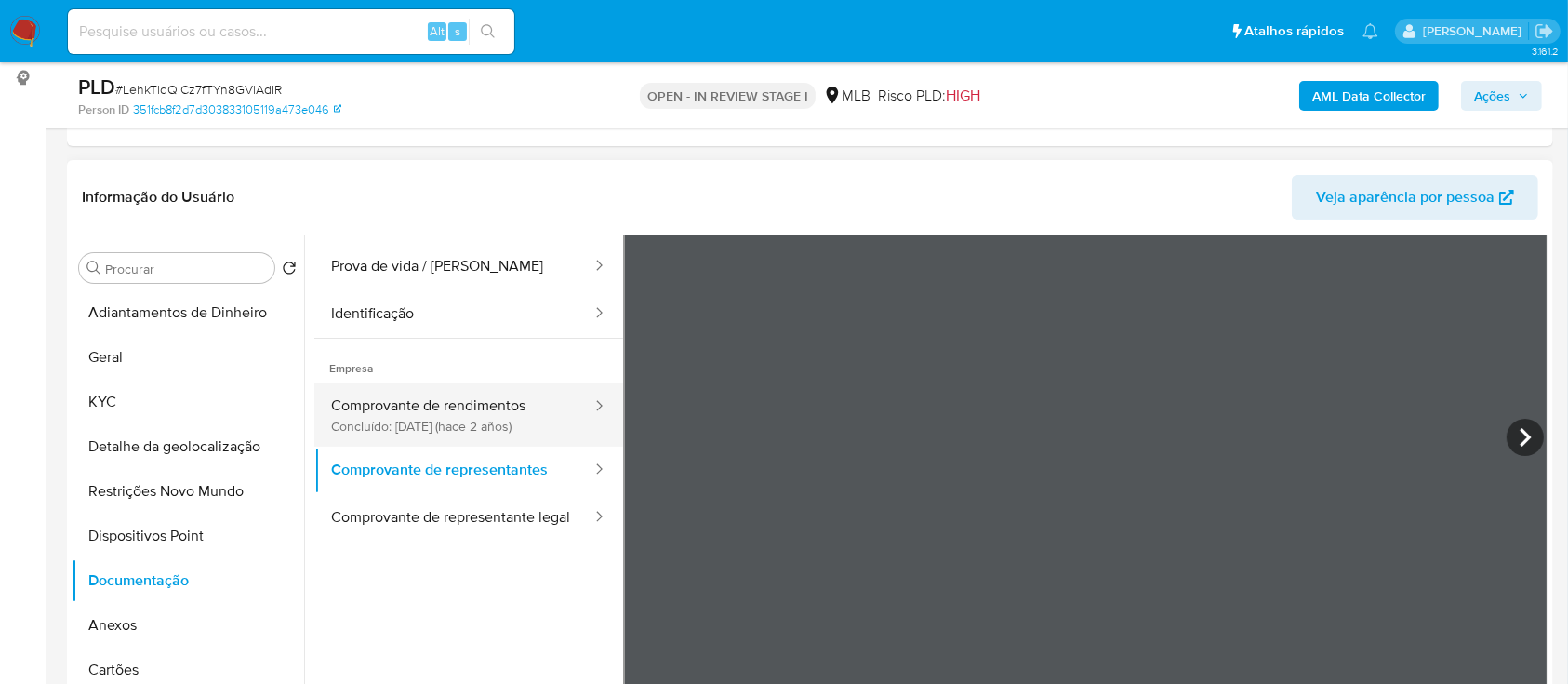
click at [436, 434] on button "Comprovante de rendimentos Concluído: [DATE] (hace 2 años)" at bounding box center [453, 415] width 279 height 63
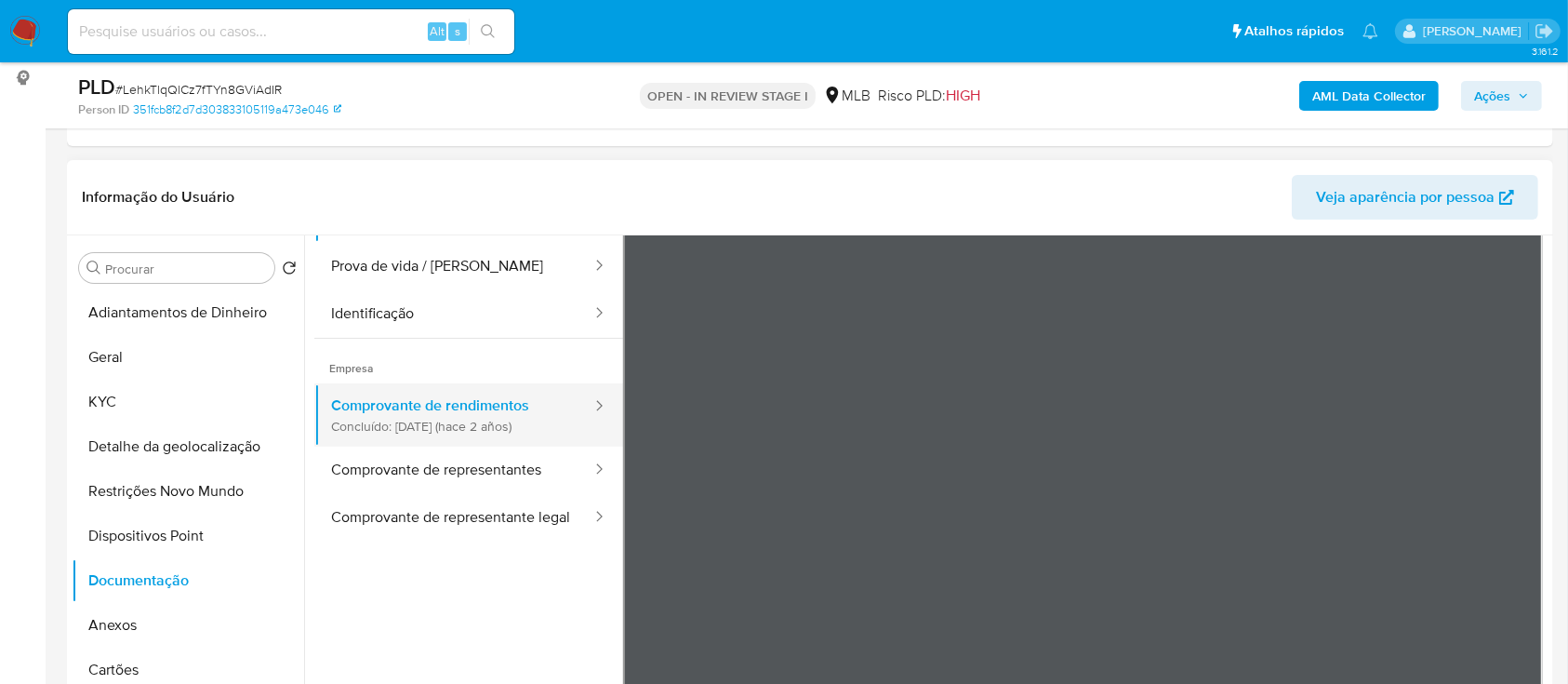
scroll to position [0, 0]
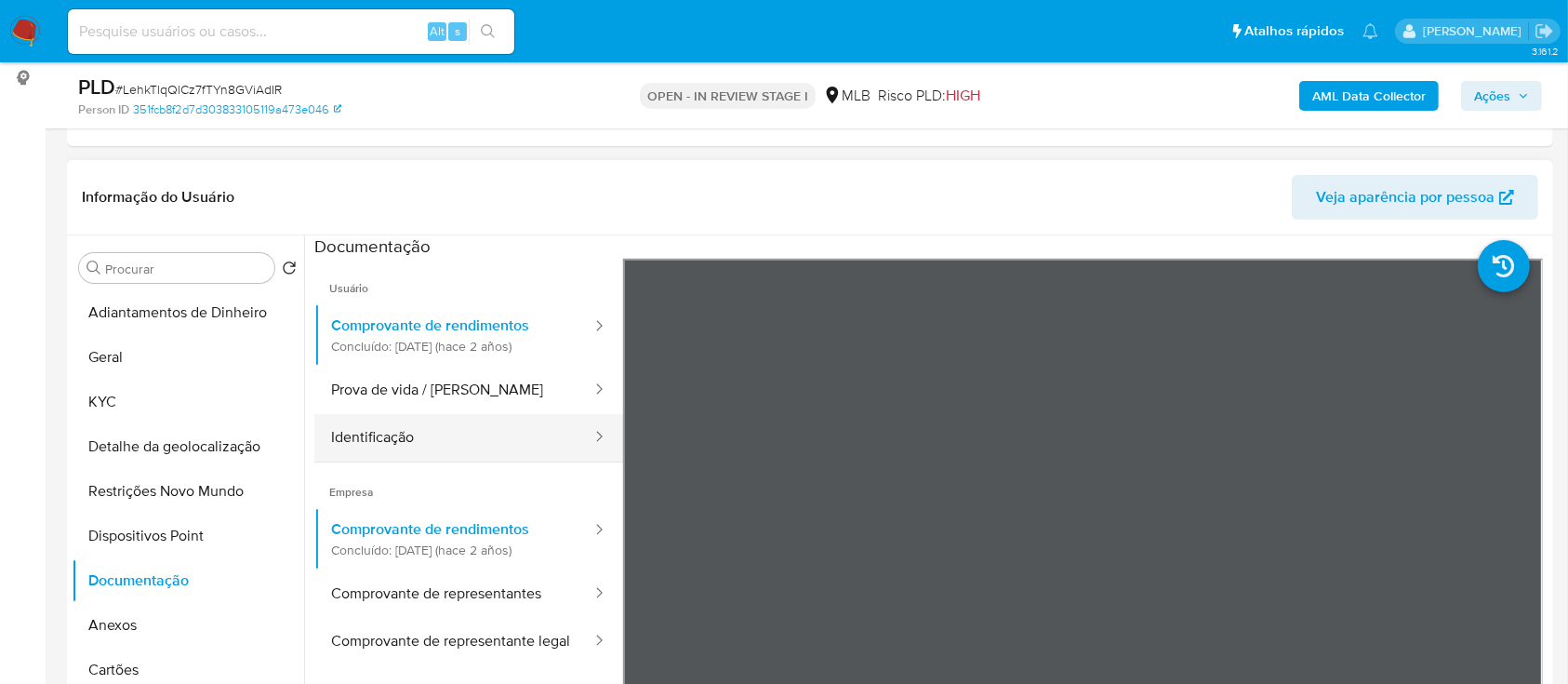
click at [402, 449] on button "Identificação" at bounding box center [453, 437] width 279 height 48
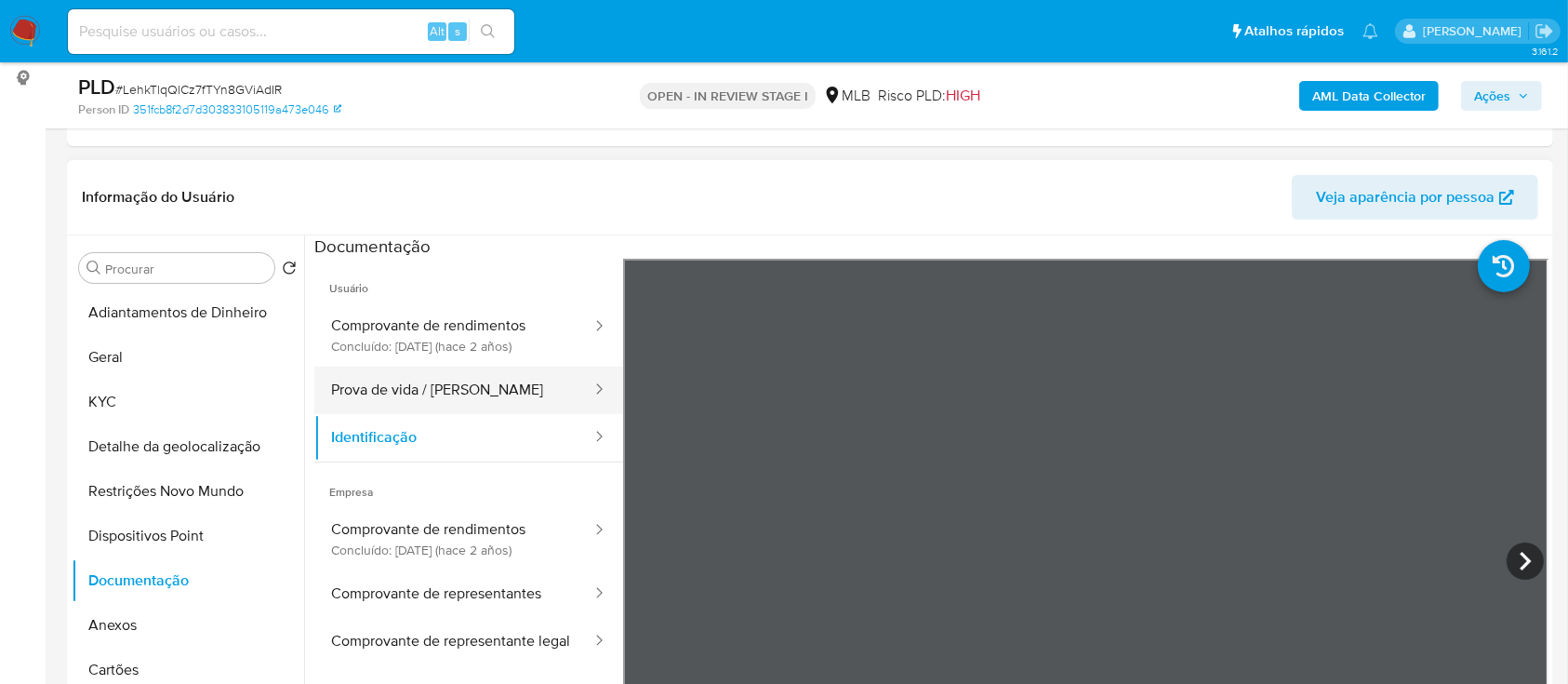
drag, startPoint x: 373, startPoint y: 391, endPoint x: 389, endPoint y: 391, distance: 16.0
click at [373, 392] on button "Prova de vida / [PERSON_NAME]" at bounding box center [453, 390] width 279 height 48
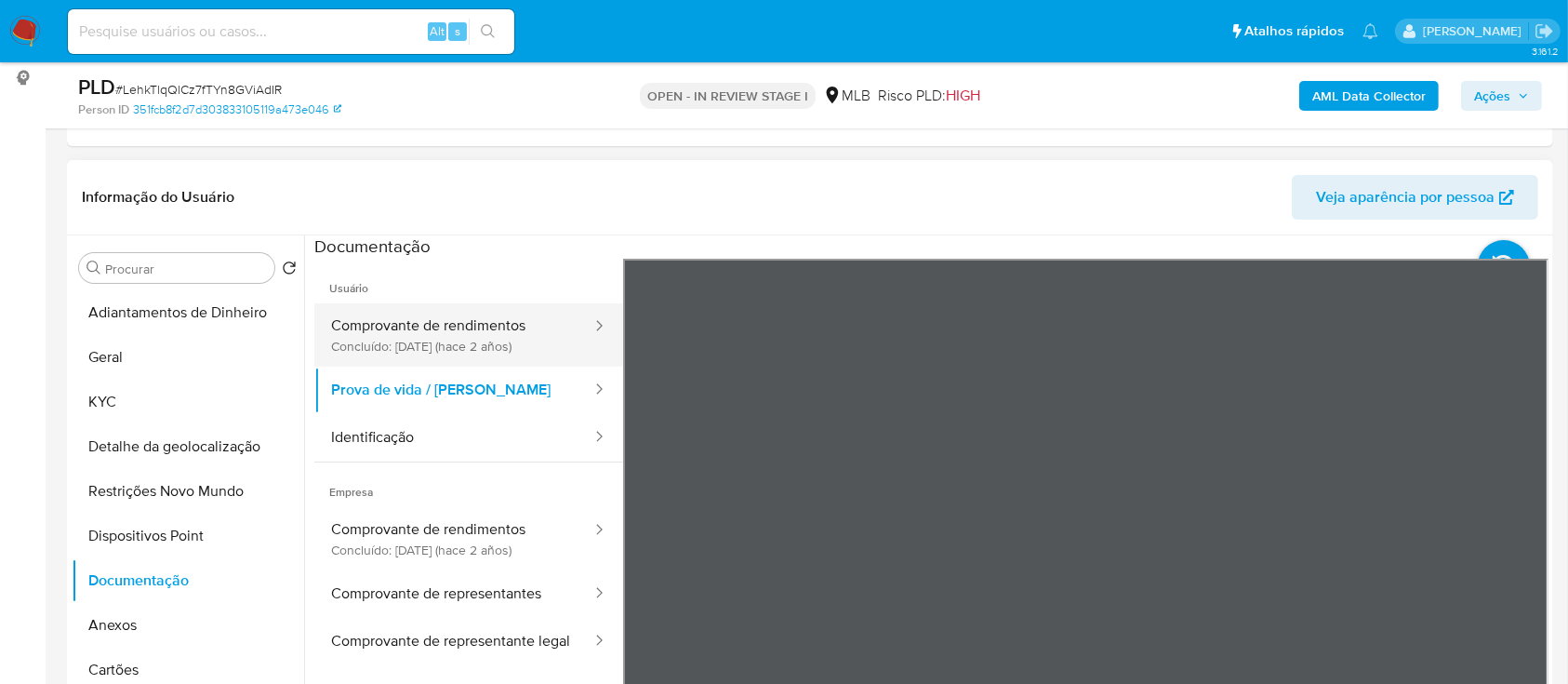
click at [447, 336] on button "Comprovante de rendimentos Concluído: [DATE] (hace 2 años)" at bounding box center [453, 335] width 279 height 63
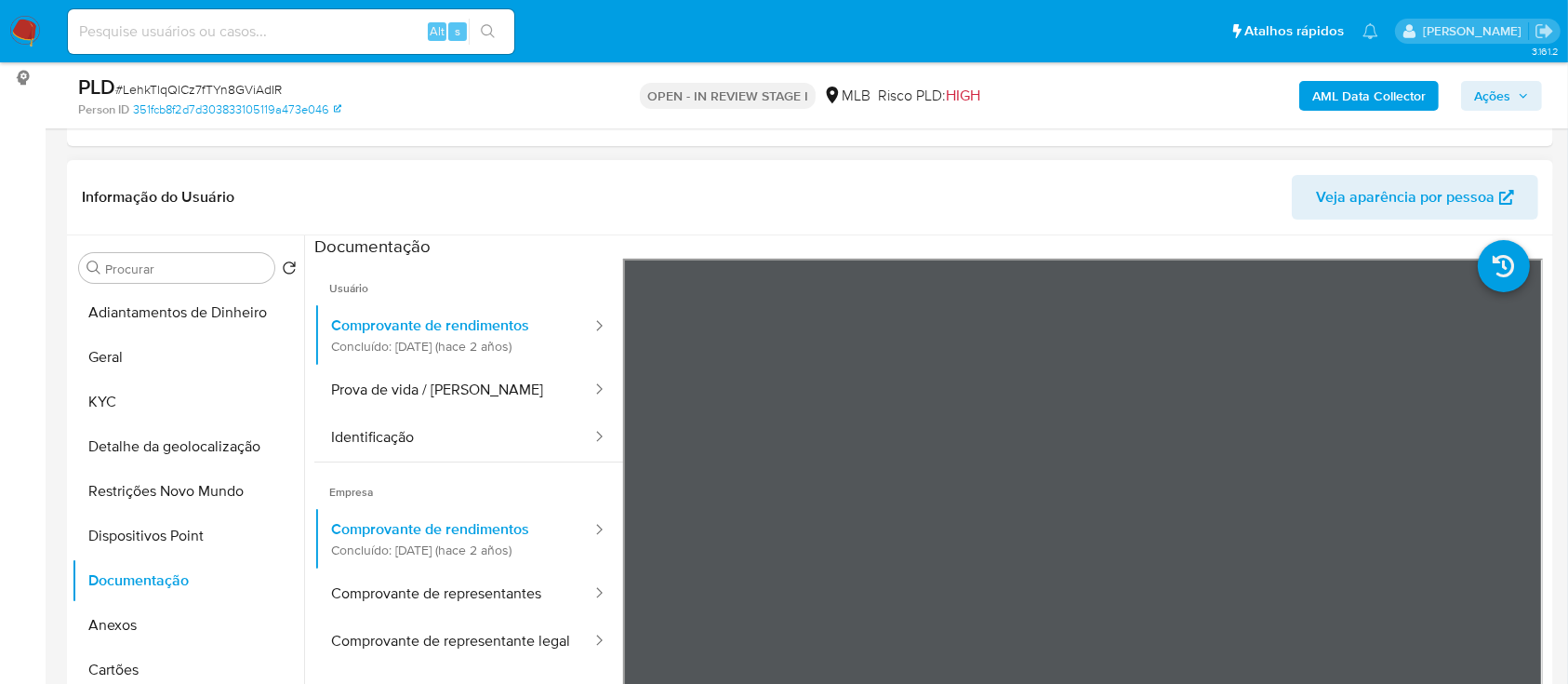
click at [589, 204] on header "Informação do Usuário Veja aparência por pessoa" at bounding box center [809, 197] width 1456 height 45
click at [1400, 85] on b "AML Data Collector" at bounding box center [1368, 96] width 113 height 30
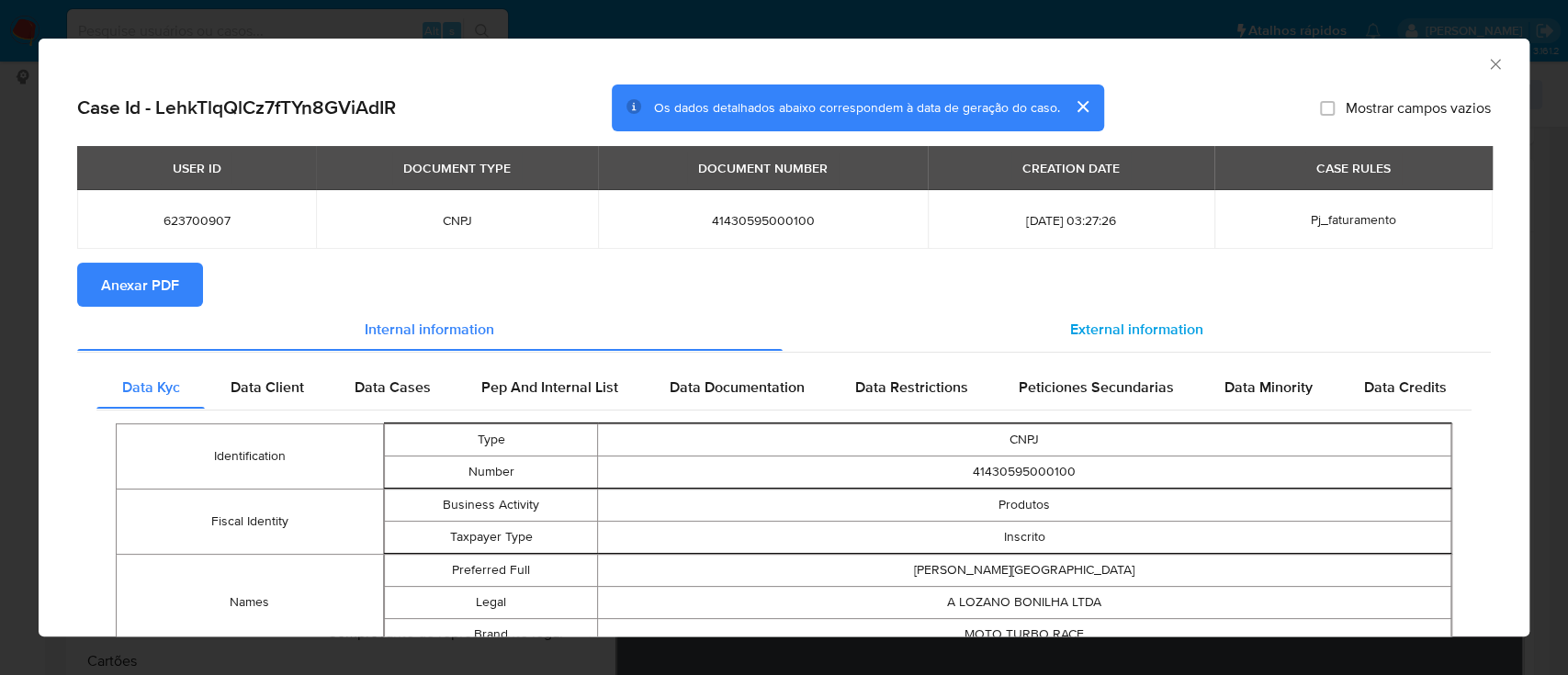
click at [1071, 331] on span "External information" at bounding box center [1137, 328] width 133 height 21
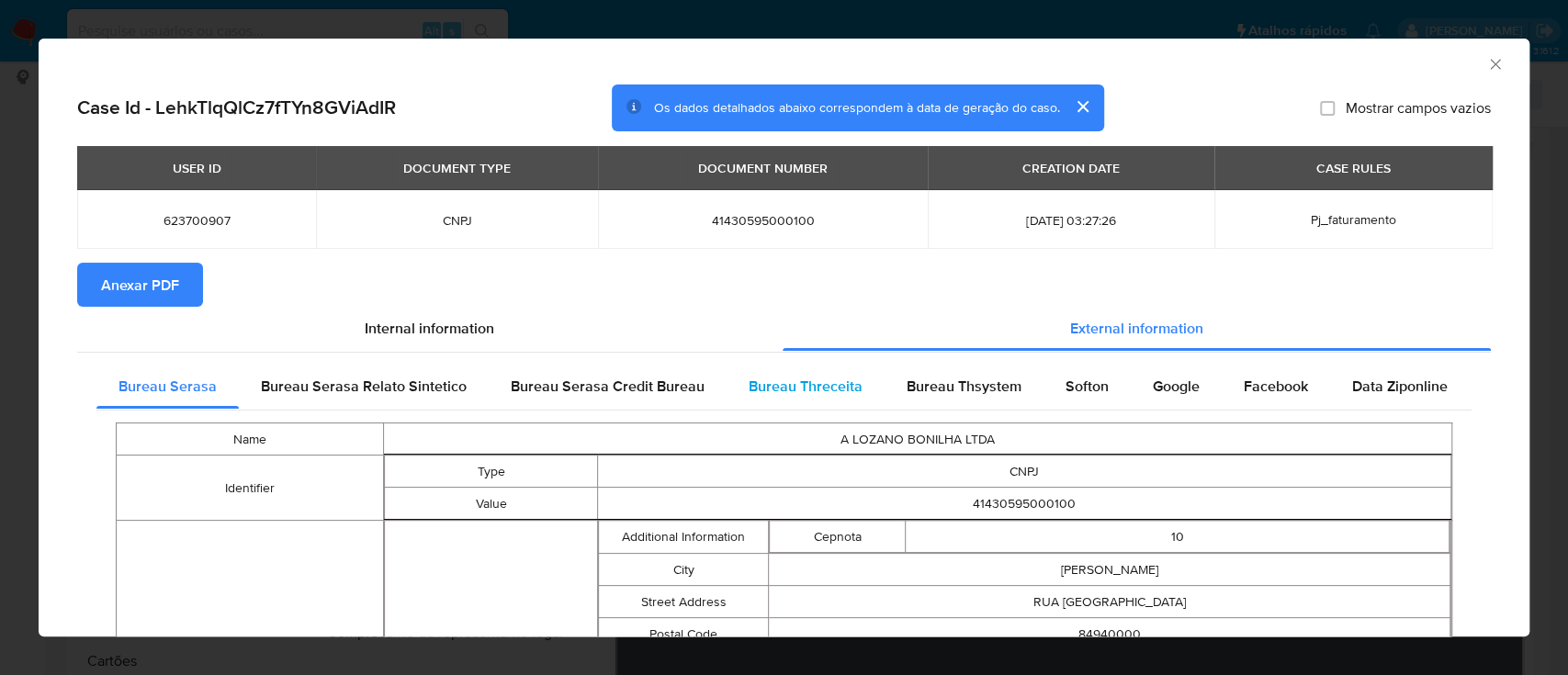
click at [823, 385] on span "Bureau Threceita" at bounding box center [805, 386] width 114 height 21
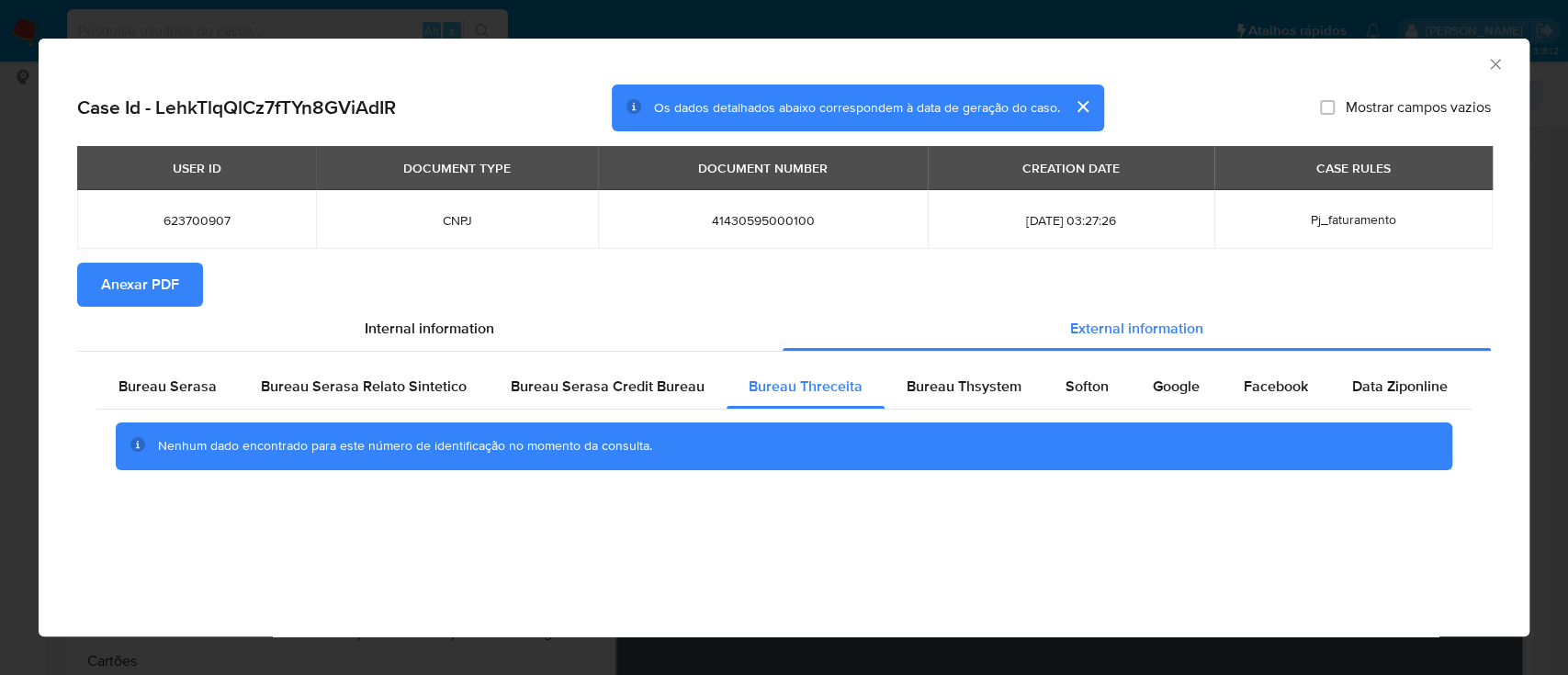
click at [1330, 69] on div "AML Data Collector" at bounding box center [768, 61] width 1434 height 20
click at [933, 365] on div "Bureau Thsystem" at bounding box center [963, 387] width 159 height 44
click at [1333, 49] on div "AML Data Collector" at bounding box center [784, 62] width 1491 height 46
click at [1090, 380] on span "Softon" at bounding box center [1086, 386] width 43 height 21
click at [1294, 81] on div "AML Data Collector" at bounding box center [784, 62] width 1491 height 46
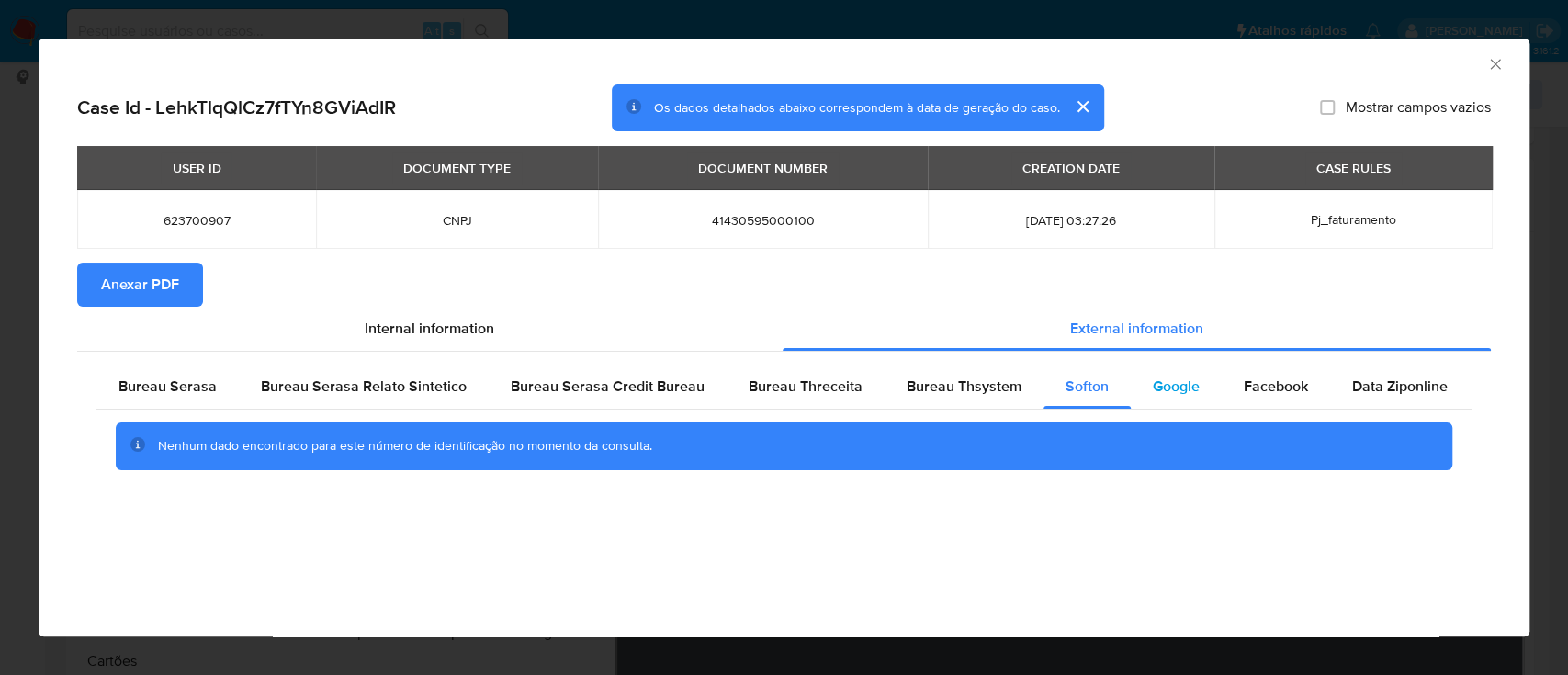
click at [1188, 382] on span "Google" at bounding box center [1176, 386] width 47 height 21
click at [395, 494] on div "Bureau Serasa Bureau Serasa Relato Sintetico Bureau Serasa Credit Bureau Bureau…" at bounding box center [783, 424] width 1413 height 144
click at [1498, 56] on icon "Fechar a janela" at bounding box center [1495, 64] width 18 height 18
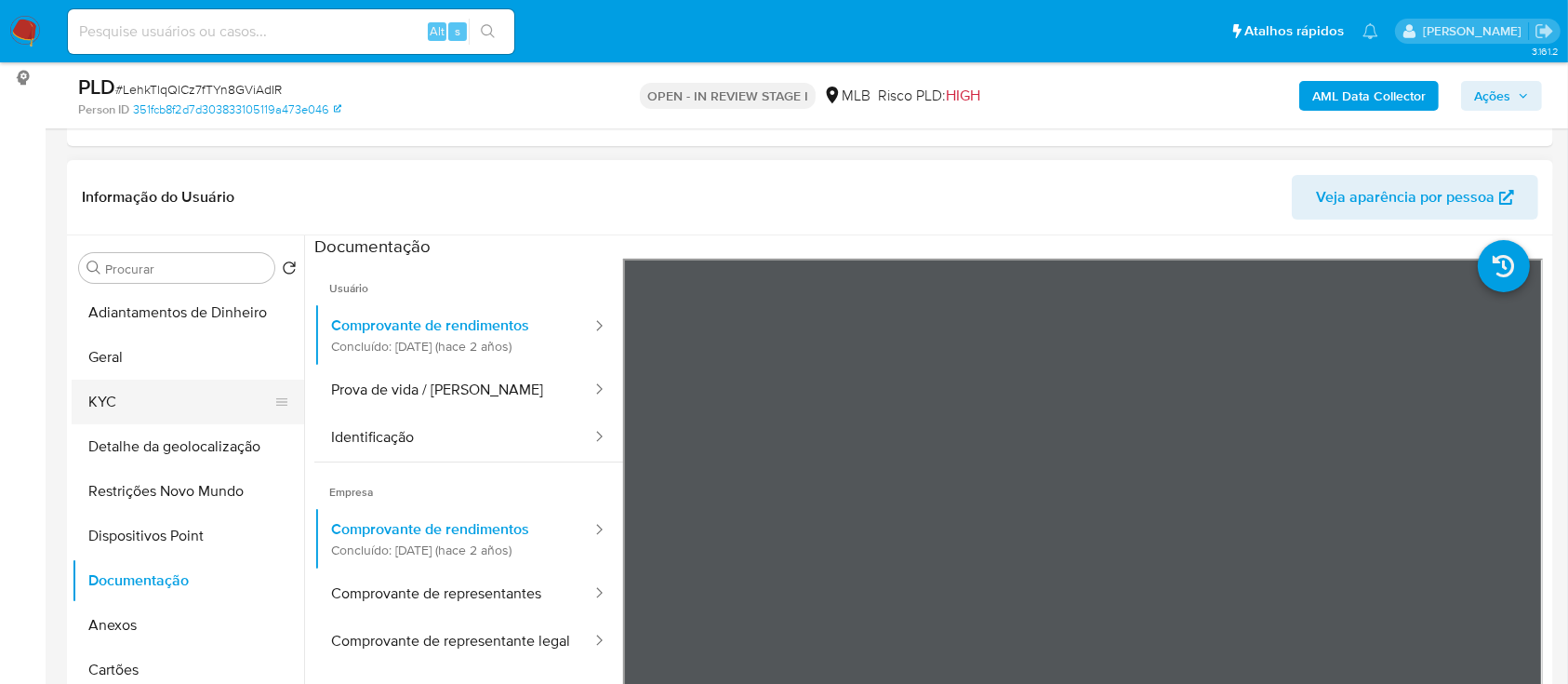
click at [141, 390] on button "KYC" at bounding box center [179, 402] width 217 height 45
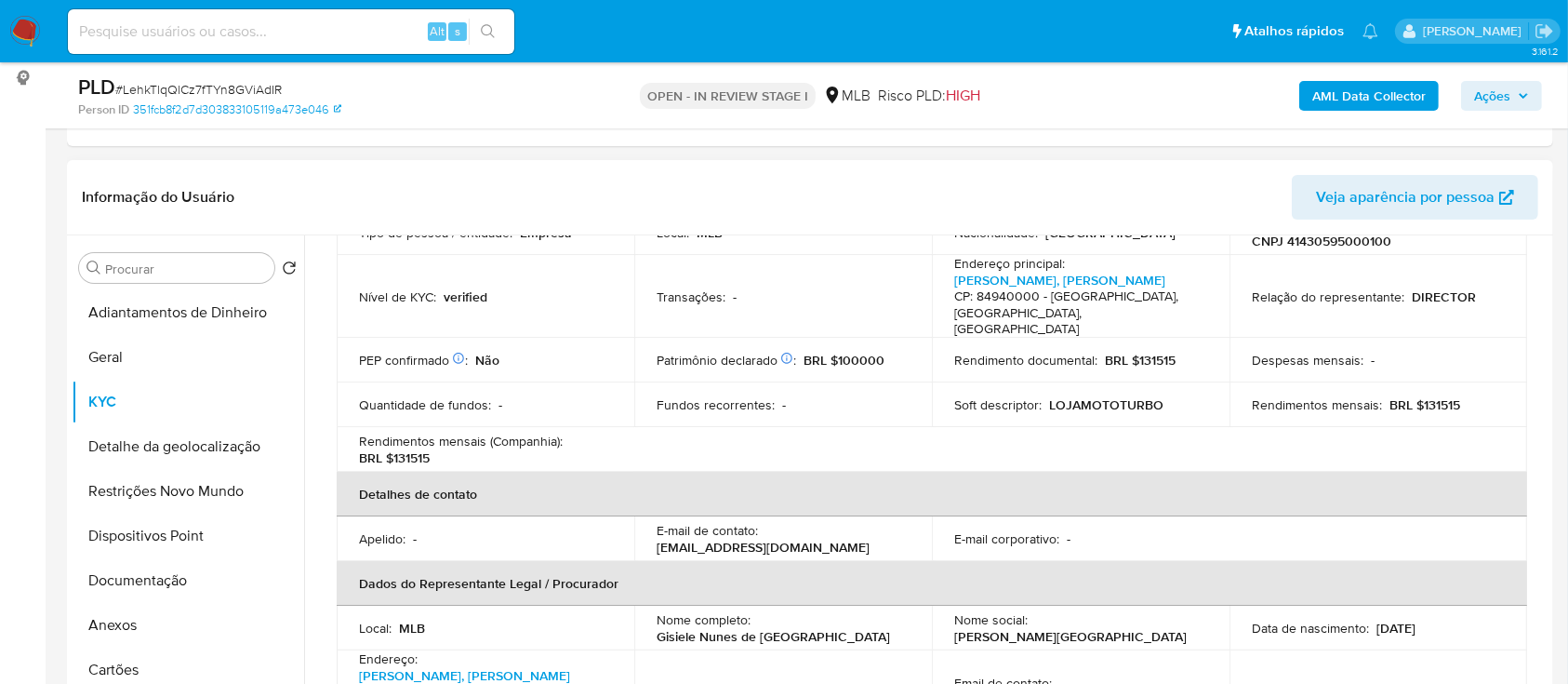
scroll to position [372, 0]
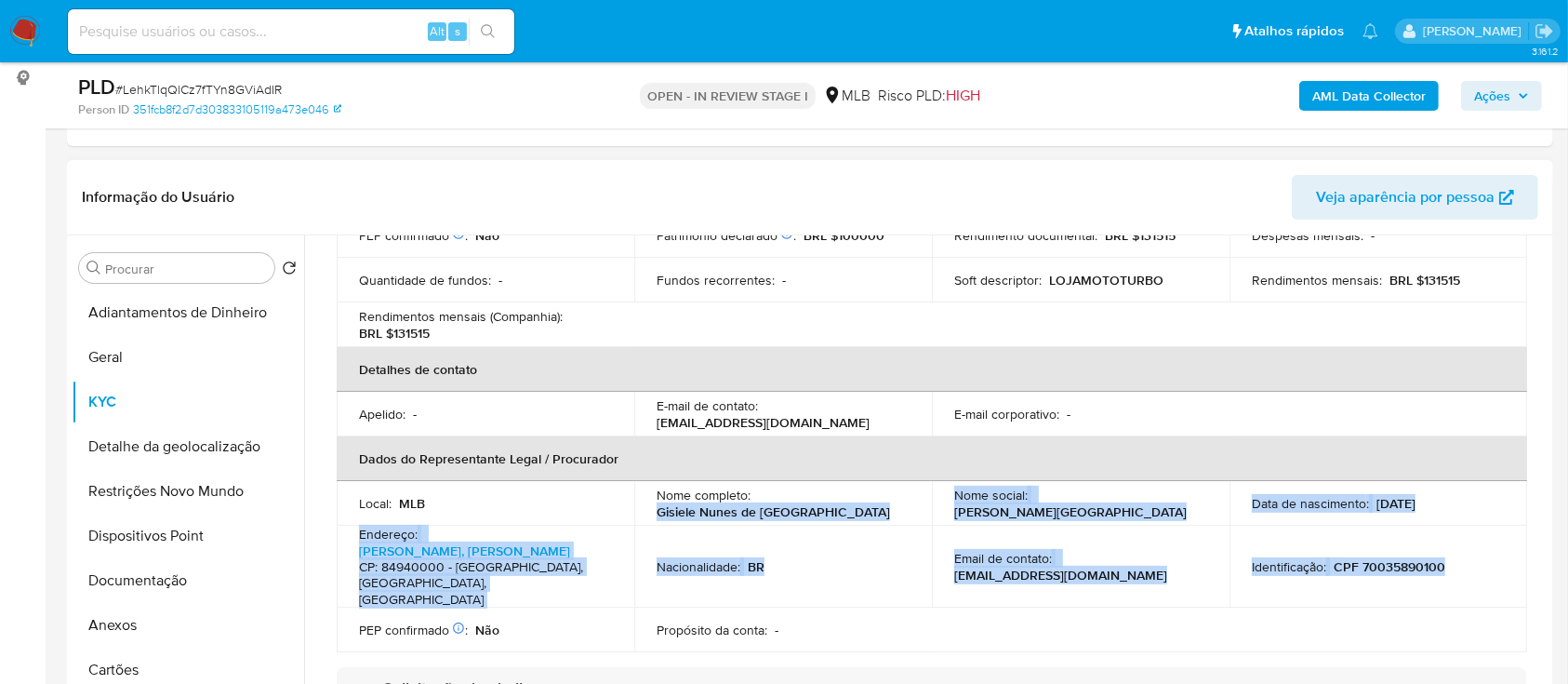
drag, startPoint x: 758, startPoint y: 508, endPoint x: 1447, endPoint y: 574, distance: 692.2
click at [1447, 574] on tbody "Local : MLB Nome completo : [PERSON_NAME] de Lima Nome social : GISIELE NUNES D…" at bounding box center [931, 567] width 1190 height 172
copy tbody "Gisiele Nunes de Lima Nome social : GISIELE NUNES DE LIMA Data de nascimento : …"
